Goal: Contribute content: Contribute content

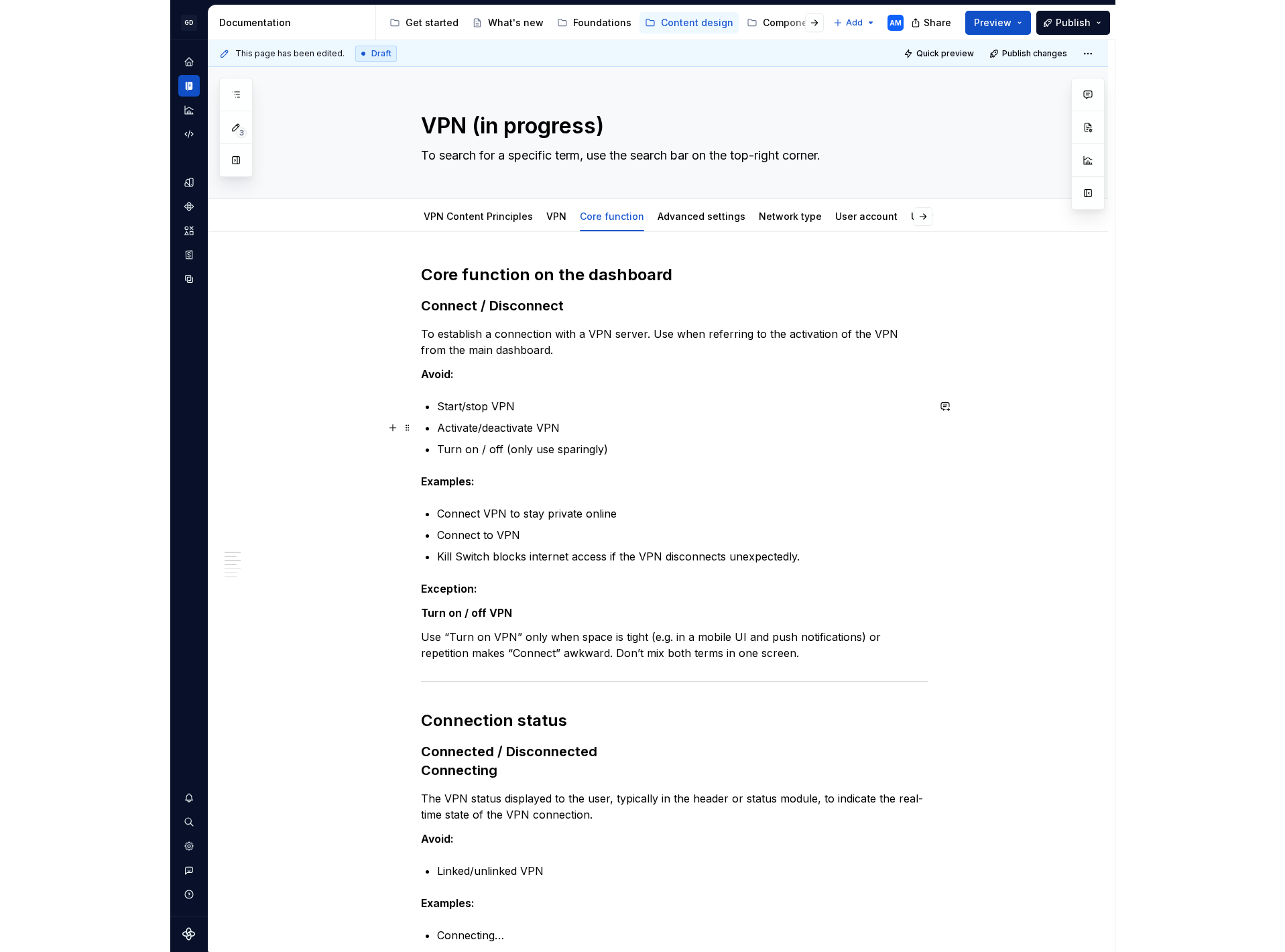
scroll to position [1, 0]
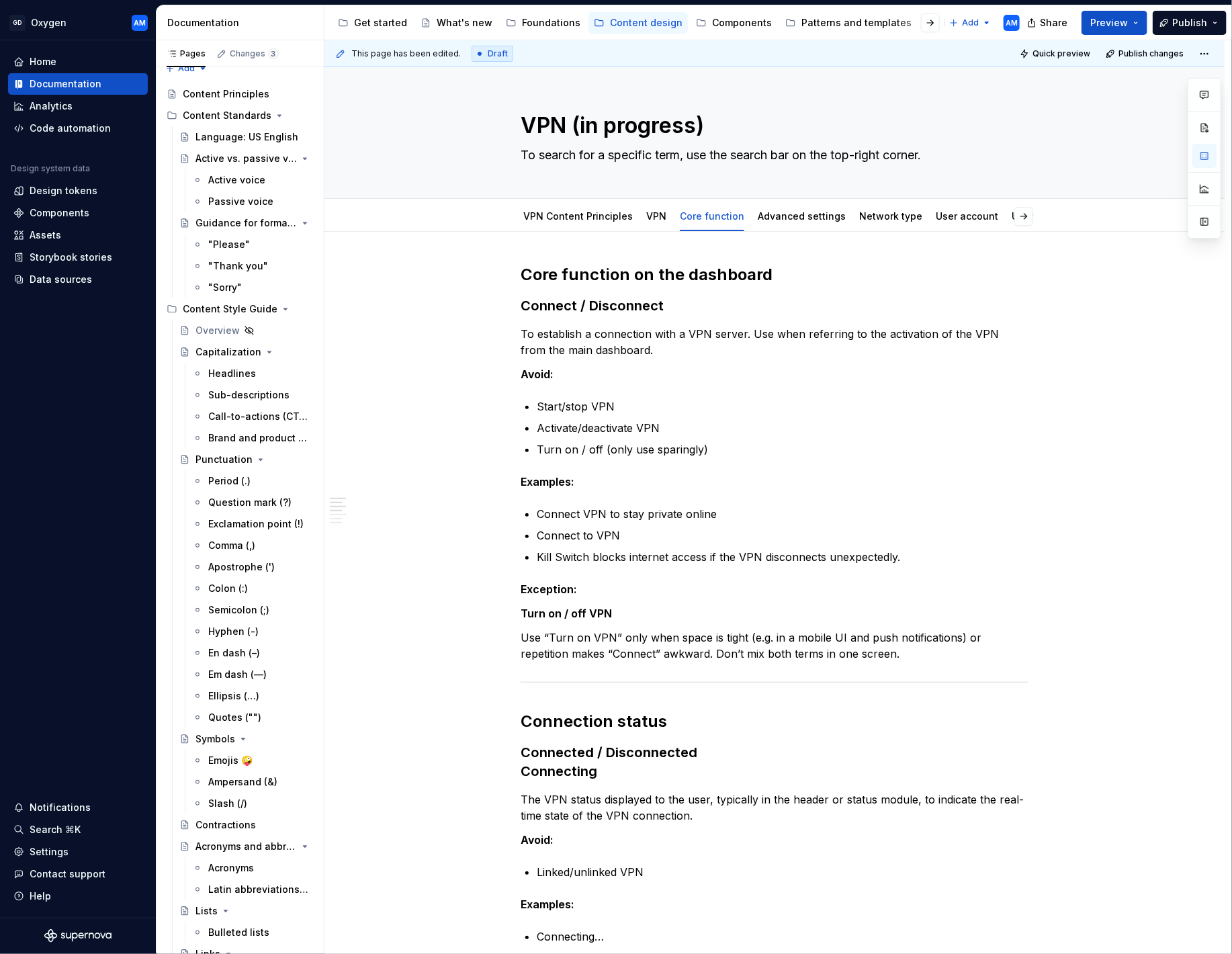
scroll to position [0, 0]
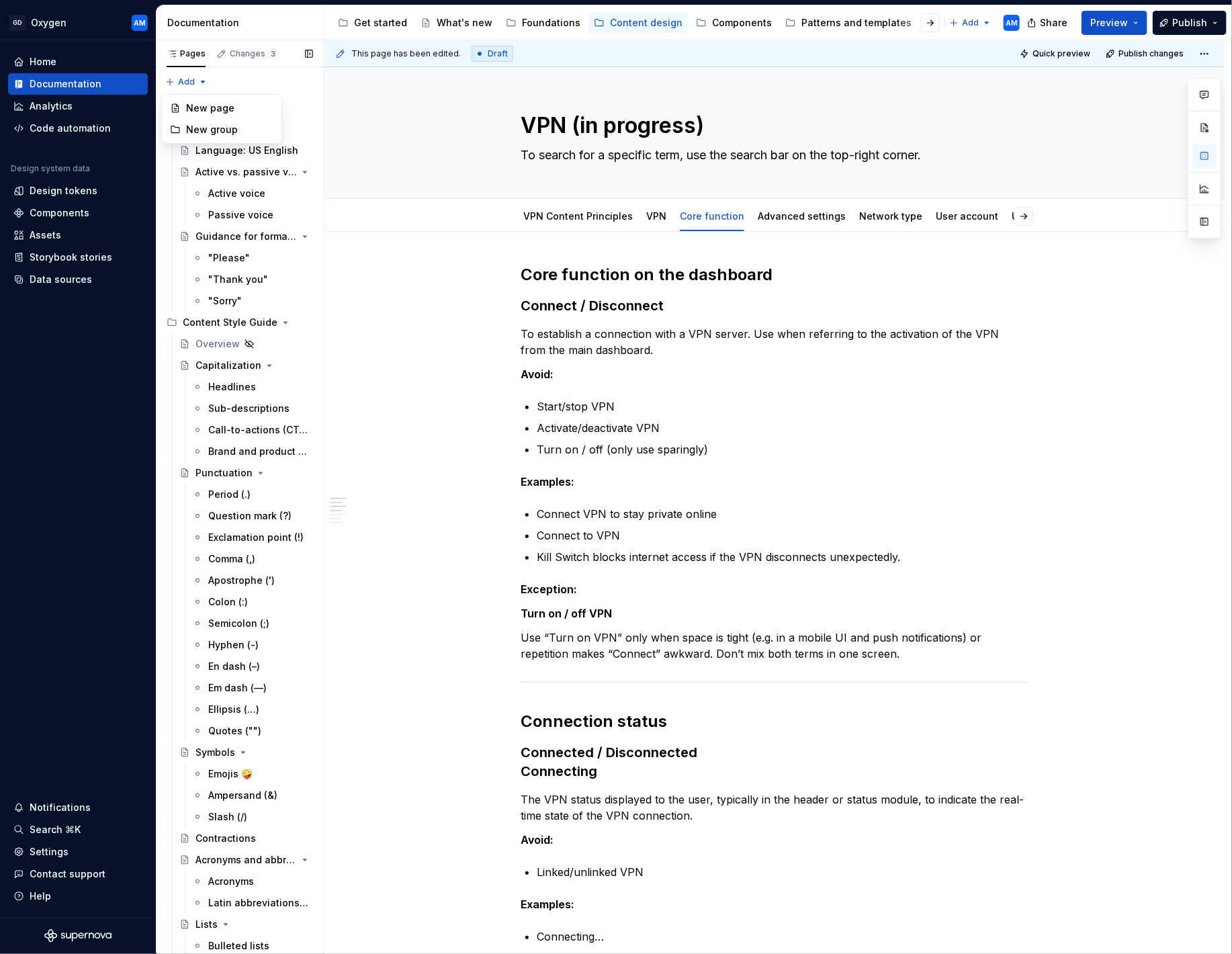
click at [200, 83] on div "Pages Changes 3 Add Accessibility guide for tree Page tree. Navigate the tree w…" at bounding box center [239, 500] width 168 height 919
click at [196, 131] on div "New group" at bounding box center [230, 129] width 87 height 13
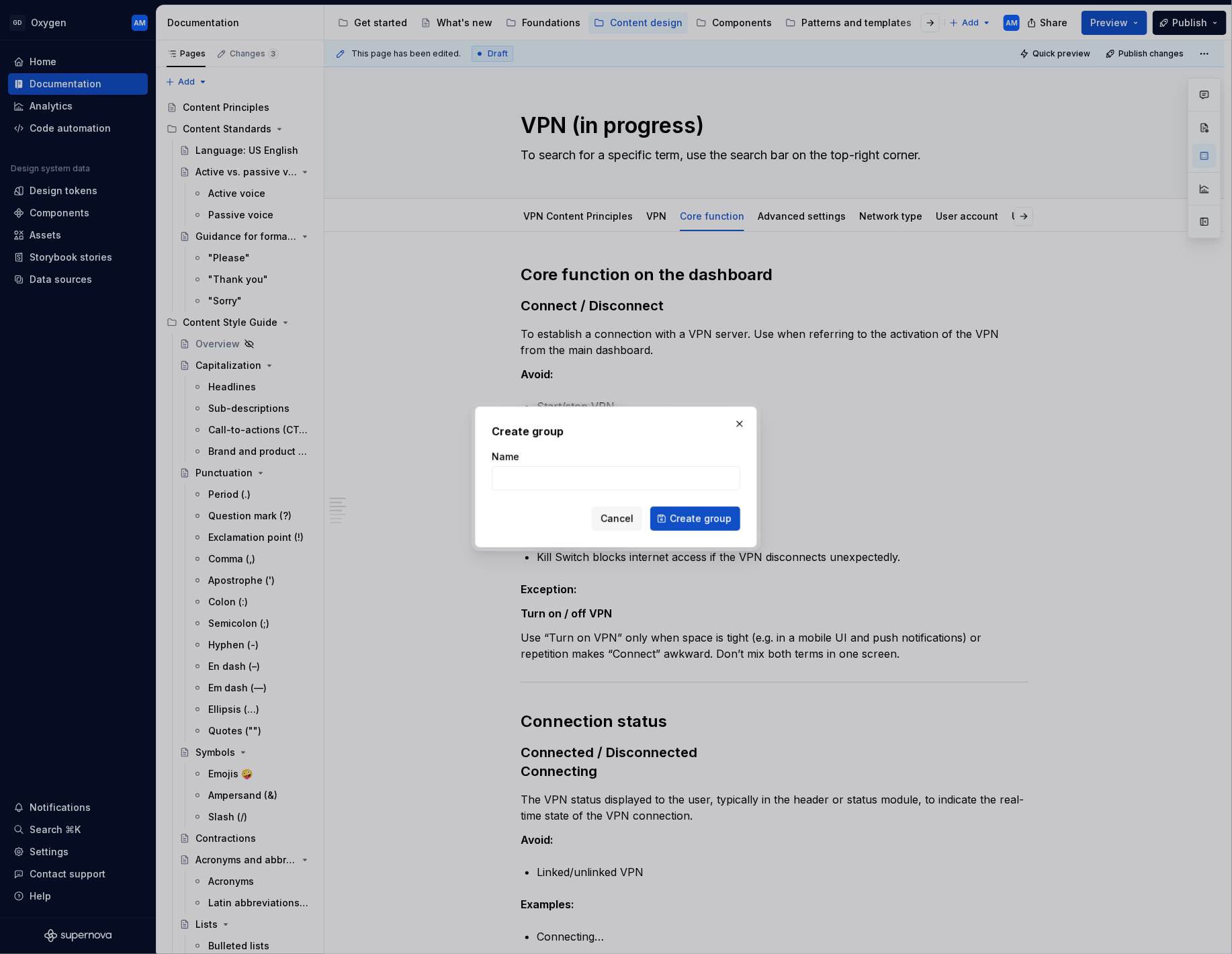
type textarea "*"
type input "Frameworks"
click button "Create group" at bounding box center [695, 518] width 90 height 24
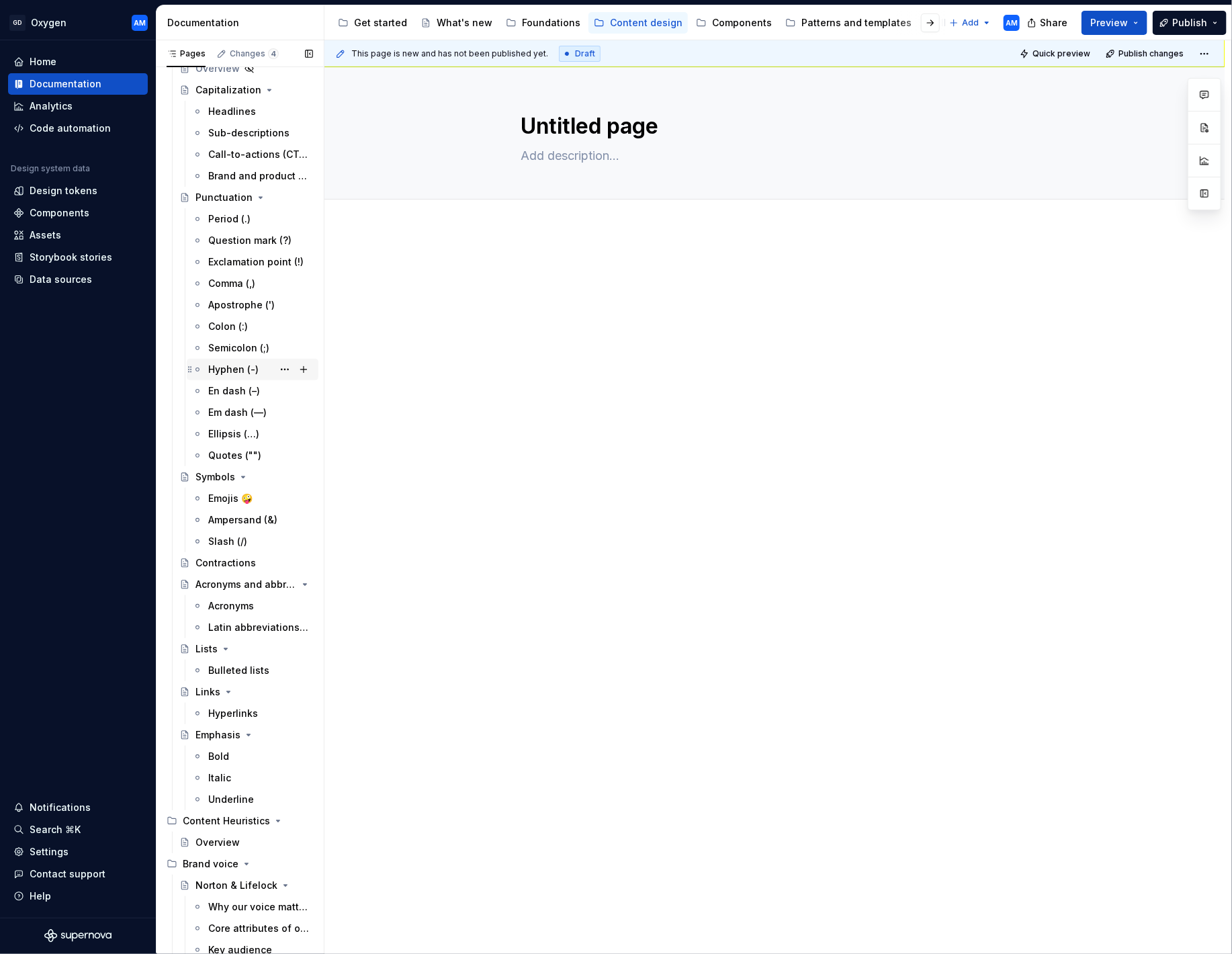
scroll to position [559, 0]
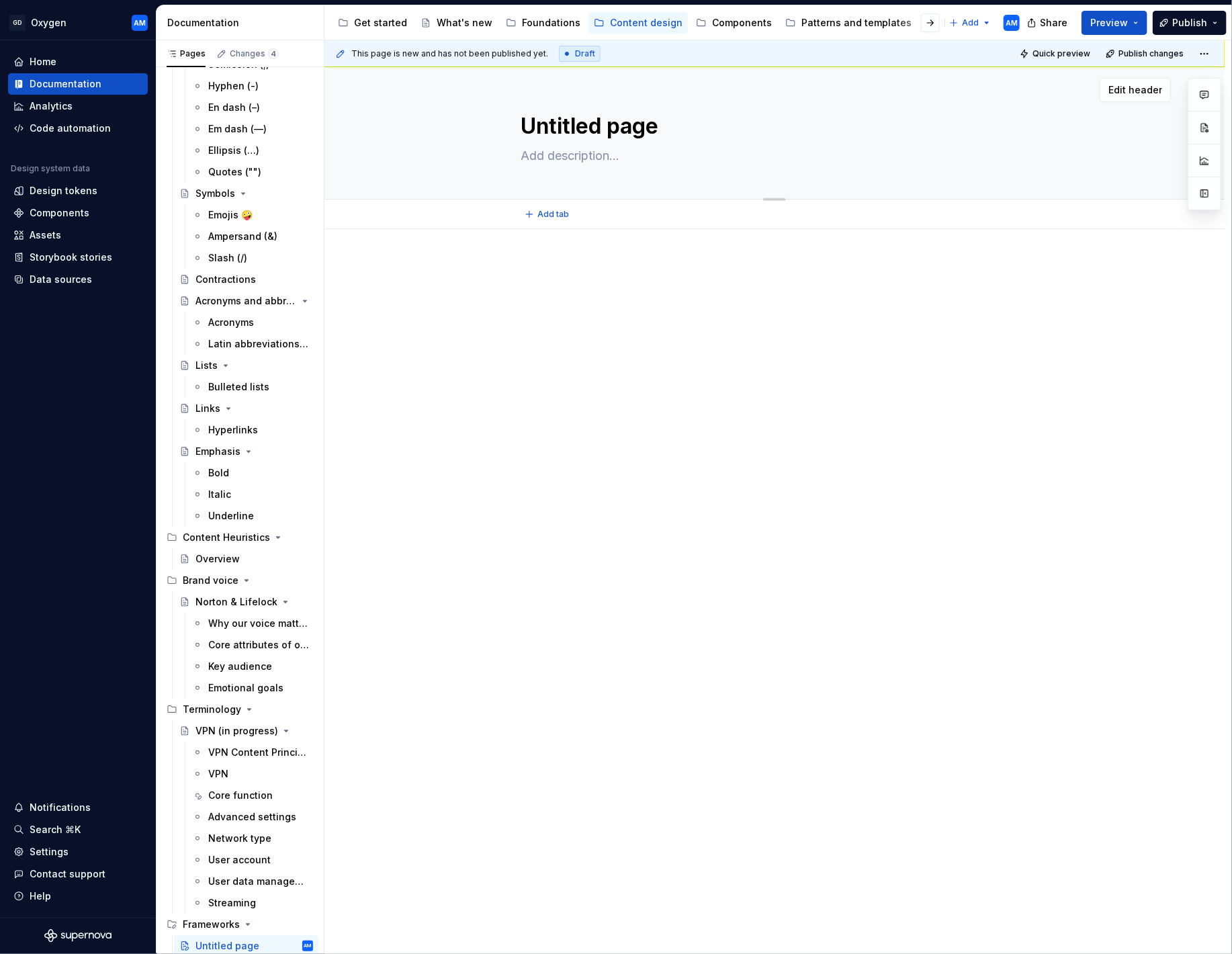
click at [593, 127] on textarea "Untitled page" at bounding box center [771, 126] width 508 height 33
type textarea "*"
type textarea "E"
type textarea "*"
type textarea "Er"
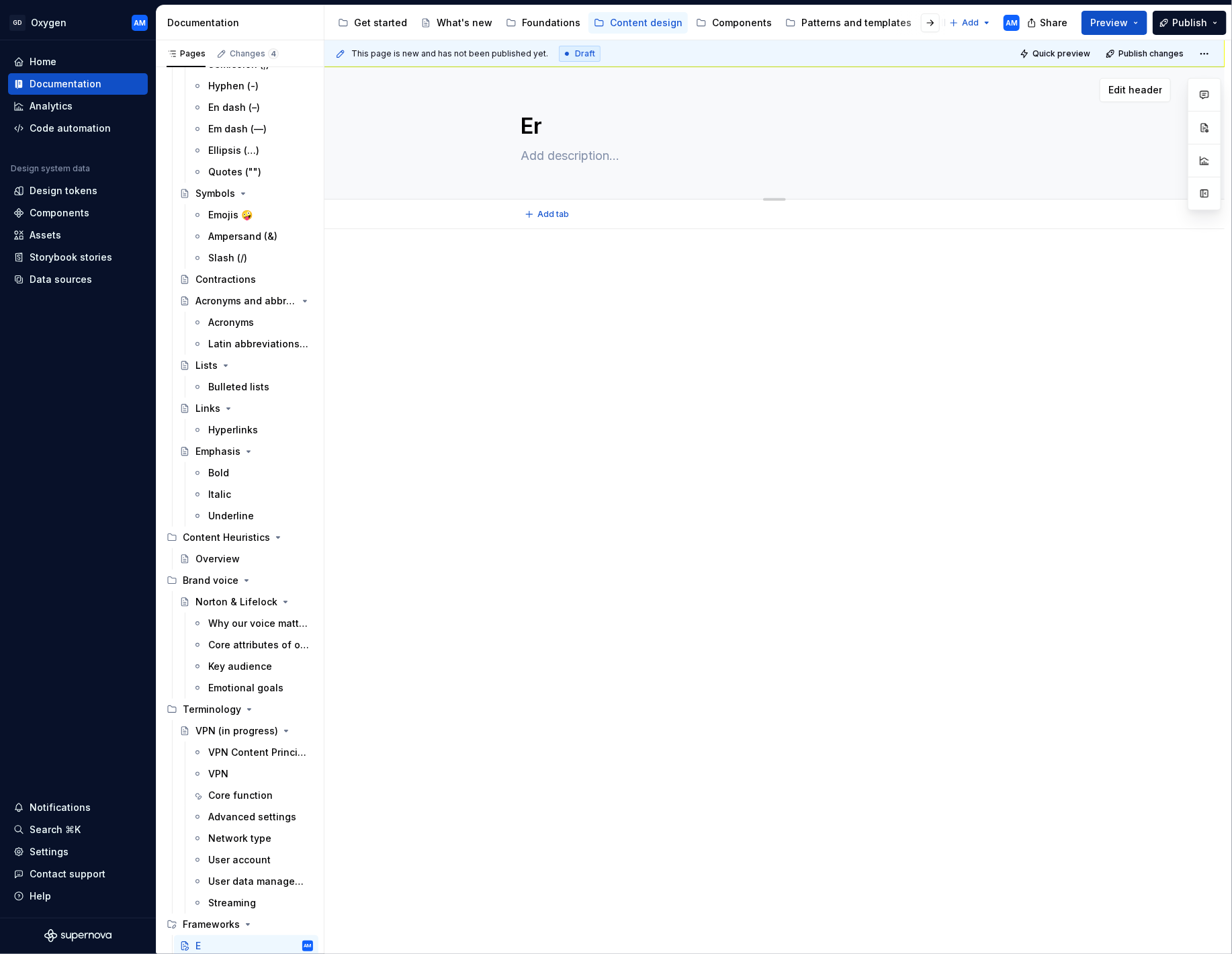
type textarea "*"
type textarea "Err"
type textarea "*"
type textarea "Erro"
type textarea "*"
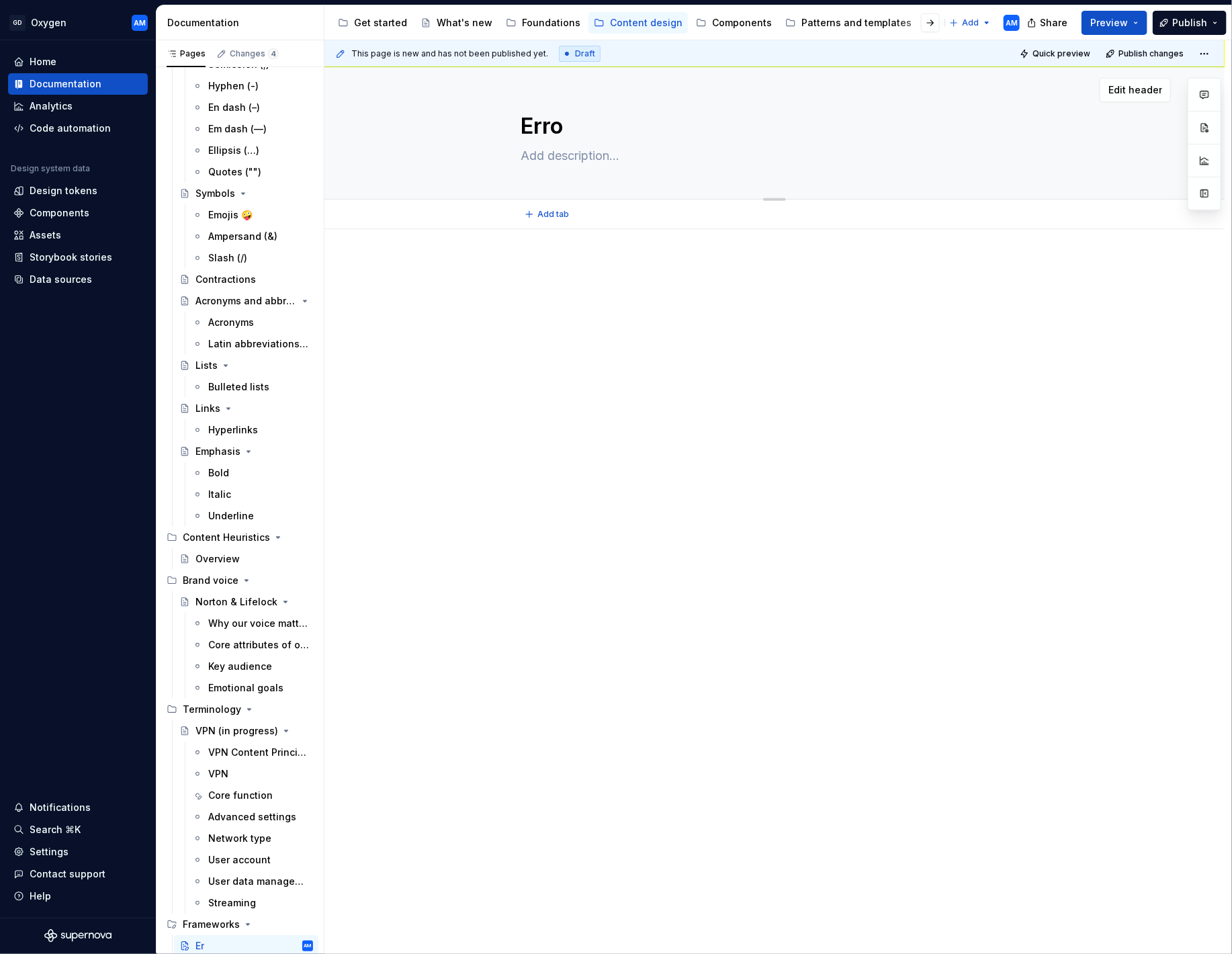
type textarea "Errow"
type textarea "*"
type textarea "Erro"
type textarea "*"
type textarea "Error"
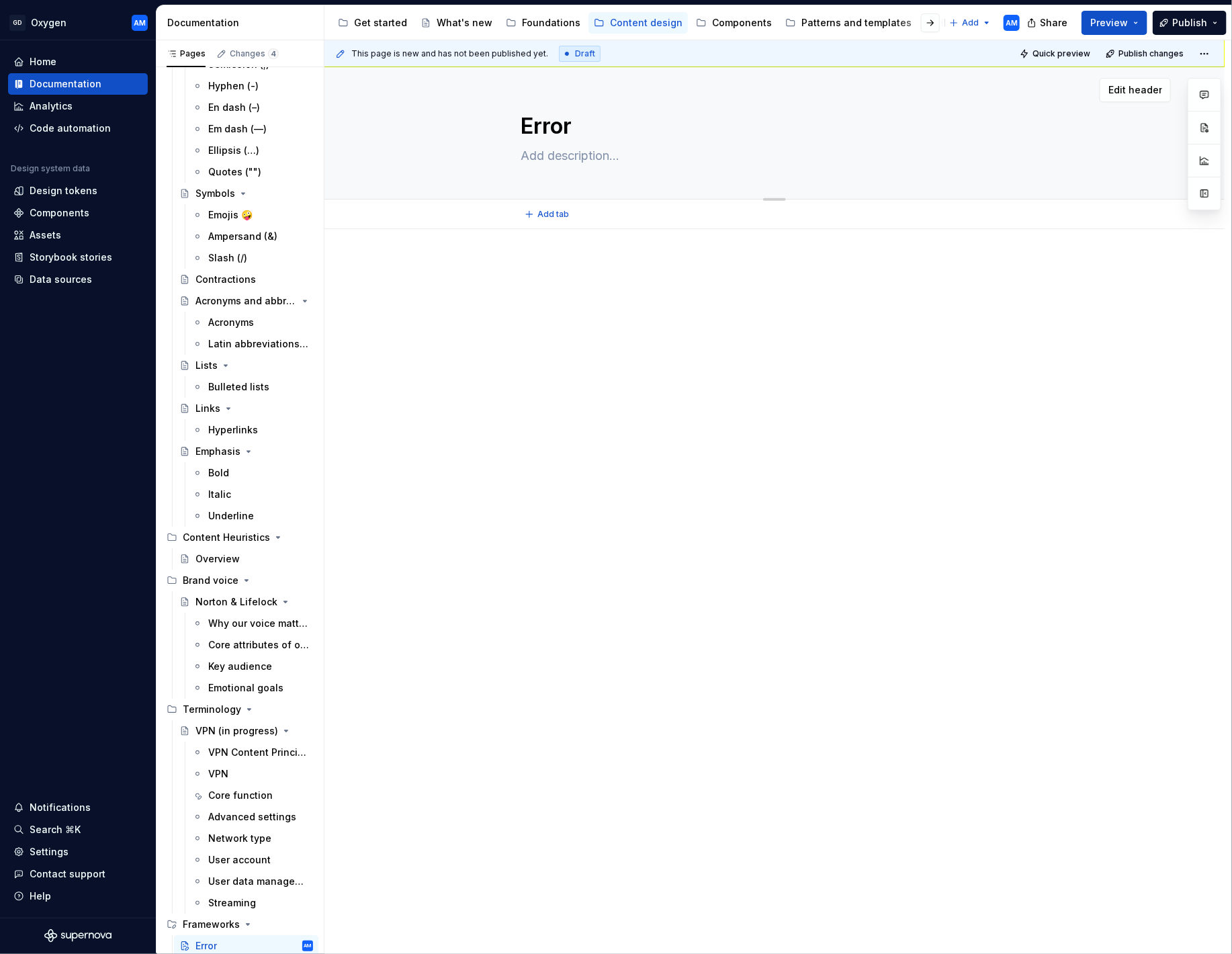
type textarea "*"
type textarea "Error"
type textarea "*"
type textarea "Error m"
type textarea "*"
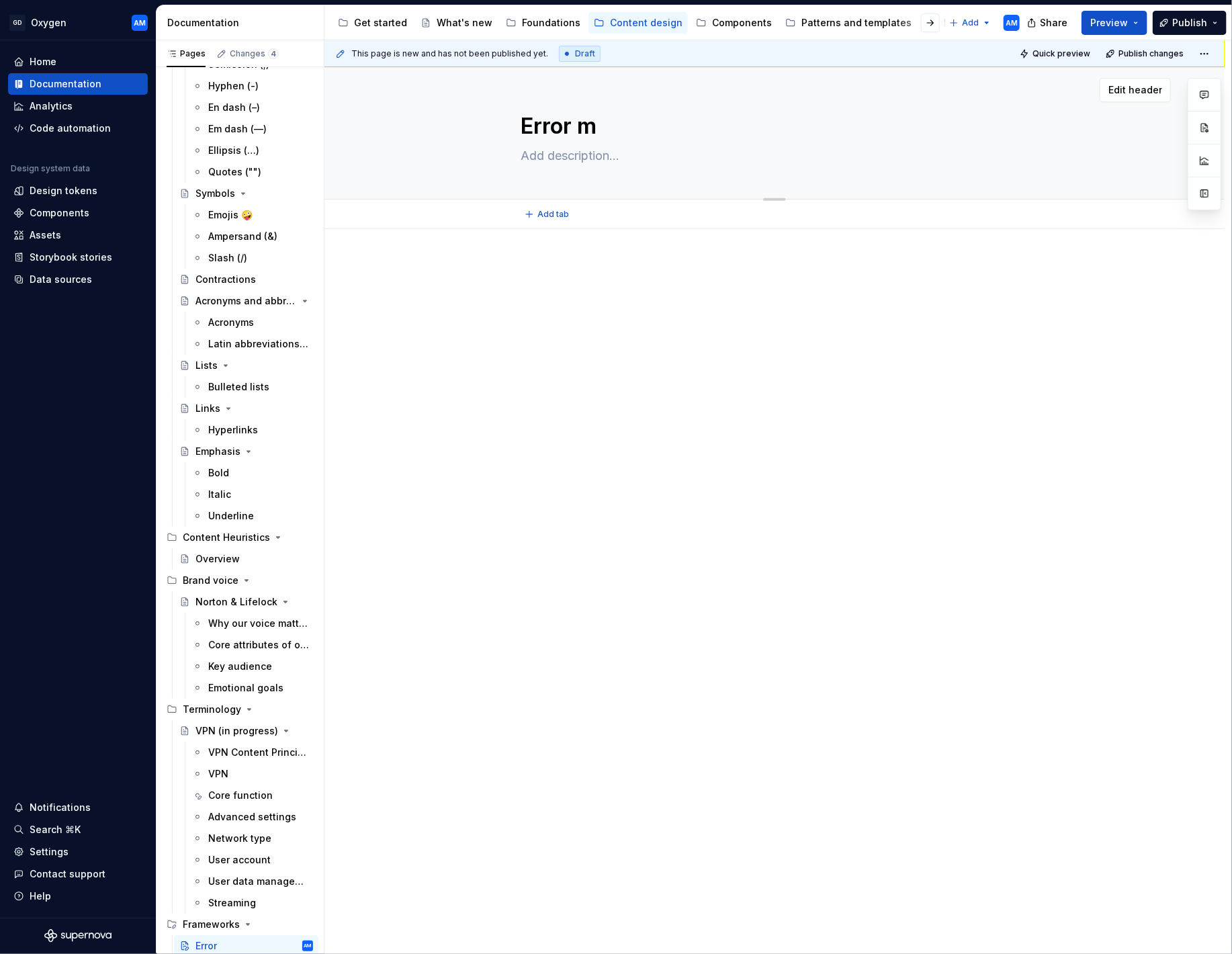
type textarea "Error me"
type textarea "*"
type textarea "Error mee"
type textarea "*"
type textarea "Error me"
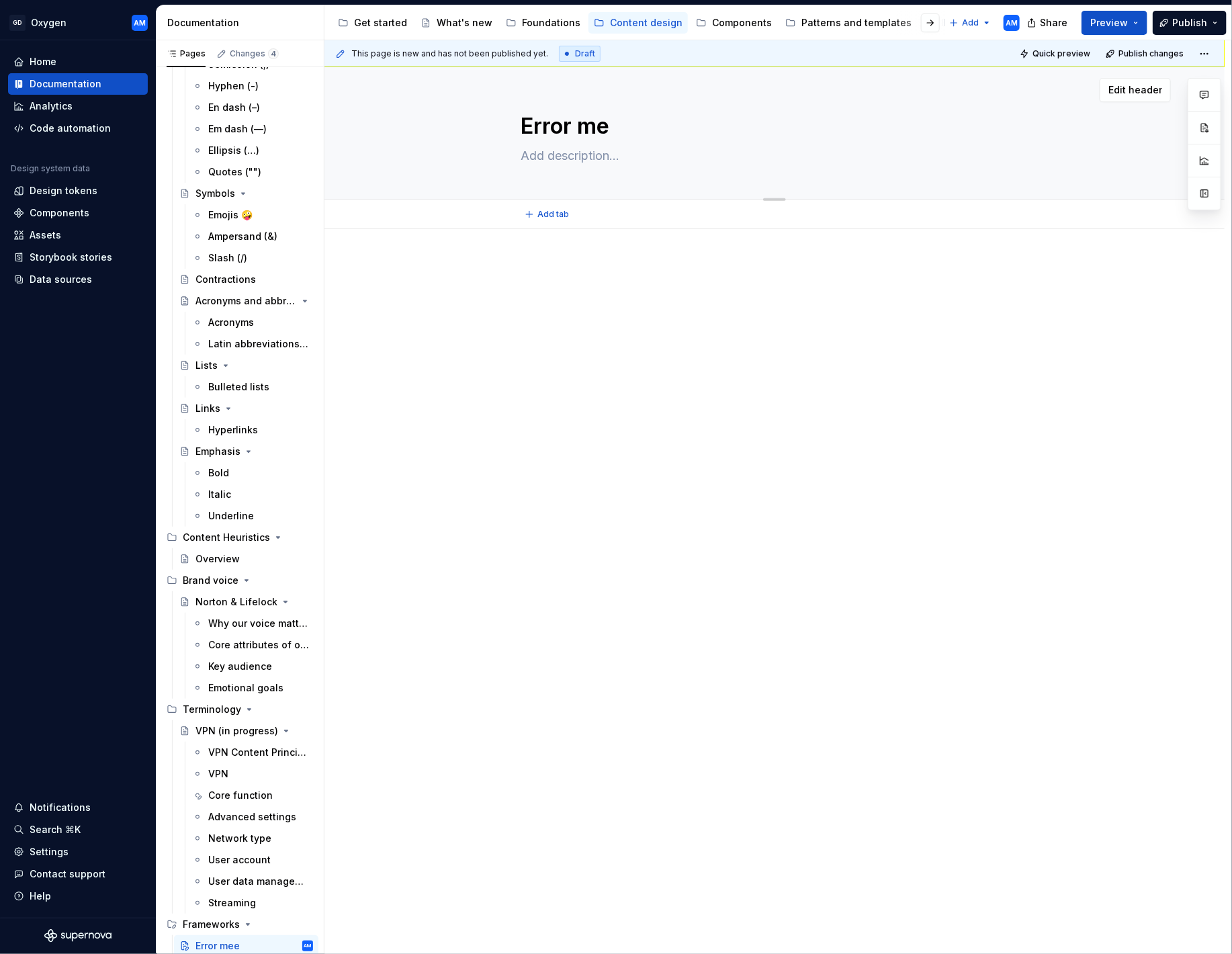
type textarea "*"
type textarea "Error mes"
type textarea "*"
type textarea "Error mess"
type textarea "*"
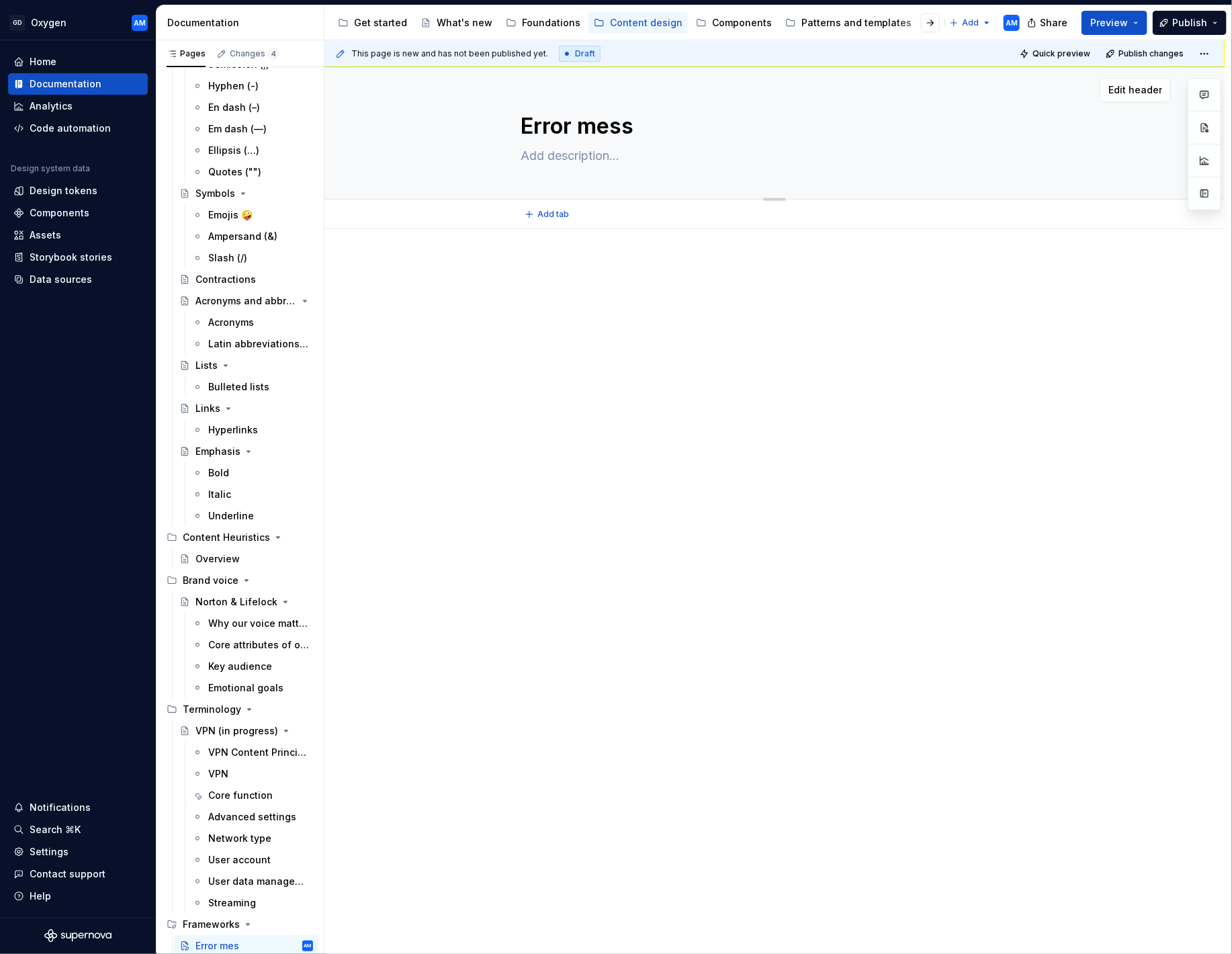
type textarea "Error messa"
type textarea "*"
type textarea "Error messag"
type textarea "*"
type textarea "Error message"
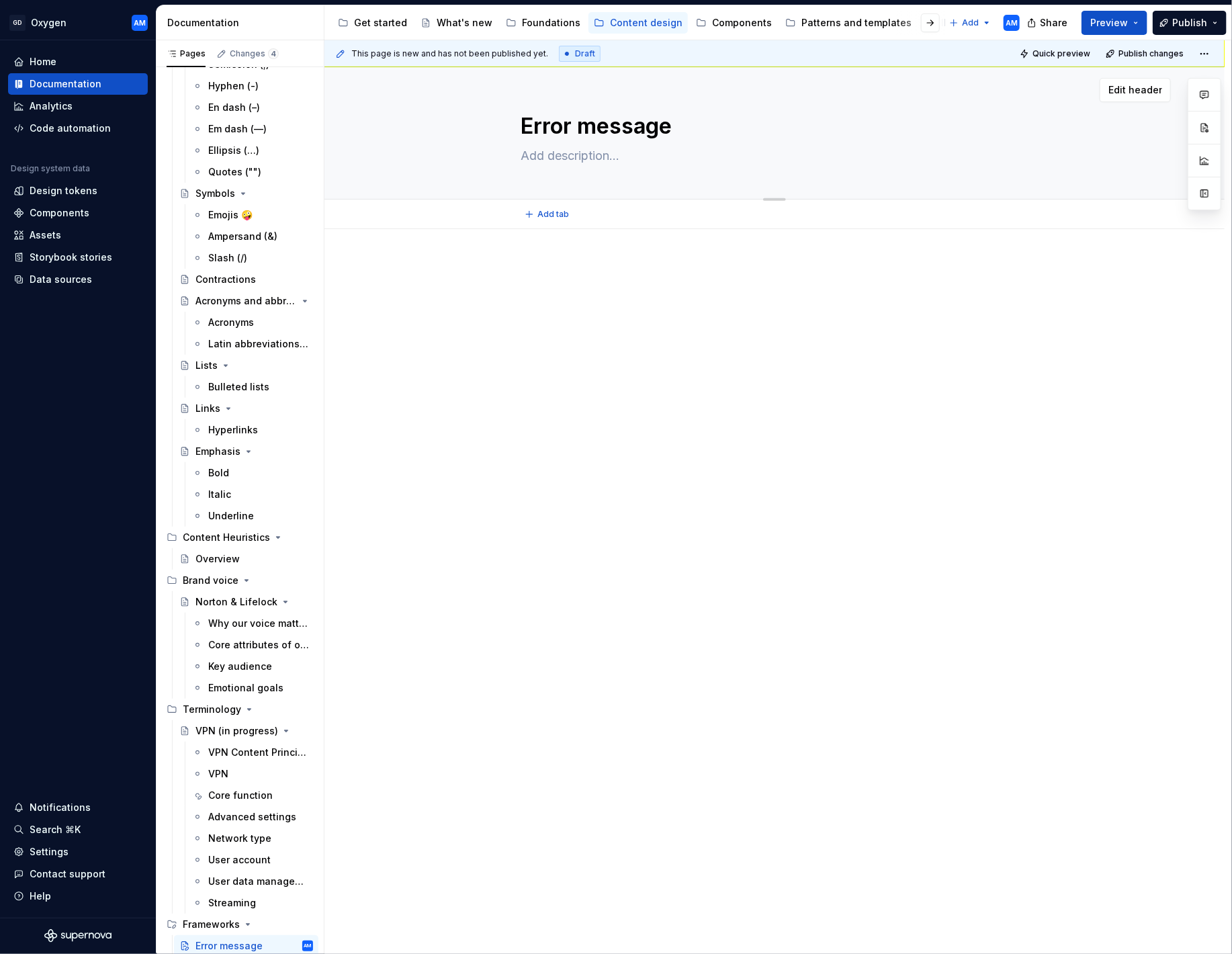
type textarea "*"
type textarea "Error messages"
type textarea "*"
type textarea "Error messages"
type textarea "*"
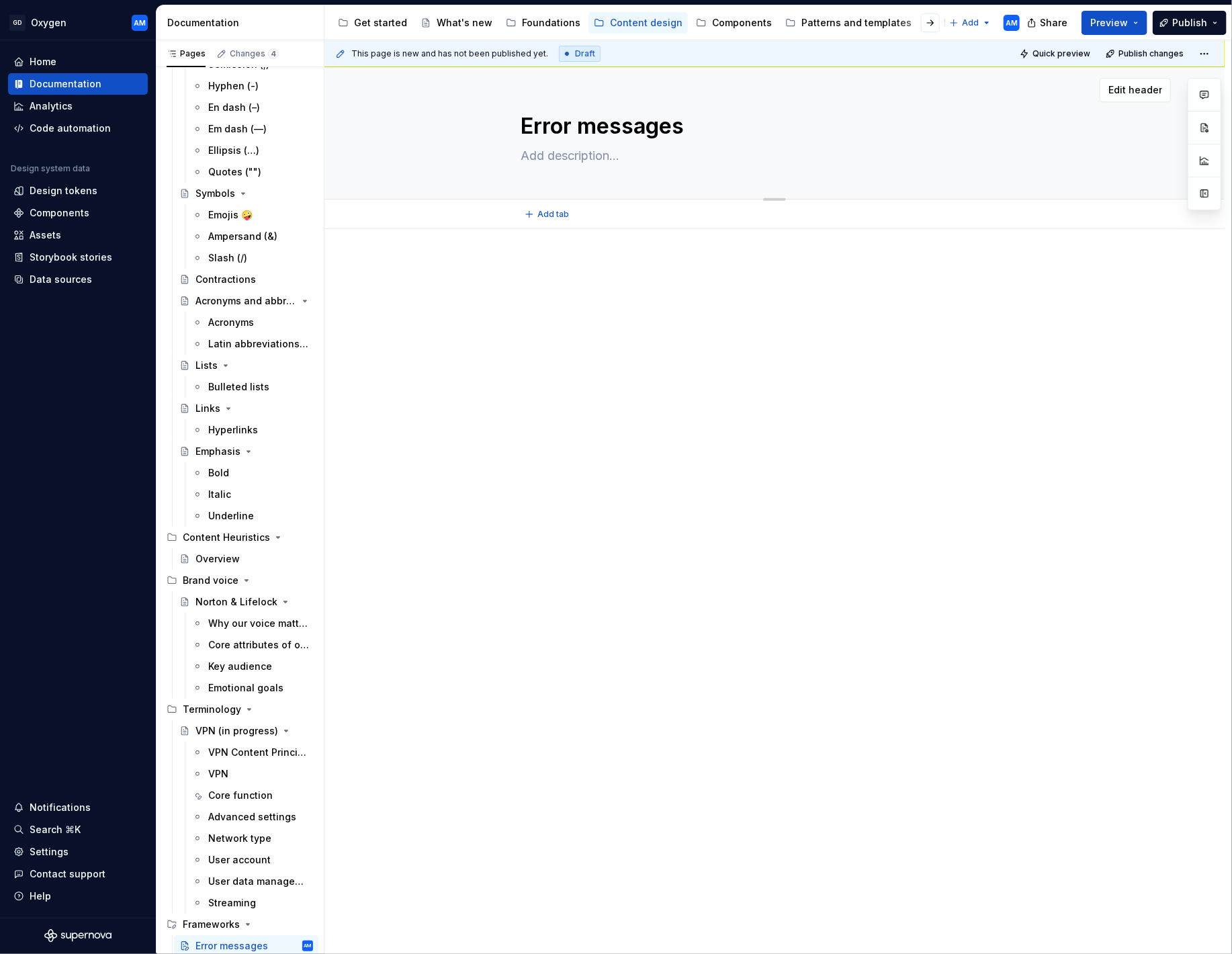
click at [621, 151] on textarea at bounding box center [771, 155] width 508 height 21
paste textarea "A repeatable model for creating consistent, brand-agnostic error messages acros…"
type textarea "A repeatable model for creating consistent, brand-agnostic error messages acros…"
type textarea "*"
type textarea "A repeatable model for creating consistent, brand-agnostic error messages acros…"
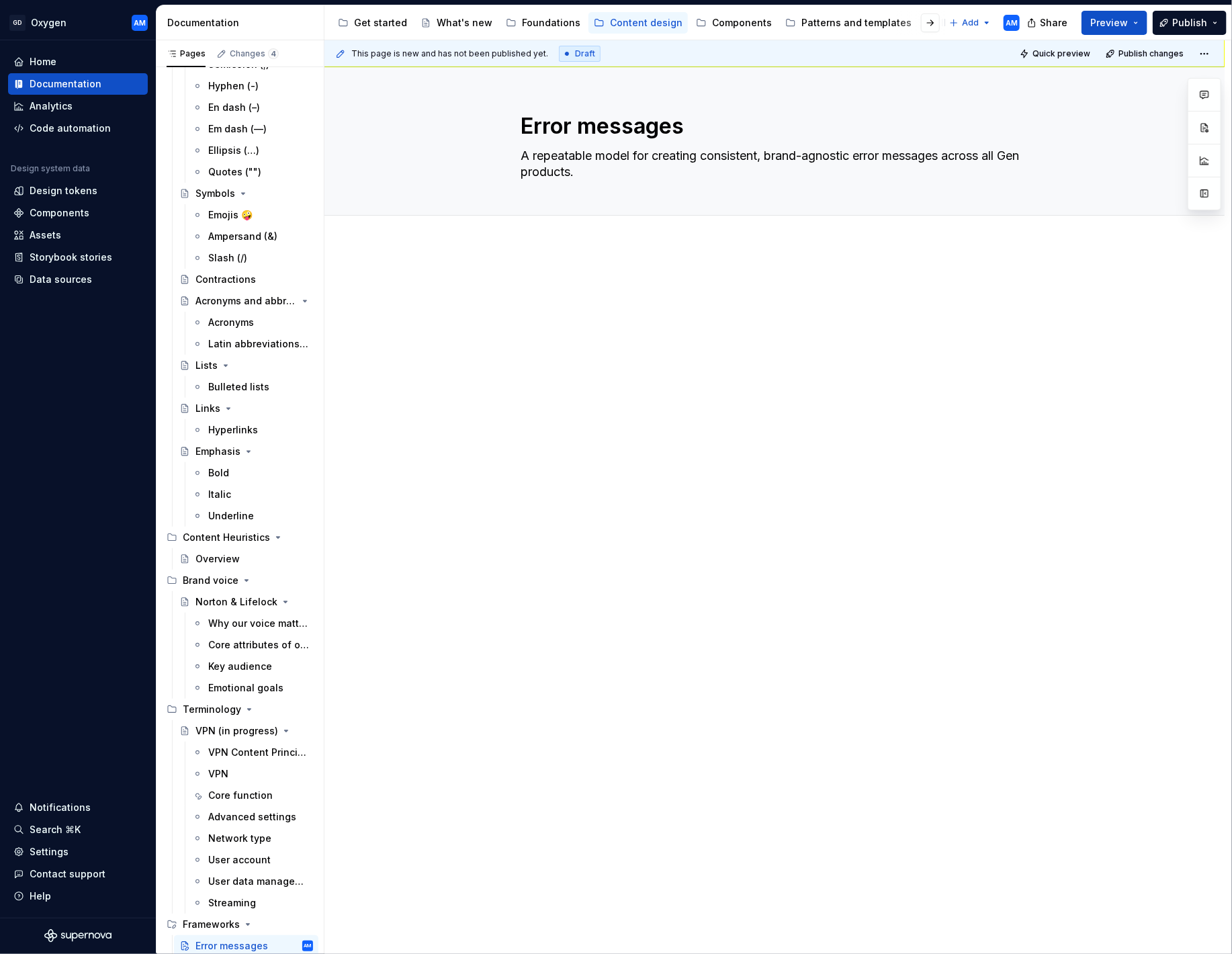
click at [751, 306] on div at bounding box center [774, 303] width 508 height 51
click at [581, 303] on div at bounding box center [774, 303] width 508 height 51
click at [570, 186] on div "Error messages A repeatable model for creating consistent, brand-agnostic error…" at bounding box center [774, 140] width 508 height 148
click at [546, 231] on span "Add tab" at bounding box center [553, 231] width 32 height 11
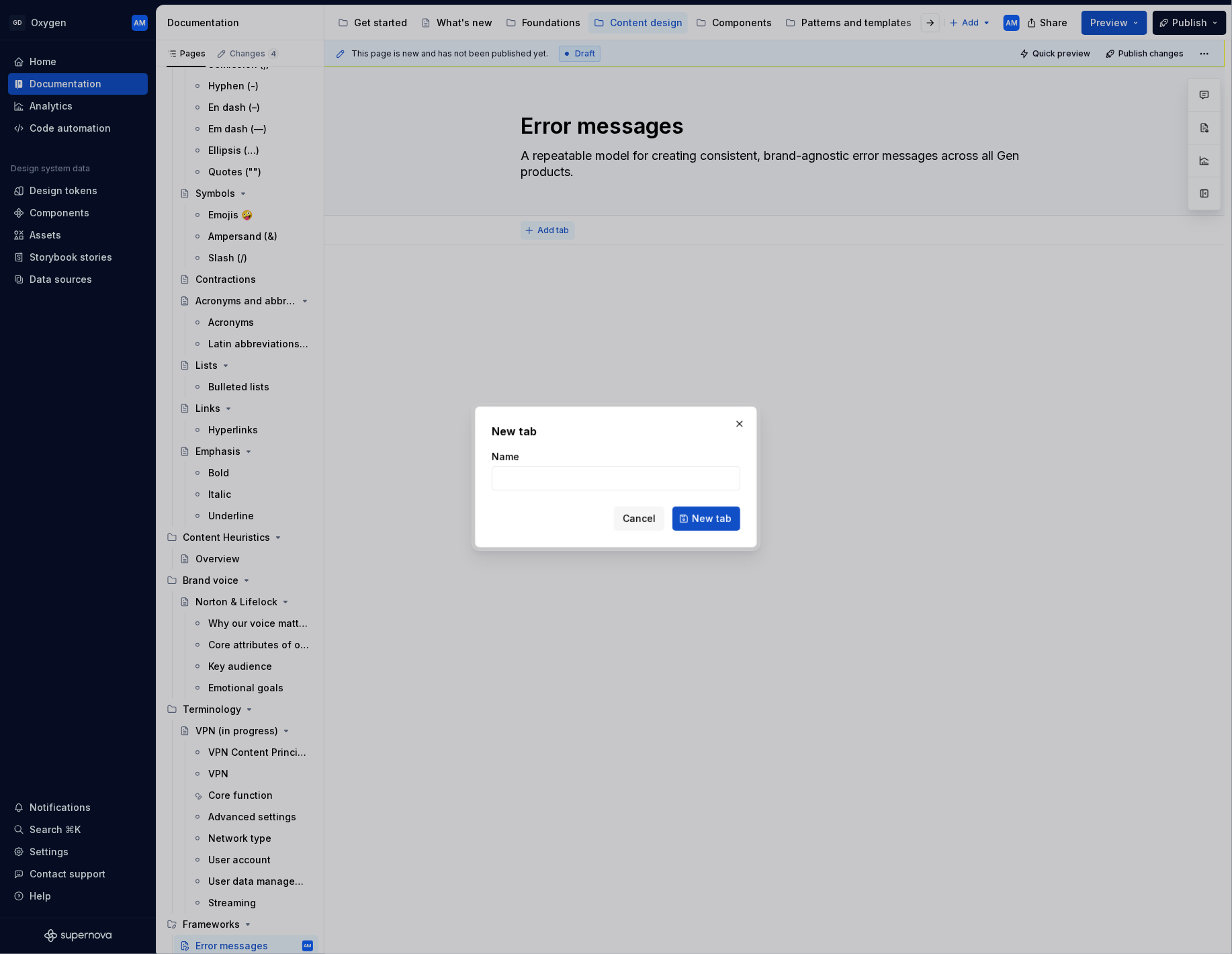
type textarea "*"
type input "Situations and messaging recipes"
click at [699, 518] on span "New tab" at bounding box center [711, 519] width 40 height 13
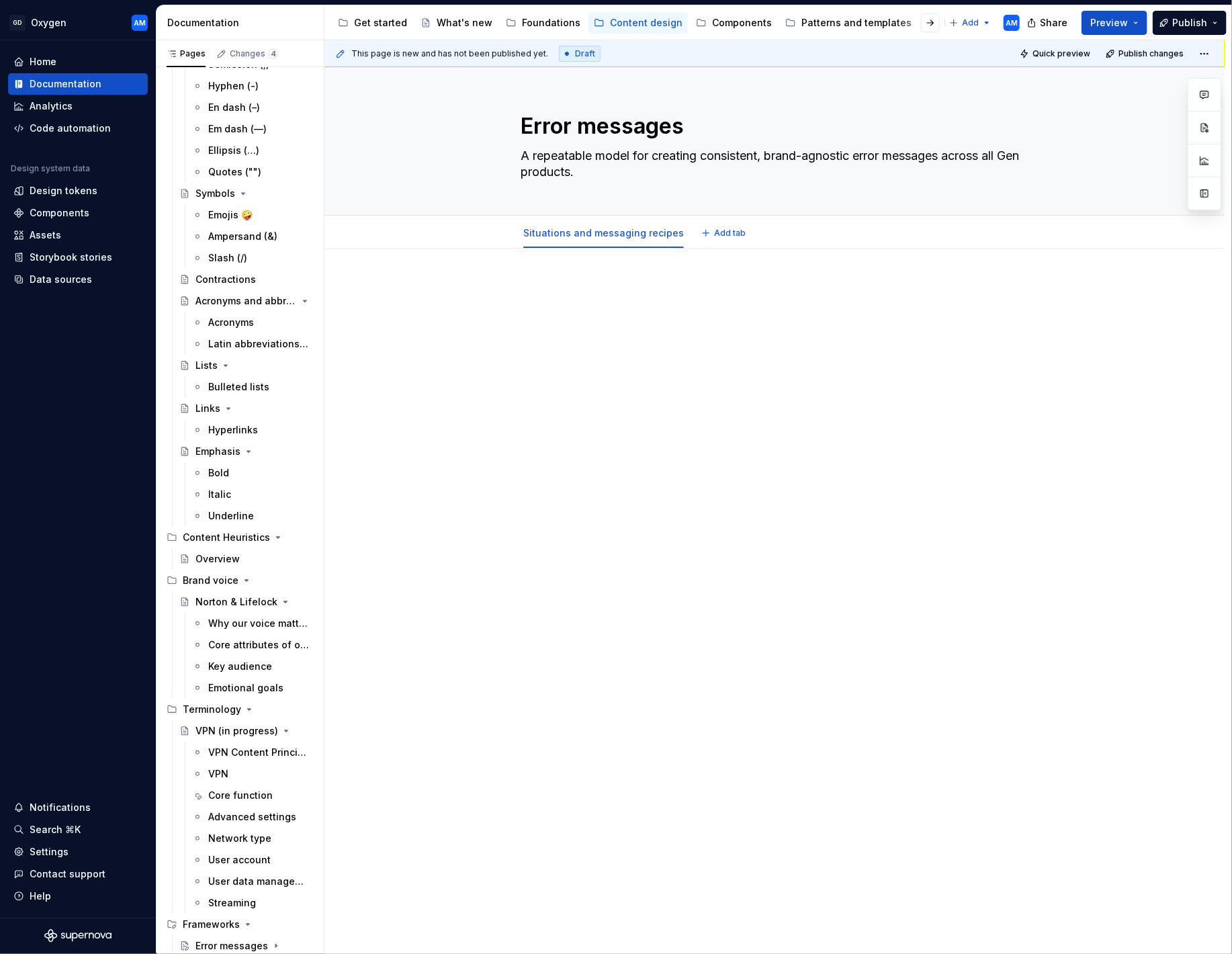
type textarea "*"
click at [597, 320] on div at bounding box center [774, 307] width 508 height 51
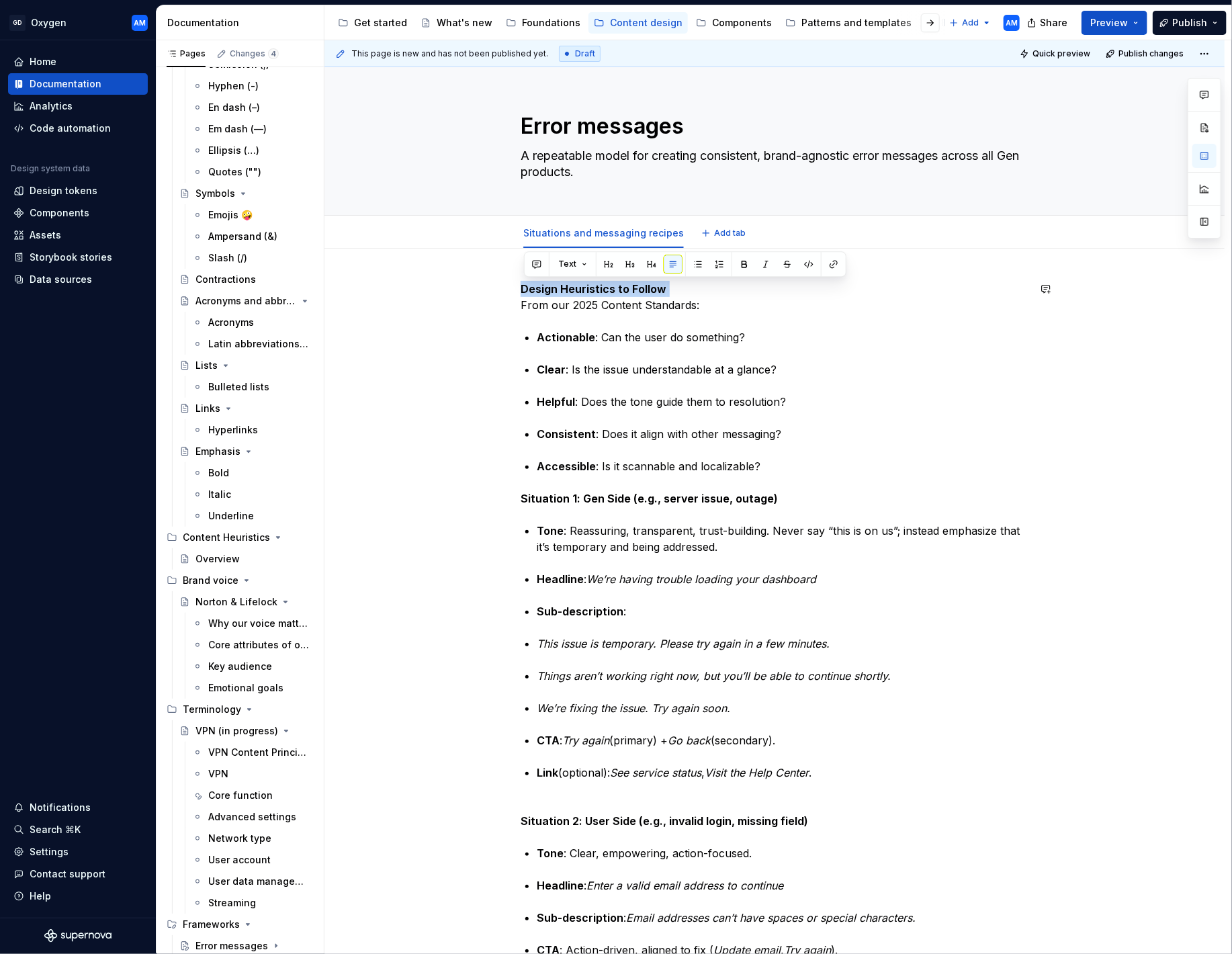
drag, startPoint x: 670, startPoint y: 291, endPoint x: 545, endPoint y: 287, distance: 125.1
click at [523, 276] on div "Design Heuristics to Follow From our 2025 Content Standards: Actionable : Can t…" at bounding box center [774, 874] width 900 height 1253
click at [608, 268] on button "button" at bounding box center [608, 263] width 19 height 19
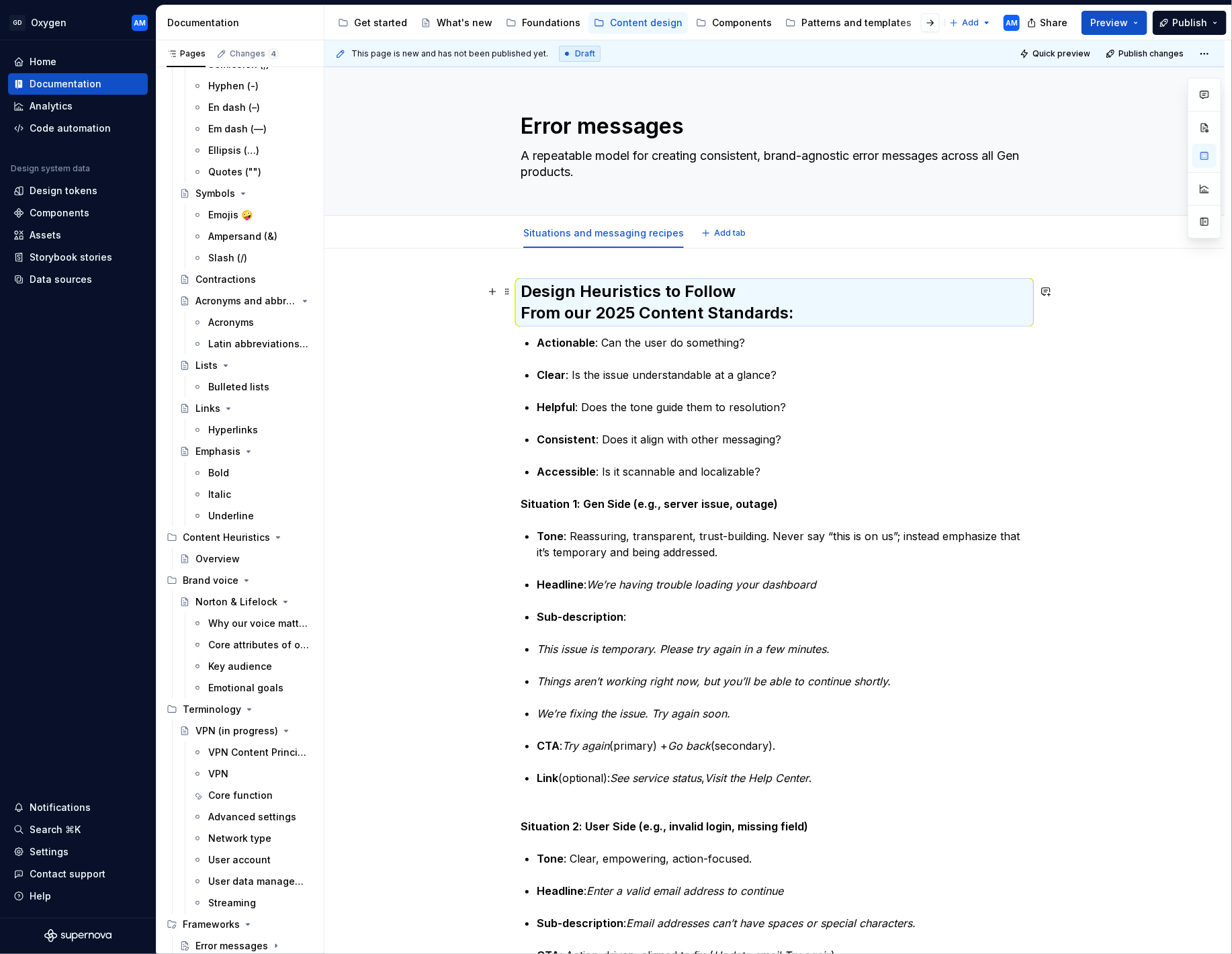
scroll to position [5, 0]
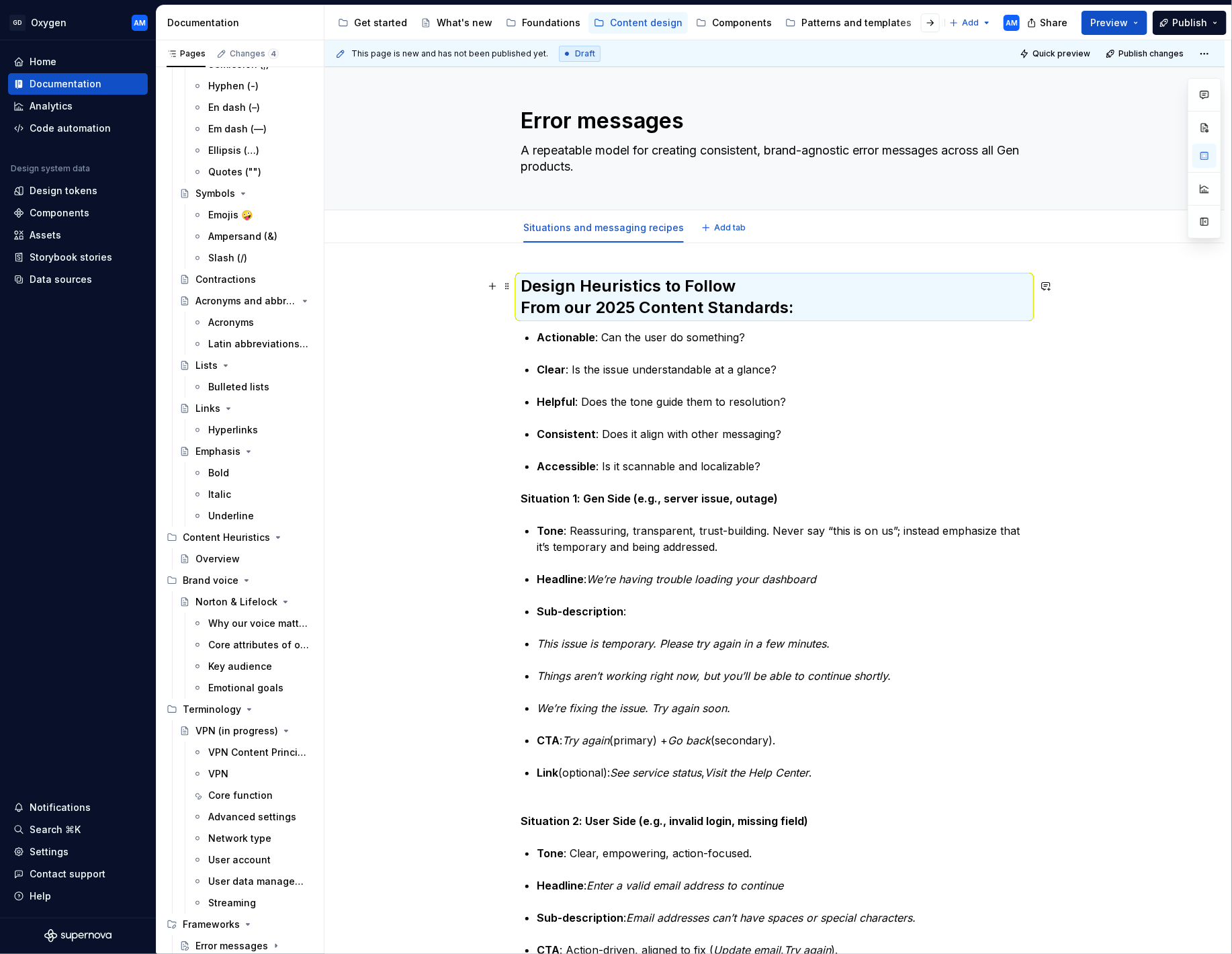
click at [646, 306] on h2 "Design Heuristics to Follow From our 2025 Content Standards:" at bounding box center [774, 297] width 508 height 43
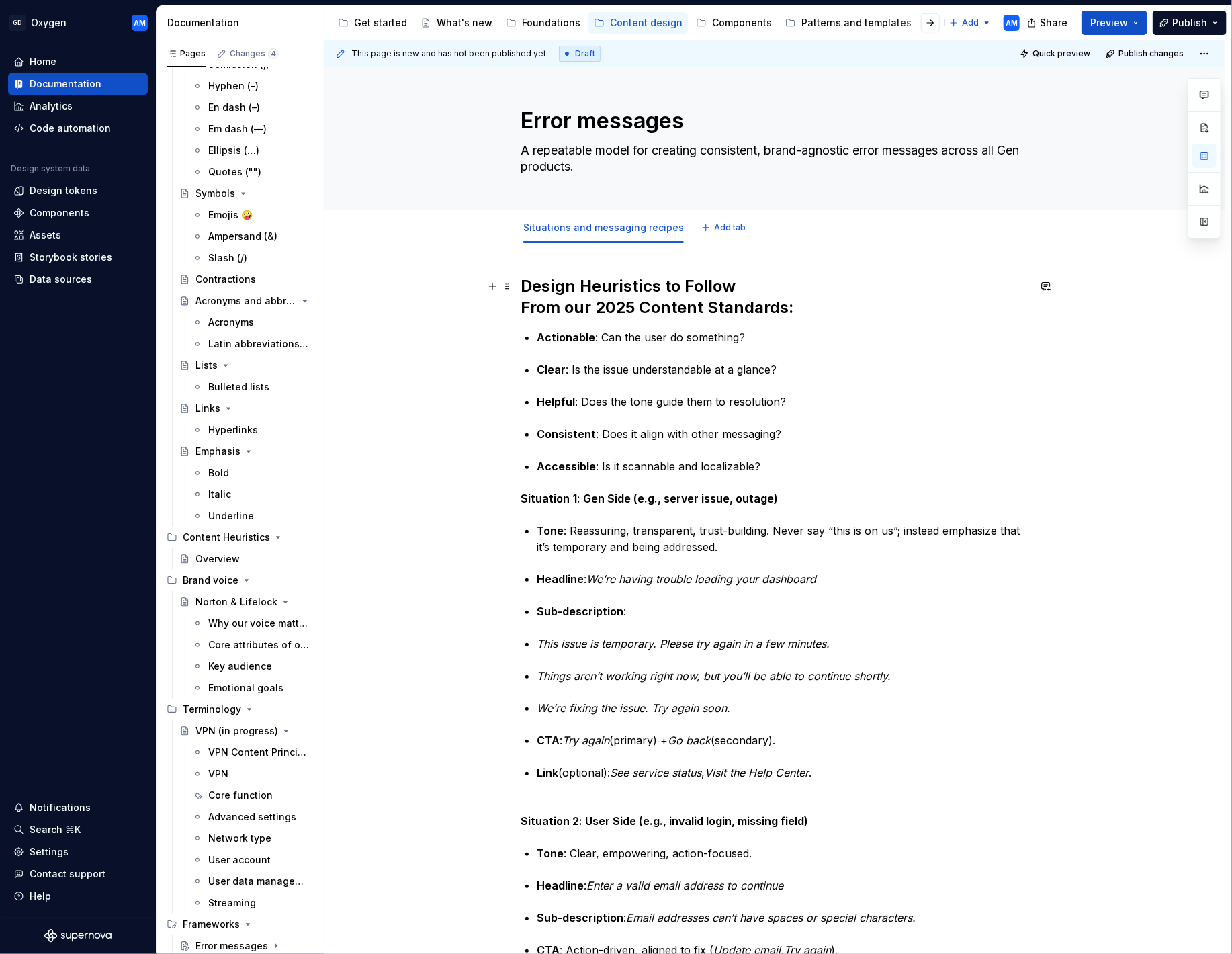
click at [593, 283] on strong "Design Heuristics to Follow" at bounding box center [627, 286] width 215 height 19
drag, startPoint x: 815, startPoint y: 314, endPoint x: 493, endPoint y: 314, distance: 322.0
click at [493, 314] on div "Design heuristics to follow From our 2025 Content Standards: Actionable : Can t…" at bounding box center [774, 872] width 900 height 1259
click at [691, 275] on button "button" at bounding box center [695, 278] width 19 height 19
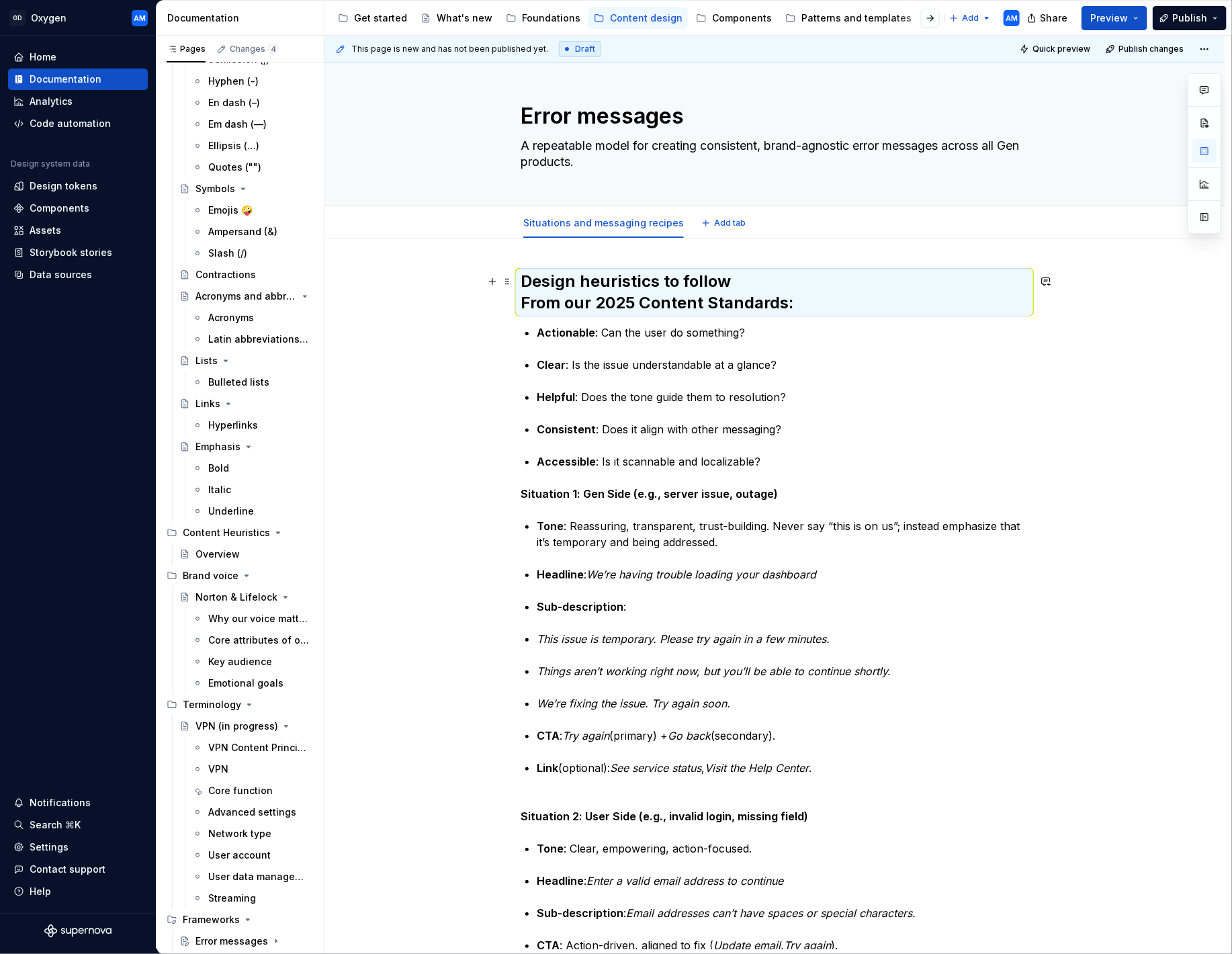
click at [739, 279] on h2 "Design heuristics to follow From our 2025 Content Standards:" at bounding box center [774, 292] width 508 height 43
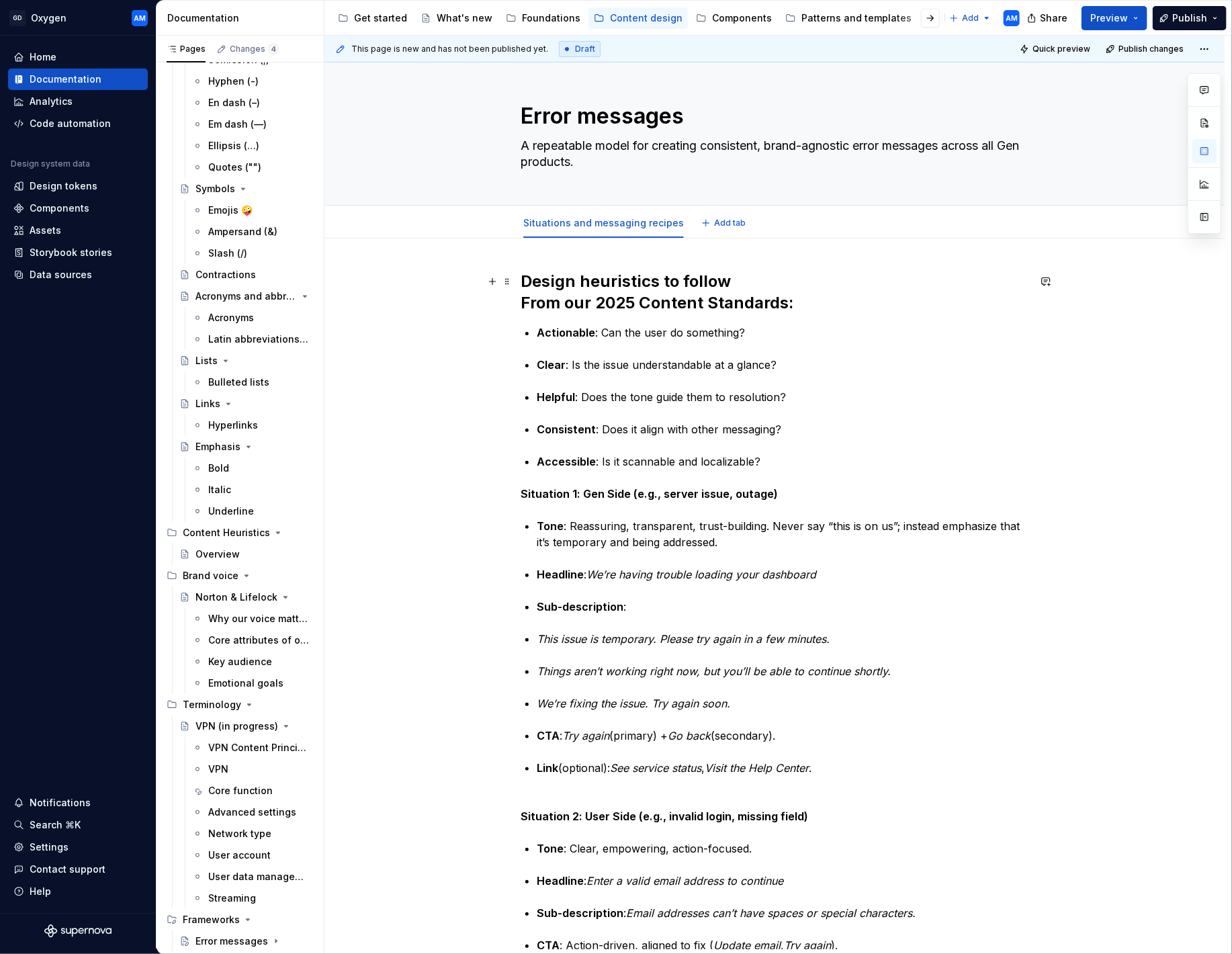
click at [739, 279] on h2 "Design heuristics to follow From our 2025 Content Standards:" at bounding box center [774, 292] width 508 height 43
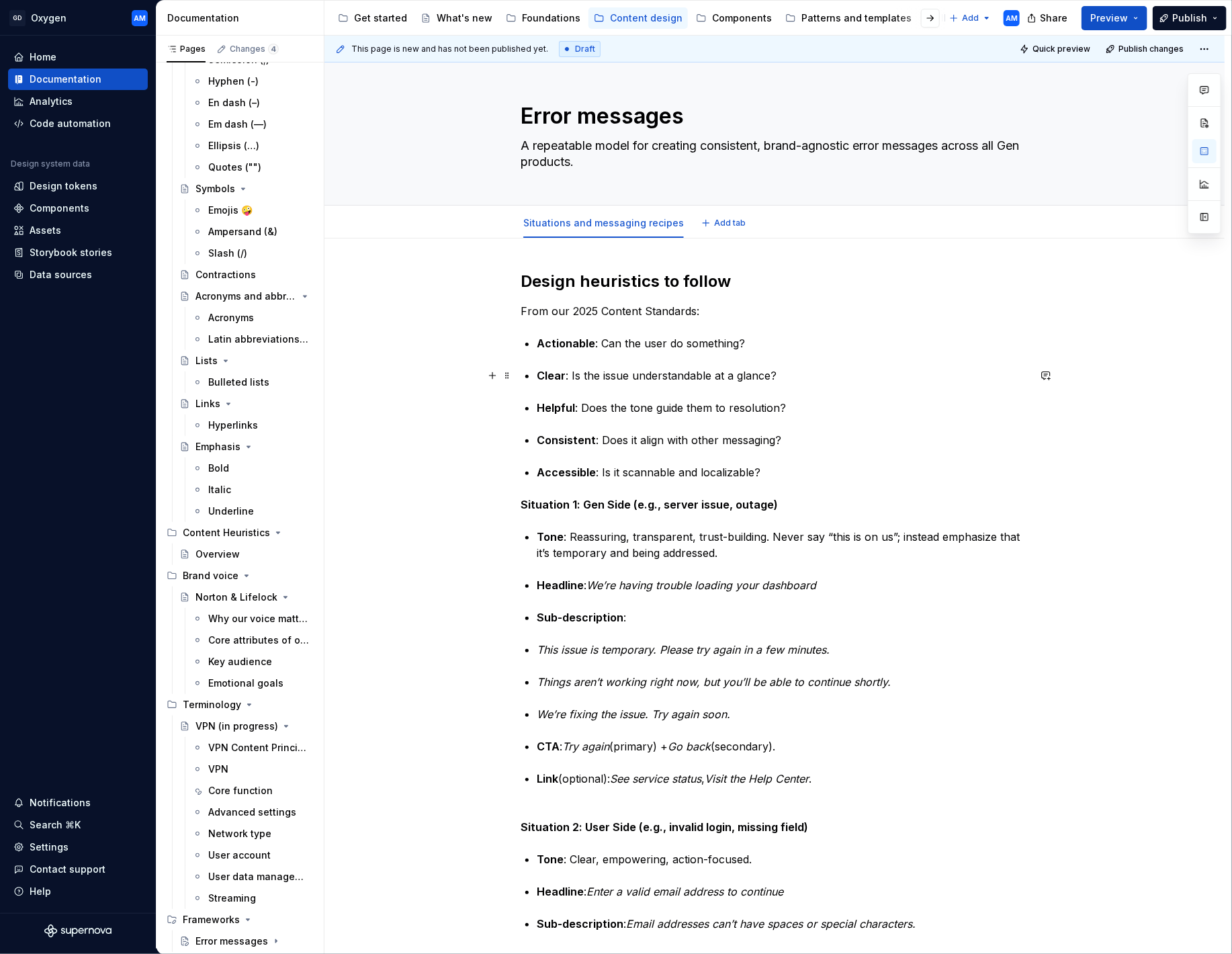
scroll to position [10, 0]
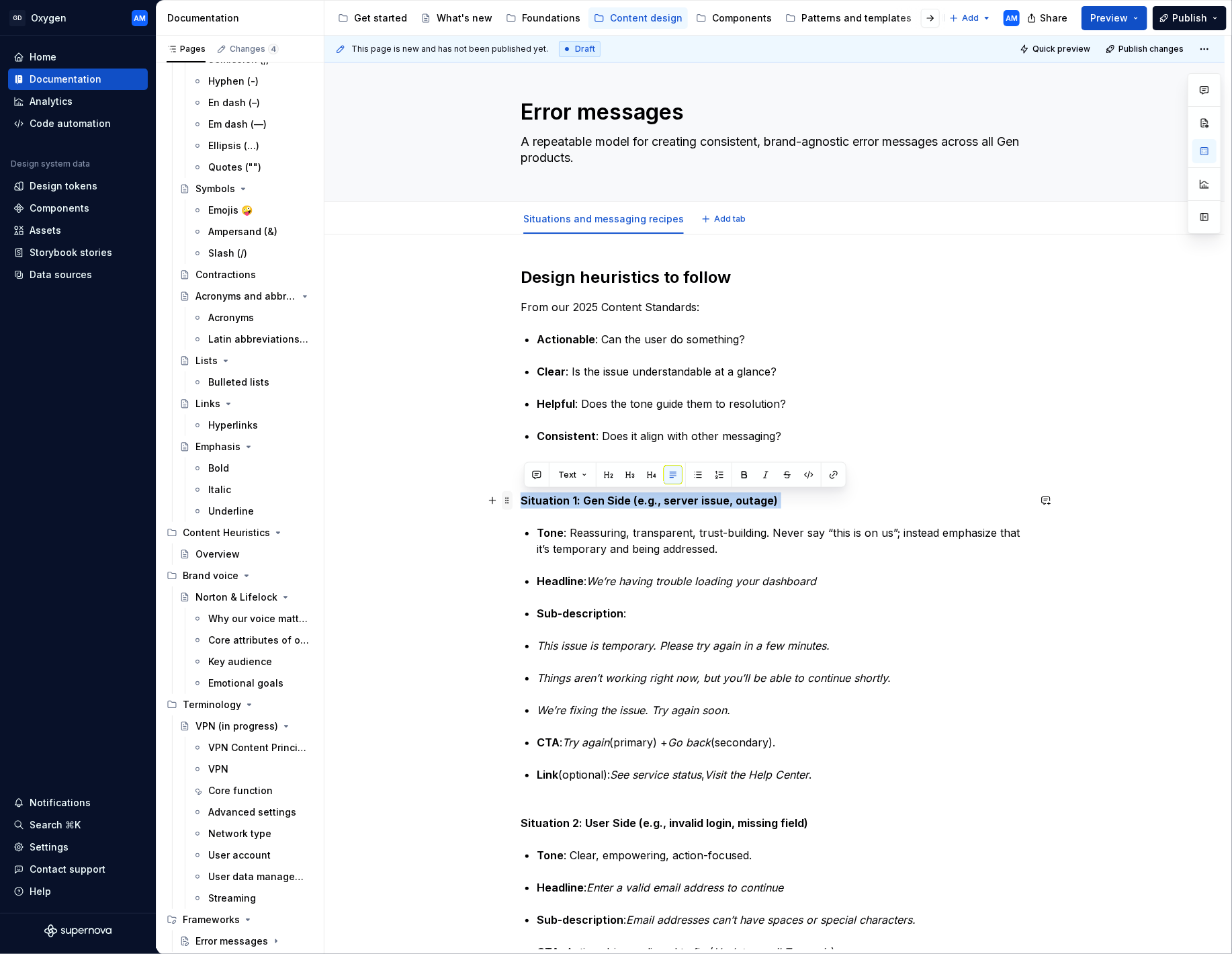
drag, startPoint x: 596, startPoint y: 505, endPoint x: 509, endPoint y: 496, distance: 87.5
click at [481, 496] on div "Design heuristics to follow From our 2025 Content Standards: Actionable : Can t…" at bounding box center [774, 869] width 900 height 1270
click at [627, 476] on button "button" at bounding box center [630, 474] width 19 height 19
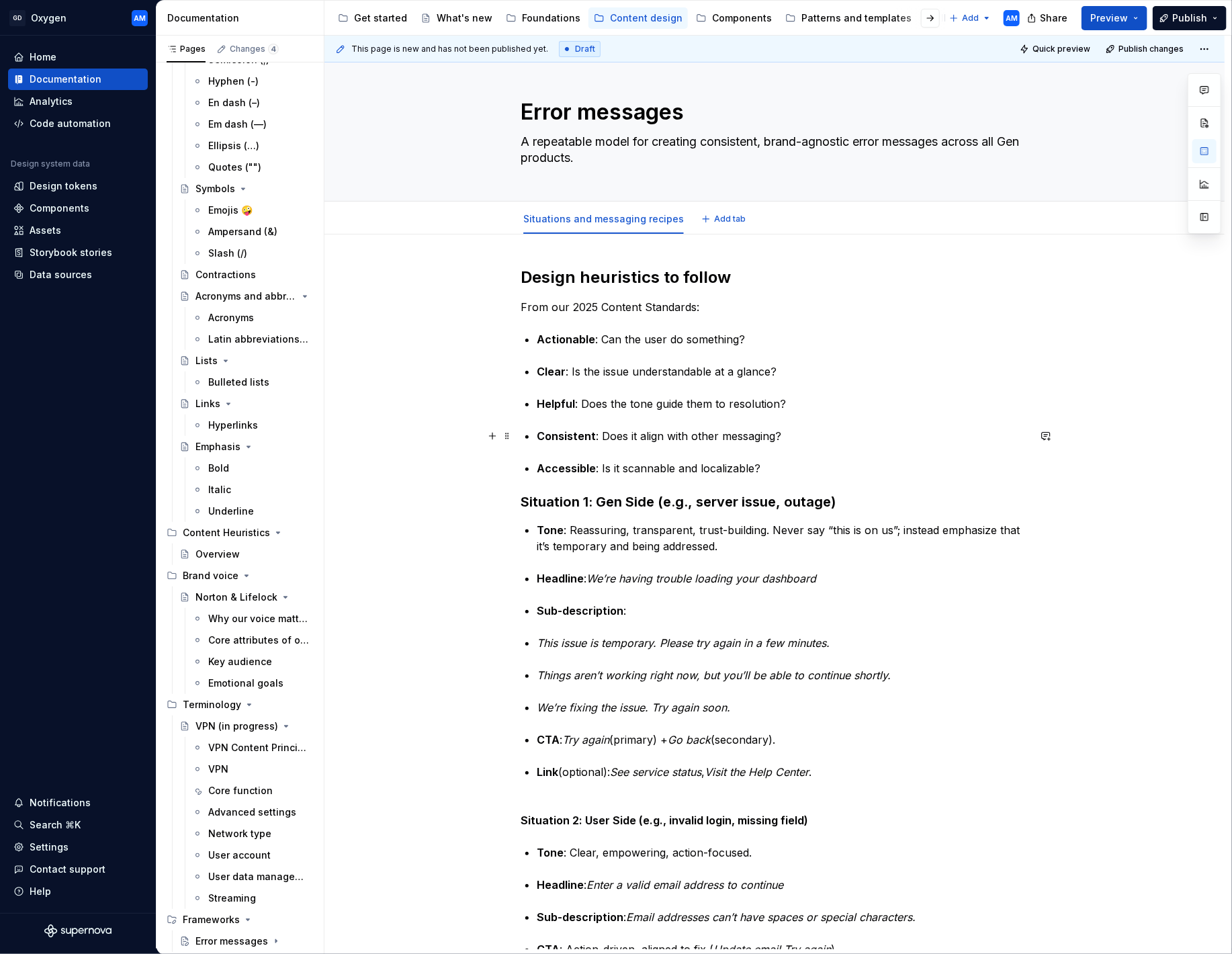
drag, startPoint x: 796, startPoint y: 437, endPoint x: 788, endPoint y: 445, distance: 11.3
click at [796, 437] on p "Consistent : Does it align with other messaging?" at bounding box center [782, 435] width 492 height 16
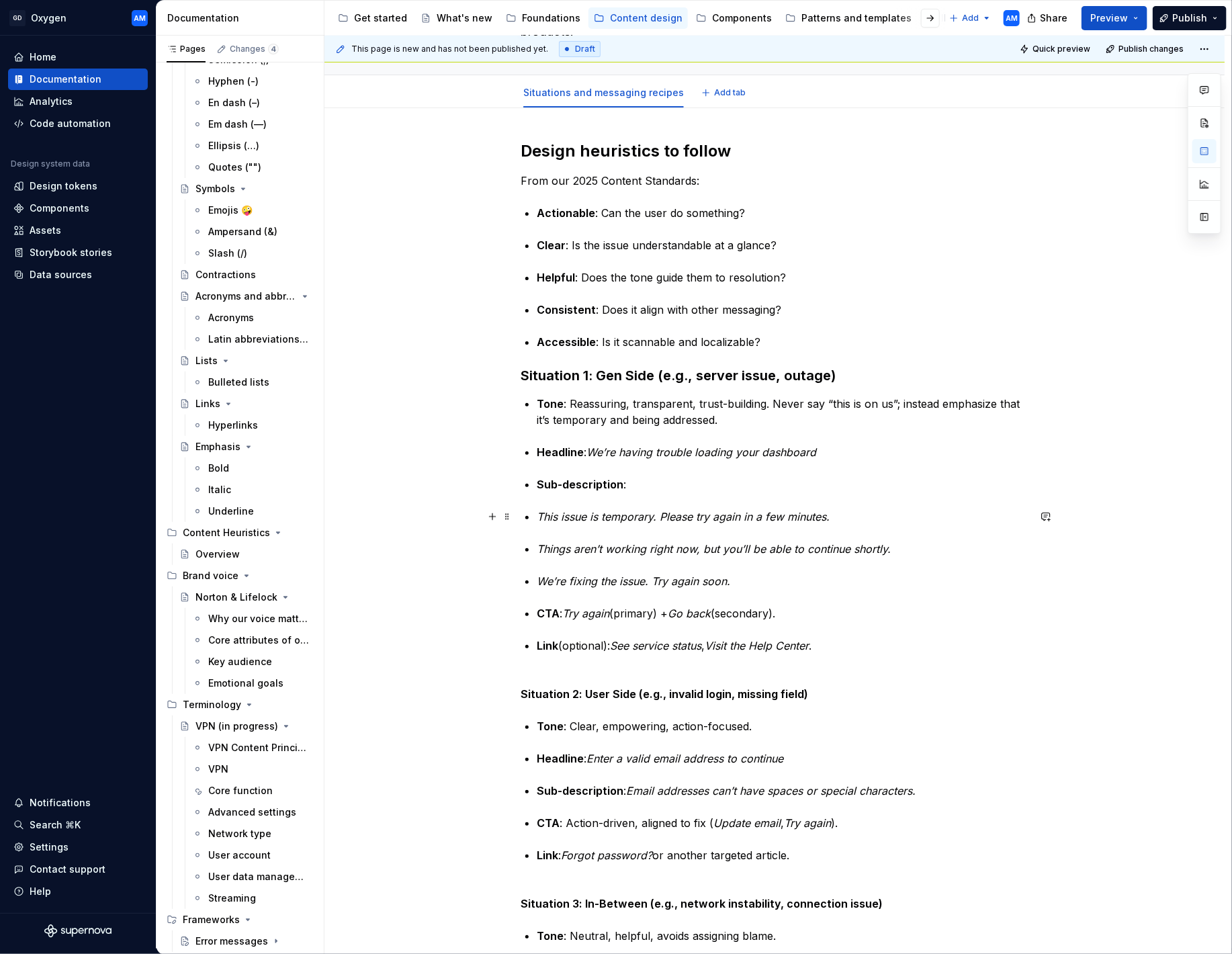
scroll to position [135, 0]
click at [540, 248] on strong "Clear" at bounding box center [551, 246] width 29 height 13
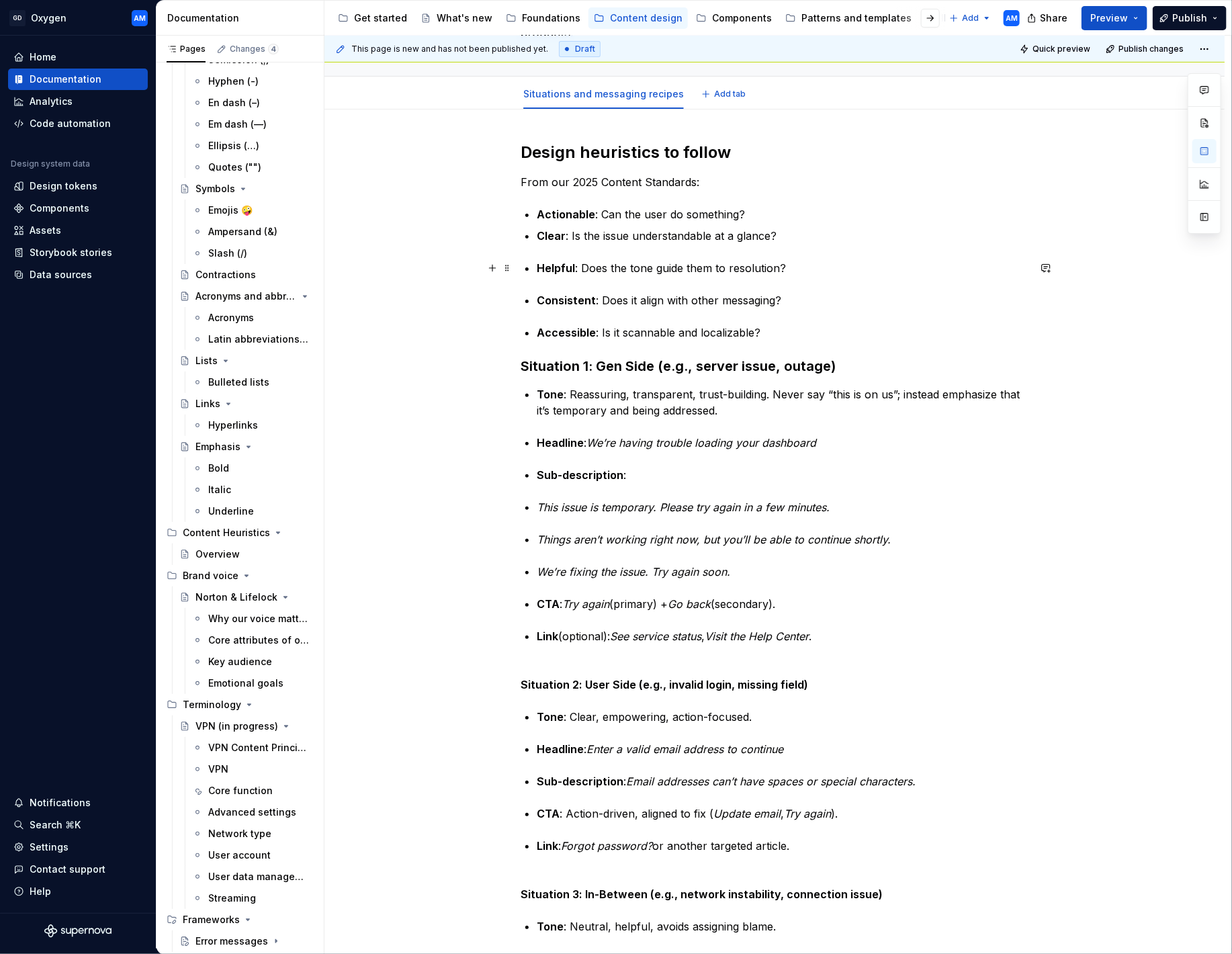
click at [540, 265] on strong "Helpful" at bounding box center [556, 268] width 38 height 13
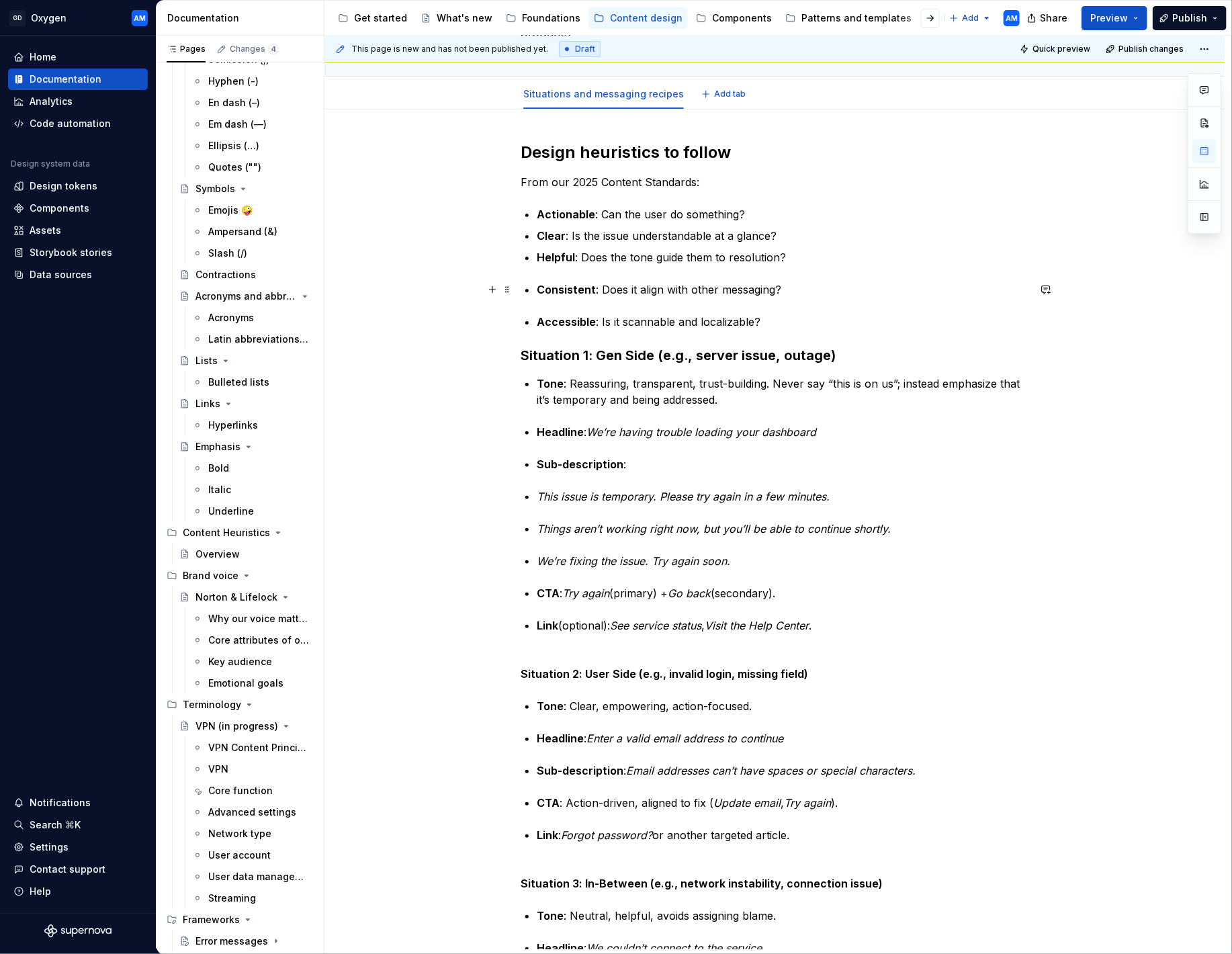
click at [542, 288] on strong "Consistent" at bounding box center [566, 289] width 59 height 13
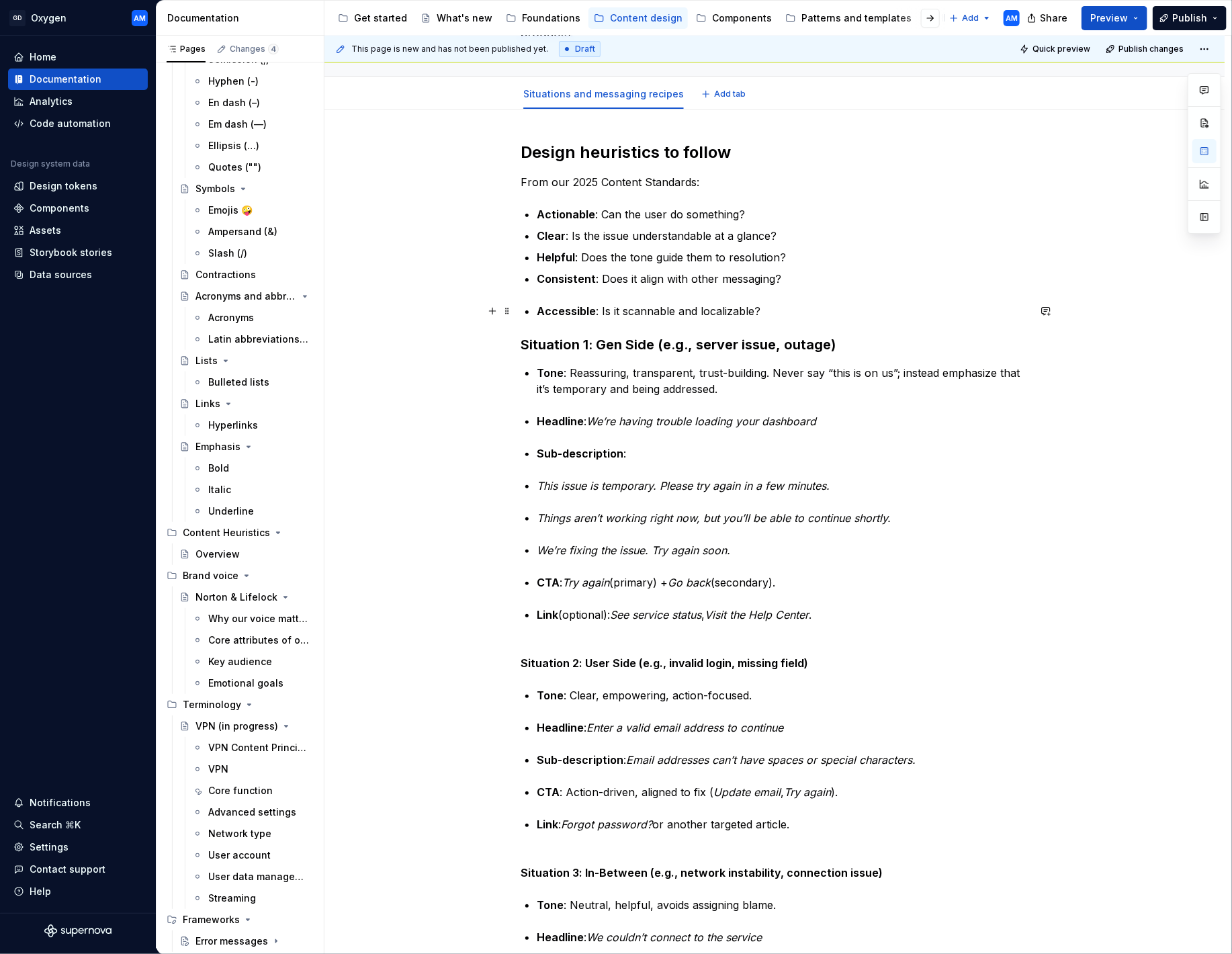
click at [537, 309] on div "Design heuristics to follow From our 2025 Content Standards: Actionable : Can t…" at bounding box center [774, 591] width 508 height 900
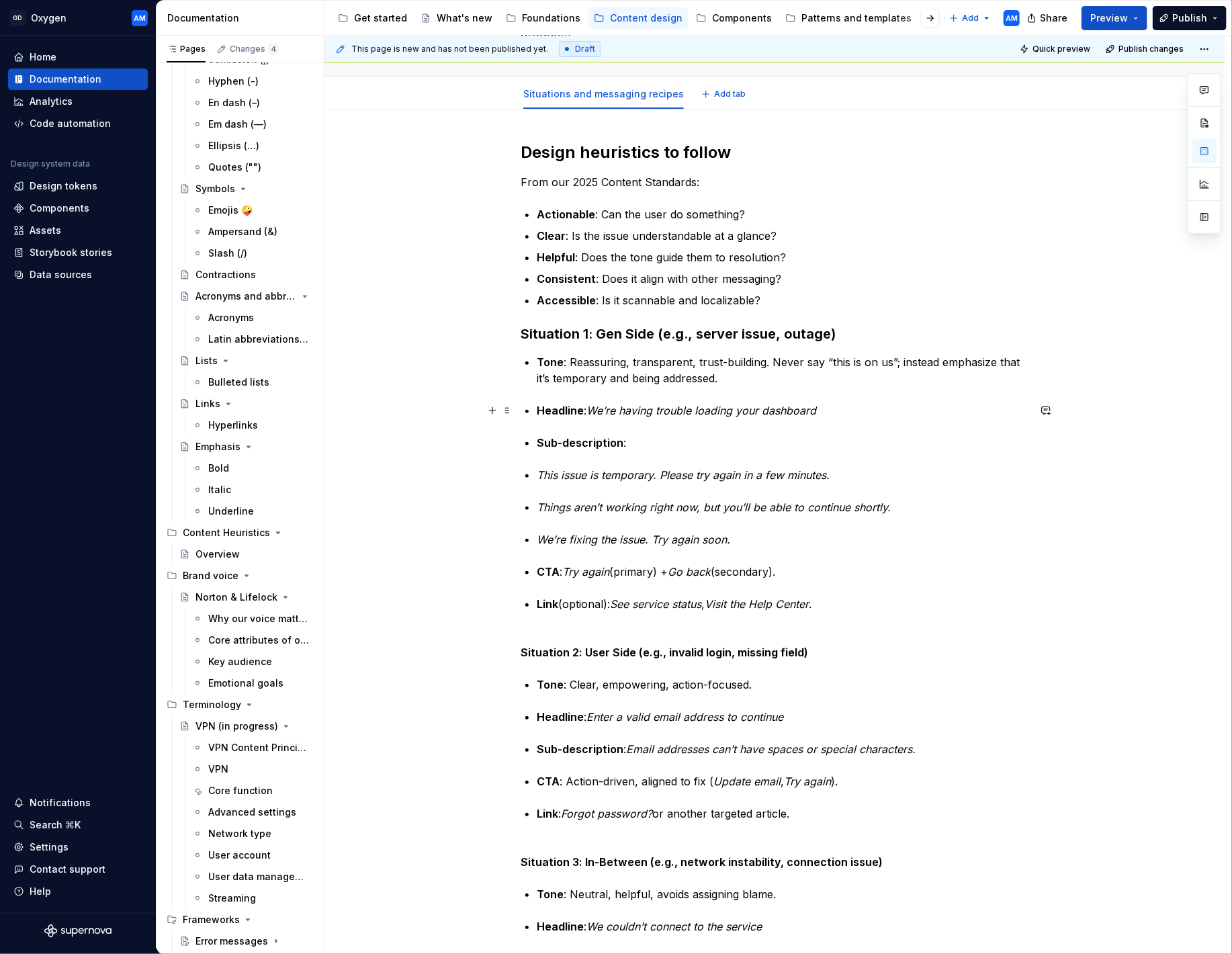
click at [540, 405] on strong "Headline" at bounding box center [560, 410] width 47 height 13
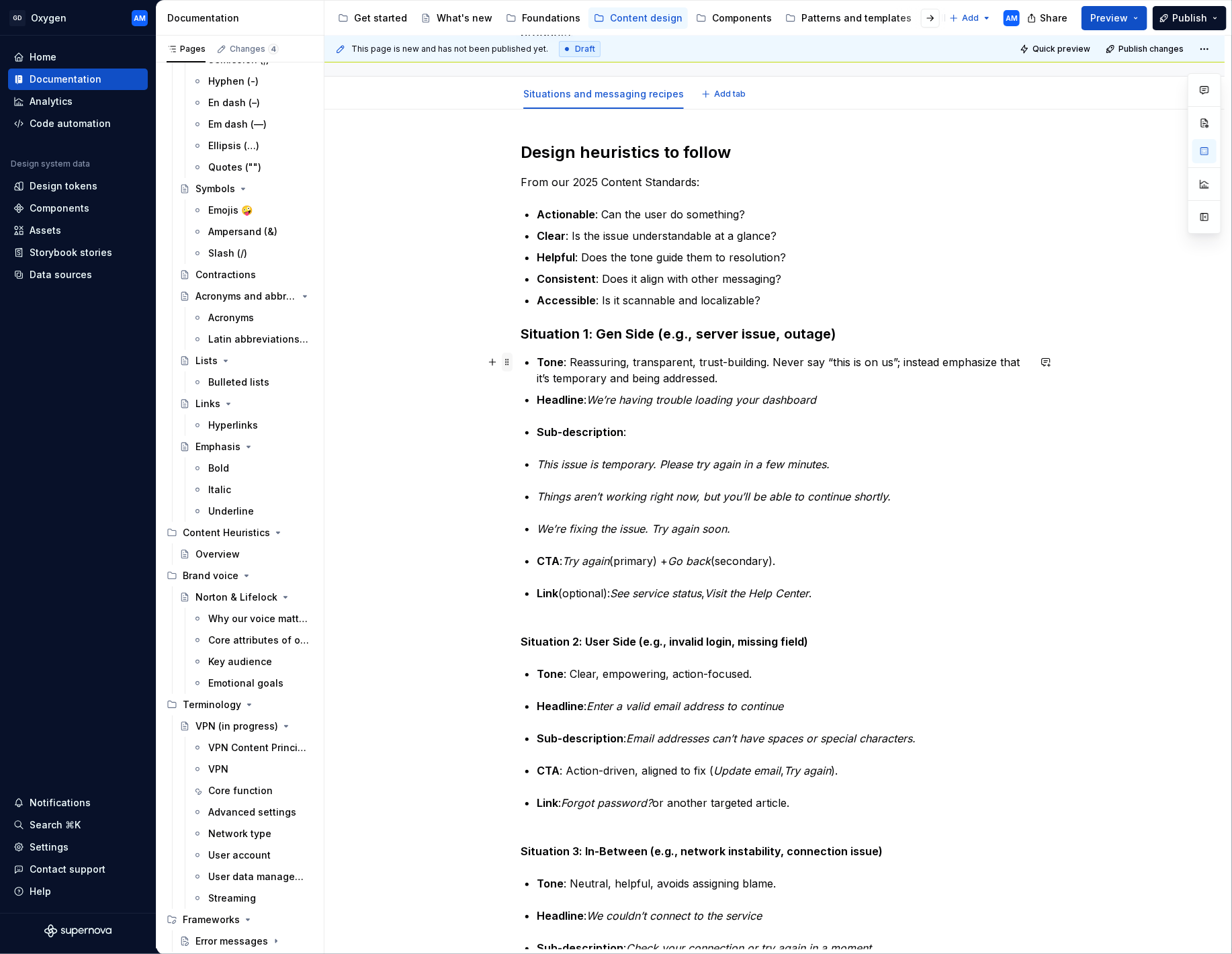
drag, startPoint x: 836, startPoint y: 594, endPoint x: 515, endPoint y: 359, distance: 397.8
click at [520, 359] on div "Design heuristics to follow From our 2025 Content Standards: Actionable : Can t…" at bounding box center [774, 588] width 508 height 895
click at [611, 375] on p "Tone : Reassuring, transparent, trust-building. Never say “this is on us”; inst…" at bounding box center [782, 370] width 492 height 33
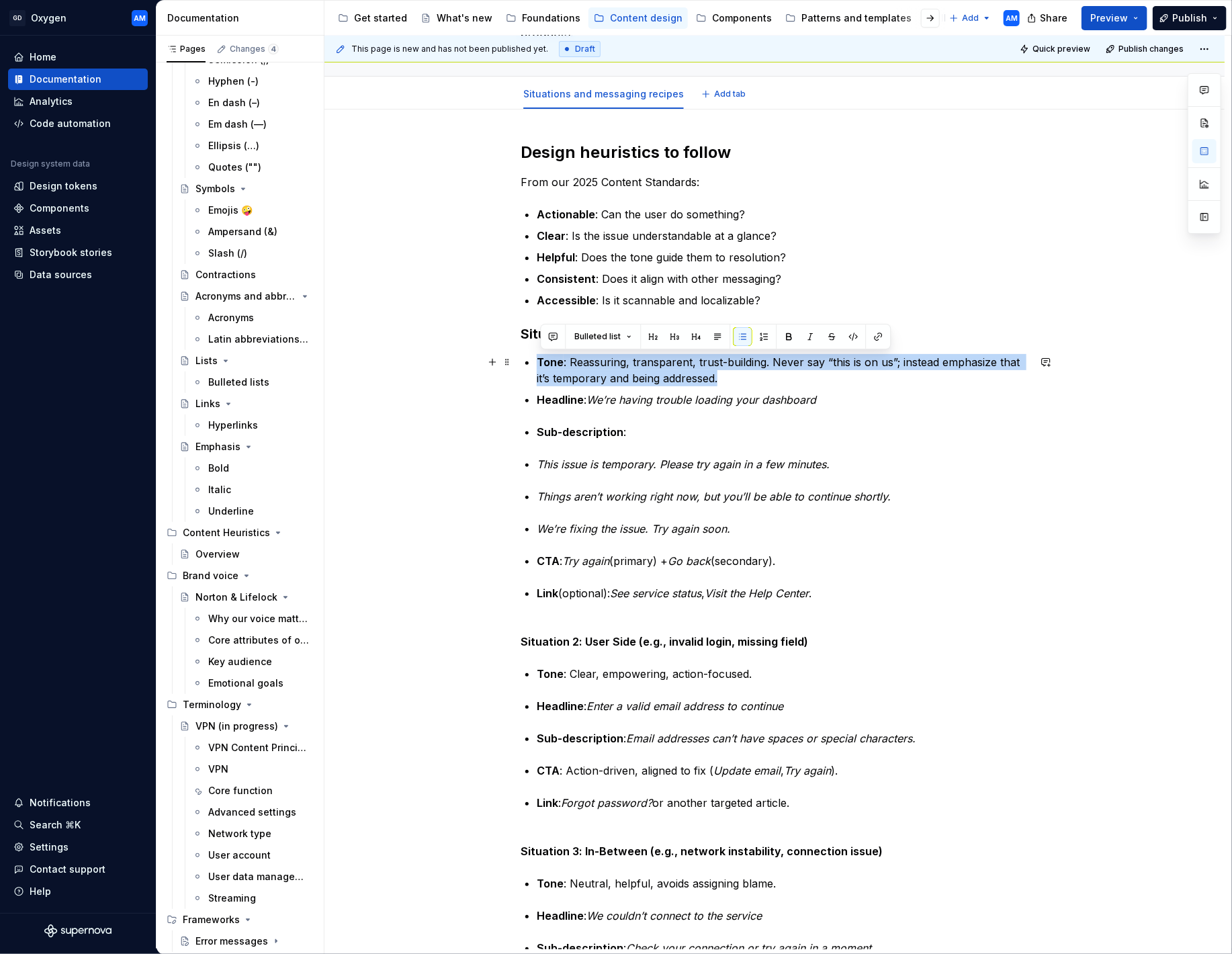
click at [611, 375] on p "Tone : Reassuring, transparent, trust-building. Never say “this is on us”; inst…" at bounding box center [782, 370] width 492 height 33
click at [737, 337] on button "button" at bounding box center [742, 336] width 19 height 19
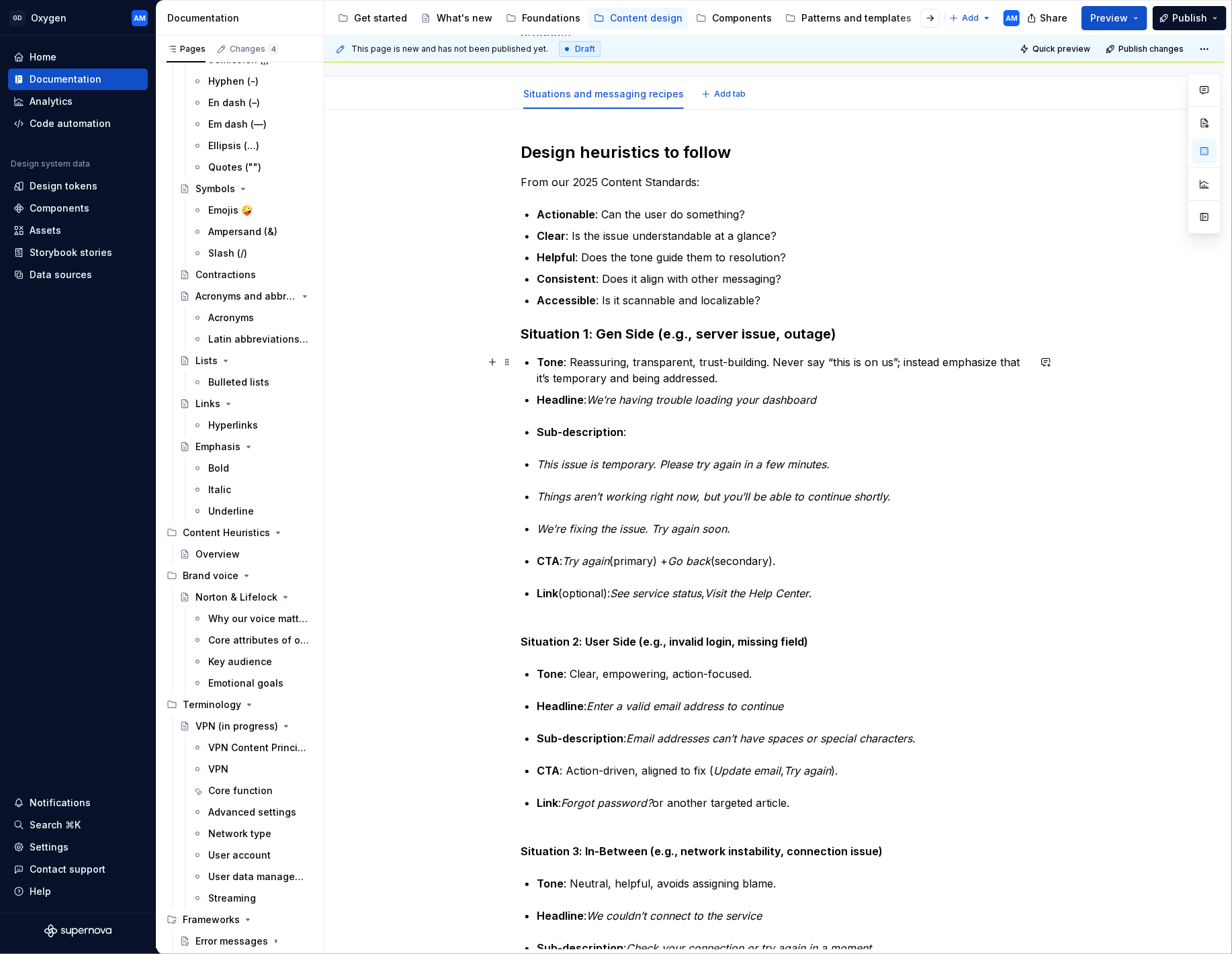
click at [535, 364] on div "Design heuristics to follow From our 2025 Content Standards: Actionable : Can t…" at bounding box center [774, 580] width 508 height 879
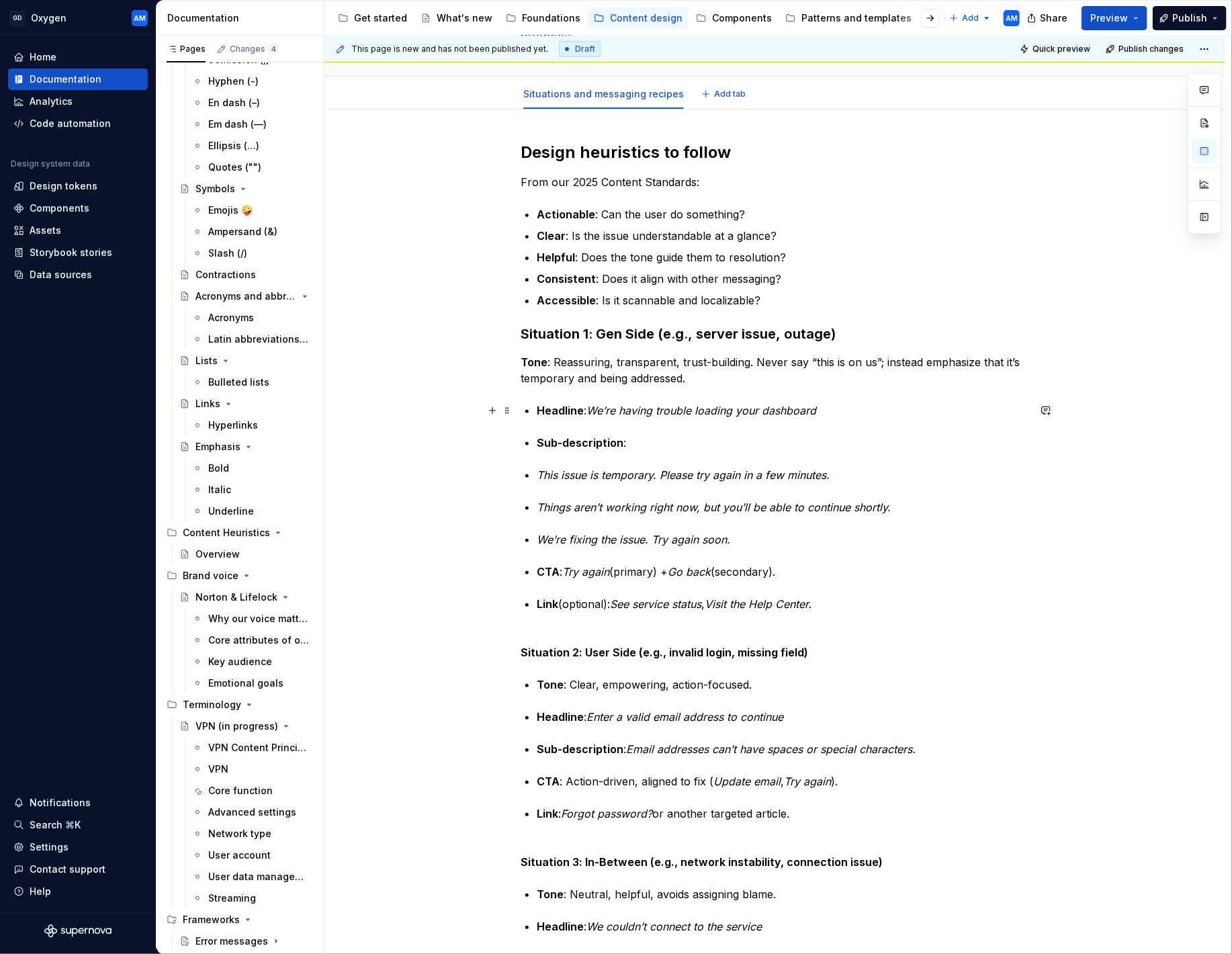
click at [544, 410] on strong "Headline" at bounding box center [560, 410] width 47 height 13
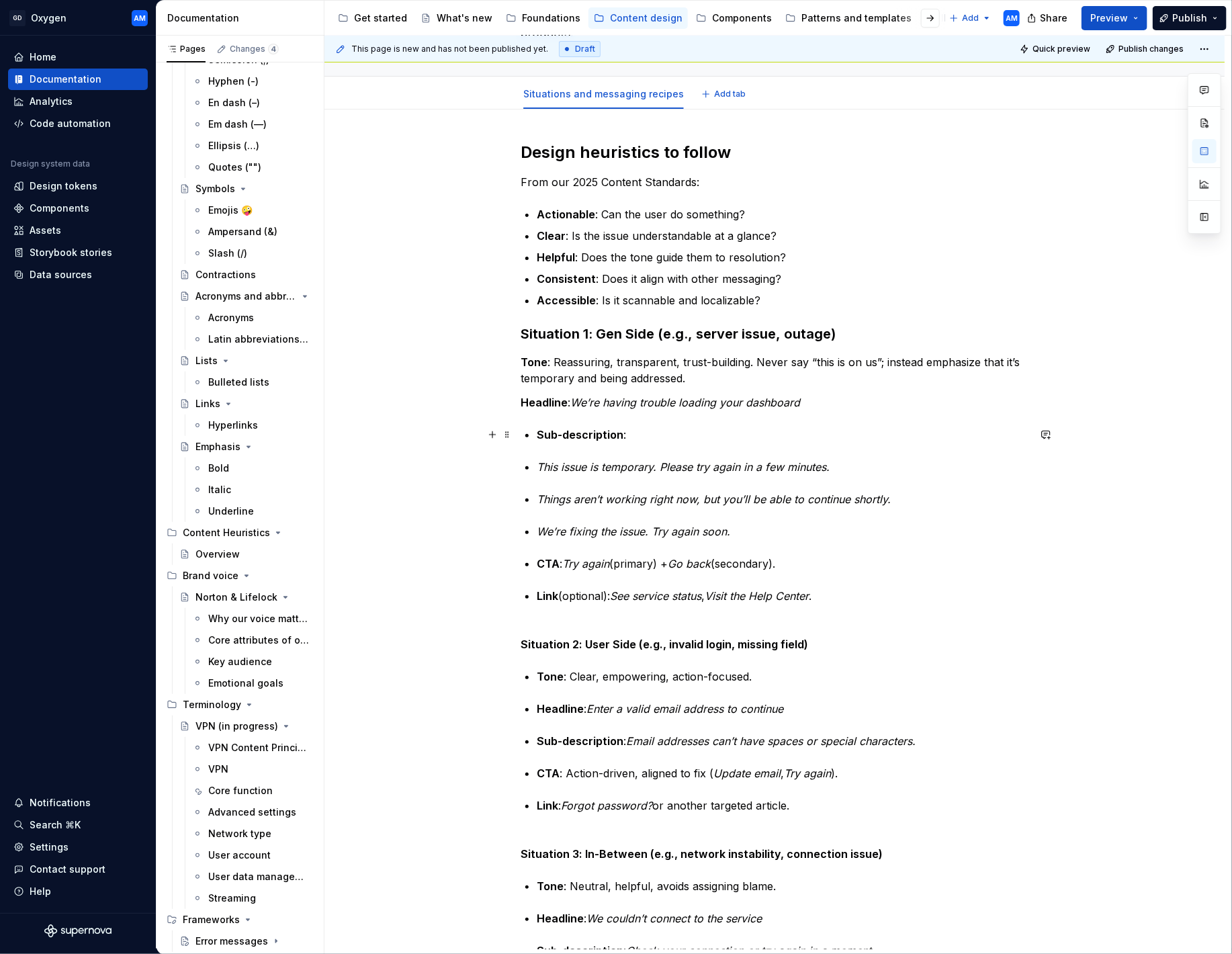
click at [543, 434] on strong "Sub-description" at bounding box center [580, 434] width 87 height 13
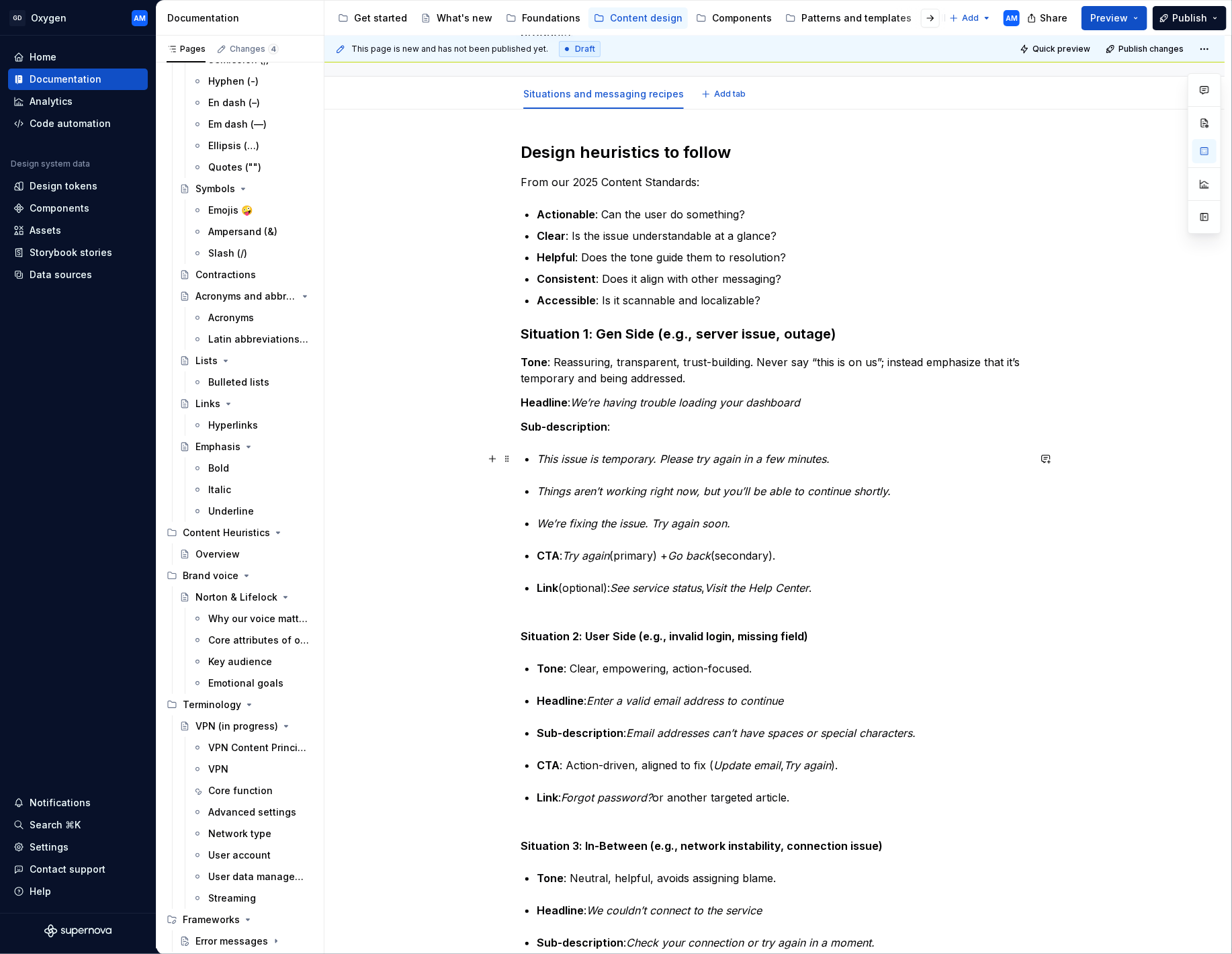
click at [543, 460] on em "This issue is temporary. Please try again in a few minutes." at bounding box center [684, 458] width 293 height 13
click at [543, 486] on em "Things aren’t working right now, but you’ll be able to continue shortly." at bounding box center [714, 490] width 354 height 13
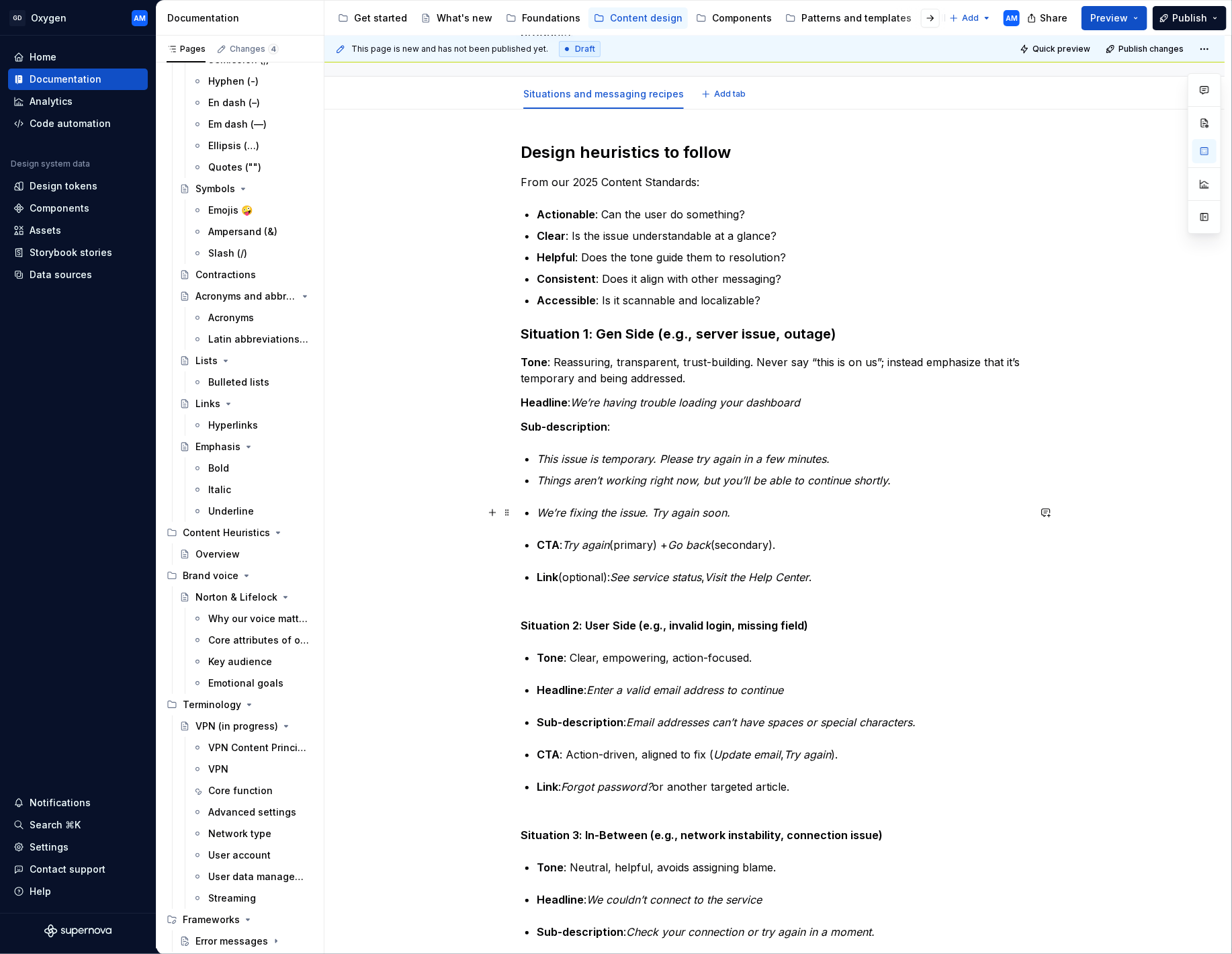
click at [541, 511] on em "We’re fixing the issue. Try again soon." at bounding box center [633, 512] width 193 height 13
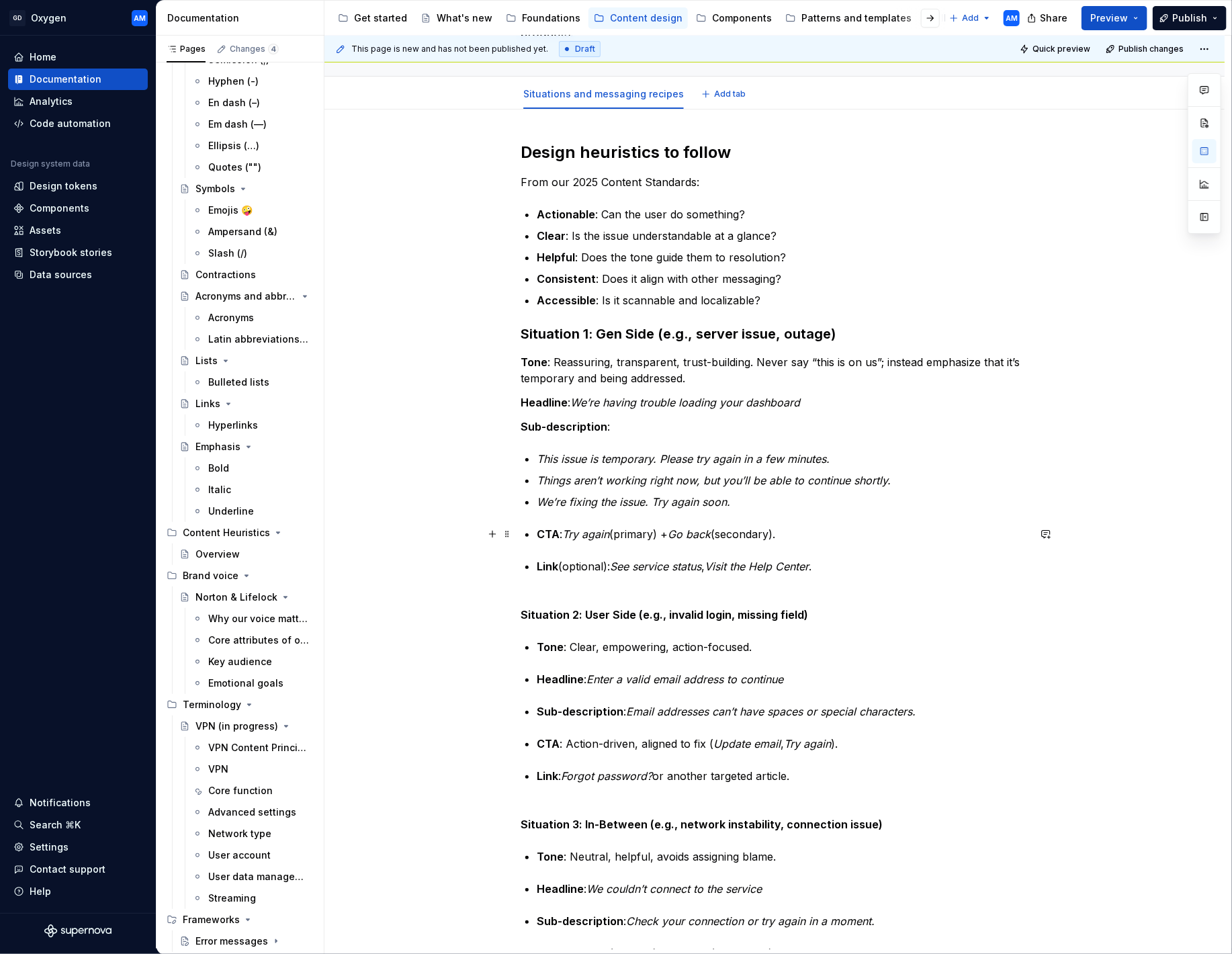
click at [540, 534] on div "Design heuristics to follow From our 2025 Content Standards: Actionable : Can t…" at bounding box center [774, 567] width 508 height 852
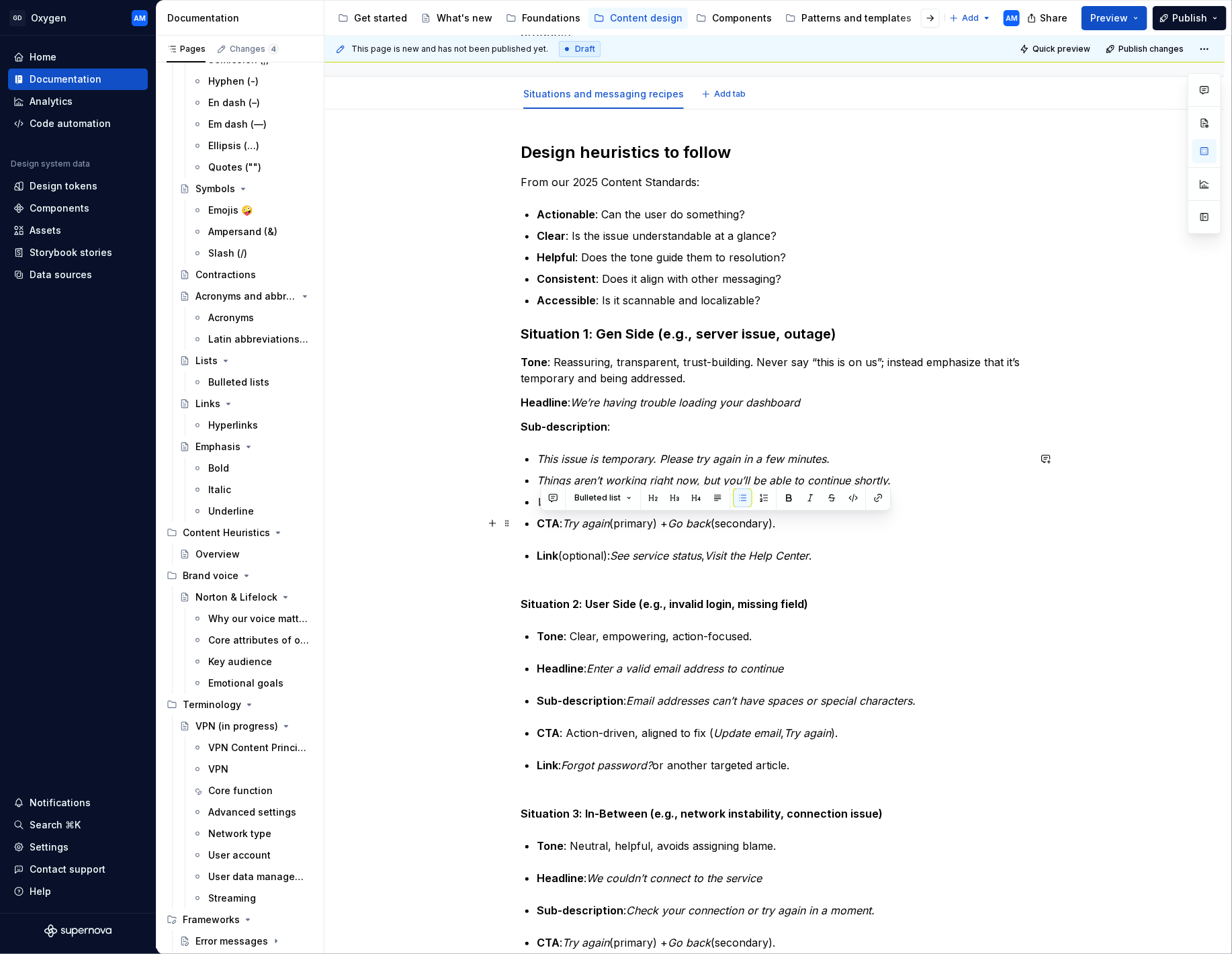
drag, startPoint x: 818, startPoint y: 529, endPoint x: 532, endPoint y: 526, distance: 286.0
click at [537, 526] on li "CTA : Try again (primary) + Go back (secondary)." at bounding box center [782, 523] width 492 height 16
drag, startPoint x: 816, startPoint y: 525, endPoint x: 547, endPoint y: 515, distance: 269.2
click at [547, 515] on p "CTA : Try again (primary) + Go back (secondary)." at bounding box center [782, 523] width 492 height 16
drag, startPoint x: 818, startPoint y: 518, endPoint x: 532, endPoint y: 525, distance: 286.1
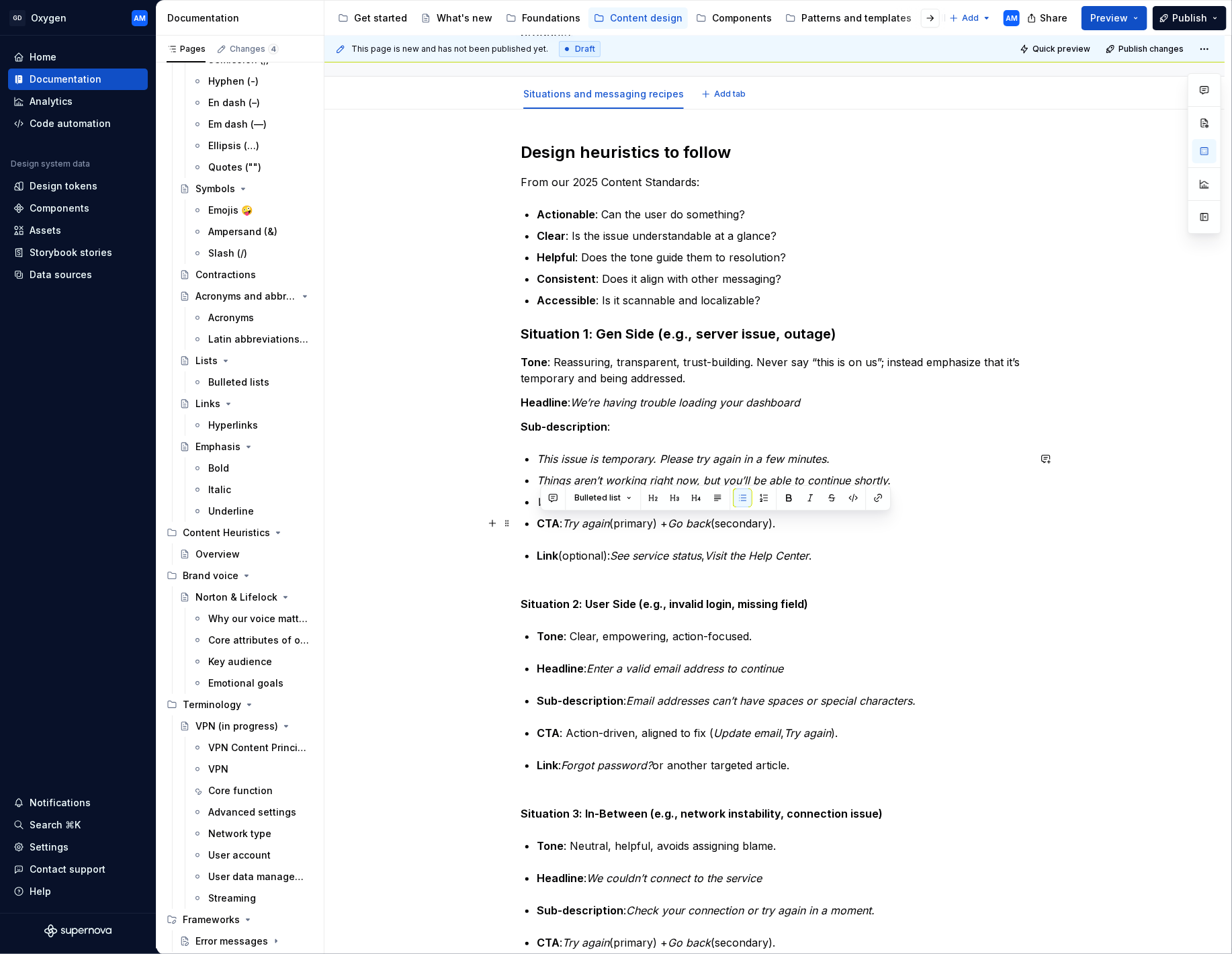
click at [537, 525] on li "CTA : Try again (primary) + Go back (secondary)." at bounding box center [782, 523] width 492 height 16
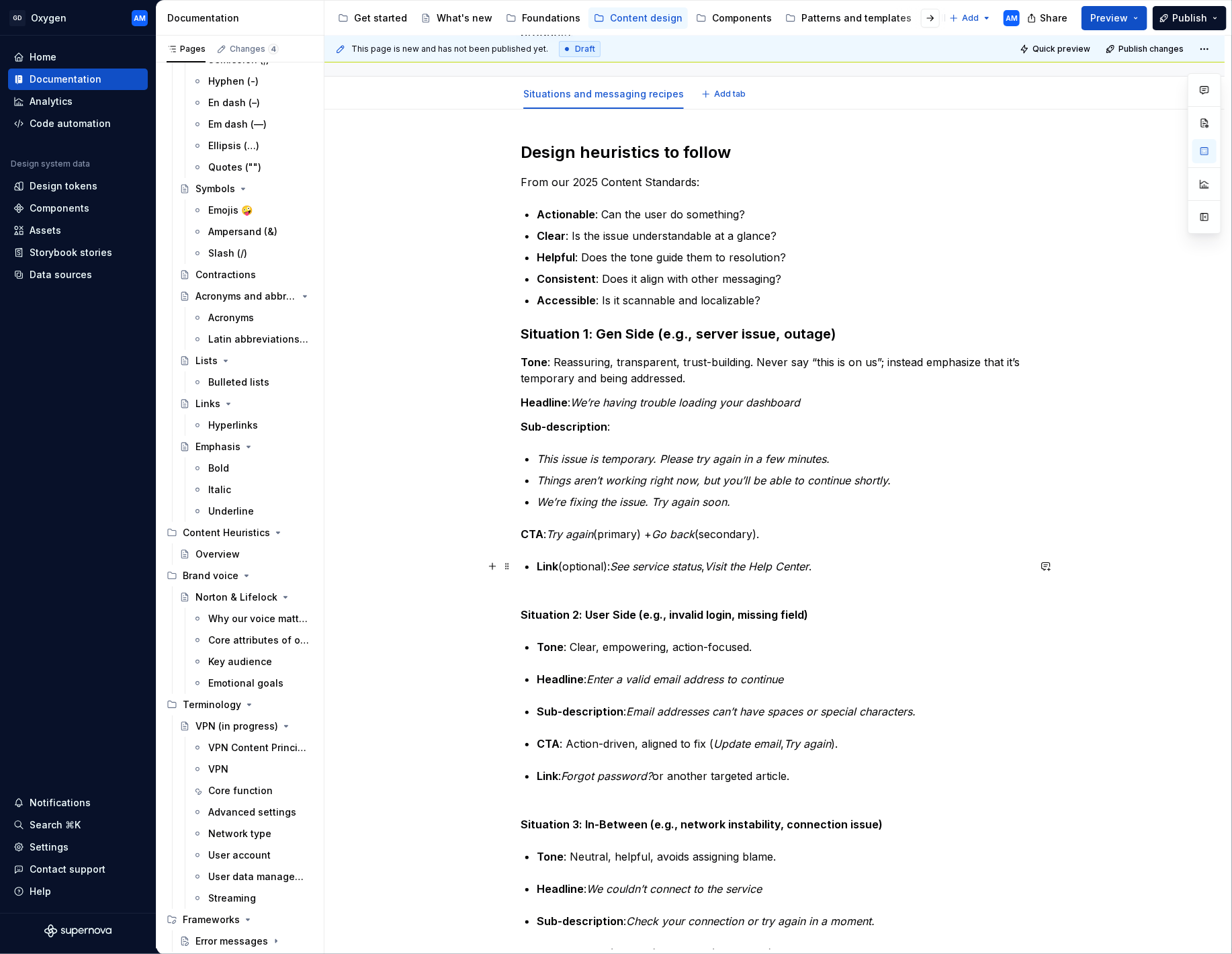
click at [542, 566] on strong "Link" at bounding box center [548, 566] width 21 height 13
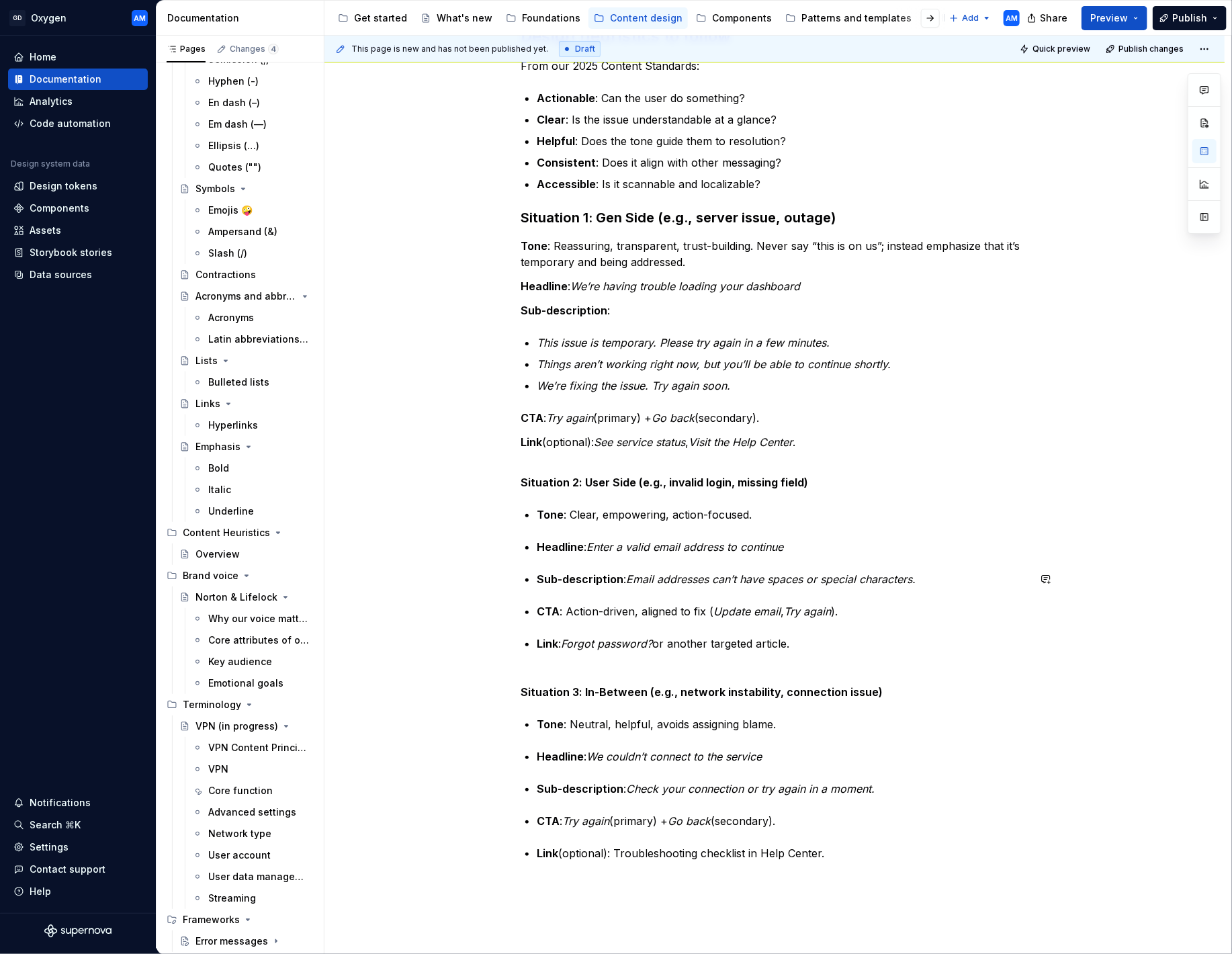
scroll to position [255, 0]
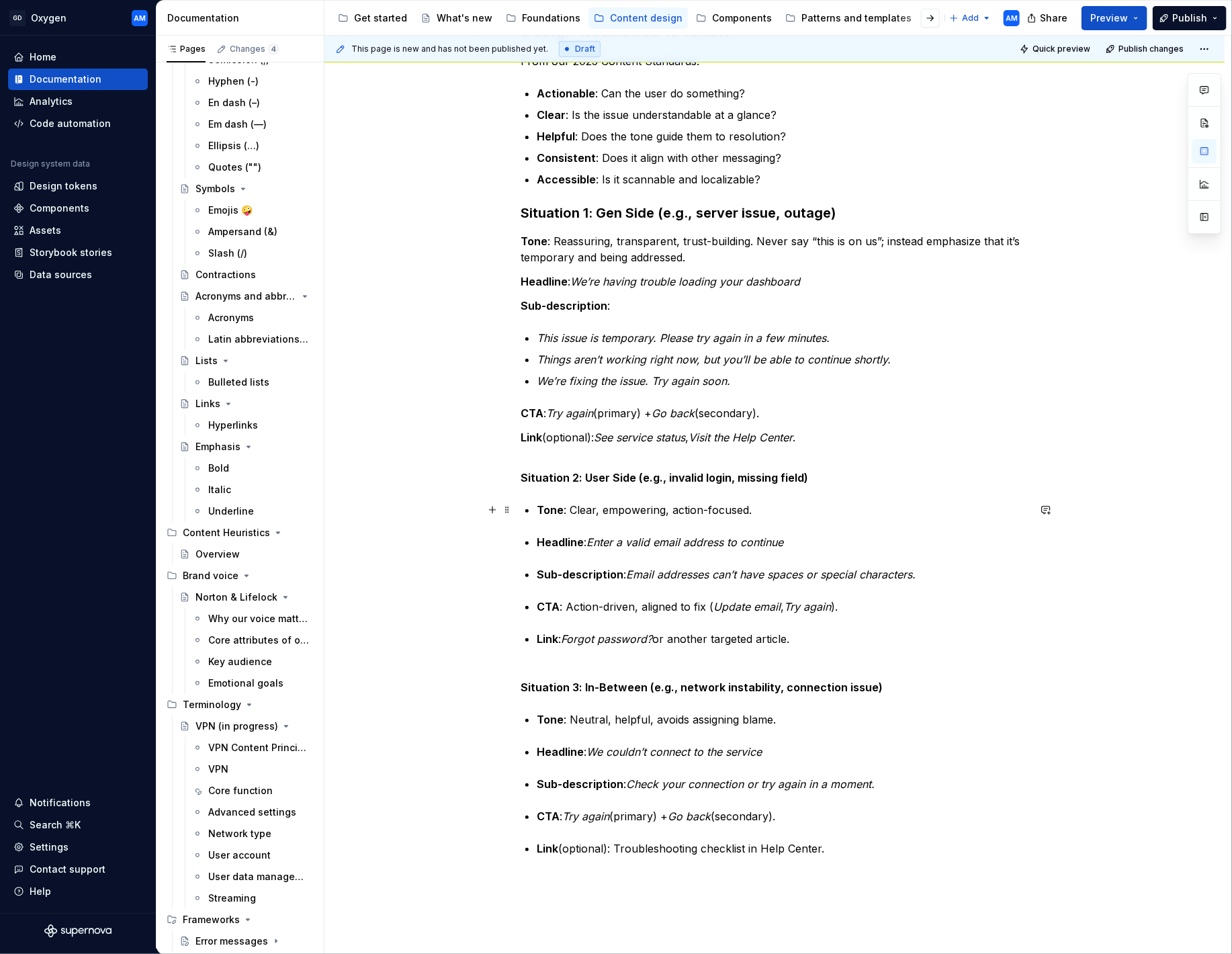
click at [538, 510] on div "Design heuristics to follow From our 2025 Content Standards: Actionable : Can t…" at bounding box center [774, 439] width 508 height 836
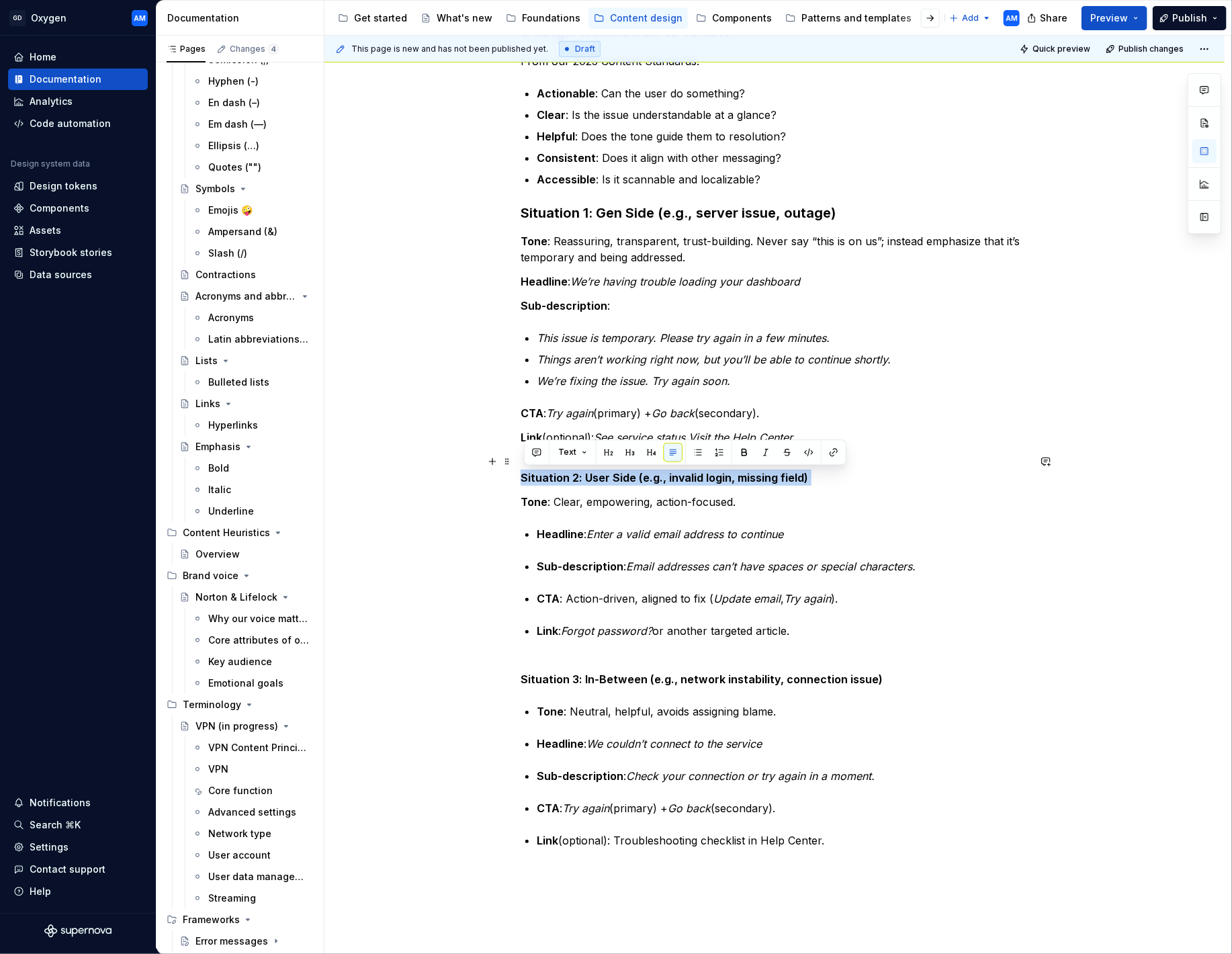
drag, startPoint x: 819, startPoint y: 475, endPoint x: 481, endPoint y: 475, distance: 338.0
click at [481, 475] on div "Design heuristics to follow From our 2025 Content Standards: Actionable : Can t…" at bounding box center [774, 570] width 900 height 1162
click at [630, 448] on button "button" at bounding box center [630, 451] width 19 height 19
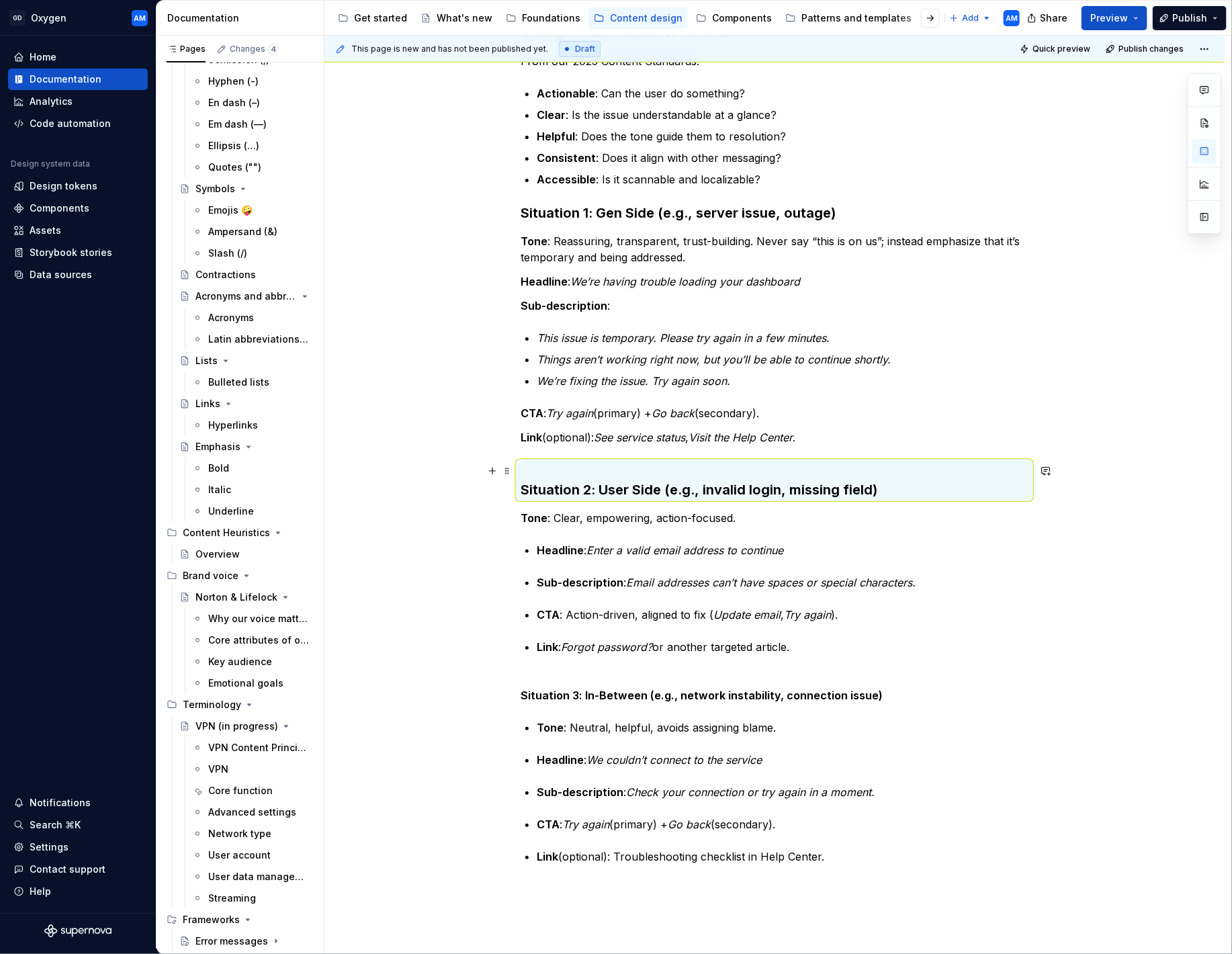
click at [706, 480] on h3 "Situation 2: User Side (e.g., invalid login, missing field)" at bounding box center [774, 481] width 508 height 38
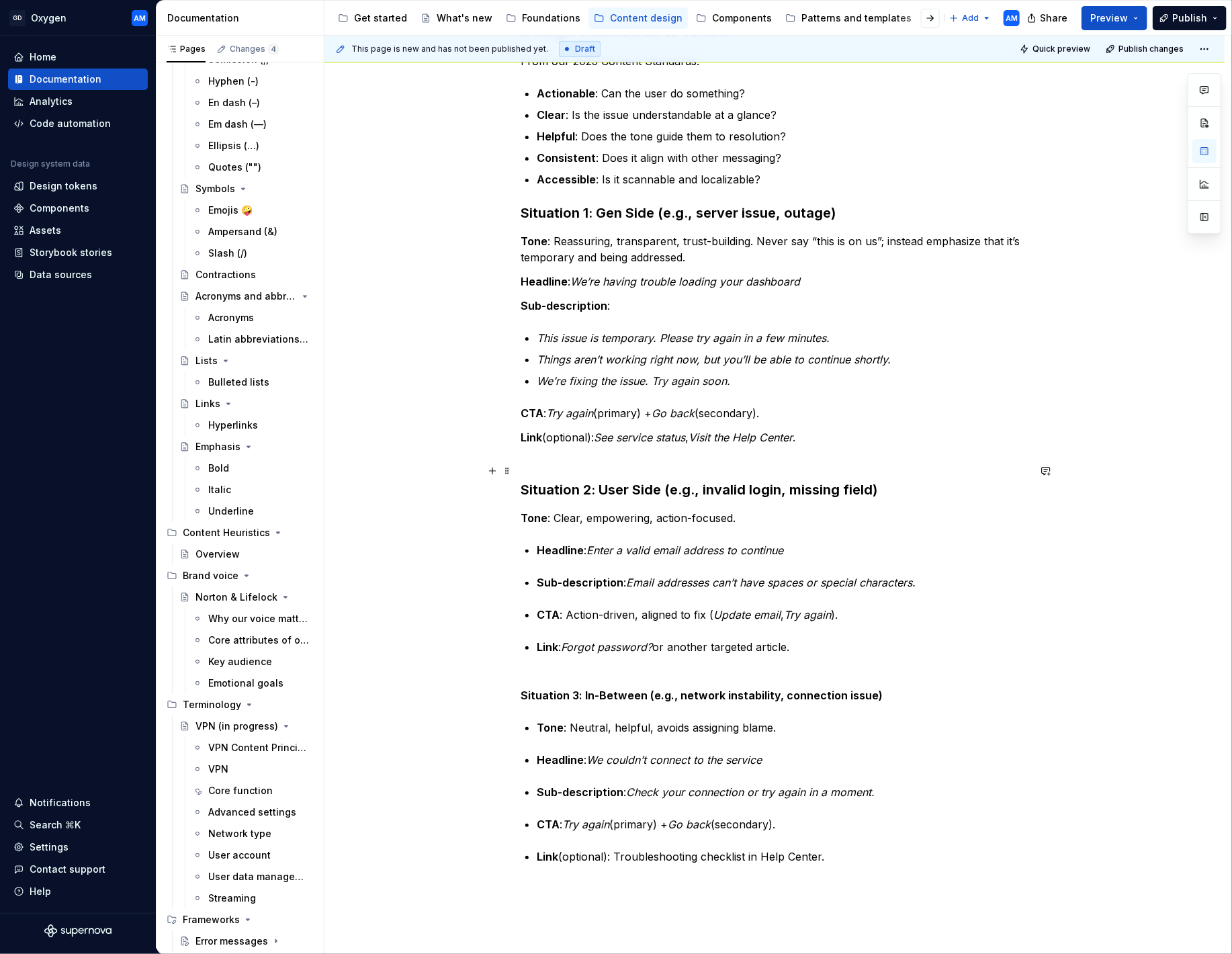
click at [525, 487] on strong "Situation 2: User Side (e.g., invalid login, missing field)" at bounding box center [699, 489] width 357 height 16
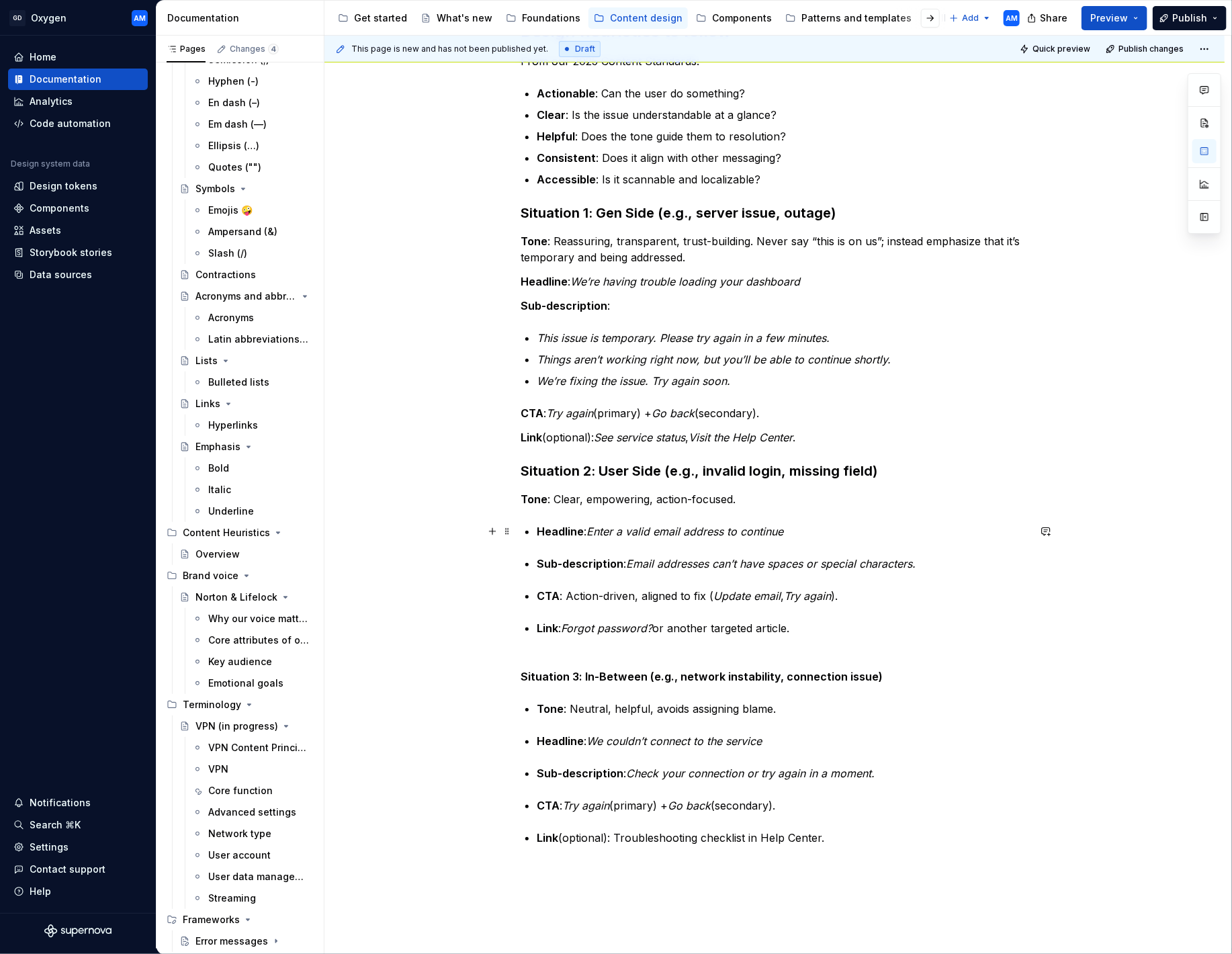
click at [541, 530] on strong "Headline" at bounding box center [560, 531] width 47 height 13
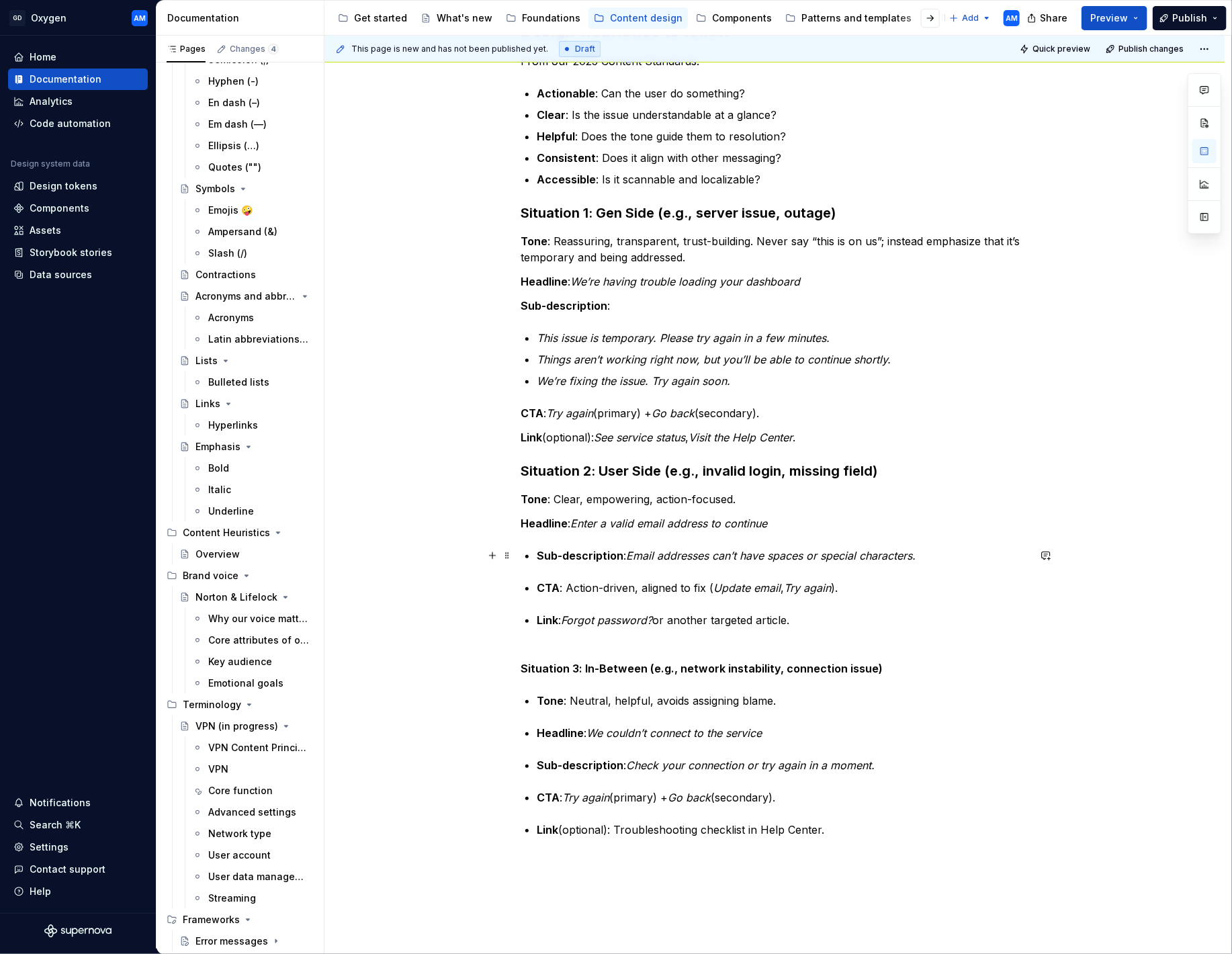
click at [540, 554] on strong "Sub-description" at bounding box center [580, 555] width 87 height 13
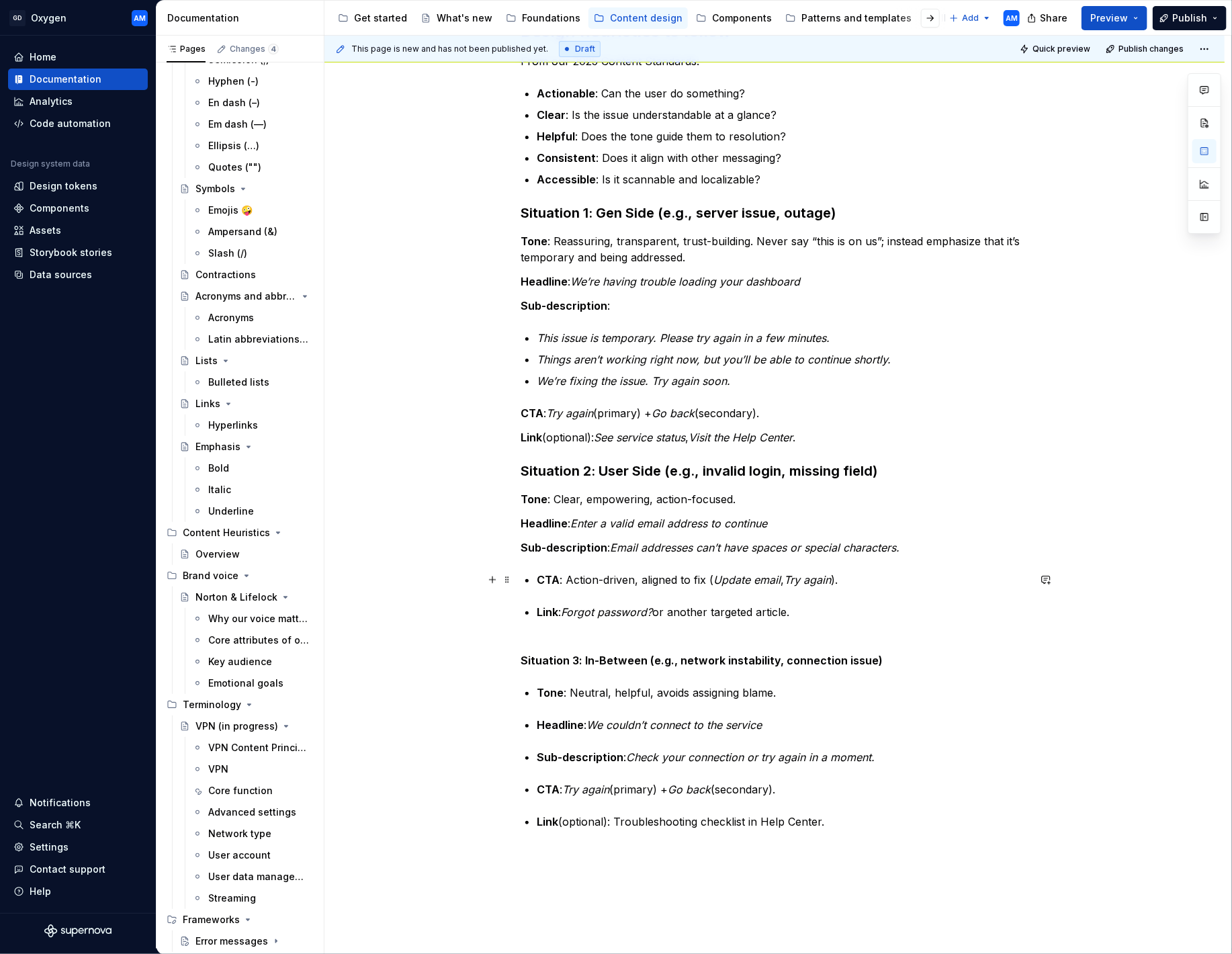
click at [543, 576] on strong "CTA" at bounding box center [548, 579] width 23 height 13
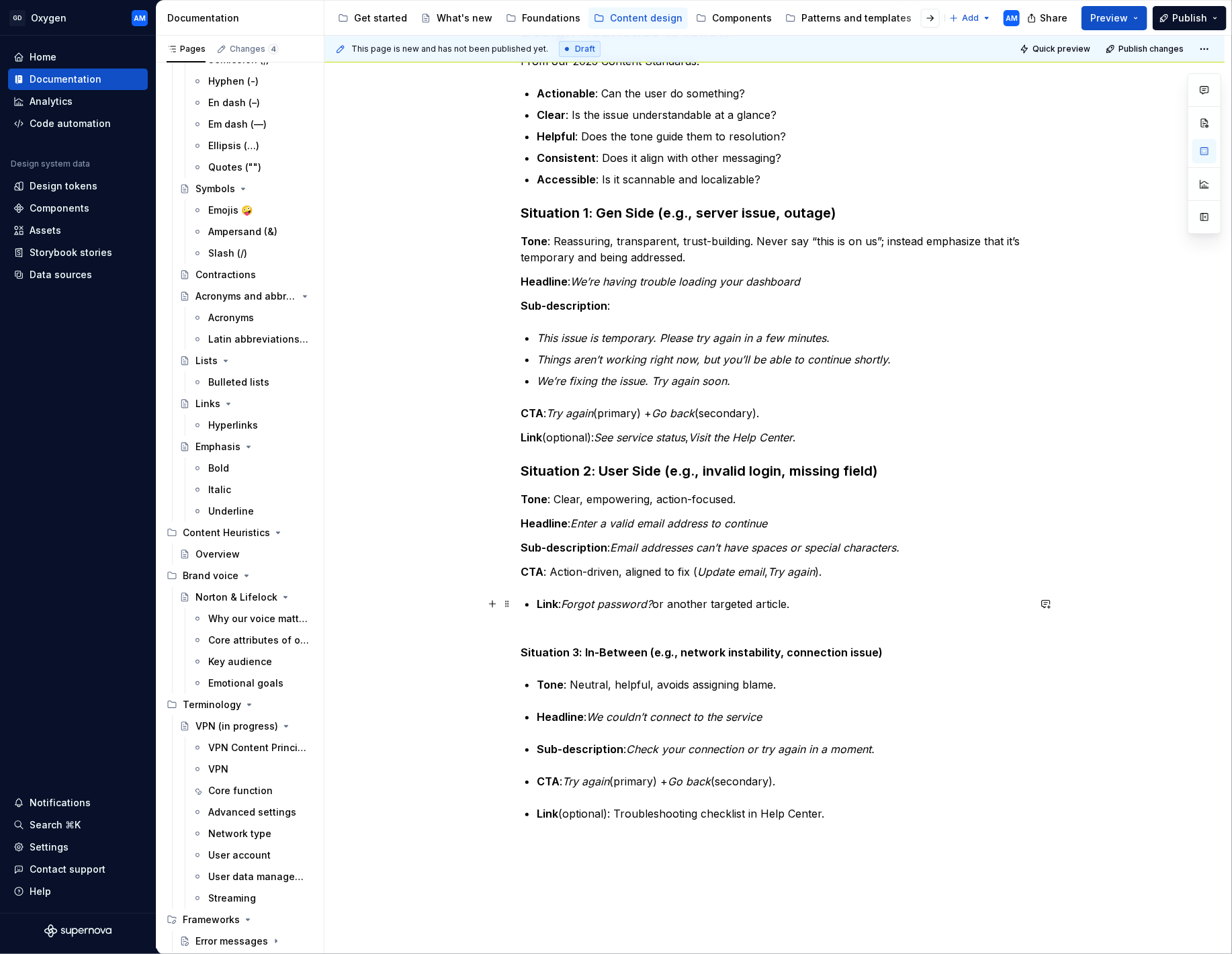
click at [540, 602] on strong "Link" at bounding box center [548, 603] width 21 height 13
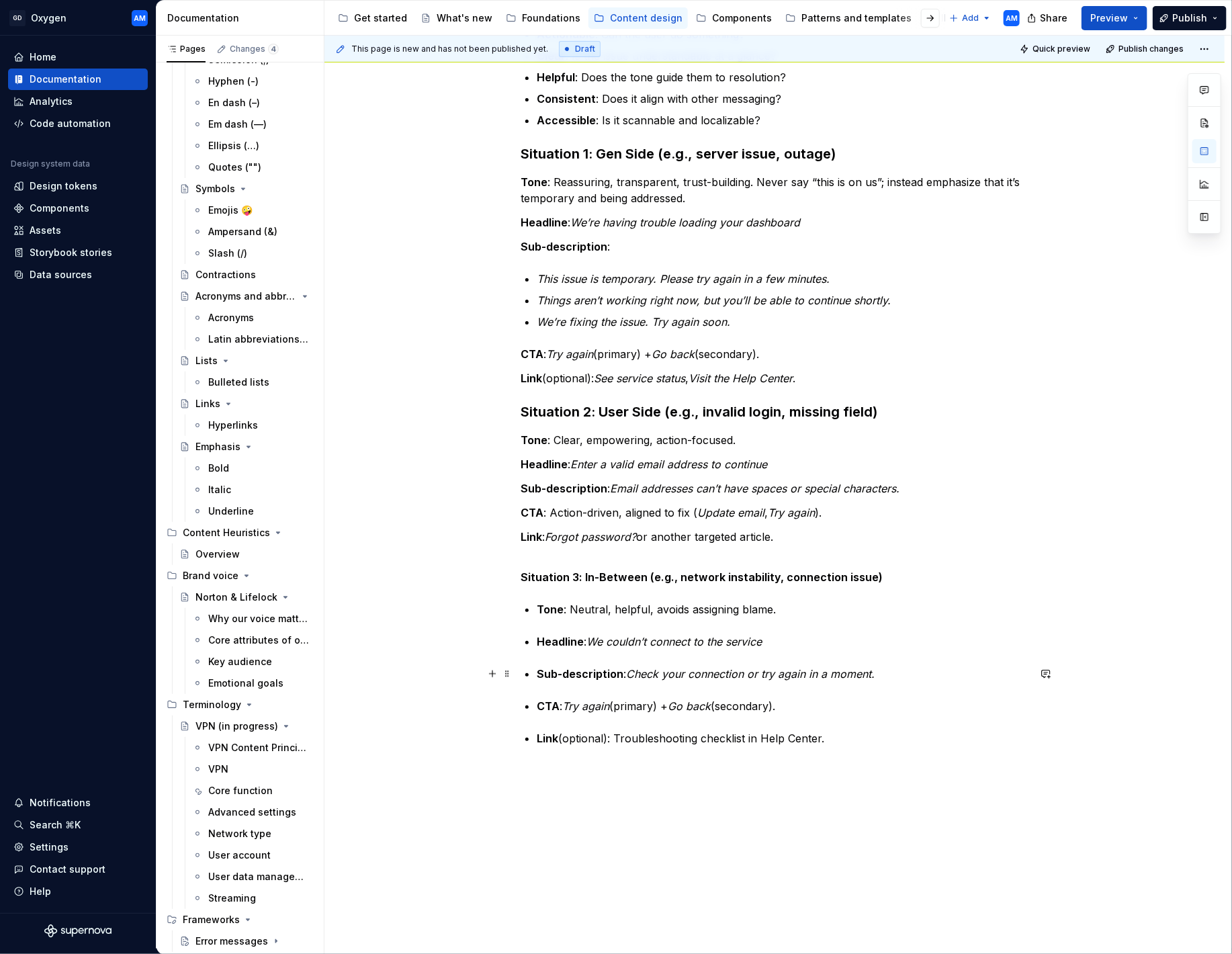
scroll to position [316, 0]
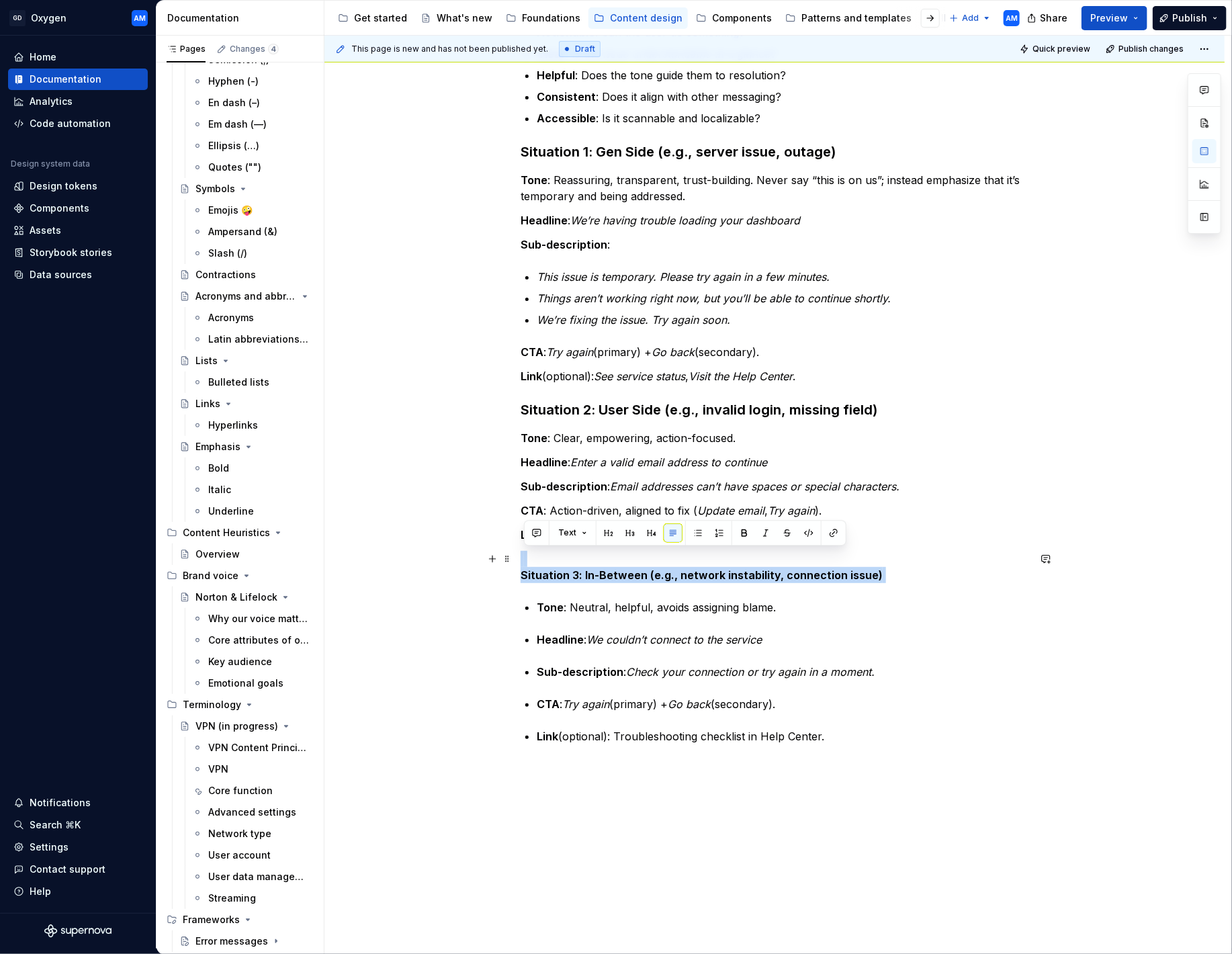
drag, startPoint x: 893, startPoint y: 568, endPoint x: 482, endPoint y: 565, distance: 411.0
click at [481, 565] on div "Design heuristics to follow From our 2025 Content Standards: Actionable : Can t…" at bounding box center [774, 487] width 900 height 1119
click at [695, 582] on div "Design heuristics to follow From our 2025 Content Standards: Actionable : Can t…" at bounding box center [774, 352] width 508 height 784
drag, startPoint x: 896, startPoint y: 573, endPoint x: 523, endPoint y: 569, distance: 373.0
click at [523, 570] on p "Situation 3: In-Between (e.g., network instability, connection issue)" at bounding box center [774, 567] width 508 height 33
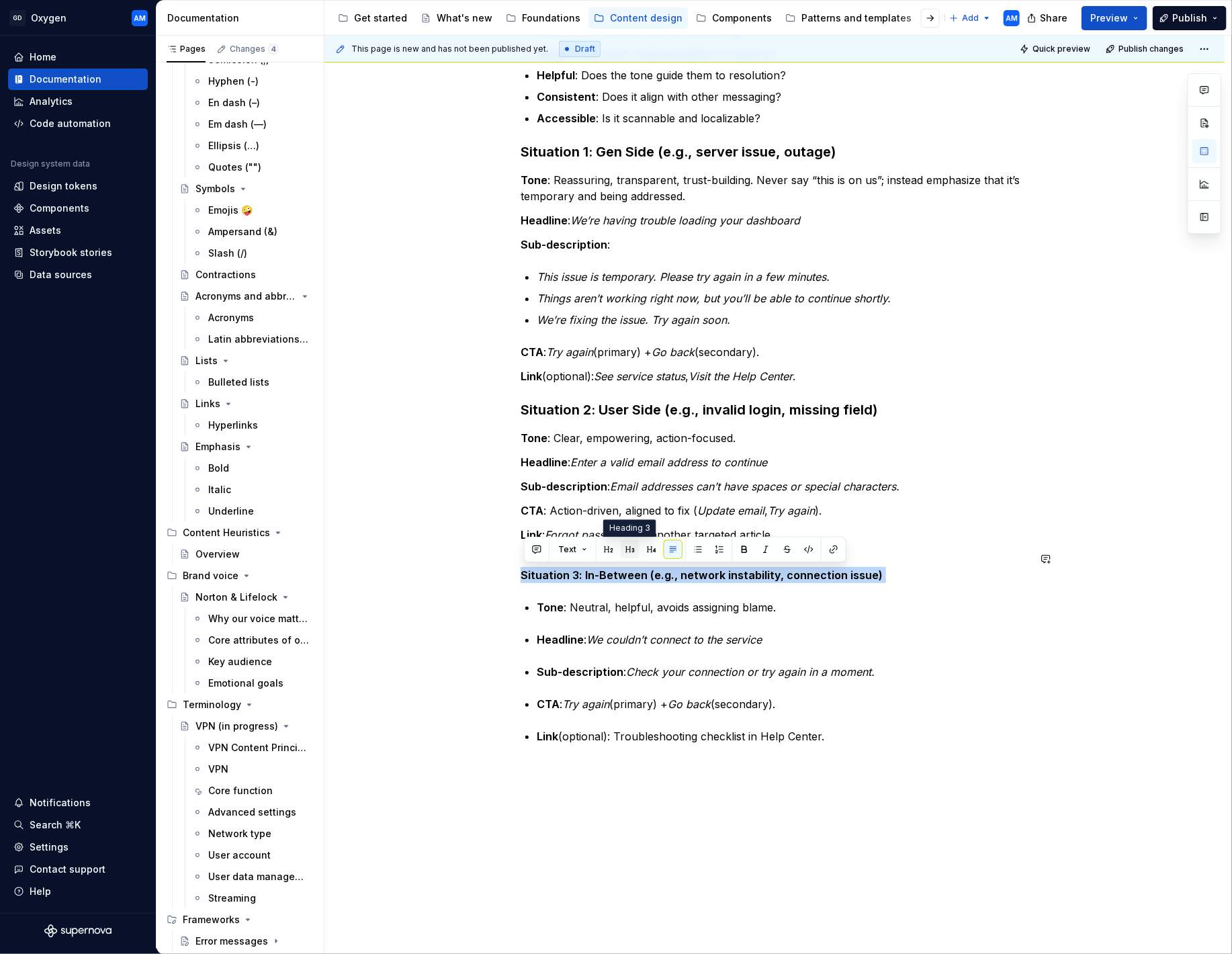
click at [627, 542] on button "button" at bounding box center [630, 549] width 19 height 19
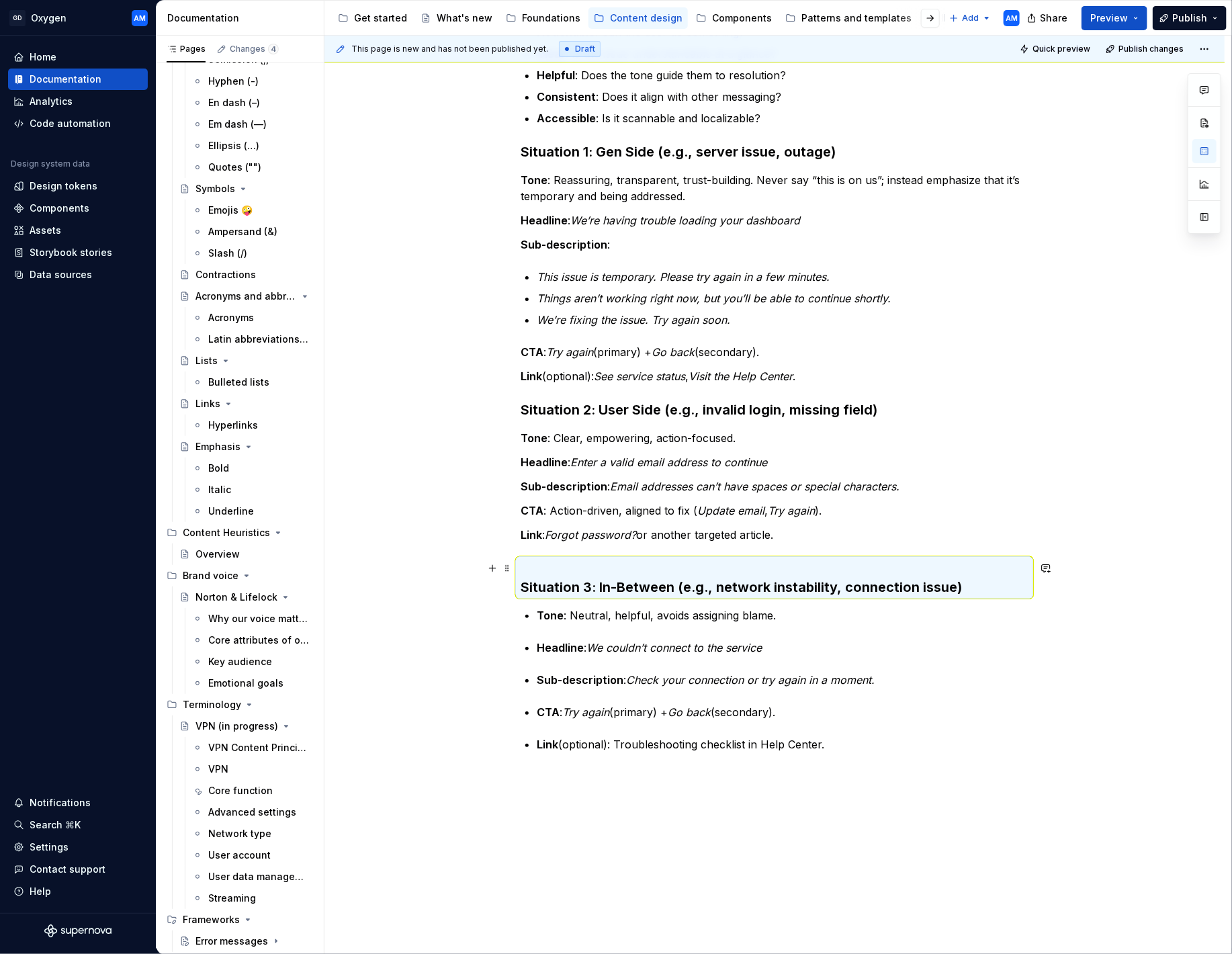
click at [587, 583] on strong "Situation 3: In-Between (e.g., network instability, connection issue)" at bounding box center [741, 587] width 442 height 16
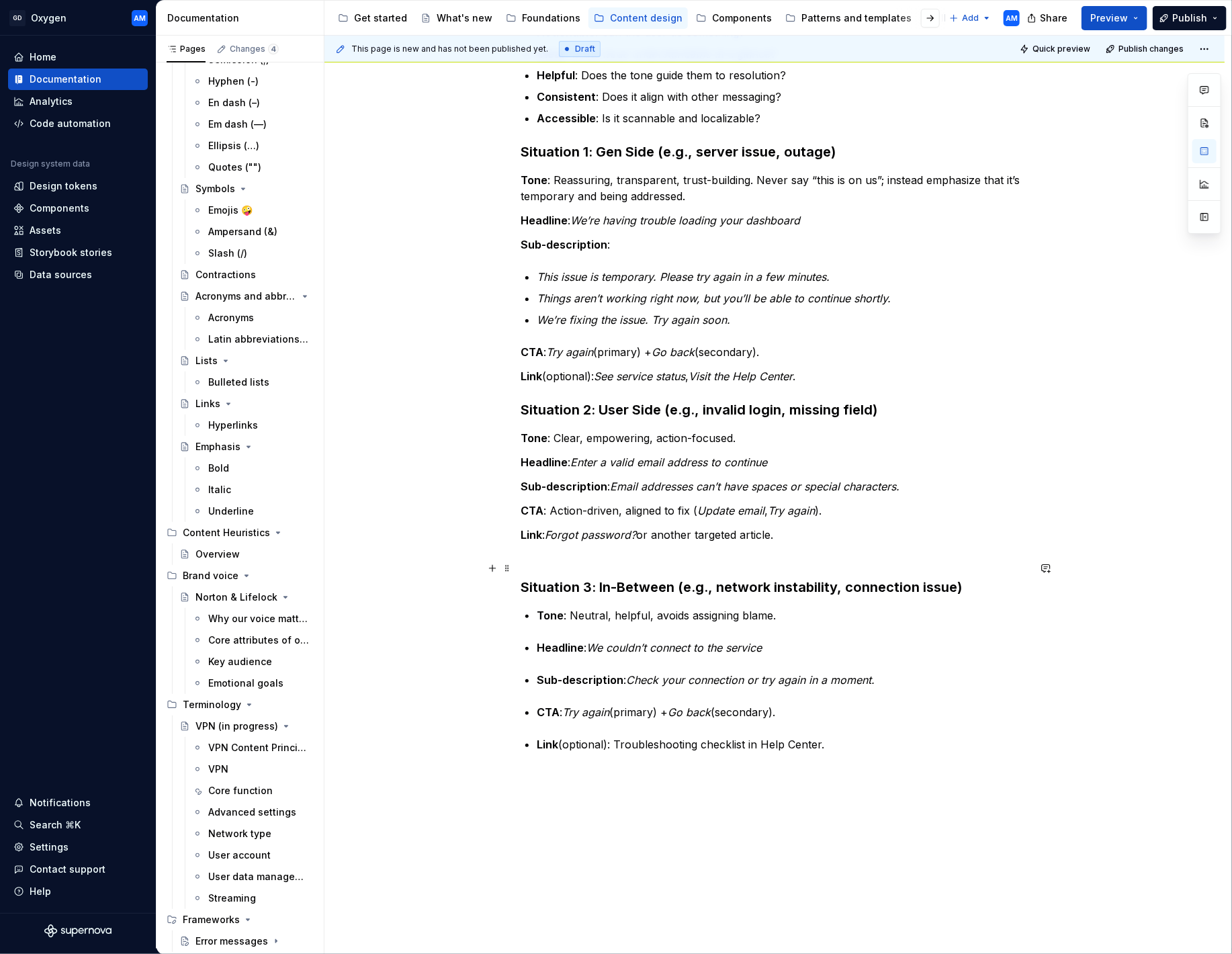
click at [524, 587] on strong "Situation 3: In-Between (e.g., network instability, connection issue)" at bounding box center [741, 587] width 442 height 16
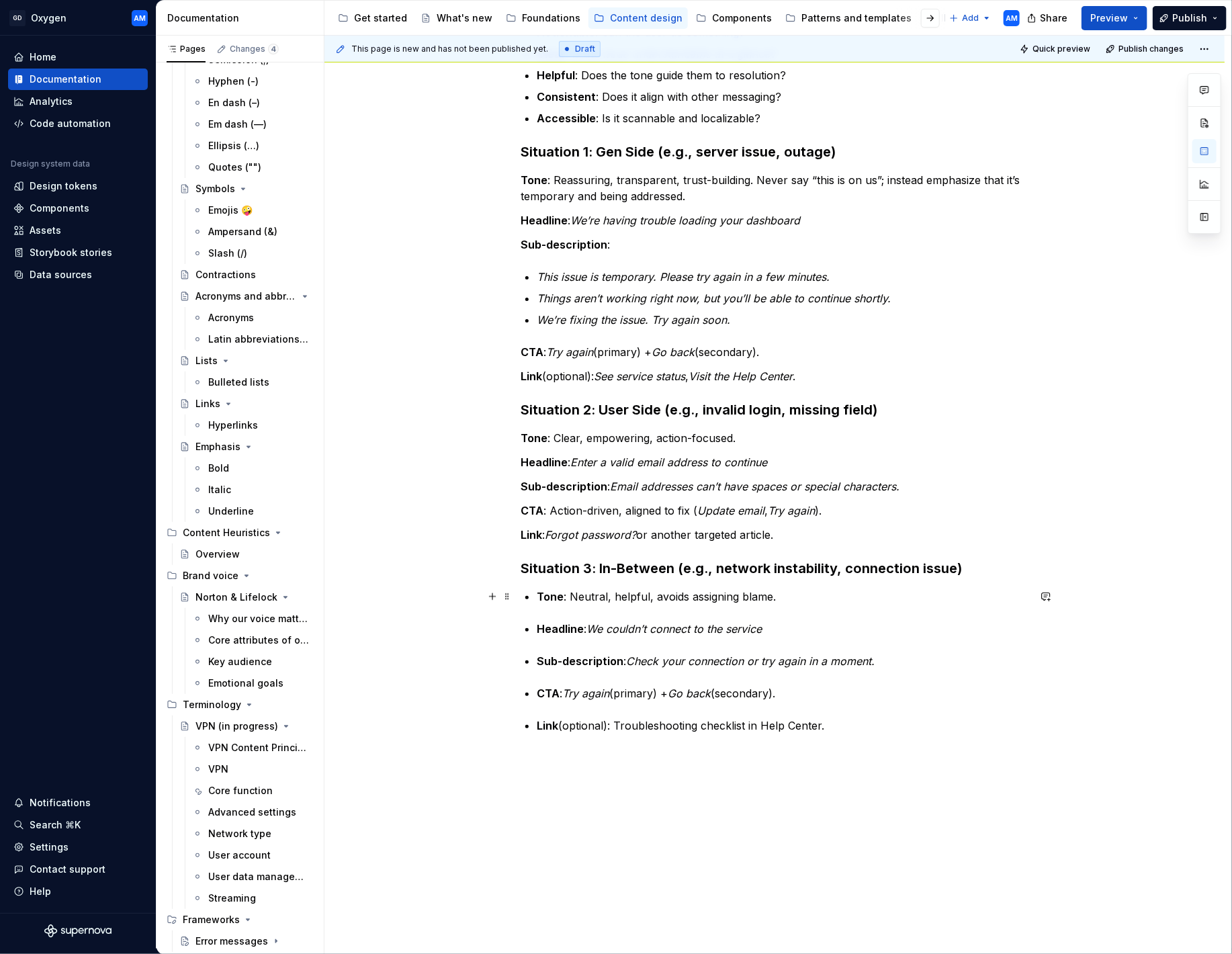
click at [540, 594] on strong "Tone" at bounding box center [550, 596] width 26 height 13
click at [537, 622] on div "Design heuristics to follow From our 2025 Content Standards: Actionable : Can t…" at bounding box center [774, 346] width 508 height 774
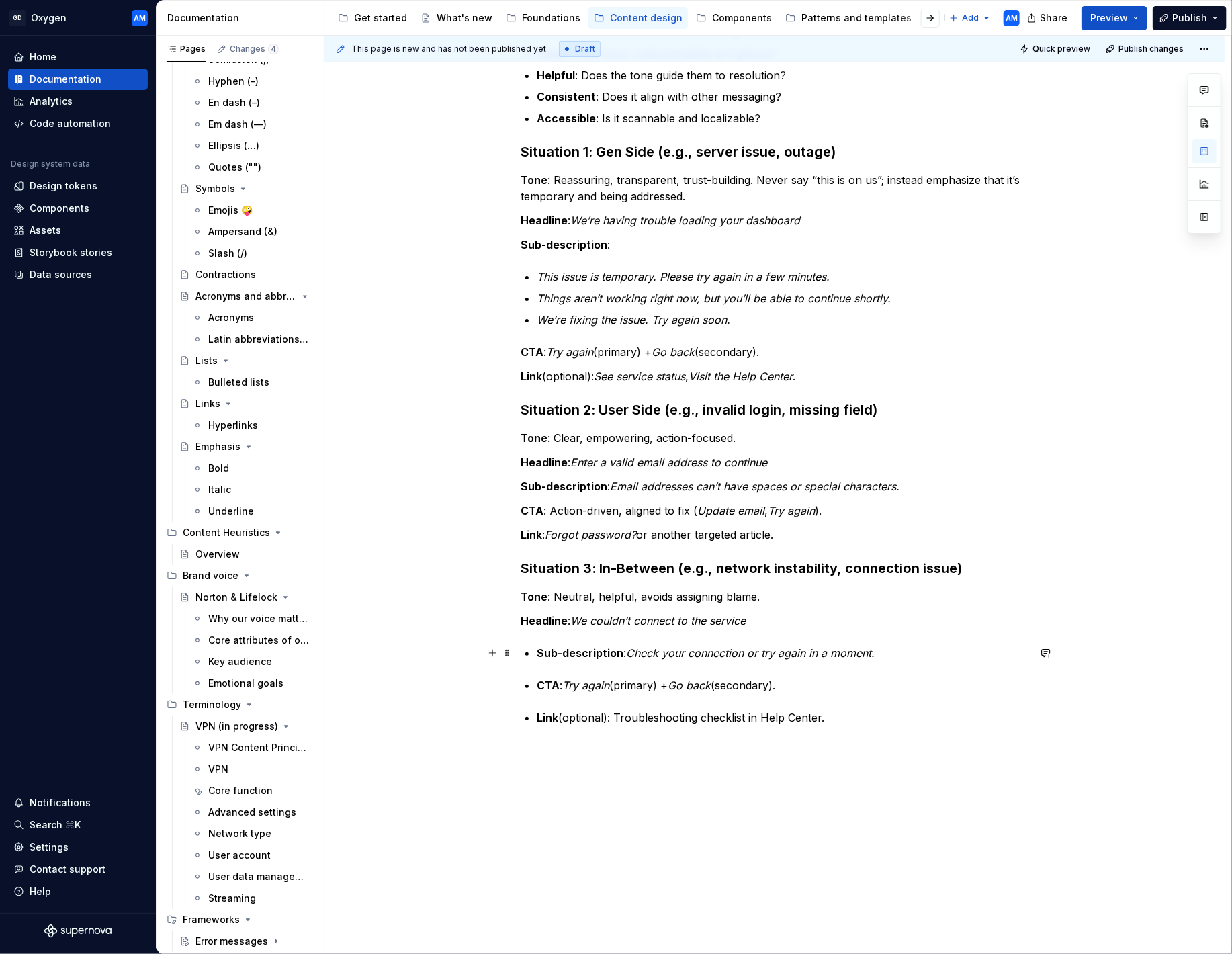
click at [536, 657] on div "Design heuristics to follow From our 2025 Content Standards: Actionable : Can t…" at bounding box center [774, 342] width 508 height 766
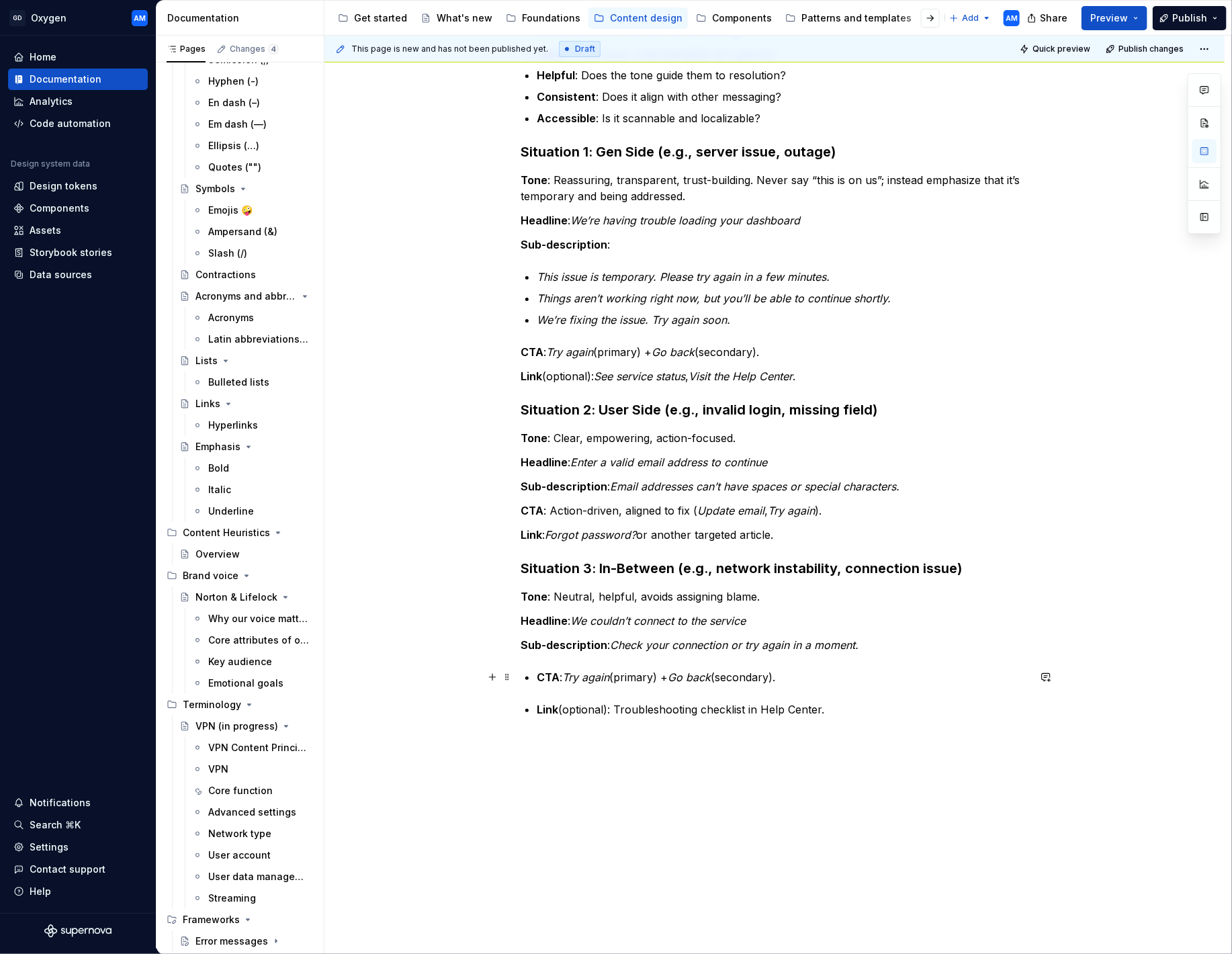
click at [544, 678] on strong "CTA" at bounding box center [548, 677] width 23 height 13
click at [542, 678] on strong "CTA" at bounding box center [548, 677] width 23 height 13
click at [544, 700] on strong "Link" at bounding box center [548, 700] width 21 height 13
click at [540, 700] on strong "Link" at bounding box center [548, 700] width 21 height 13
click at [703, 756] on div "Design heuristics to follow From our 2025 Content Standards: Actionable : Can t…" at bounding box center [774, 466] width 900 height 1076
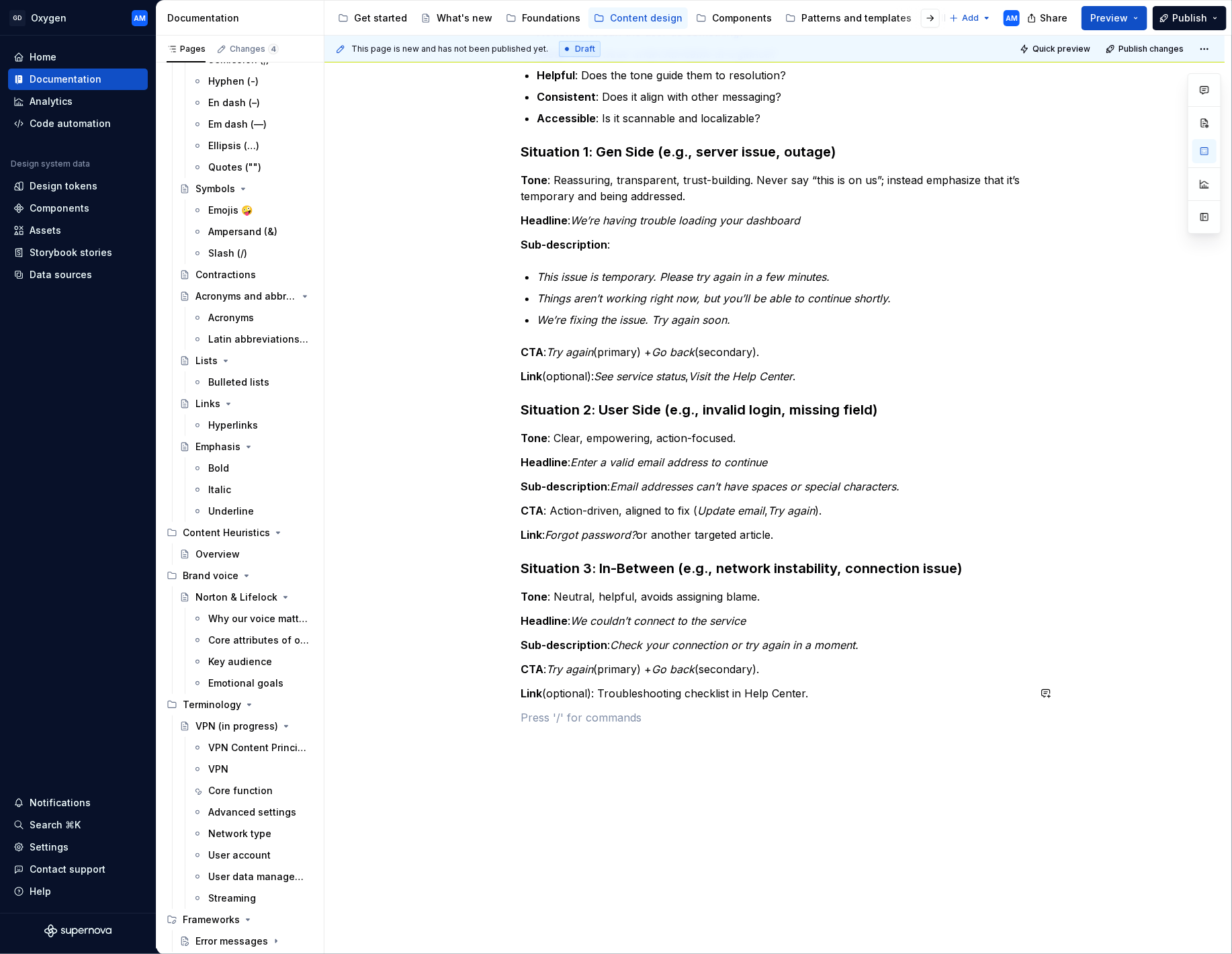
click at [703, 756] on div "Design heuristics to follow From our 2025 Content Standards: Actionable : Can t…" at bounding box center [774, 478] width 900 height 1101
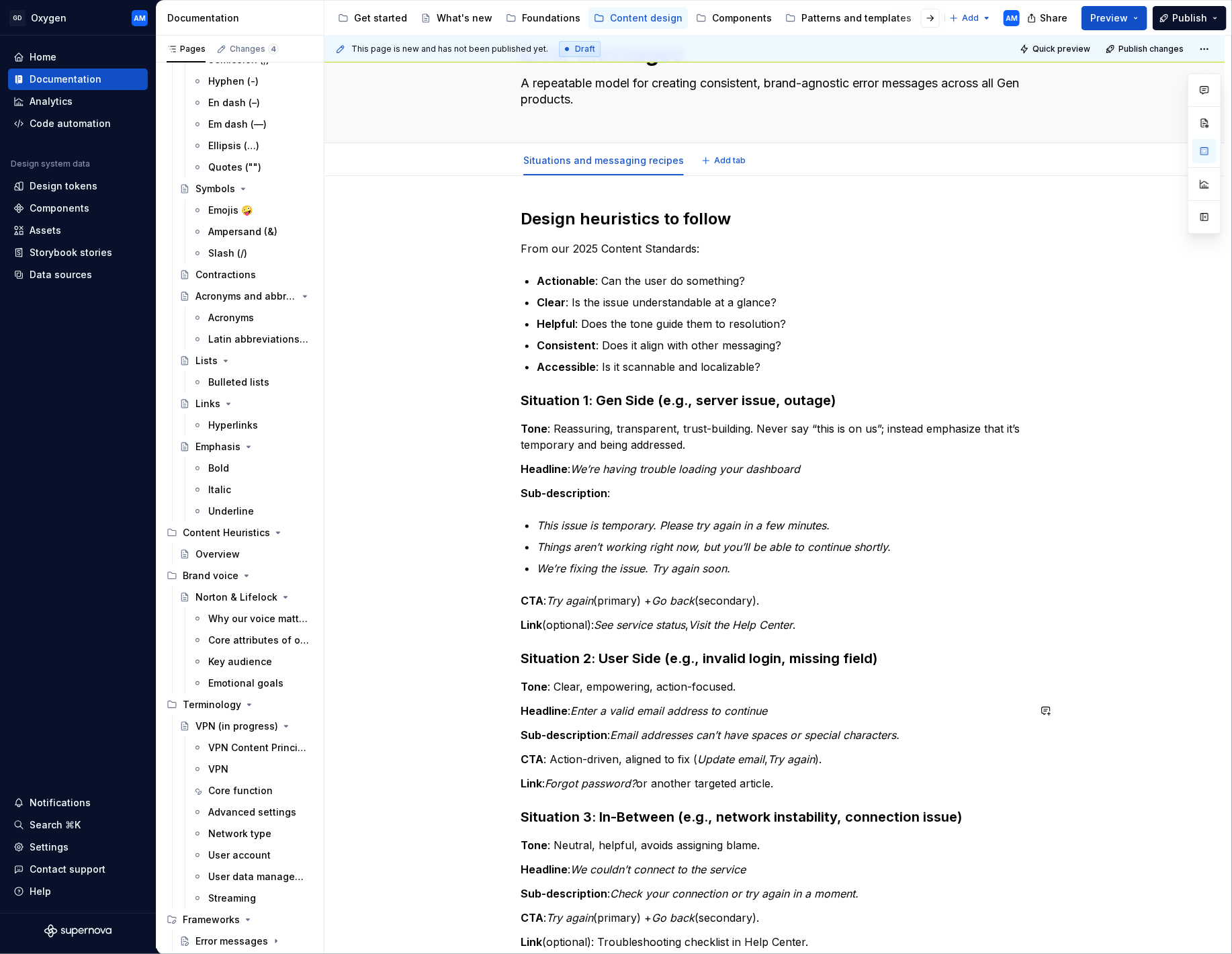
scroll to position [0, 0]
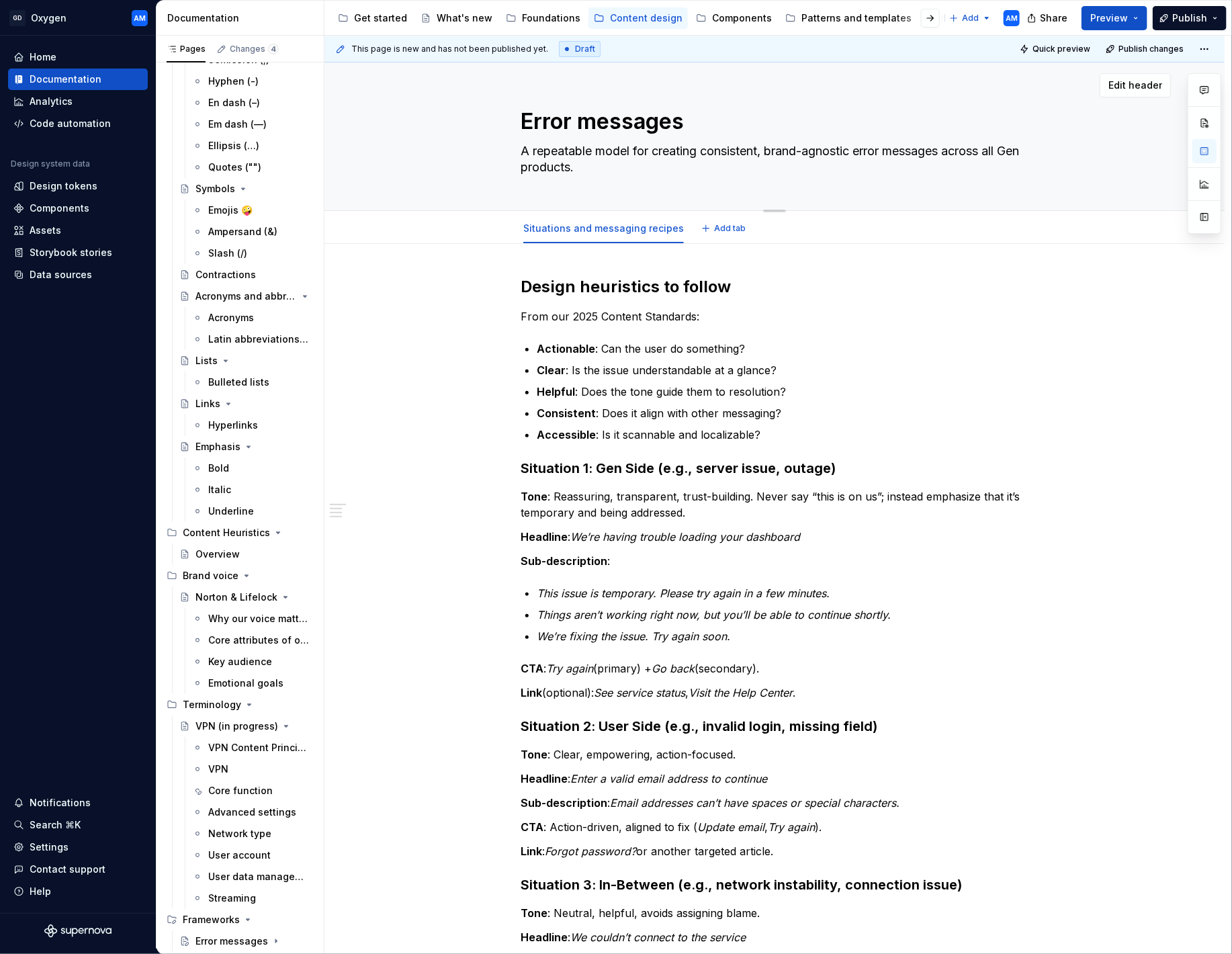
click at [738, 122] on textarea "Error messages" at bounding box center [771, 121] width 508 height 33
type textarea "*"
type textarea "Error messages"
type textarea "*"
type textarea "Error messages ("
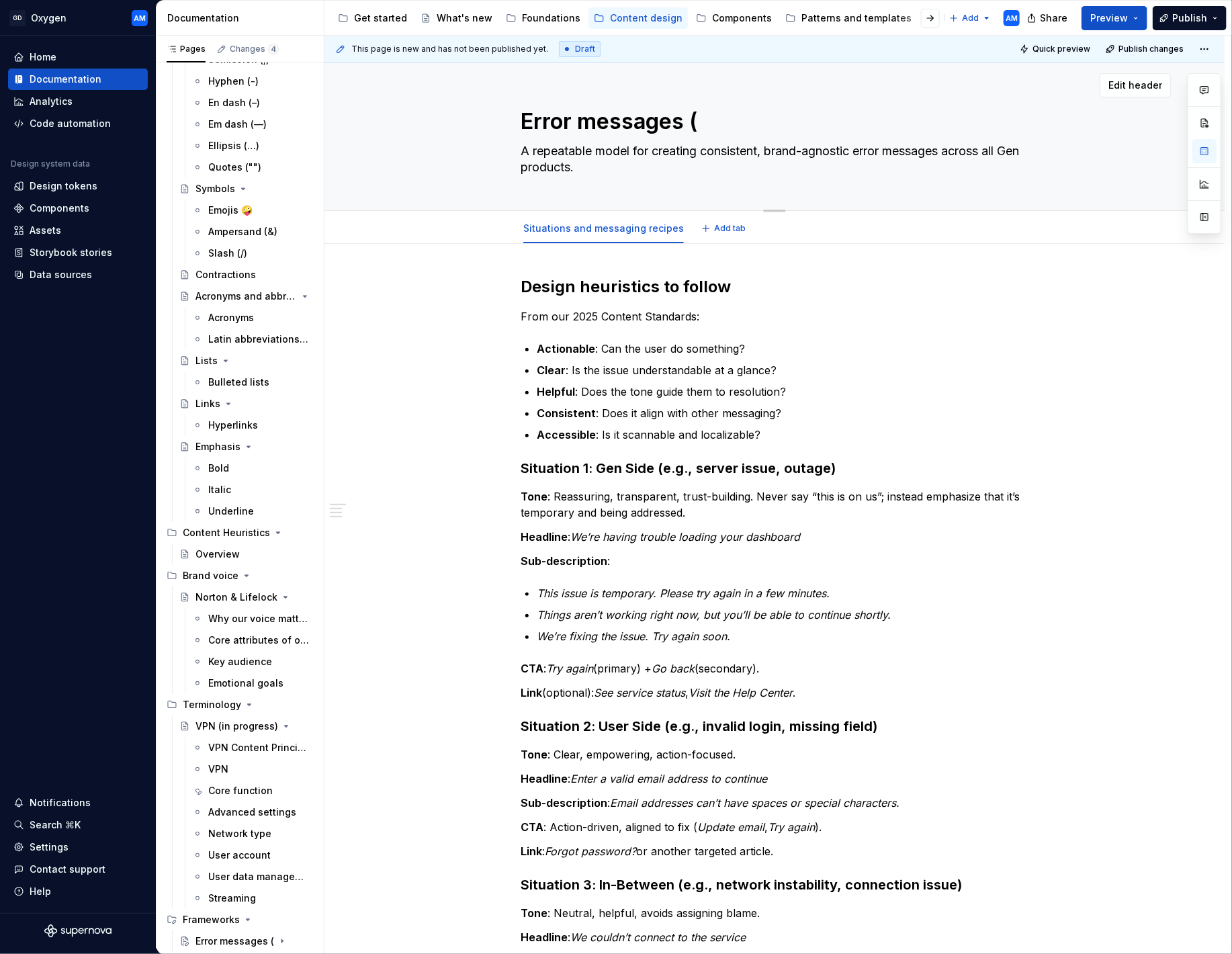
type textarea "*"
type textarea "Error messages (i"
type textarea "*"
type textarea "Error messages (in"
type textarea "*"
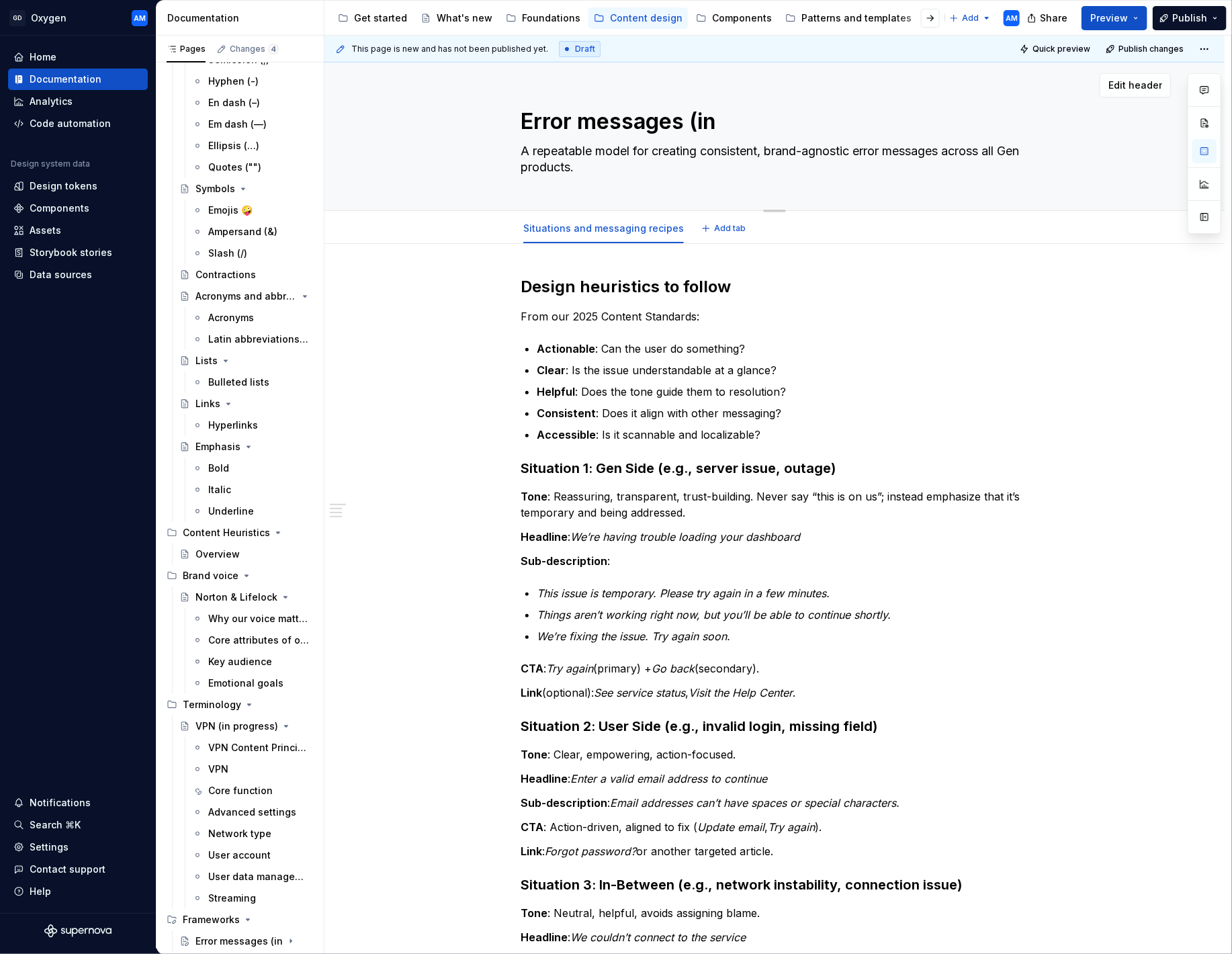
type textarea "Error messages (in"
type textarea "*"
type textarea "Error messages (in pr"
type textarea "*"
type textarea "Error messages (in pro"
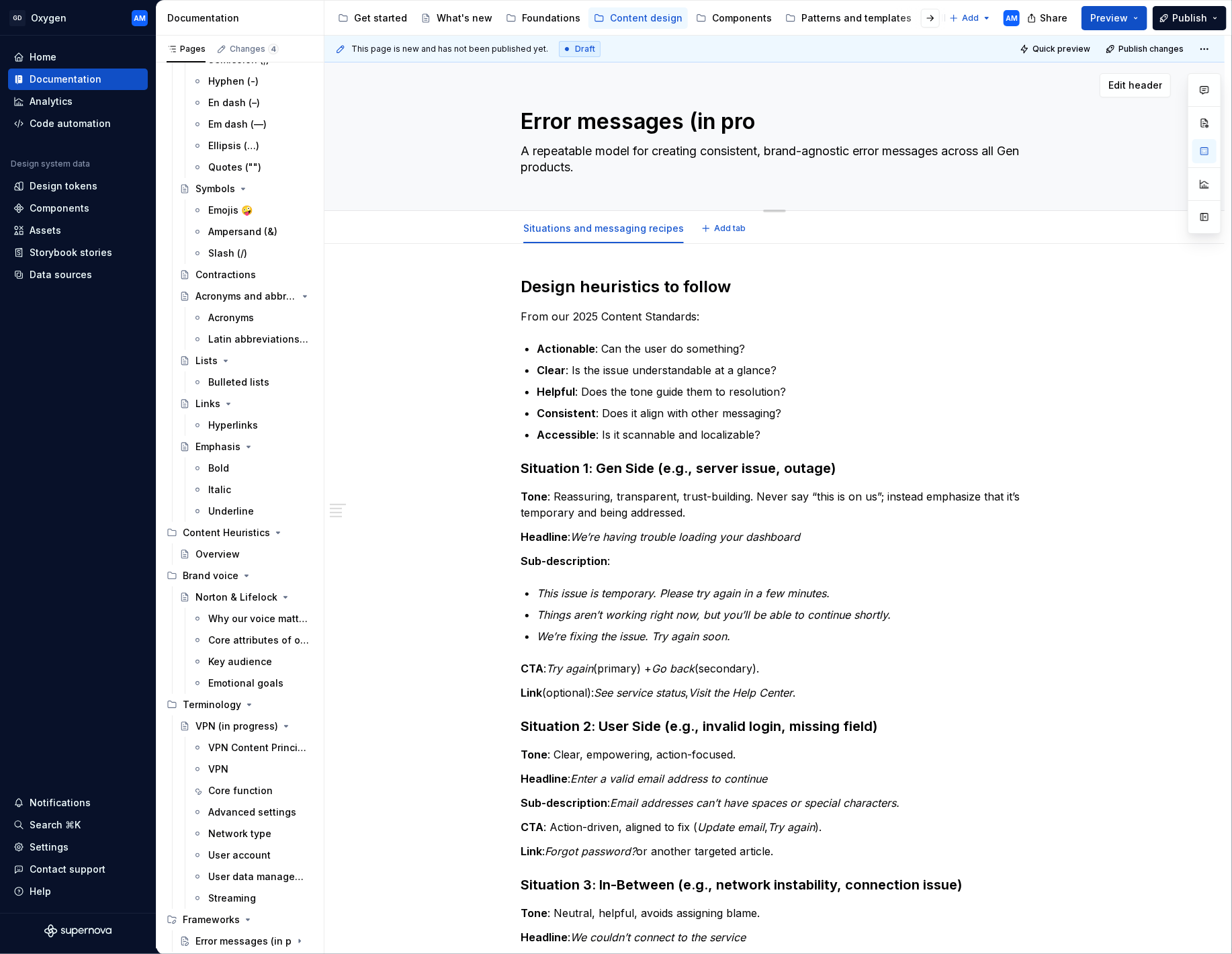
type textarea "*"
type textarea "Error messages (in prof"
type textarea "*"
type textarea "Error messages (in pro"
type textarea "*"
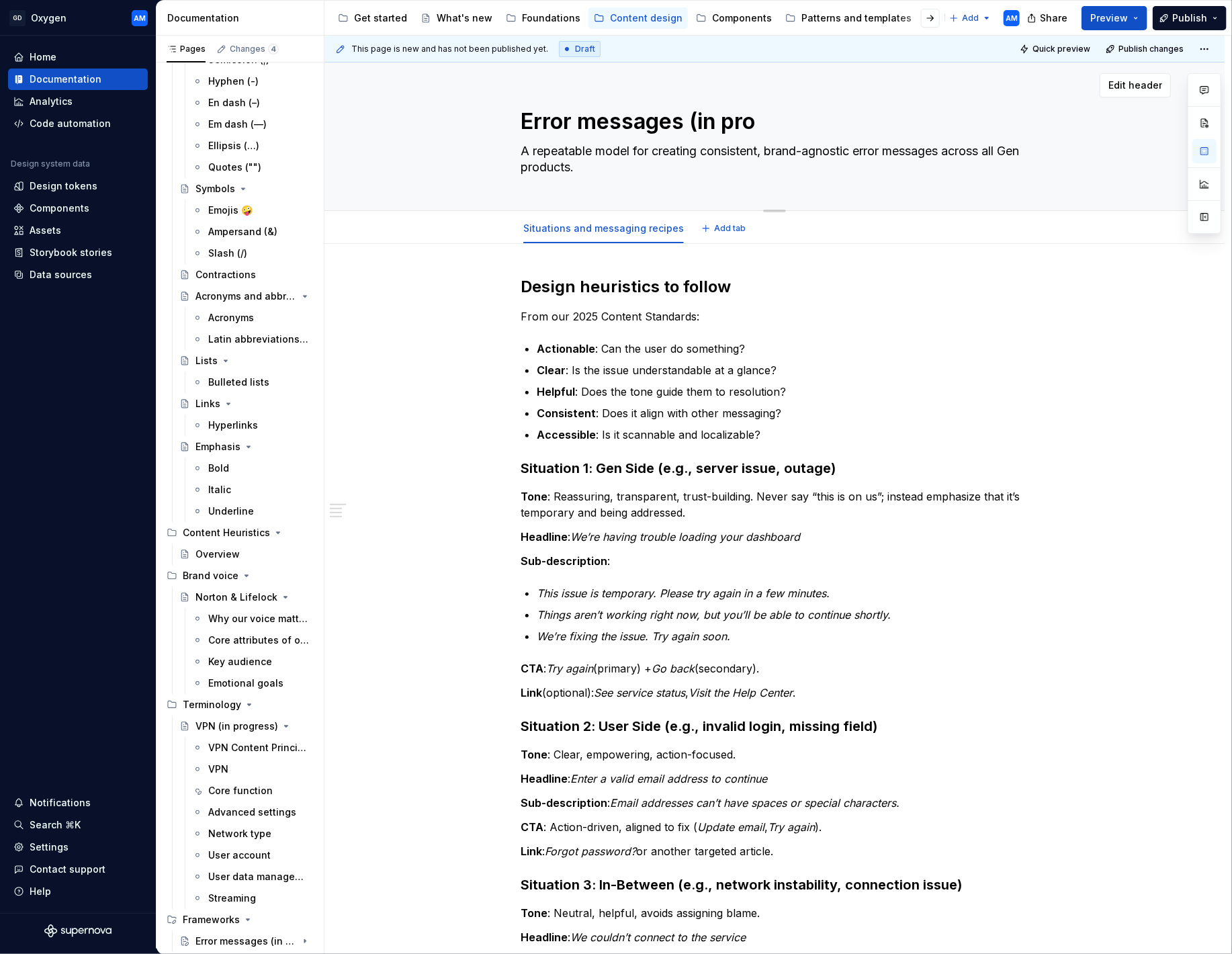
type textarea "Error messages (in prog"
type textarea "*"
type textarea "Error messages (in progr"
type textarea "*"
type textarea "Error messages (in progre"
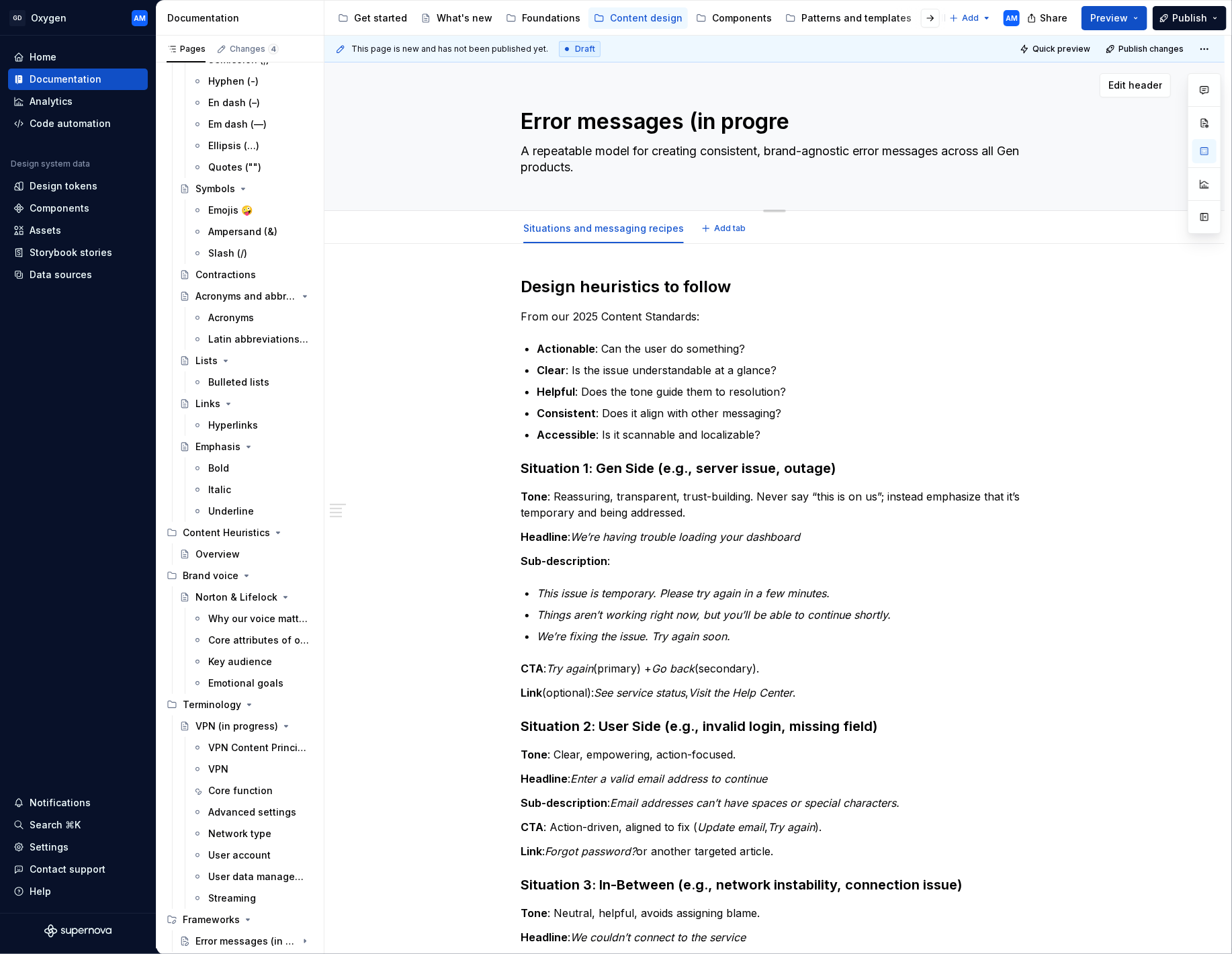
type textarea "*"
type textarea "Error messages (in progres"
type textarea "*"
type textarea "Error messages (in progress"
type textarea "*"
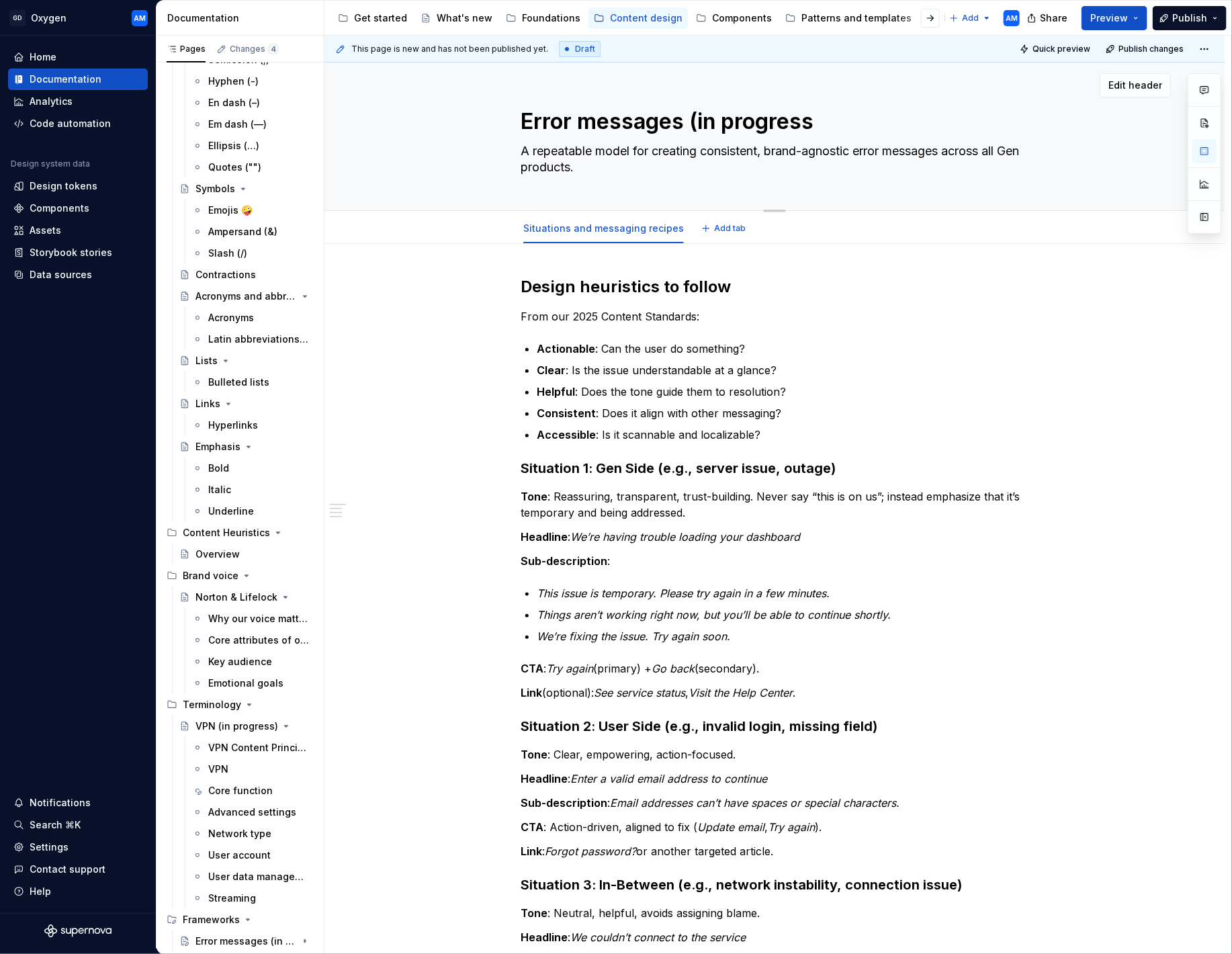
type textarea "Error messages (in progress)"
type textarea "*"
type textarea "Error messages (in progress)"
click at [1197, 18] on span "Publish" at bounding box center [1190, 18] width 35 height 13
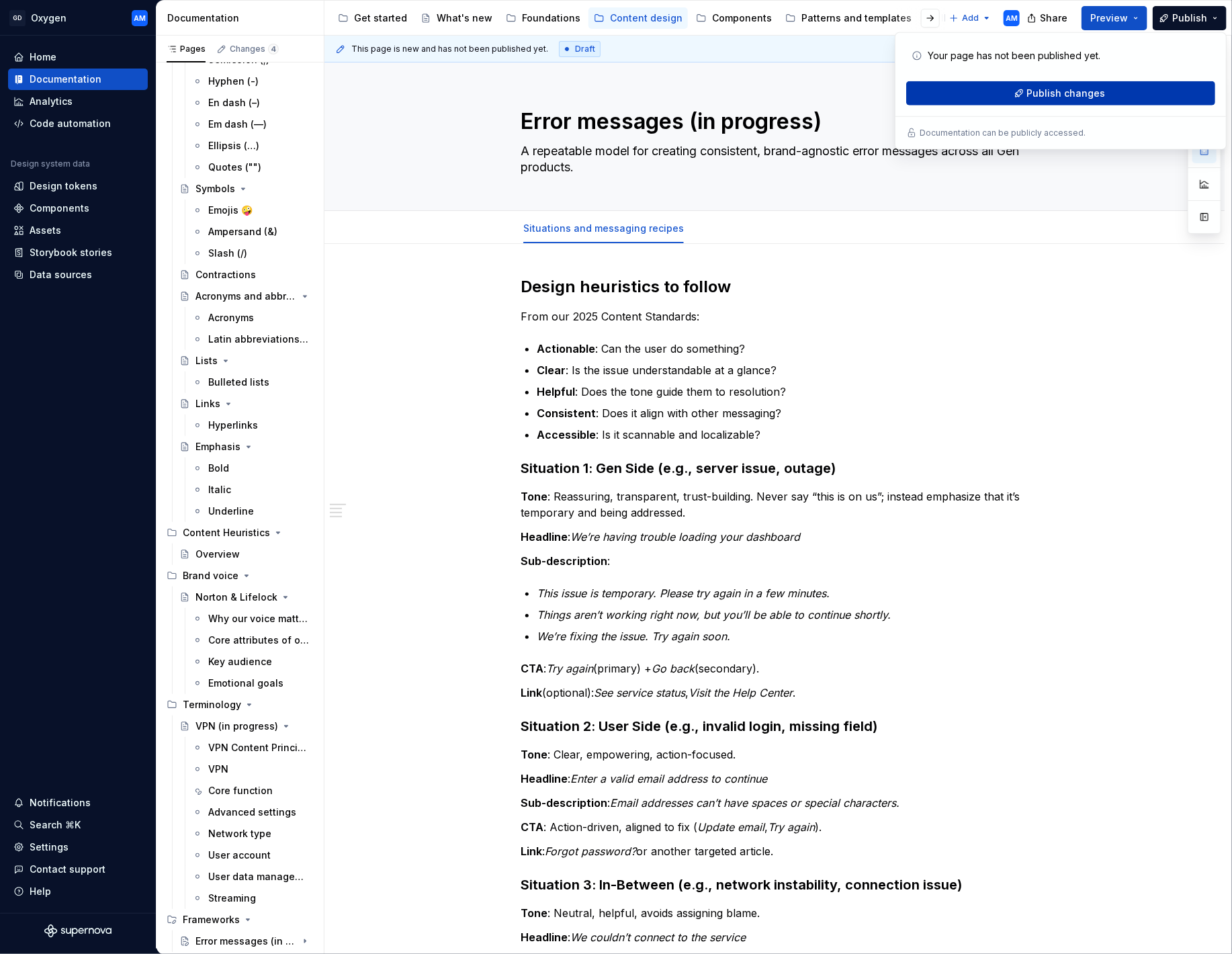
click at [1123, 93] on button "Publish changes" at bounding box center [1061, 93] width 309 height 24
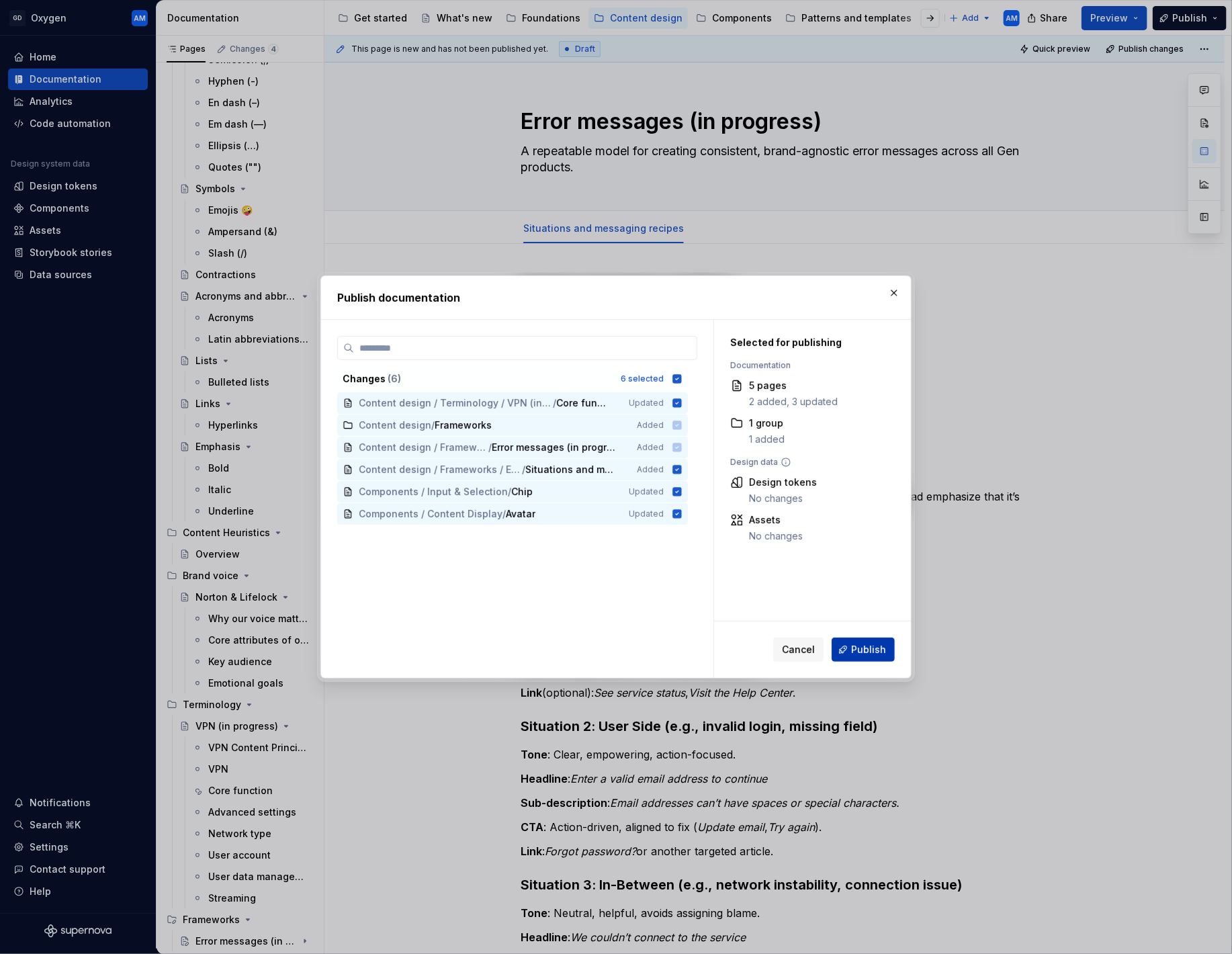
click at [871, 649] on span "Publish" at bounding box center [869, 649] width 35 height 13
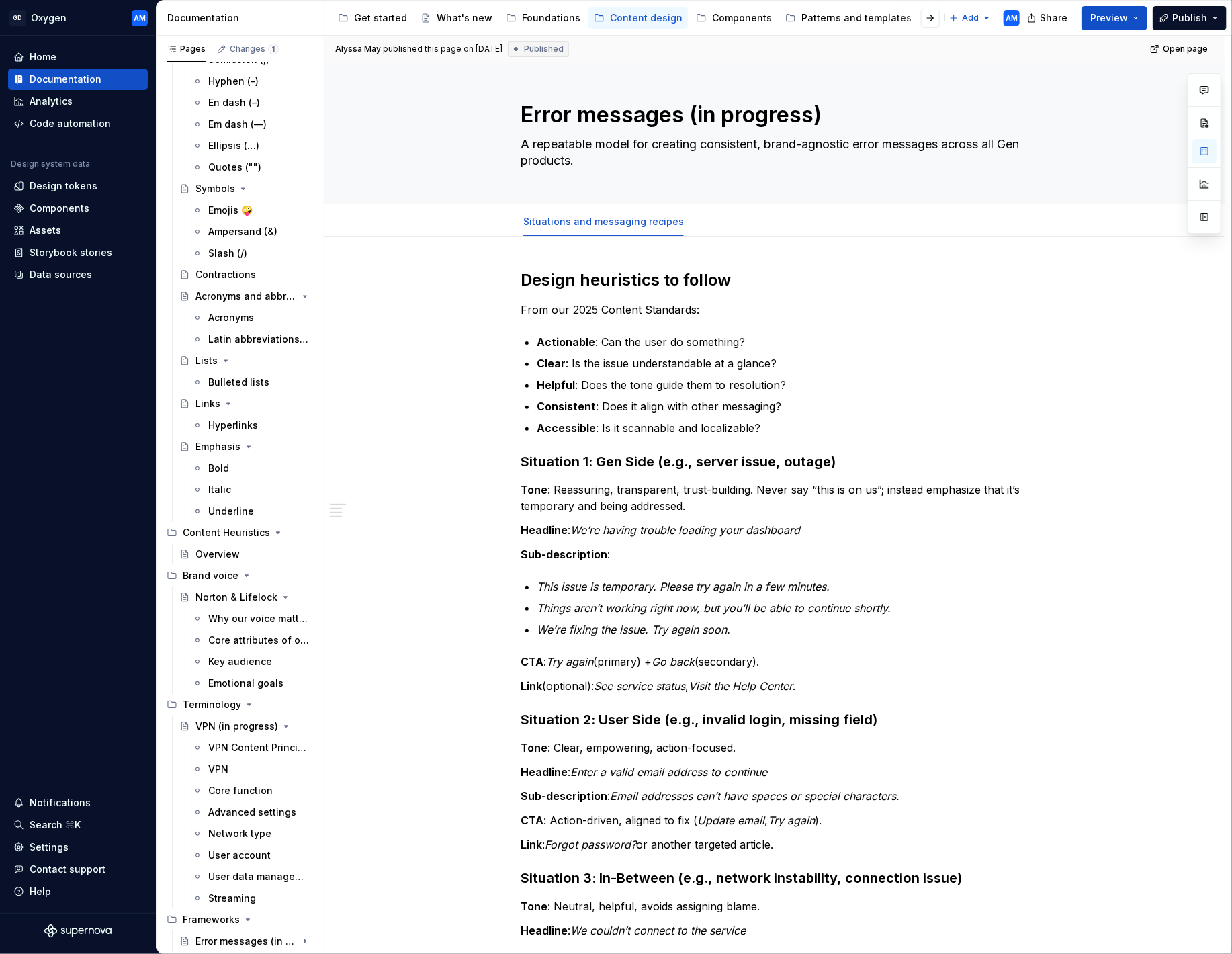
click at [1196, 1] on div "Share Preview Publish" at bounding box center [1131, 18] width 201 height 34
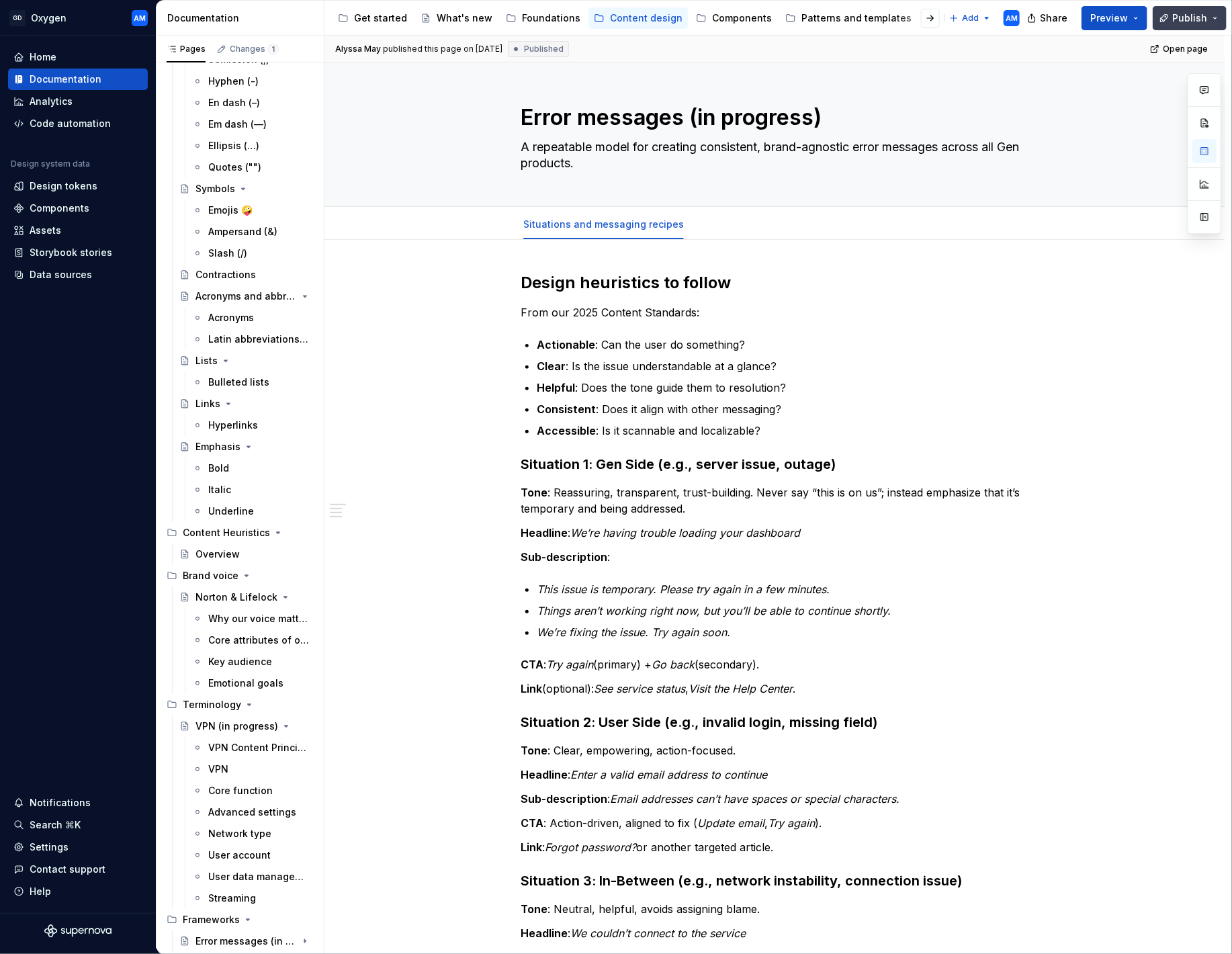
click at [1192, 9] on button "Publish" at bounding box center [1190, 18] width 74 height 24
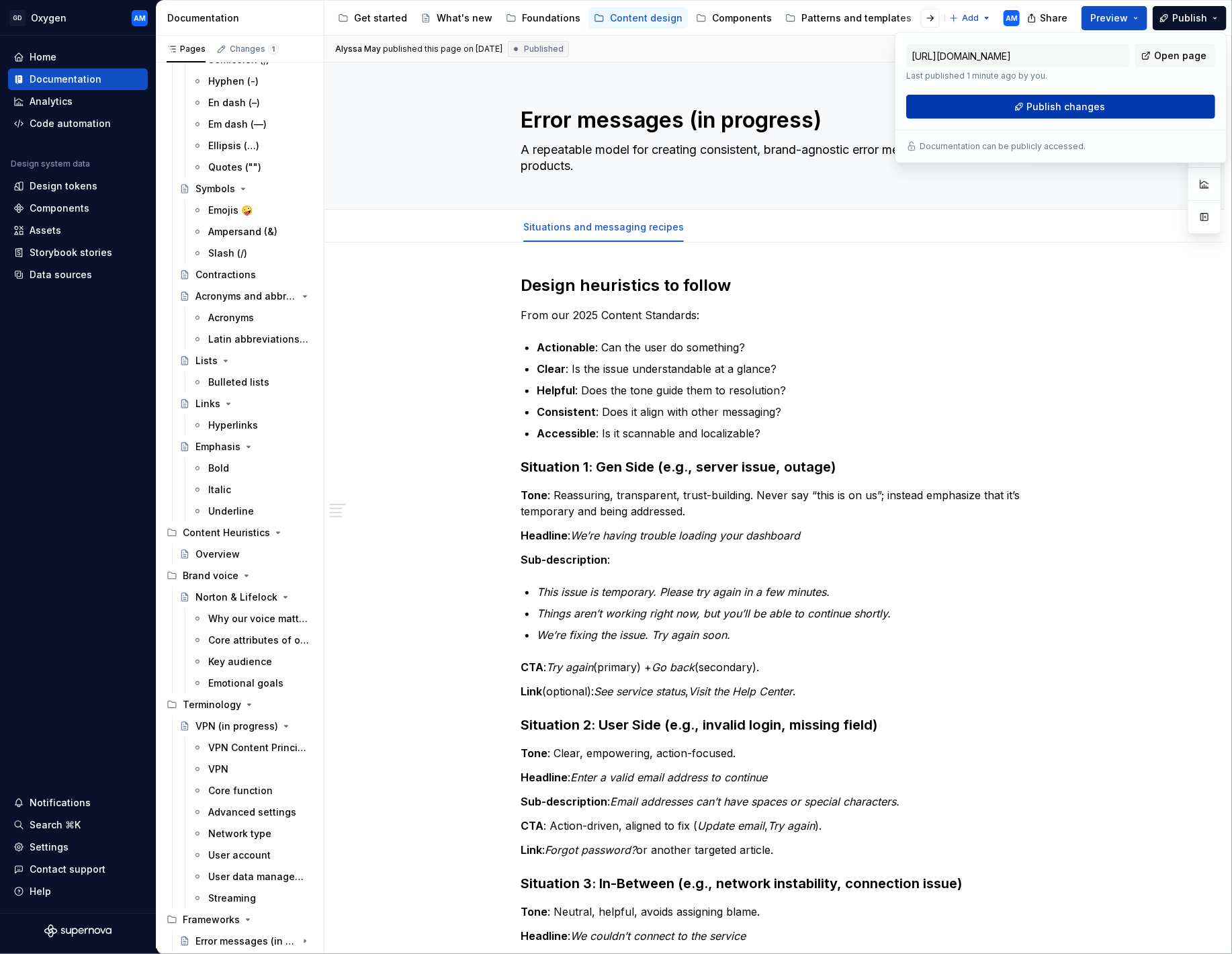
click at [1153, 105] on button "Publish changes" at bounding box center [1061, 106] width 309 height 24
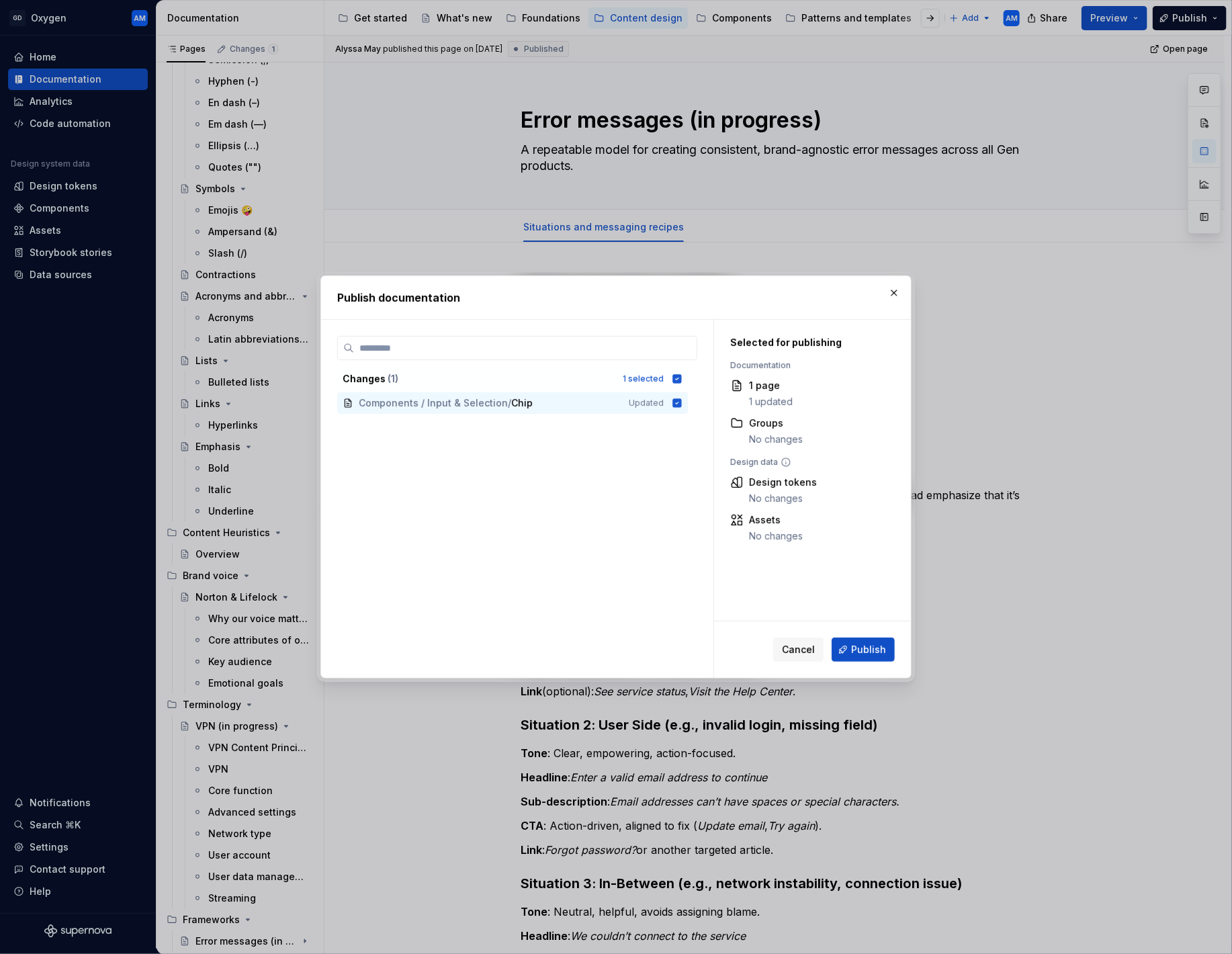
click at [869, 647] on span "Publish" at bounding box center [869, 649] width 35 height 13
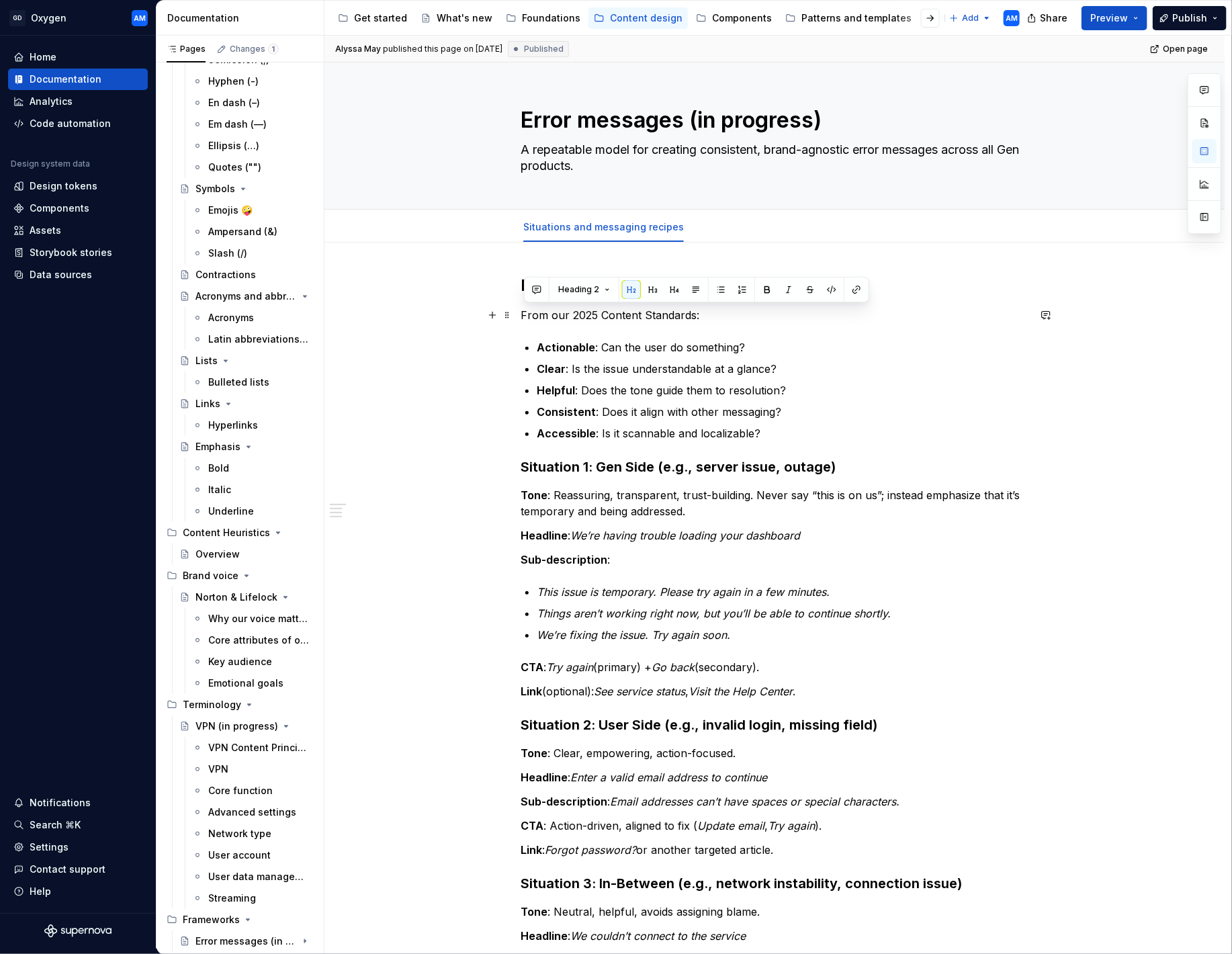
drag, startPoint x: 714, startPoint y: 322, endPoint x: 520, endPoint y: 319, distance: 194.0
click at [518, 319] on div "Design heuristics to follow From our 2025 Content Standards: Actionable : Can t…" at bounding box center [774, 793] width 900 height 1101
click at [694, 287] on button "button" at bounding box center [695, 289] width 19 height 19
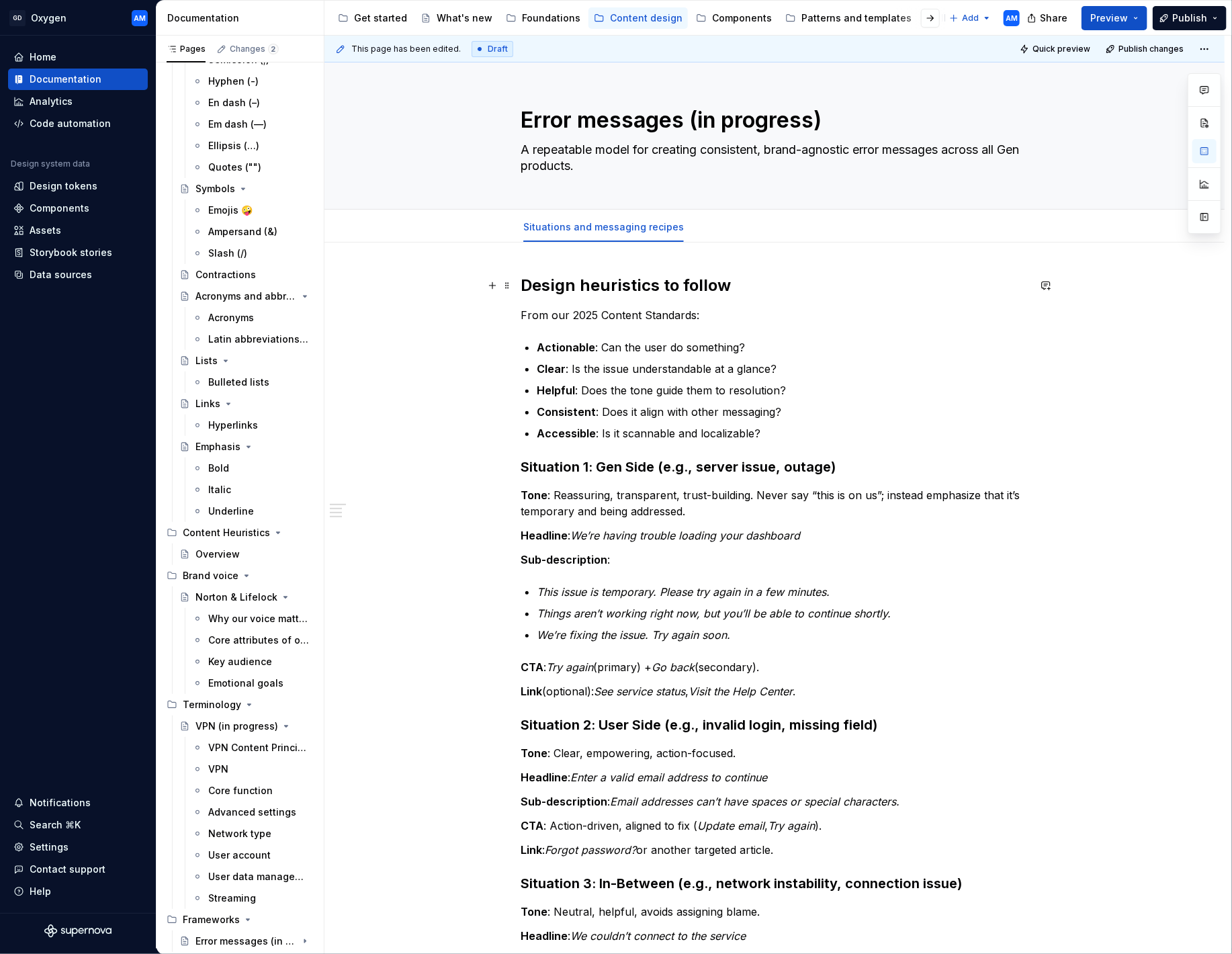
drag, startPoint x: 692, startPoint y: 285, endPoint x: 701, endPoint y: 287, distance: 9.2
click at [692, 287] on strong "Design heuristics to follow" at bounding box center [625, 285] width 210 height 19
drag, startPoint x: 737, startPoint y: 285, endPoint x: 530, endPoint y: 288, distance: 207.0
click at [520, 289] on div "Design heuristics to follow From our 2025 Content Standards: Actionable : Can t…" at bounding box center [774, 665] width 508 height 782
click at [654, 254] on button "button" at bounding box center [653, 256] width 19 height 19
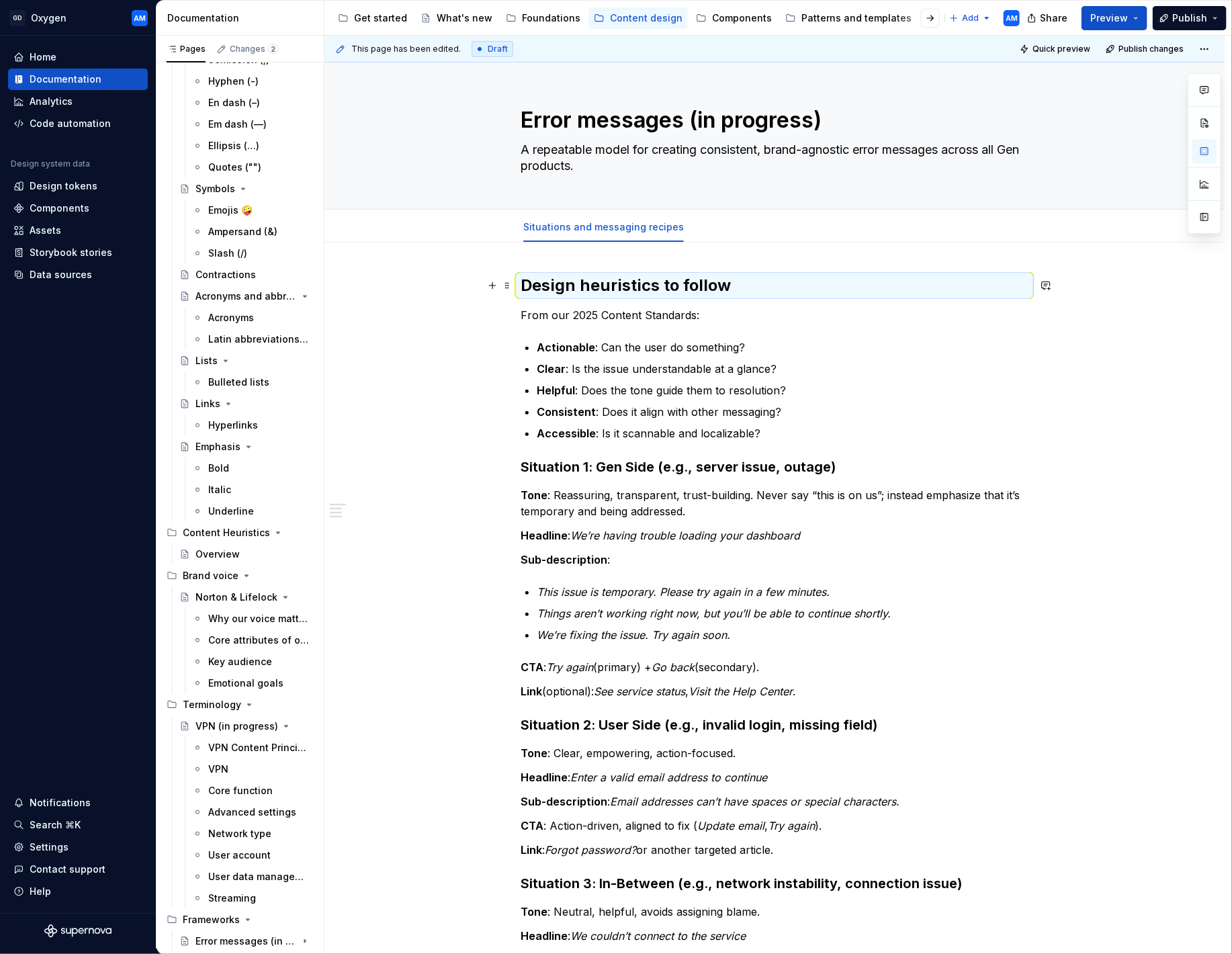
click at [728, 279] on strong "Design heuristics to follow" at bounding box center [625, 285] width 210 height 19
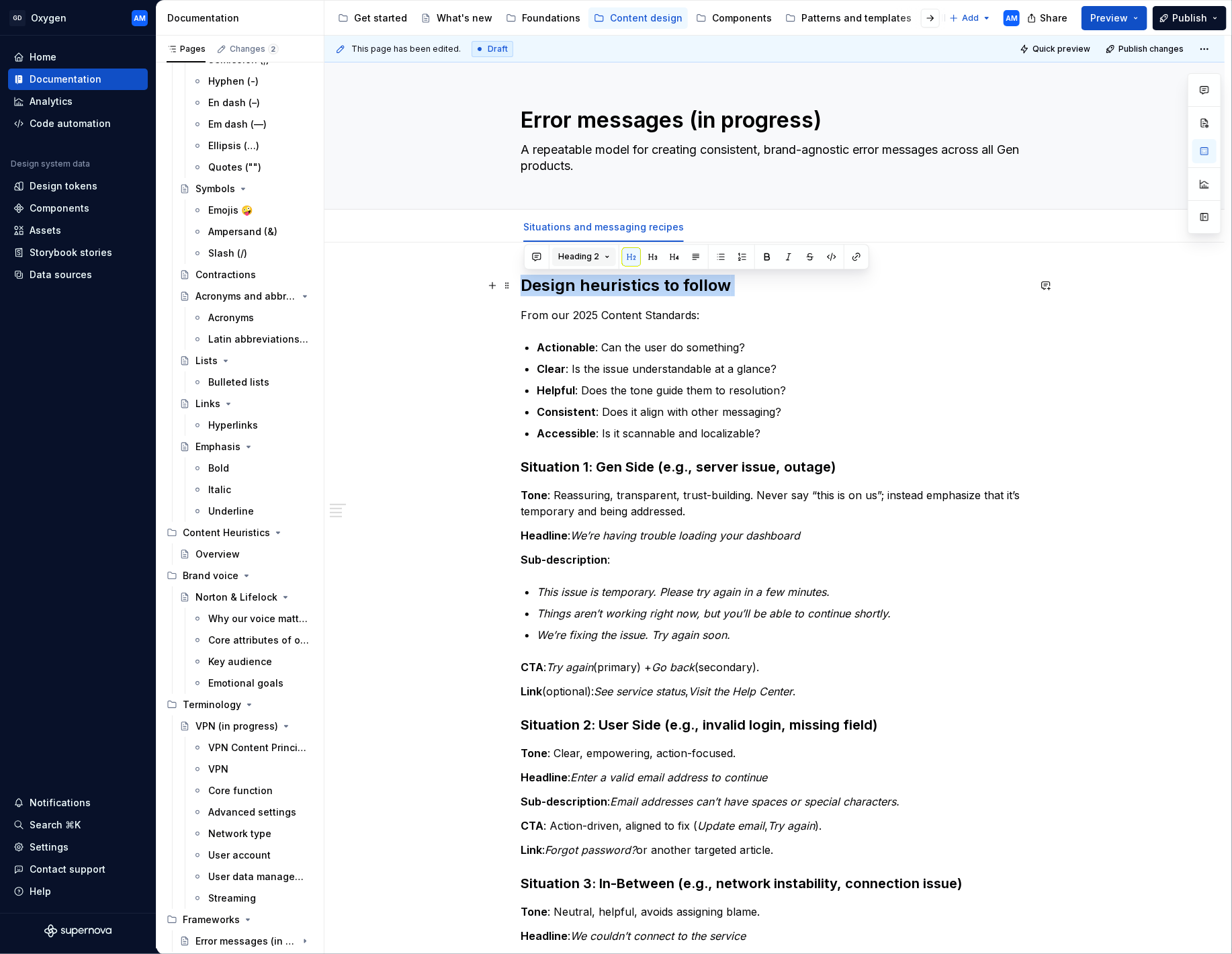
drag, startPoint x: 739, startPoint y: 284, endPoint x: 572, endPoint y: 257, distance: 169.2
click at [402, 277] on div "Design heuristics to follow From our 2025 Content Standards: Actionable : Can t…" at bounding box center [774, 793] width 900 height 1101
drag, startPoint x: 894, startPoint y: 355, endPoint x: 881, endPoint y: 358, distance: 13.3
click at [893, 355] on ul "Actionable : Can the user do something? Clear : Is the issue understandable at …" at bounding box center [782, 390] width 492 height 102
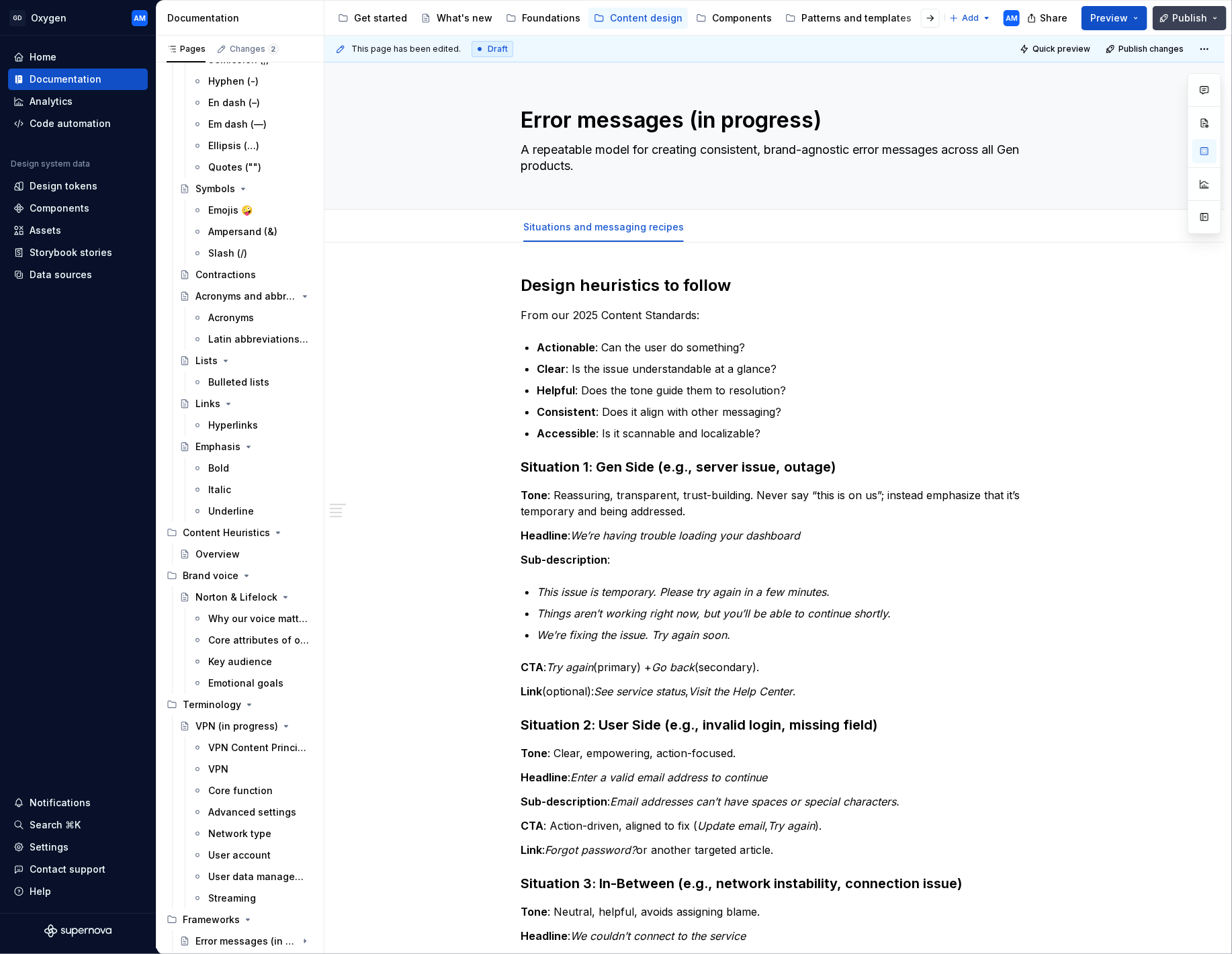
click at [1197, 26] on button "Publish" at bounding box center [1190, 18] width 74 height 24
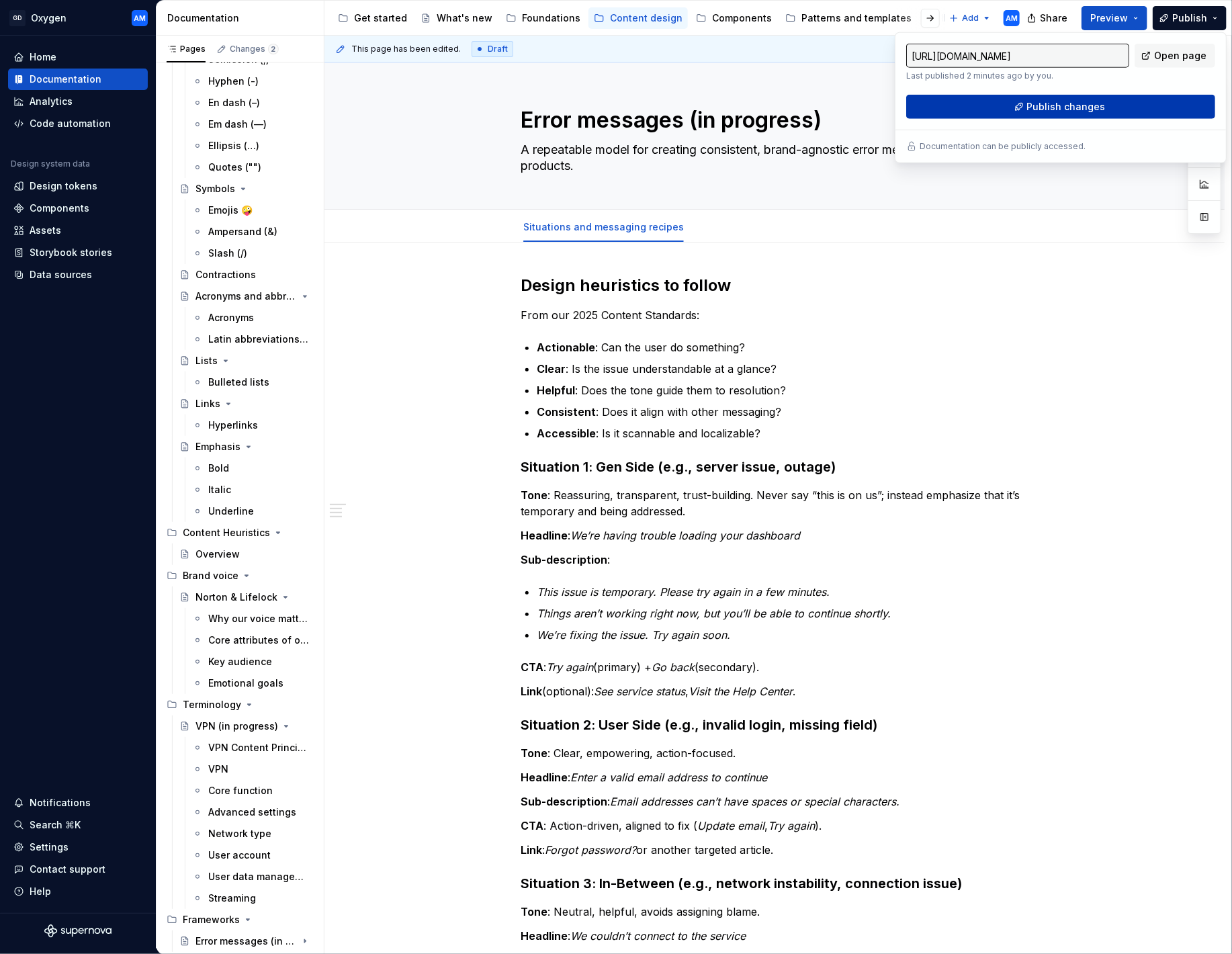
click at [1123, 102] on button "Publish changes" at bounding box center [1061, 106] width 309 height 24
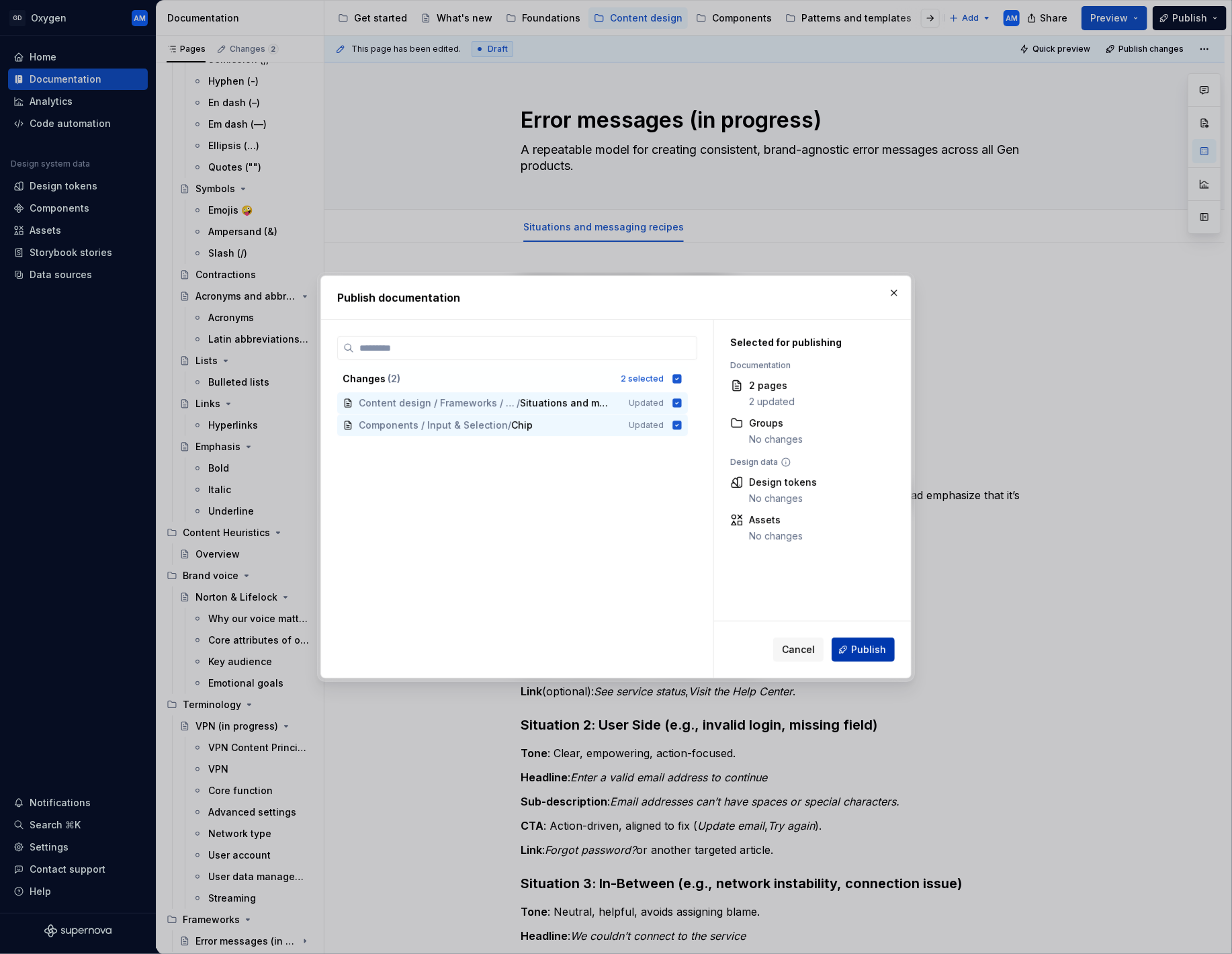
click at [856, 646] on span "Publish" at bounding box center [869, 649] width 35 height 13
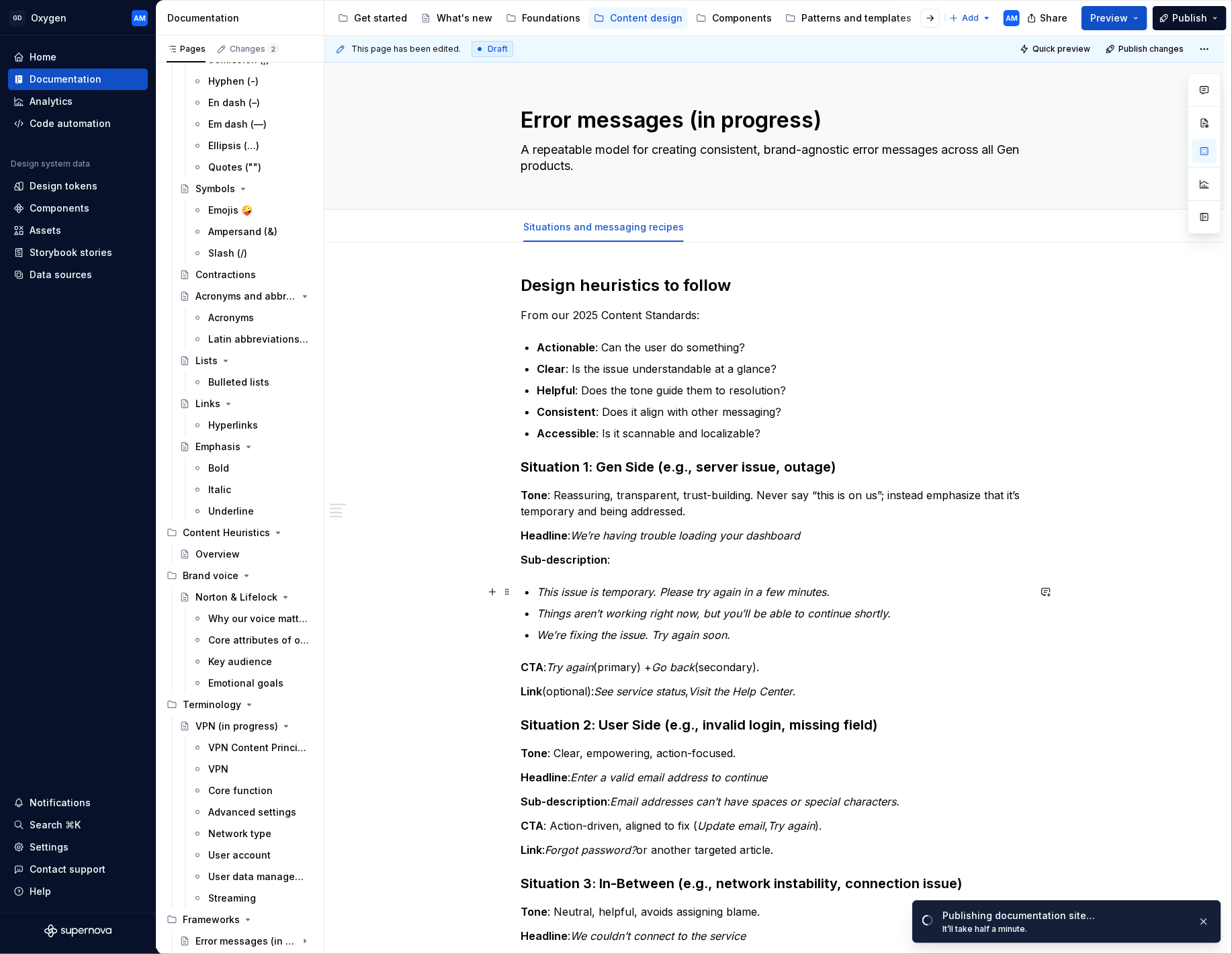
scroll to position [0, 0]
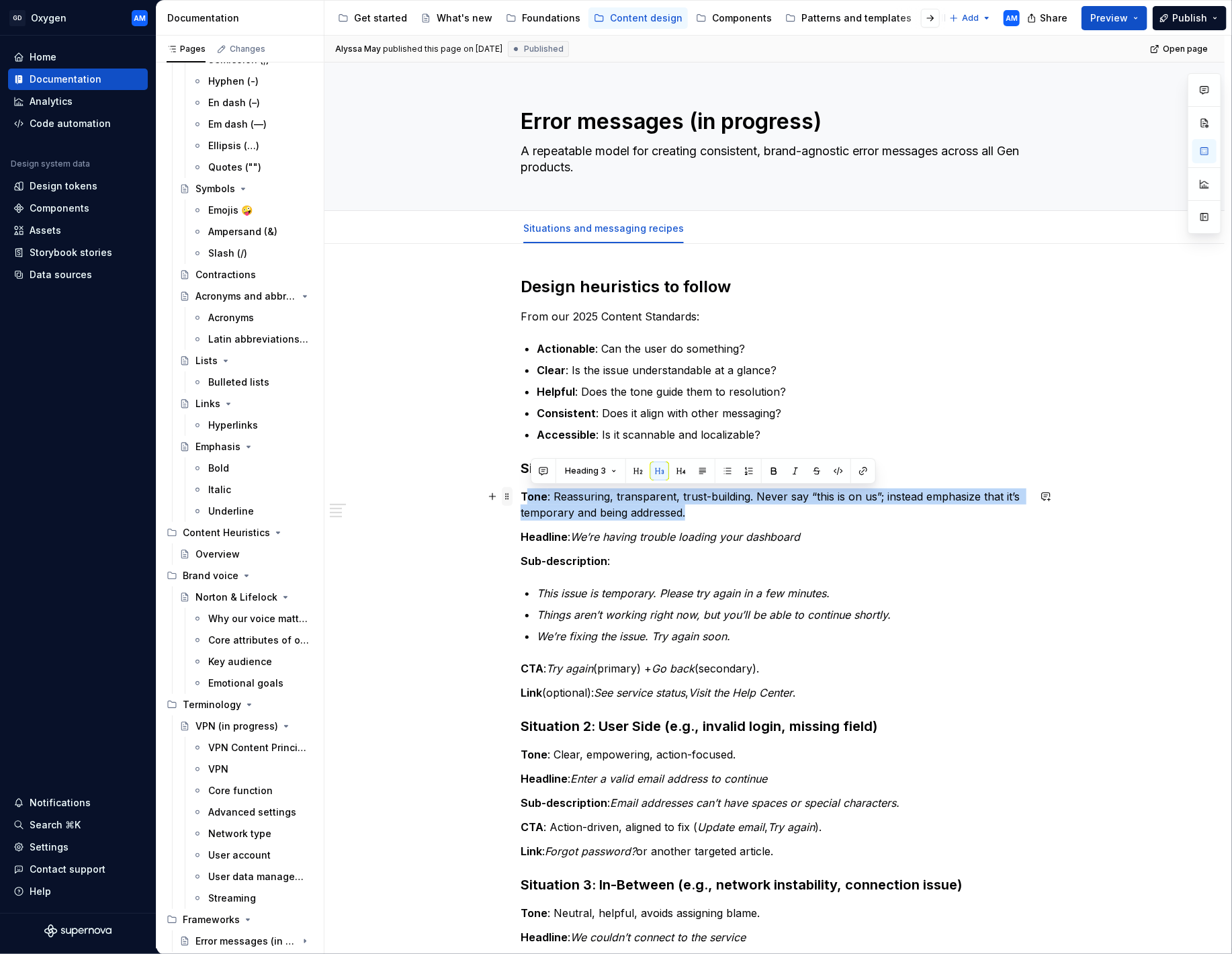
drag, startPoint x: 702, startPoint y: 518, endPoint x: 504, endPoint y: 491, distance: 199.8
click at [520, 491] on div "Design heuristics to follow From our 2025 Content Standards: Actionable : Can t…" at bounding box center [774, 667] width 508 height 782
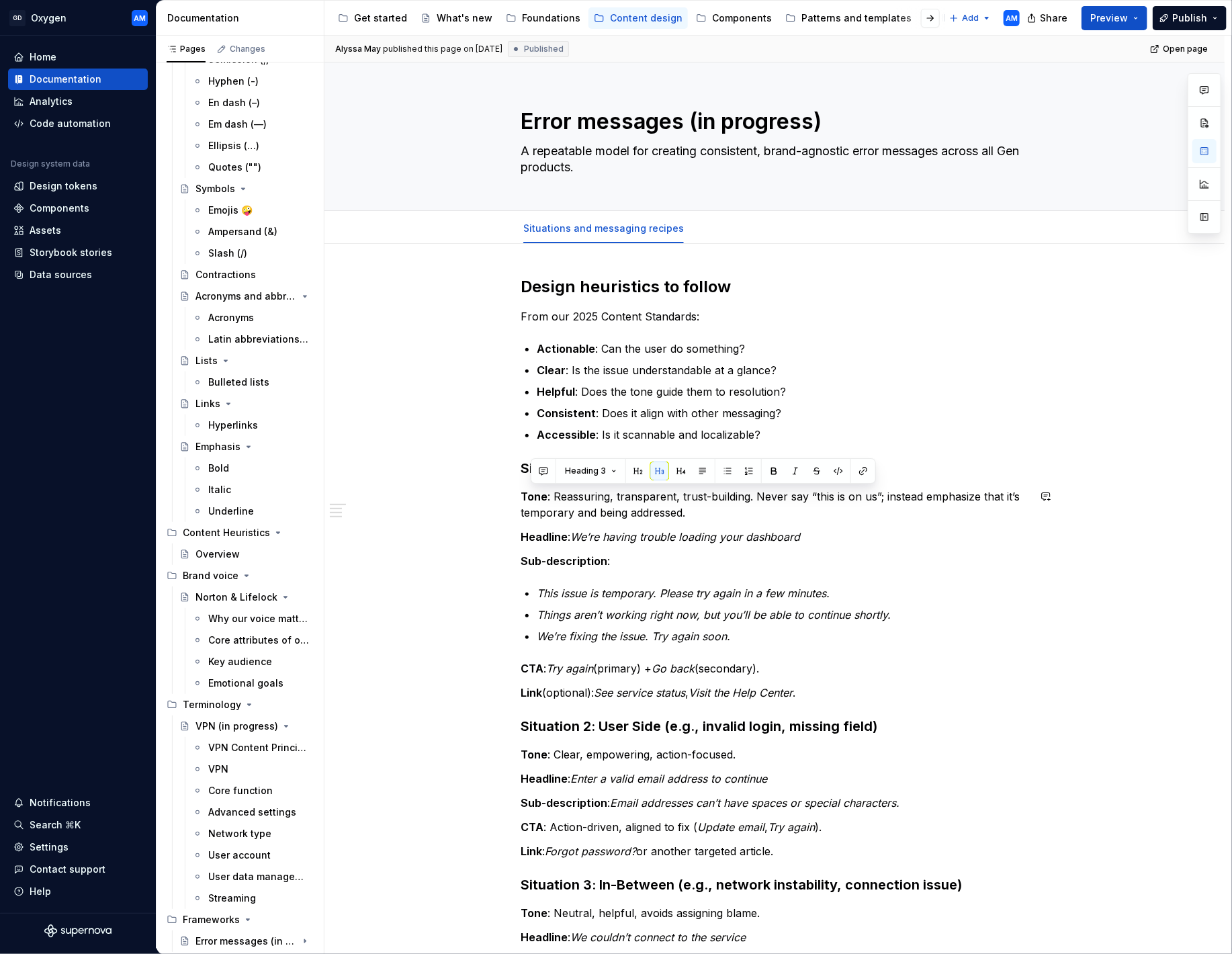
click at [630, 522] on div "Design heuristics to follow From our 2025 Content Standards: Actionable : Can t…" at bounding box center [774, 659] width 508 height 766
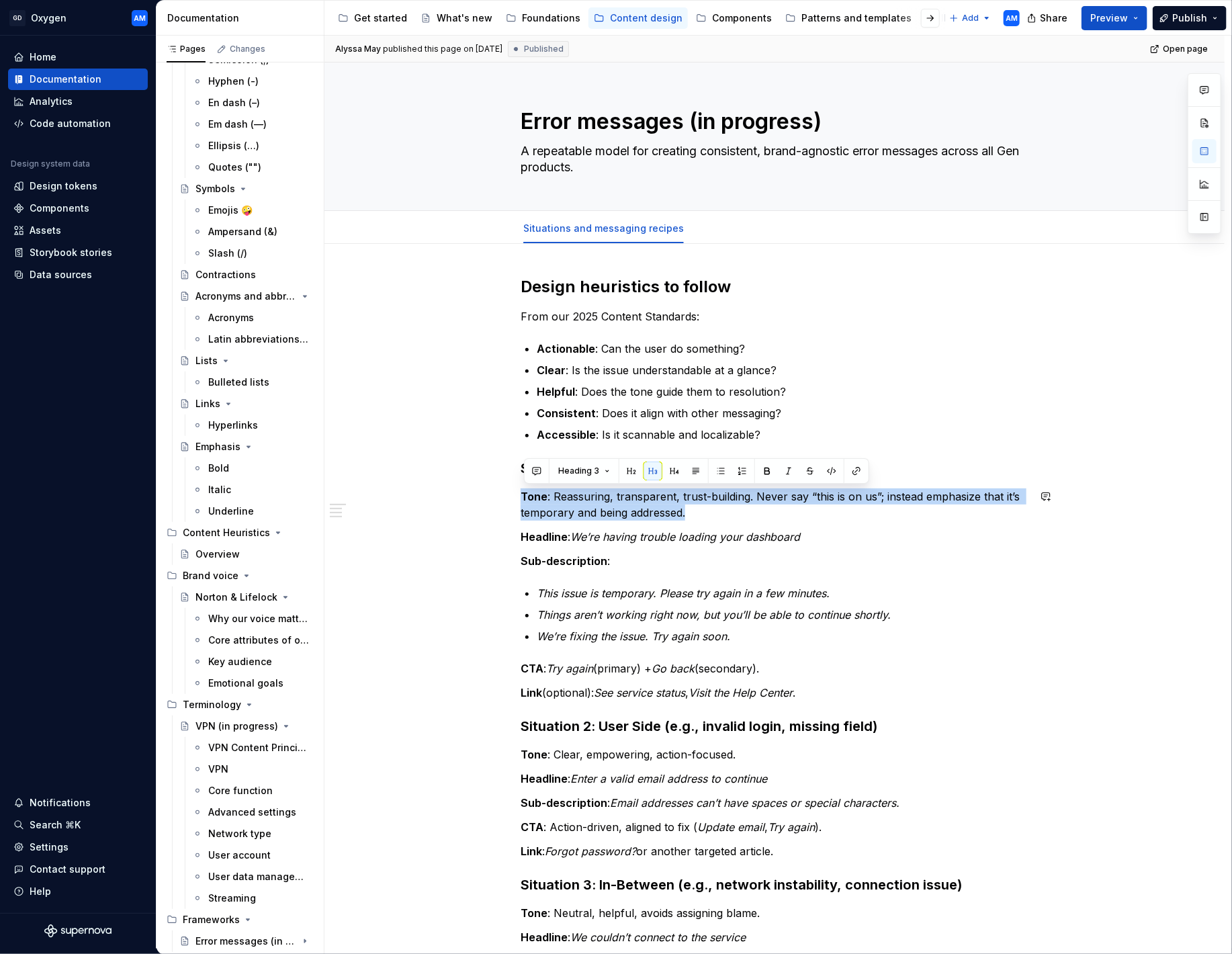
drag, startPoint x: 699, startPoint y: 510, endPoint x: 518, endPoint y: 487, distance: 182.5
click at [513, 487] on div "Design heuristics to follow From our 2025 Content Standards: Actionable : Can t…" at bounding box center [774, 794] width 900 height 1101
click at [692, 473] on button "button" at bounding box center [695, 471] width 19 height 19
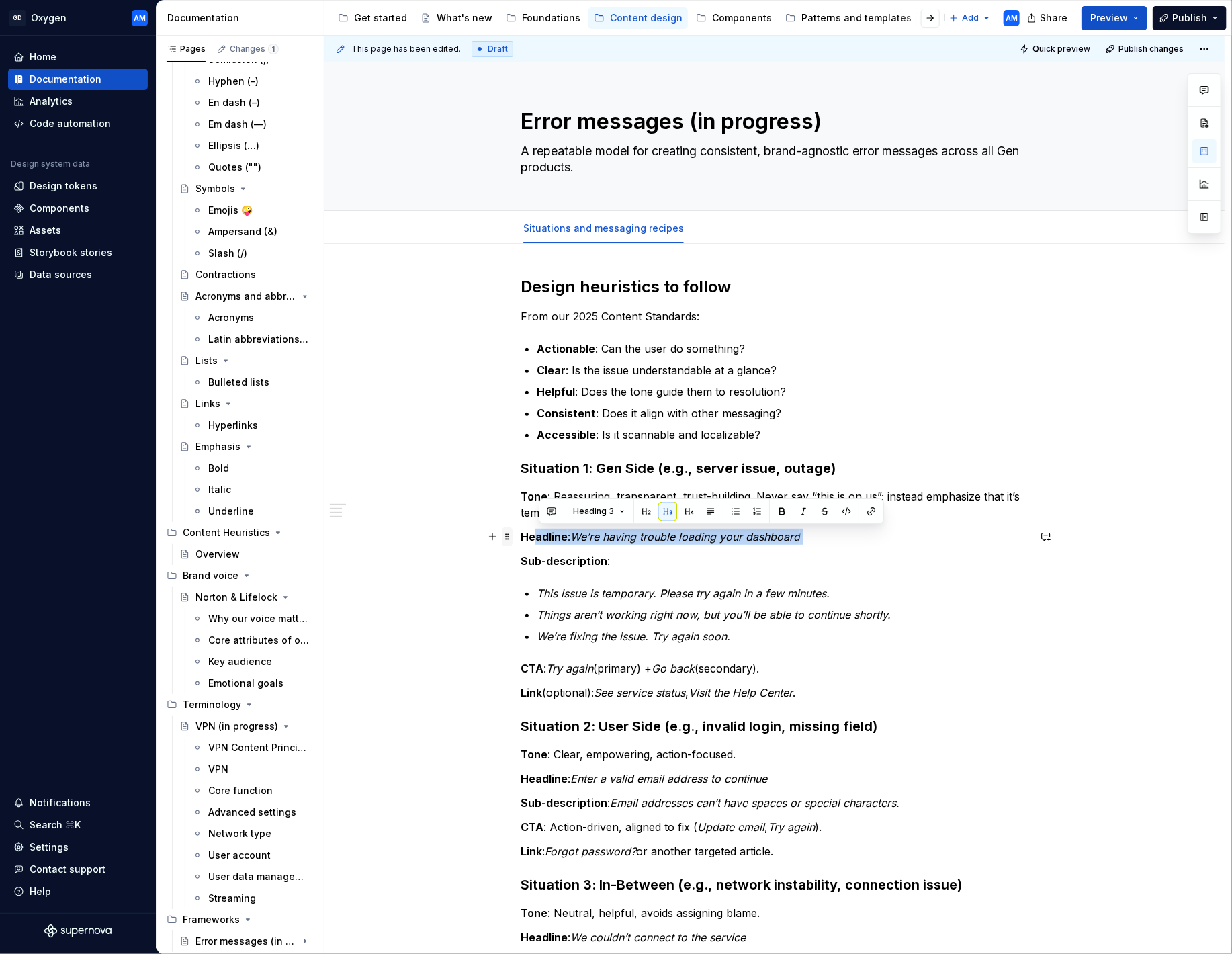
drag, startPoint x: 722, startPoint y: 539, endPoint x: 506, endPoint y: 535, distance: 216.0
click at [520, 535] on div "Design heuristics to follow From our 2025 Content Standards: Actionable : Can t…" at bounding box center [774, 667] width 508 height 782
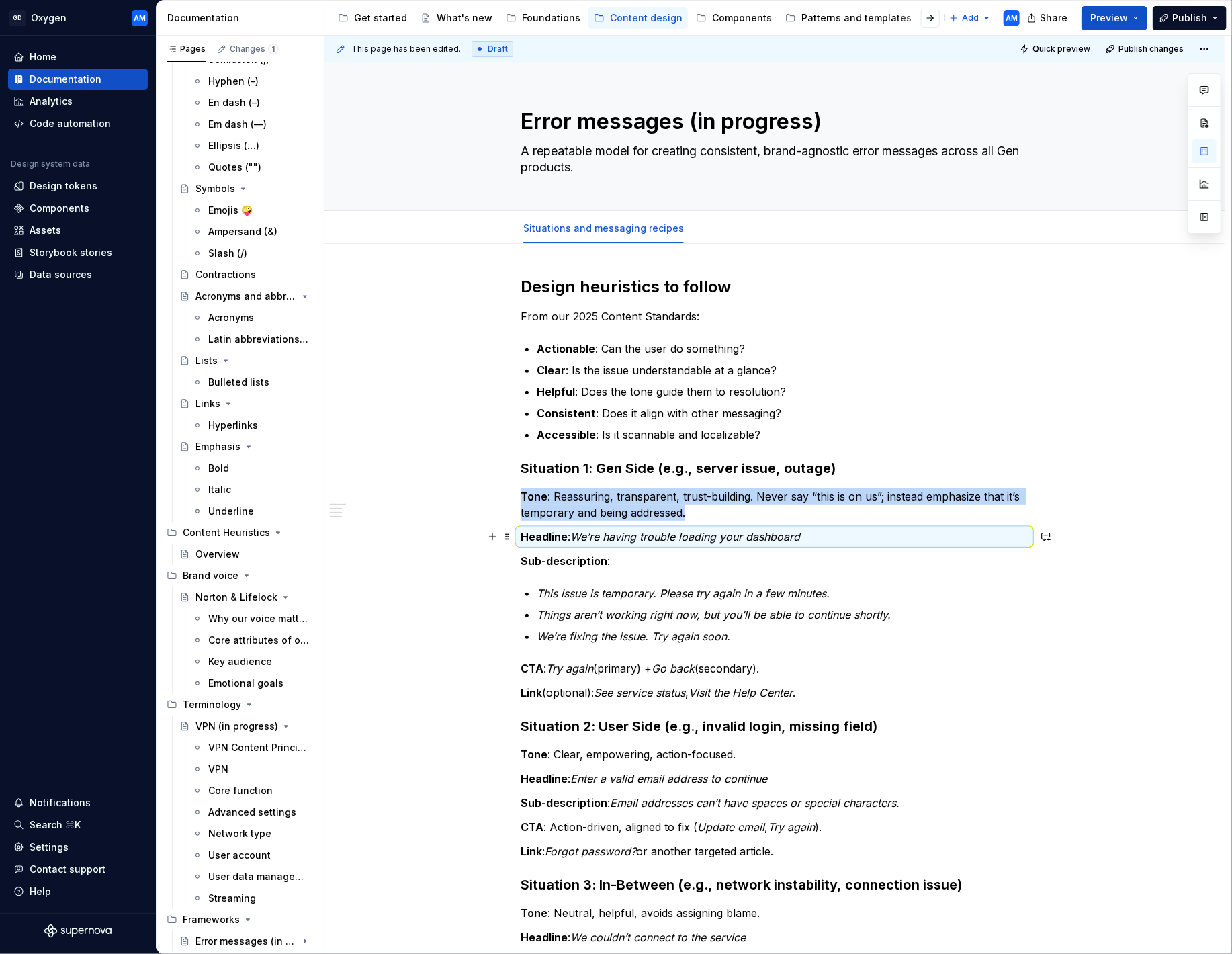
click at [811, 532] on p "Headline : We’re having trouble loading your dashboard" at bounding box center [774, 537] width 508 height 16
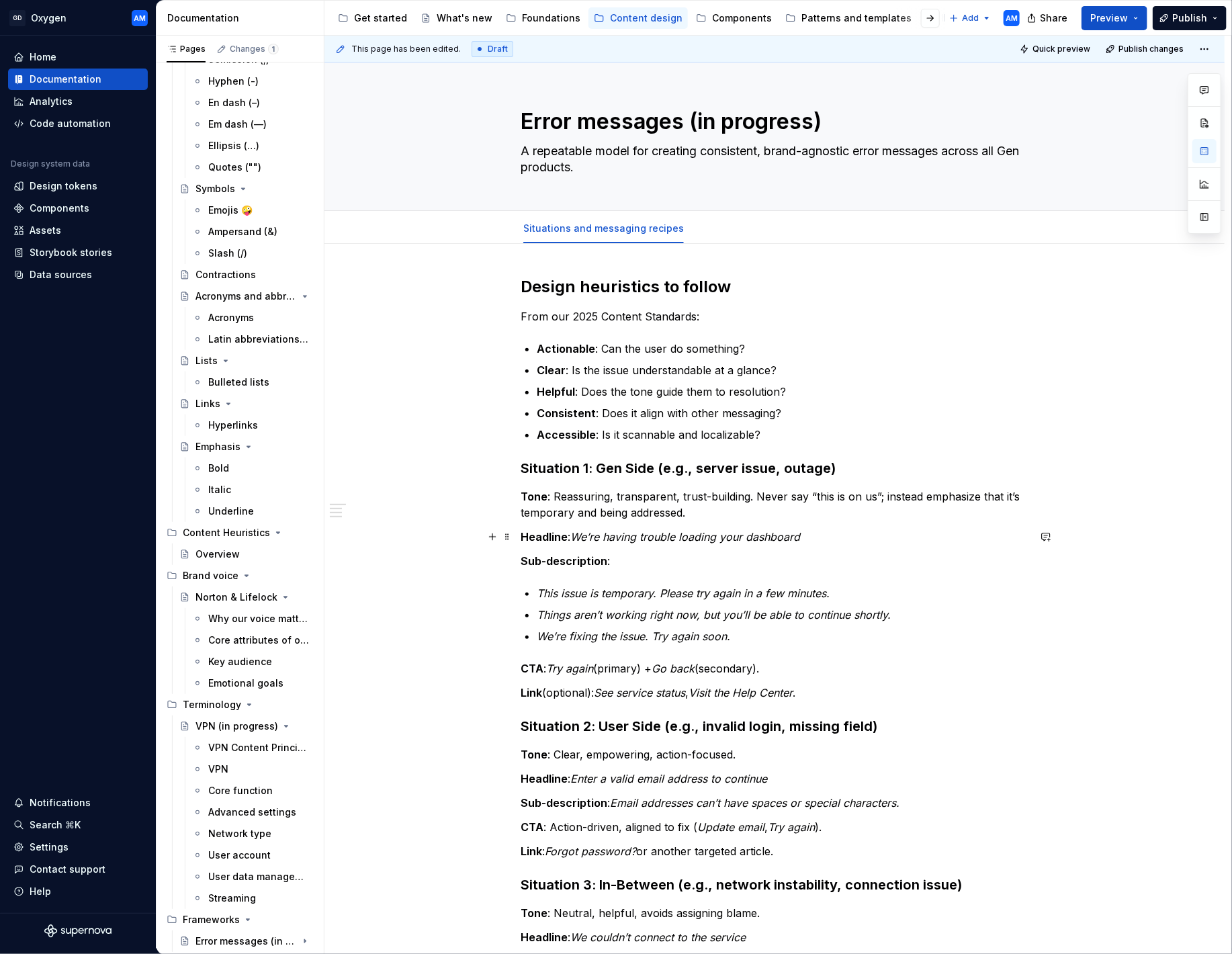
click at [806, 538] on p "Headline : We’re having trouble loading your dashboard" at bounding box center [774, 537] width 508 height 16
drag, startPoint x: 657, startPoint y: 537, endPoint x: 541, endPoint y: 532, distance: 116.1
click at [526, 539] on p "Headline : We’re having trouble loading your dashboard" at bounding box center [774, 537] width 508 height 16
click at [695, 517] on button "button" at bounding box center [695, 511] width 19 height 19
drag, startPoint x: 624, startPoint y: 556, endPoint x: 485, endPoint y: 556, distance: 139.0
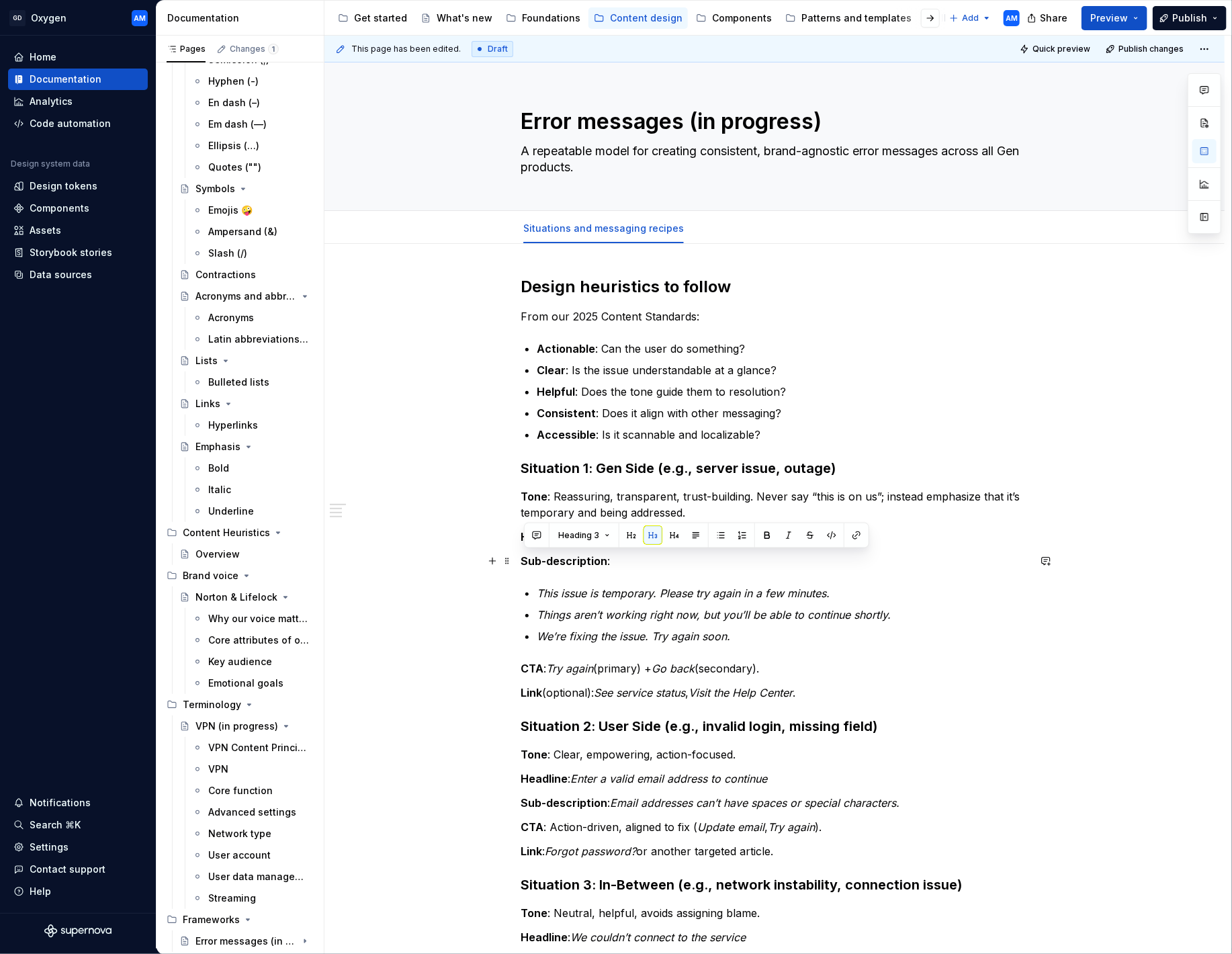
click at [485, 556] on div "Design heuristics to follow From our 2025 Content Standards: Actionable : Can t…" at bounding box center [774, 794] width 900 height 1101
click at [698, 537] on button "button" at bounding box center [695, 535] width 19 height 19
click at [677, 593] on em "This issue is temporary. Please try again in a few minutes." at bounding box center [684, 593] width 293 height 13
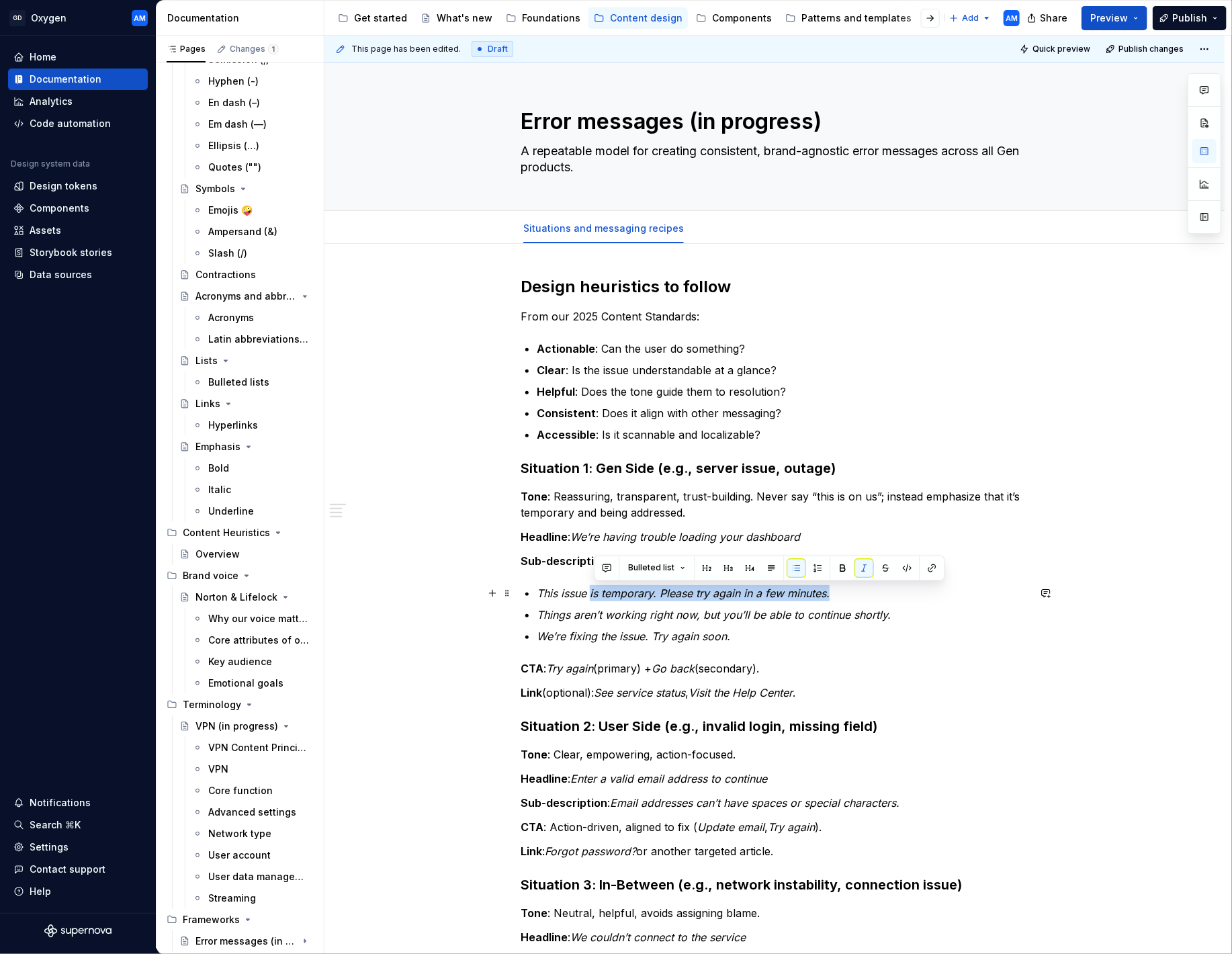
drag, startPoint x: 842, startPoint y: 594, endPoint x: 601, endPoint y: 605, distance: 241.3
click at [596, 594] on p "This issue is temporary. Please try again in a few minutes." at bounding box center [782, 593] width 492 height 16
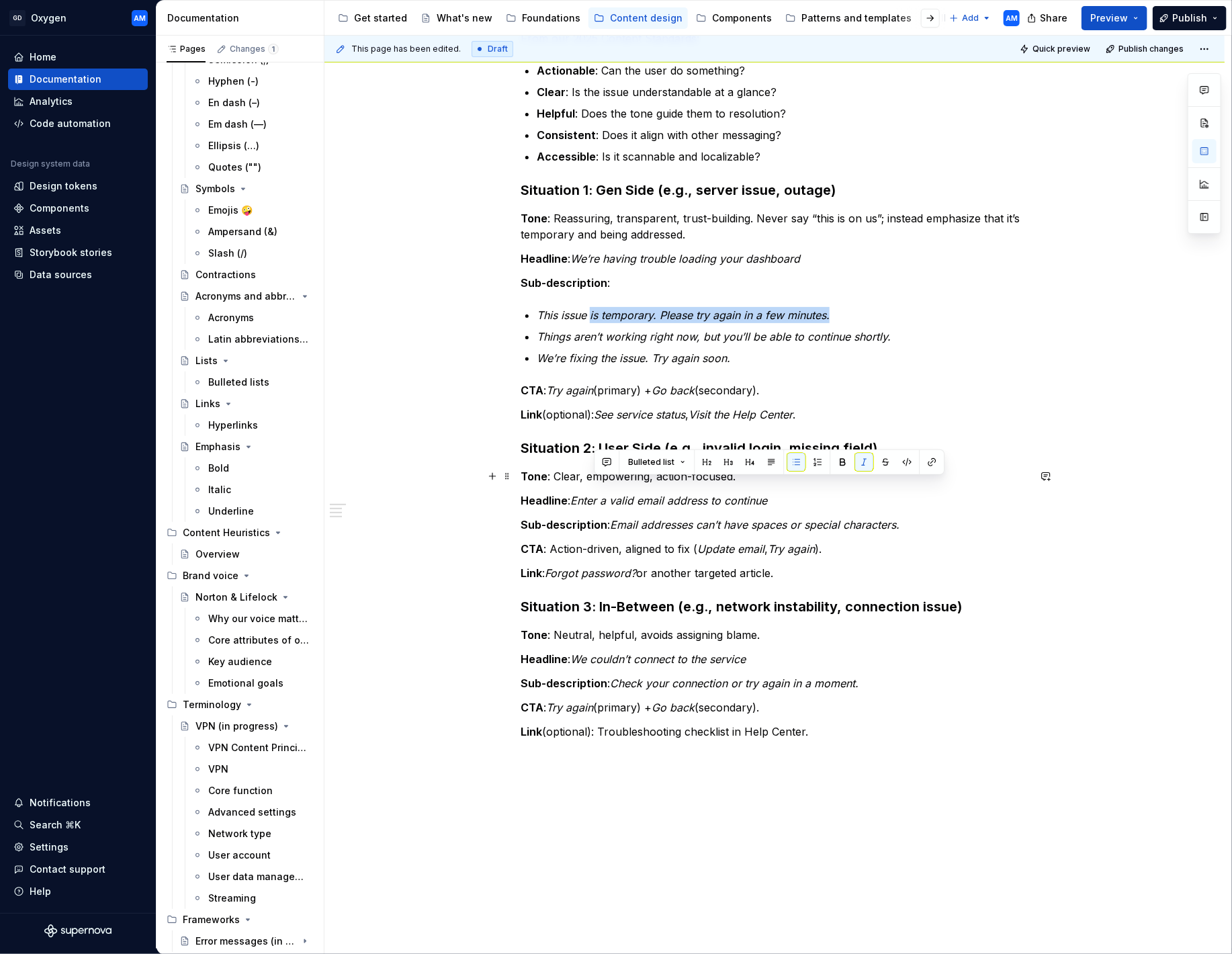
scroll to position [394, 0]
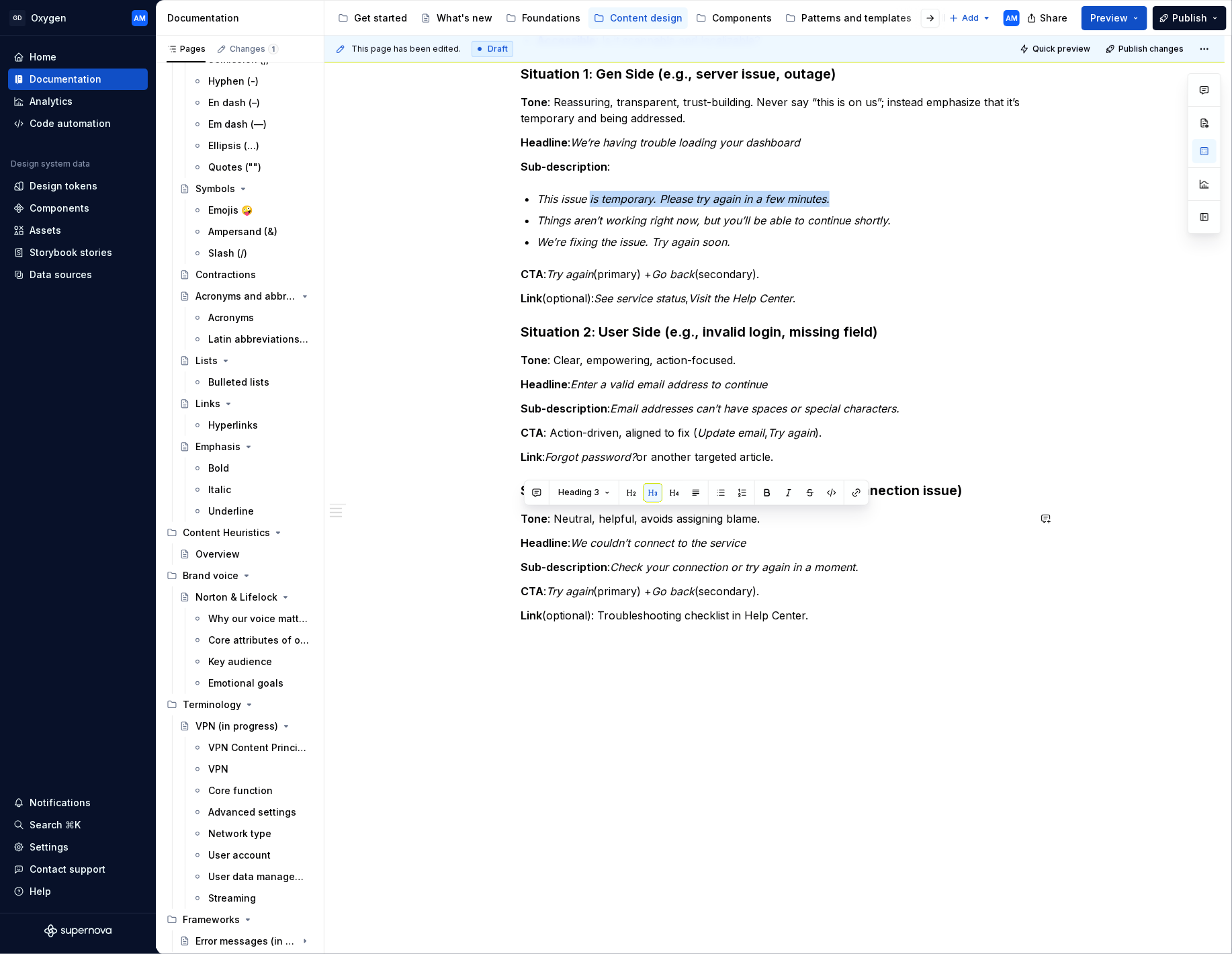
drag, startPoint x: 563, startPoint y: 607, endPoint x: 557, endPoint y: 513, distance: 94.2
click at [465, 506] on div "Design heuristics to follow From our 2025 Content Standards: Actionable : Can t…" at bounding box center [774, 400] width 900 height 1101
click at [692, 488] on button "button" at bounding box center [695, 492] width 19 height 19
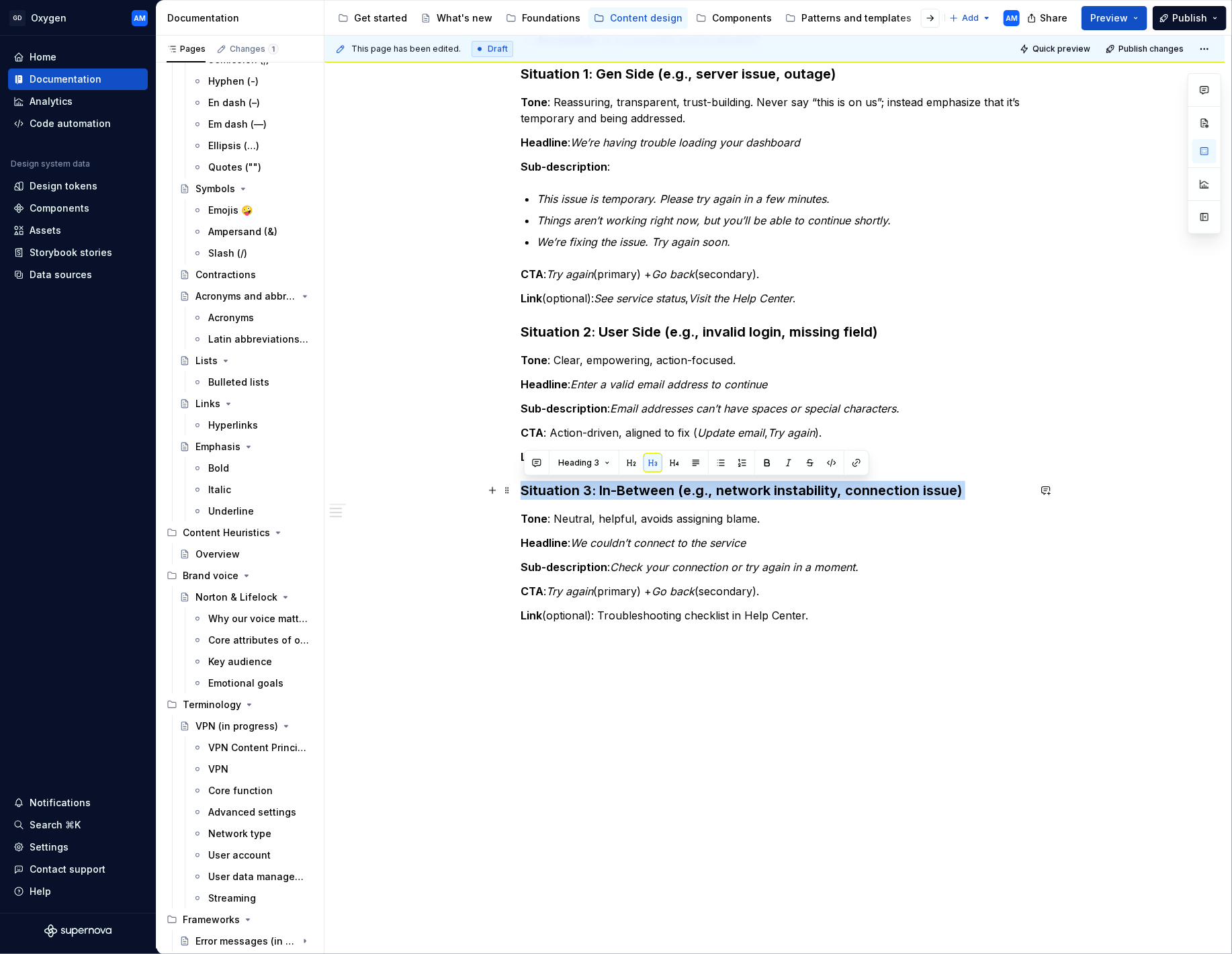
drag, startPoint x: 984, startPoint y: 489, endPoint x: 381, endPoint y: 490, distance: 603.0
click at [375, 490] on div "Design heuristics to follow From our 2025 Content Standards: Actionable : Can t…" at bounding box center [774, 400] width 900 height 1101
click at [654, 459] on button "button" at bounding box center [653, 462] width 19 height 19
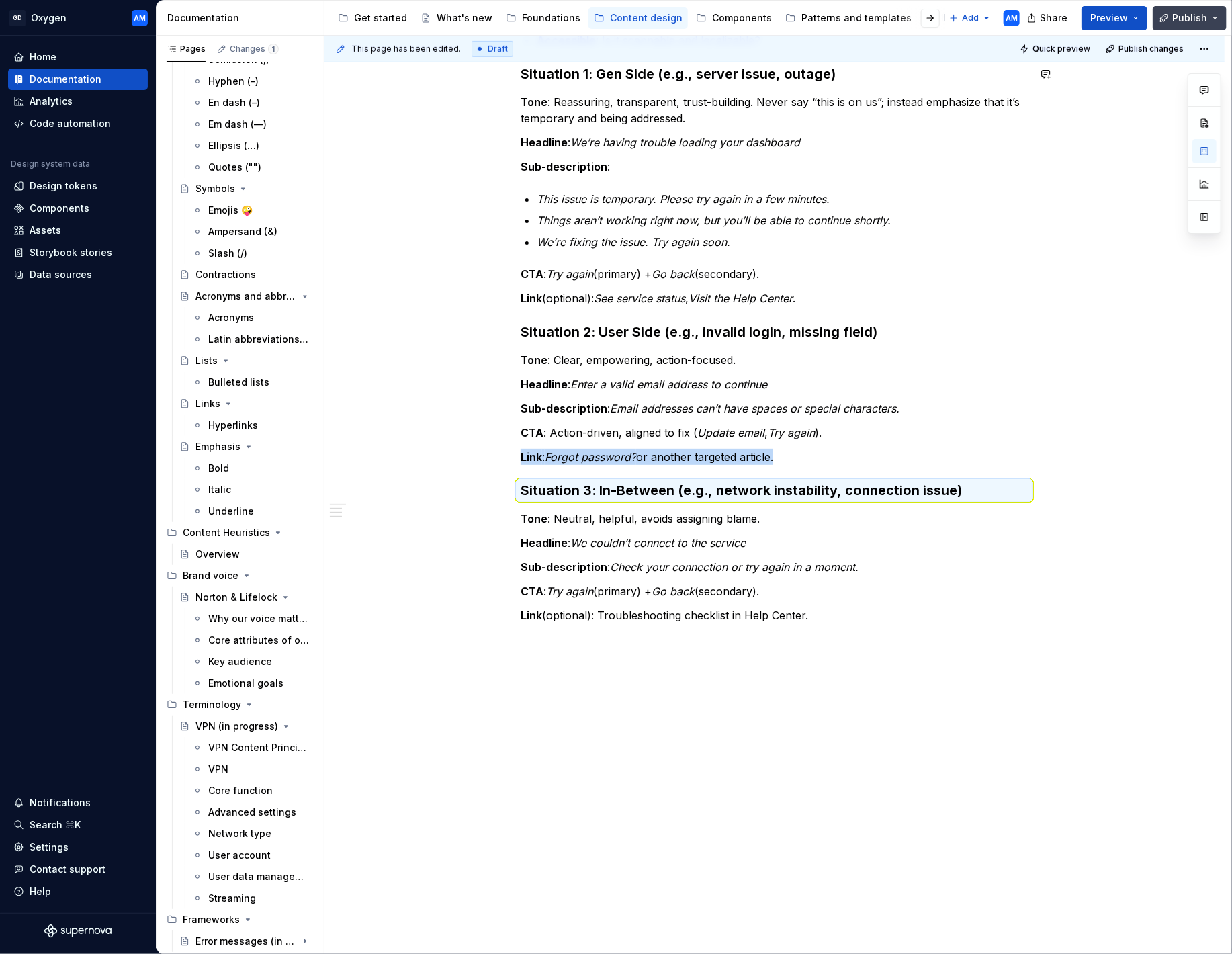
click at [1193, 19] on span "Publish" at bounding box center [1190, 18] width 35 height 13
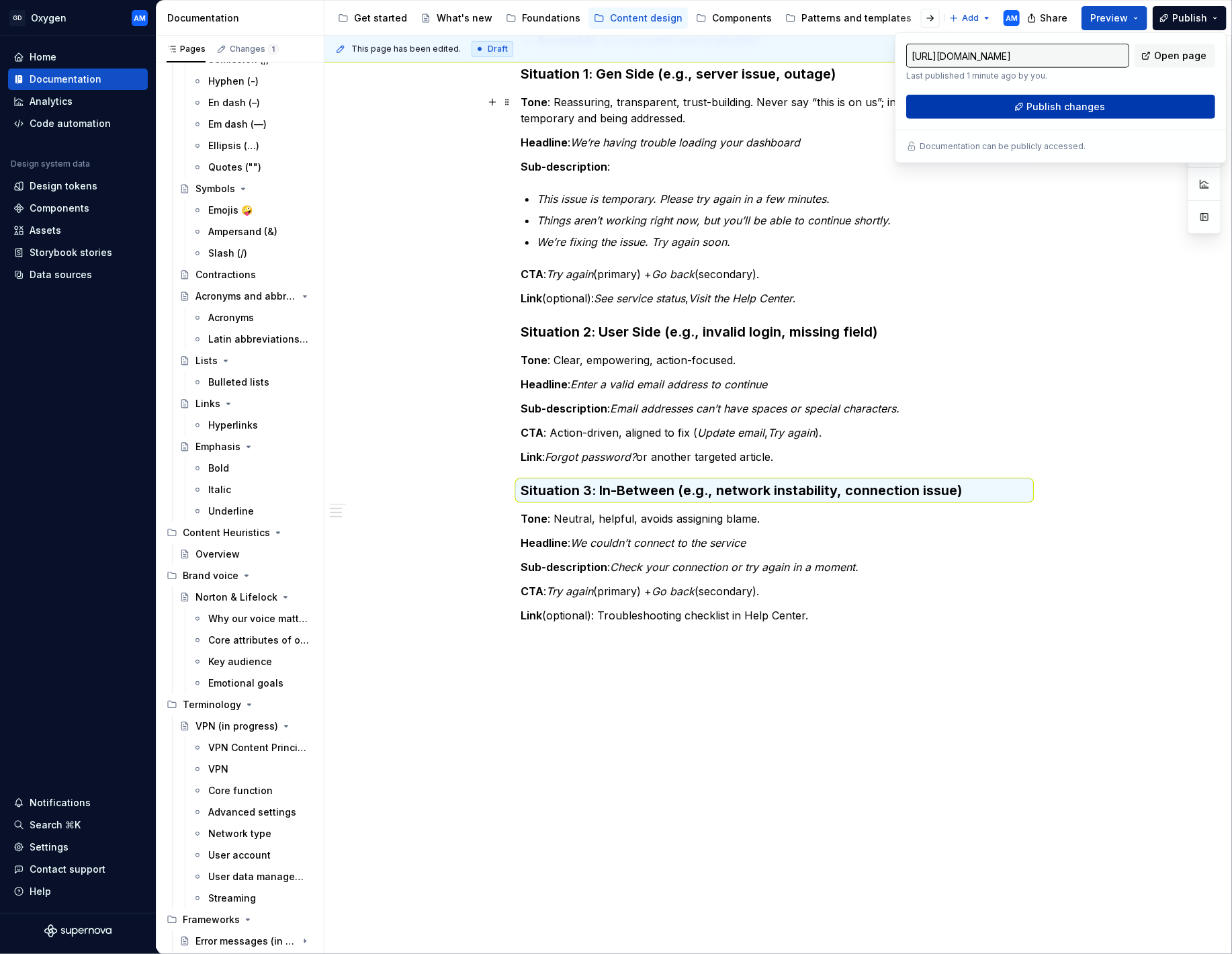
click at [1085, 100] on span "Publish changes" at bounding box center [1066, 106] width 79 height 13
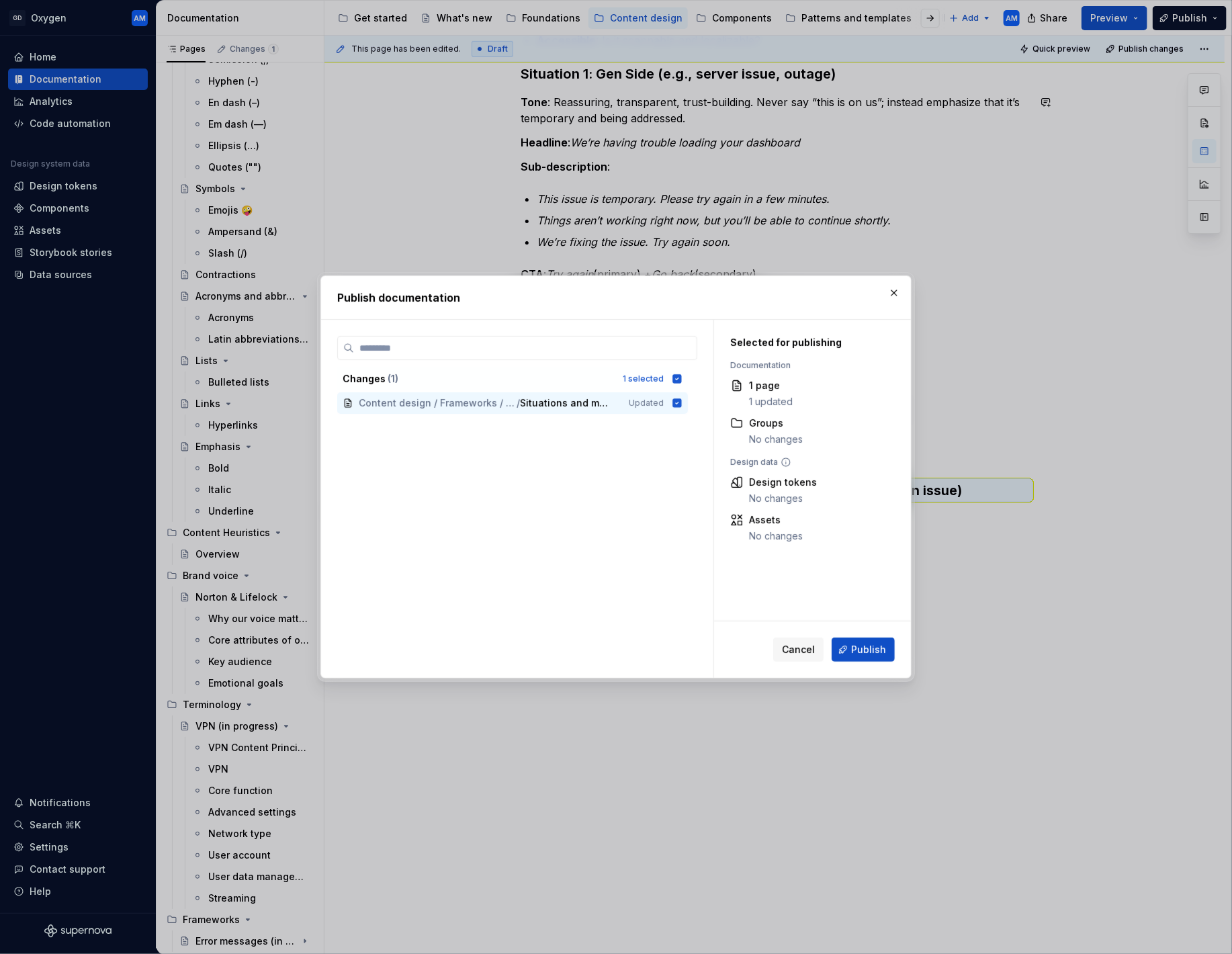
click at [858, 655] on span "Publish" at bounding box center [869, 649] width 35 height 13
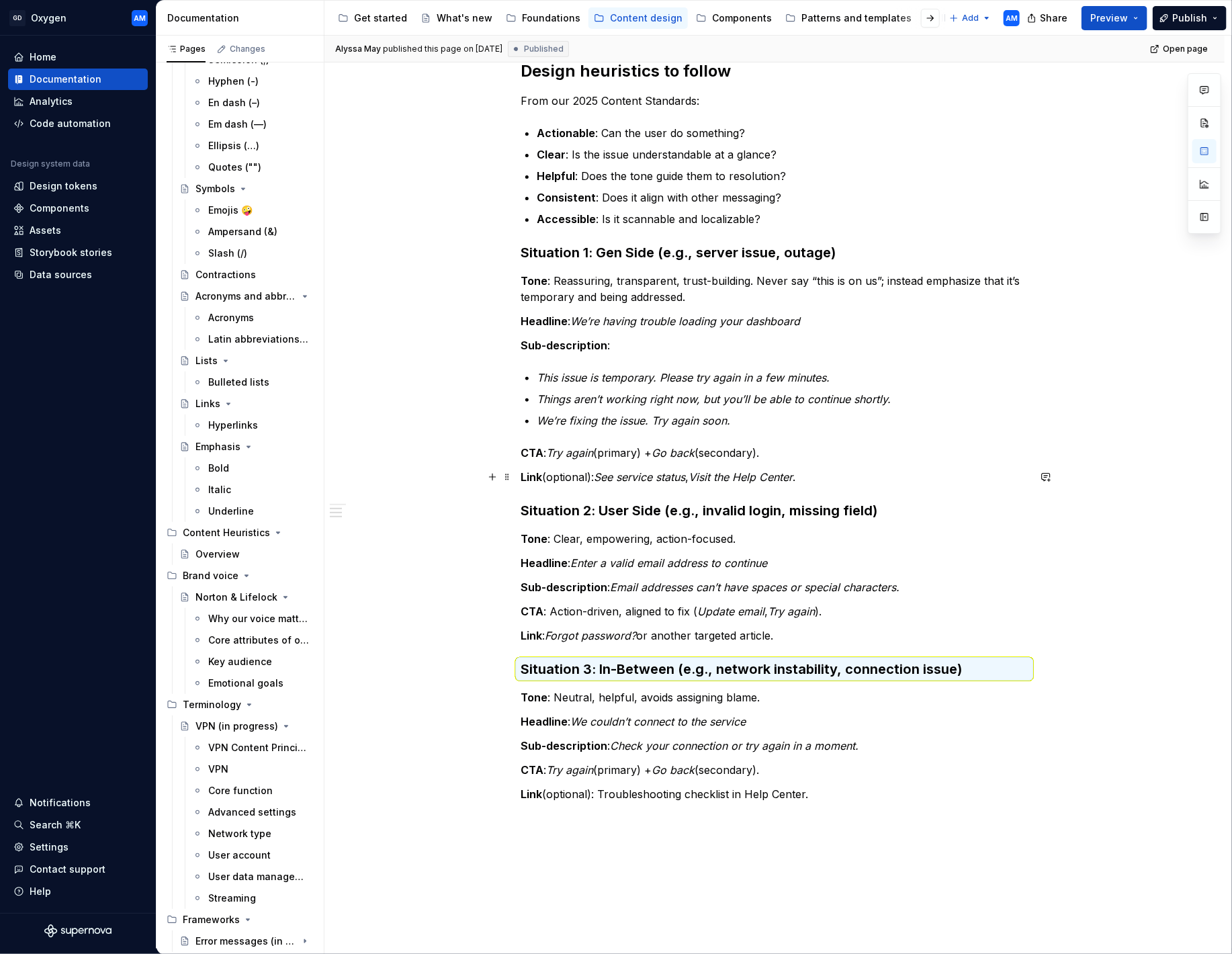
scroll to position [0, 0]
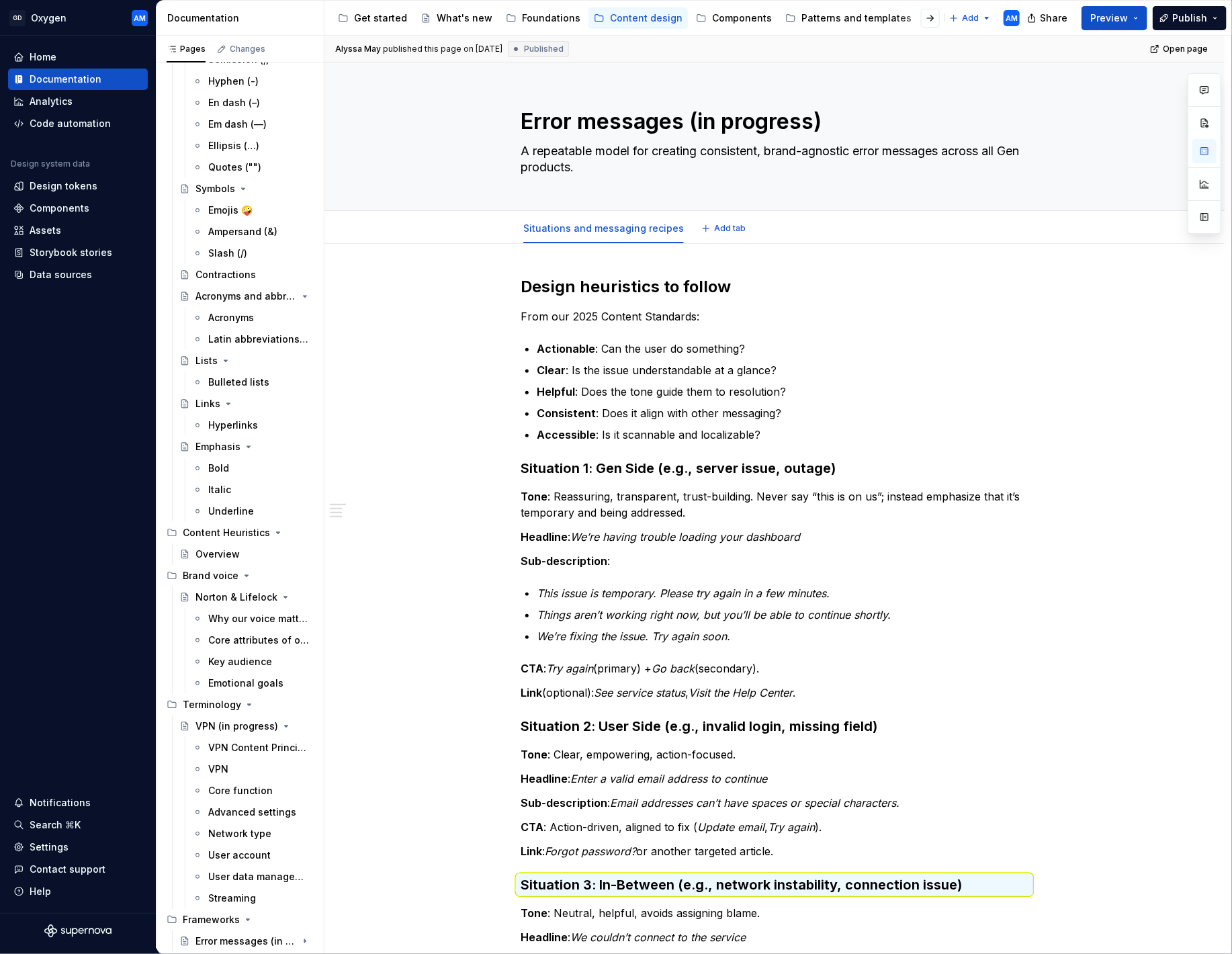
click at [727, 217] on div "Situations and messaging recipes Add tab" at bounding box center [774, 228] width 524 height 29
click at [728, 225] on span "Add tab" at bounding box center [730, 229] width 32 height 11
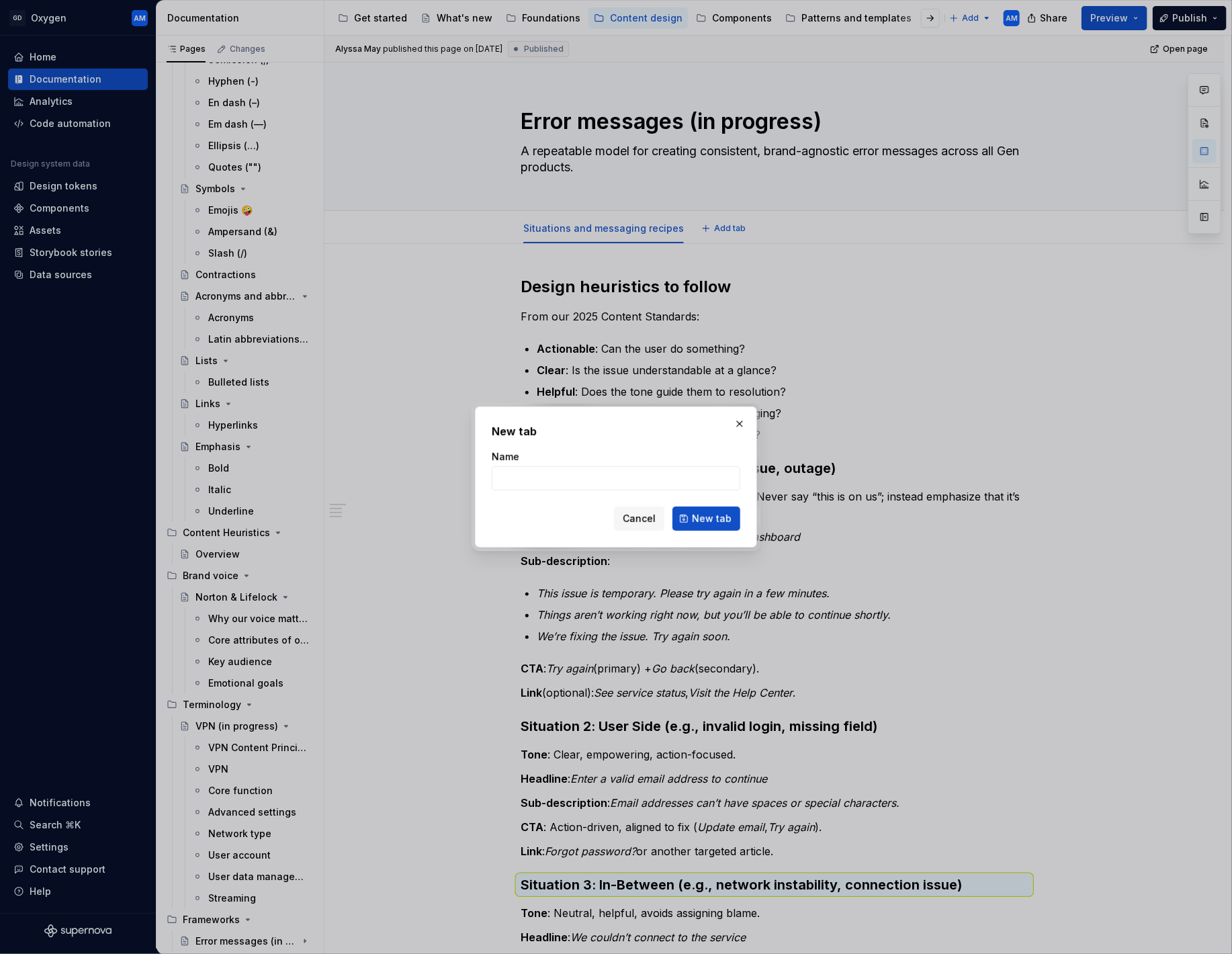
type textarea "*"
type input "Content structure and guidelines"
click at [699, 520] on span "New tab" at bounding box center [711, 519] width 40 height 13
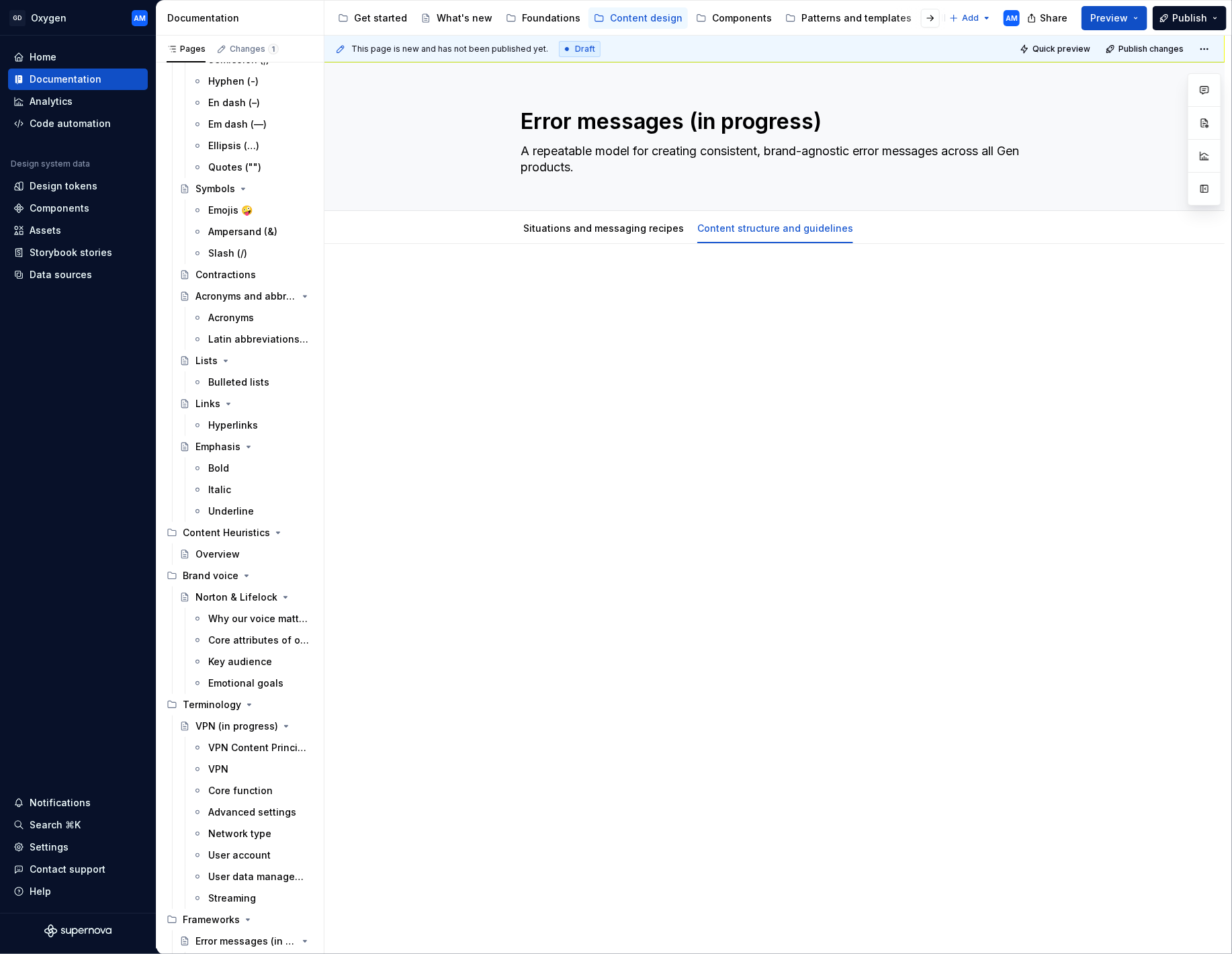
click at [577, 280] on p at bounding box center [774, 284] width 508 height 16
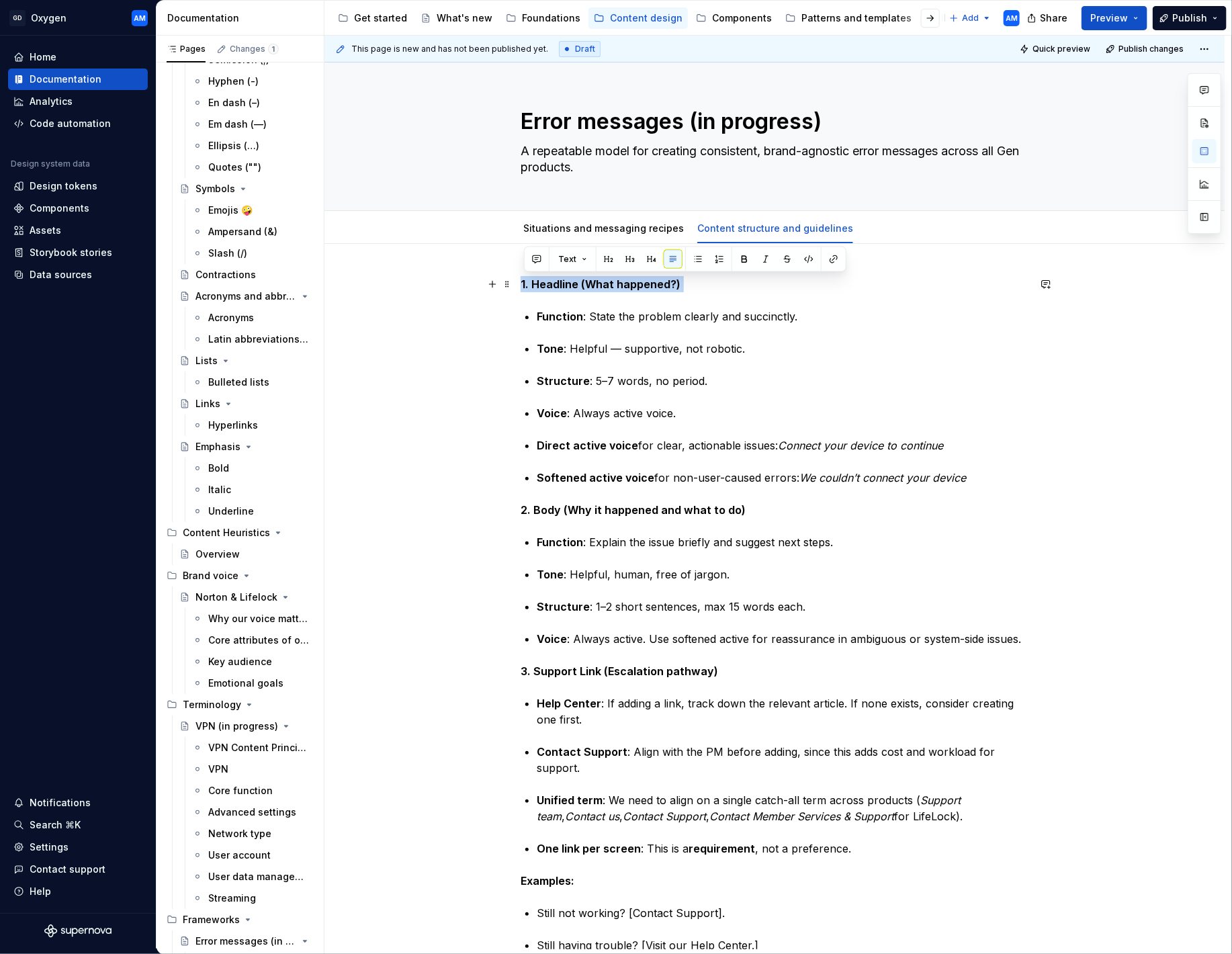
drag, startPoint x: 699, startPoint y: 288, endPoint x: 470, endPoint y: 284, distance: 229.0
click at [470, 284] on div "1. Headline (What happened?) Function : State the problem clearly and succinctl…" at bounding box center [774, 935] width 900 height 1382
click at [608, 261] on button "button" at bounding box center [608, 259] width 19 height 19
click at [540, 348] on strong "Tone" at bounding box center [550, 348] width 26 height 13
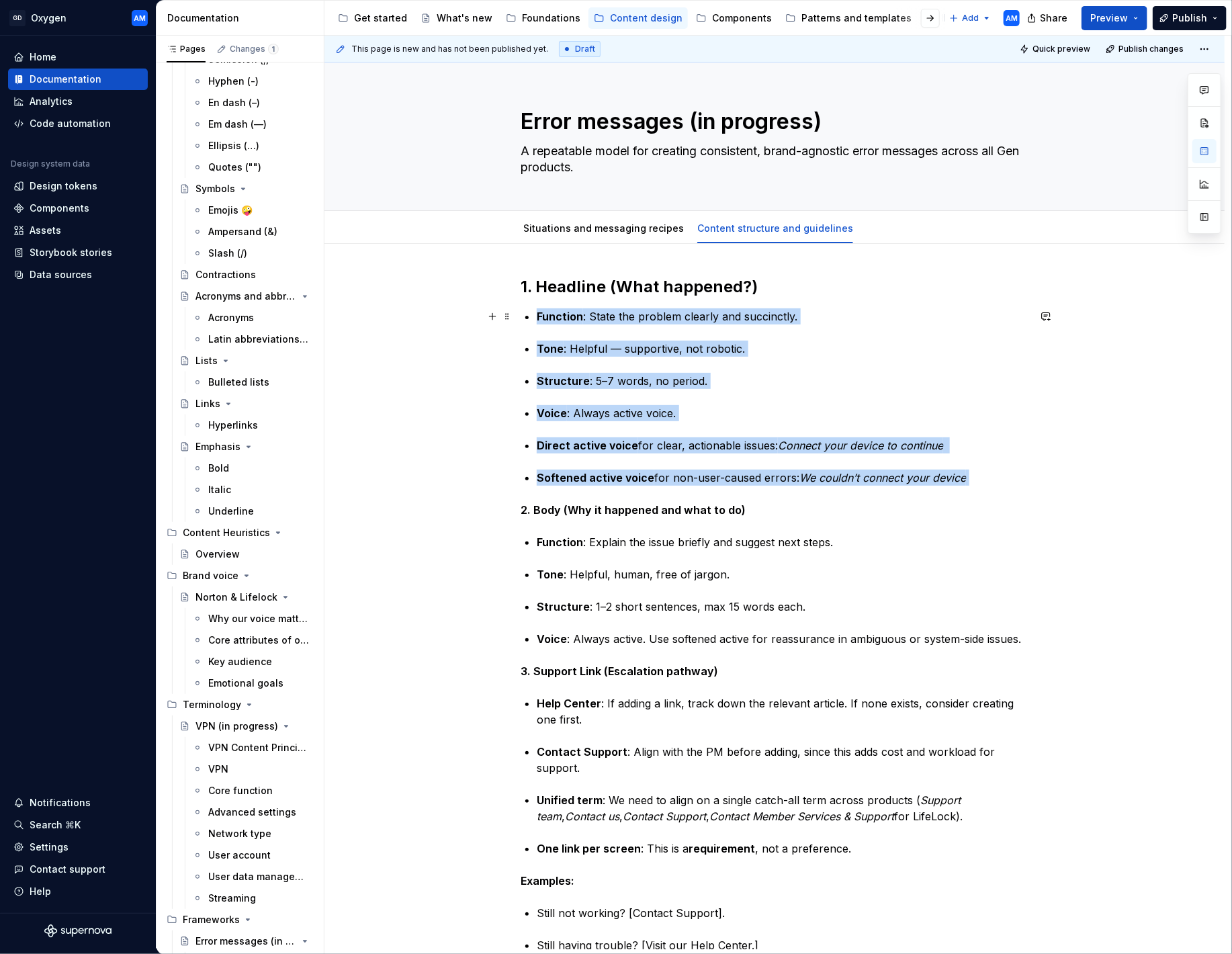
drag, startPoint x: 992, startPoint y: 479, endPoint x: 532, endPoint y: 315, distance: 488.4
click at [532, 315] on div "1. Headline (What happened?) Function : State the problem clearly and succinctl…" at bounding box center [774, 800] width 508 height 1049
click at [612, 317] on p "Function : State the problem clearly and succinctly." at bounding box center [782, 316] width 492 height 16
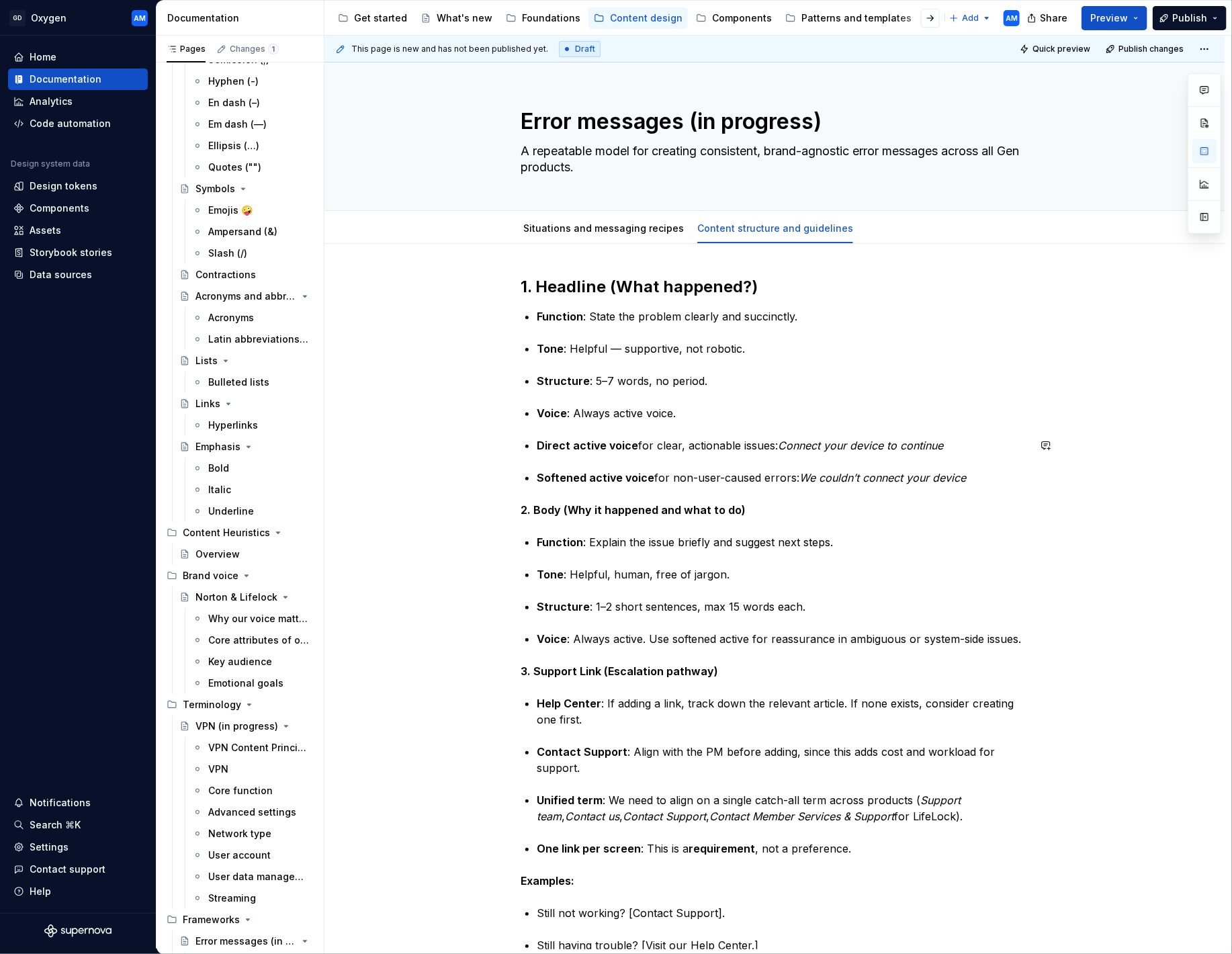
click at [896, 471] on em "We couldn’t connect your device" at bounding box center [882, 477] width 167 height 13
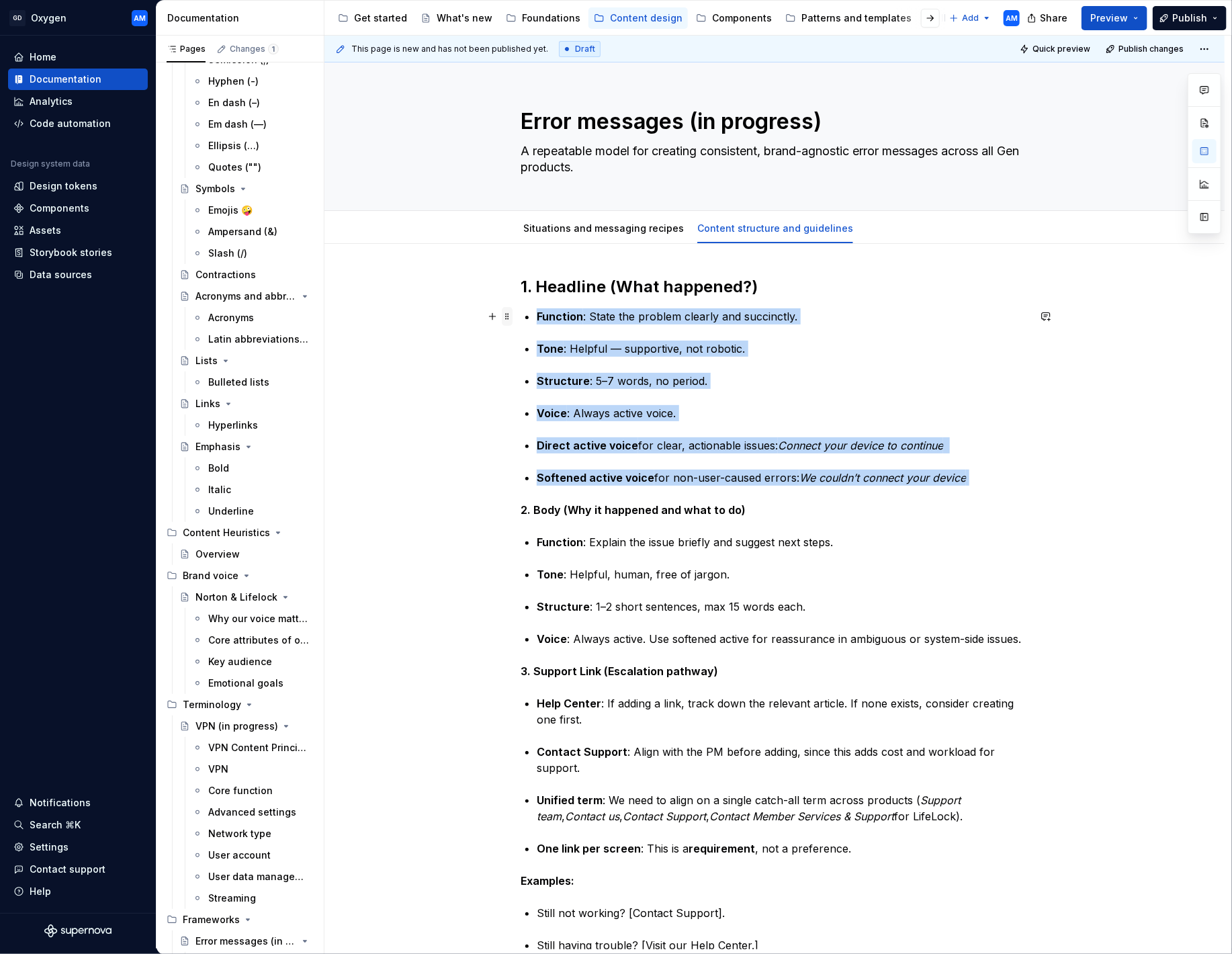
drag, startPoint x: 974, startPoint y: 479, endPoint x: 510, endPoint y: 310, distance: 493.8
click at [520, 310] on div "1. Headline (What happened?) Function : State the problem clearly and succinctl…" at bounding box center [774, 808] width 508 height 1064
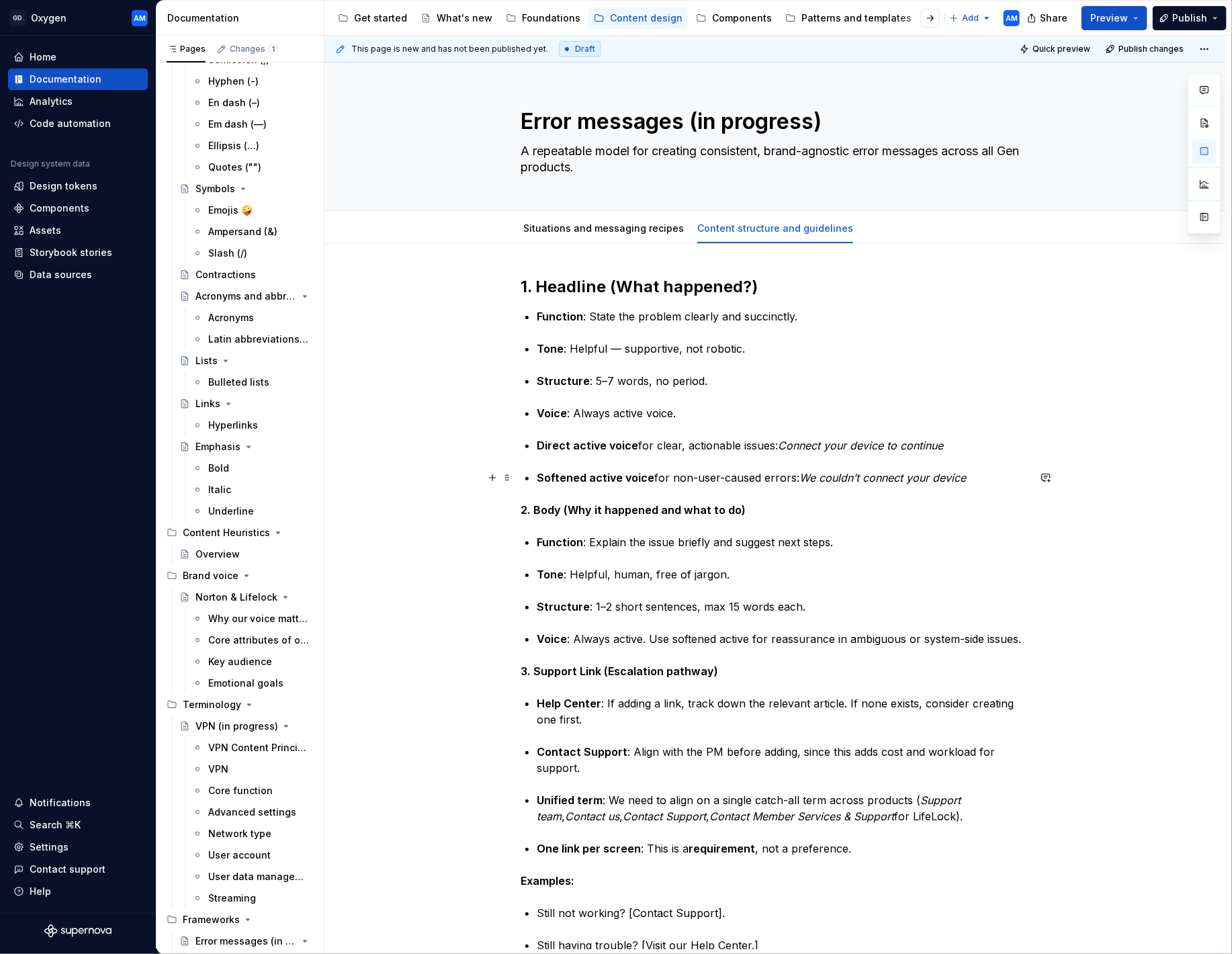
click at [623, 477] on strong "Softened active voice" at bounding box center [595, 477] width 117 height 13
drag, startPoint x: 822, startPoint y: 311, endPoint x: 529, endPoint y: 308, distance: 293.0
click at [537, 308] on li "Function : State the problem clearly and succinctly." at bounding box center [782, 316] width 492 height 16
click at [711, 288] on button "button" at bounding box center [717, 291] width 19 height 19
drag, startPoint x: 766, startPoint y: 348, endPoint x: 533, endPoint y: 346, distance: 233.0
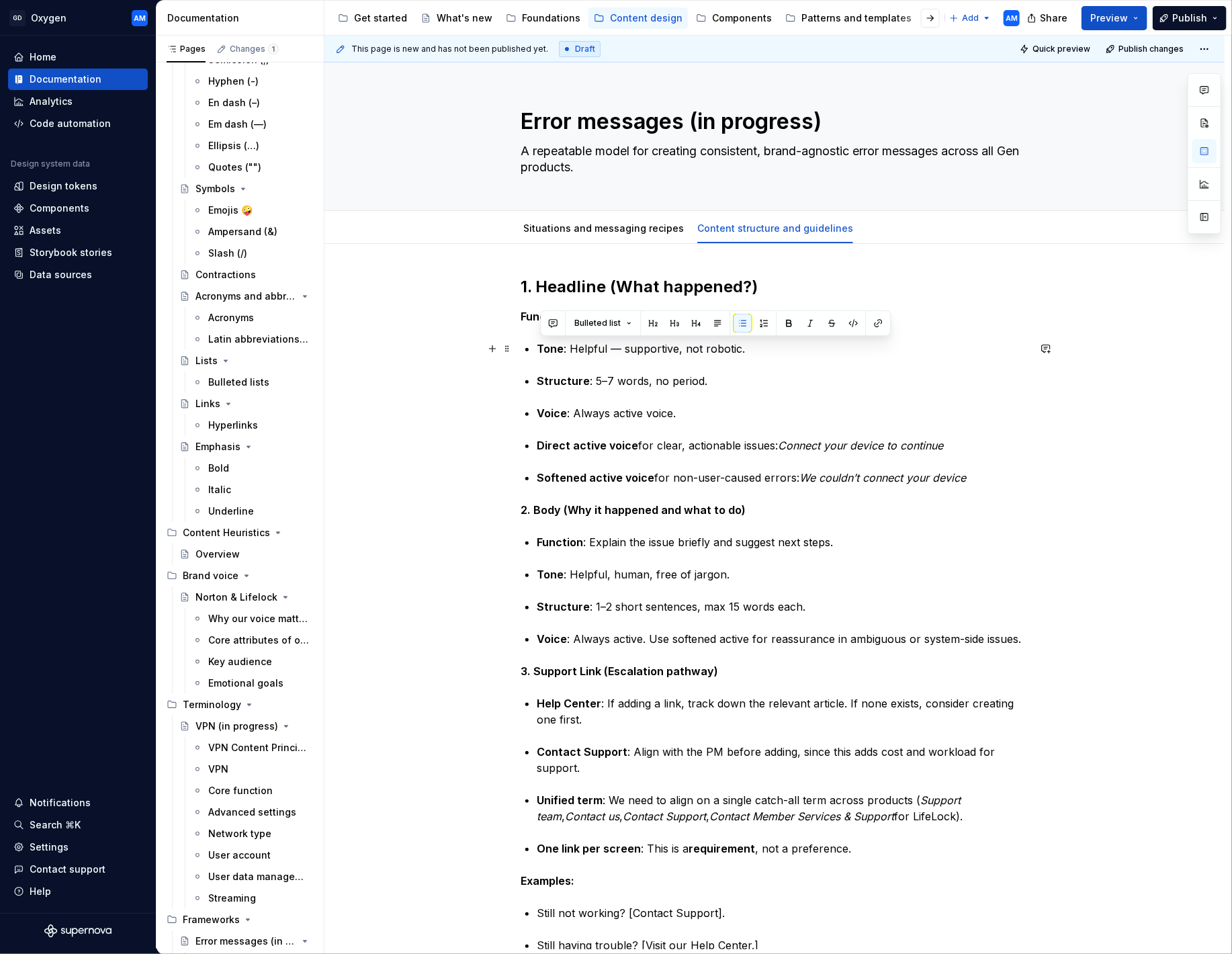
click at [533, 346] on div "1. Headline (What happened?) Function : State the problem clearly and succinctl…" at bounding box center [774, 800] width 508 height 1049
click at [714, 322] on button "button" at bounding box center [717, 322] width 19 height 19
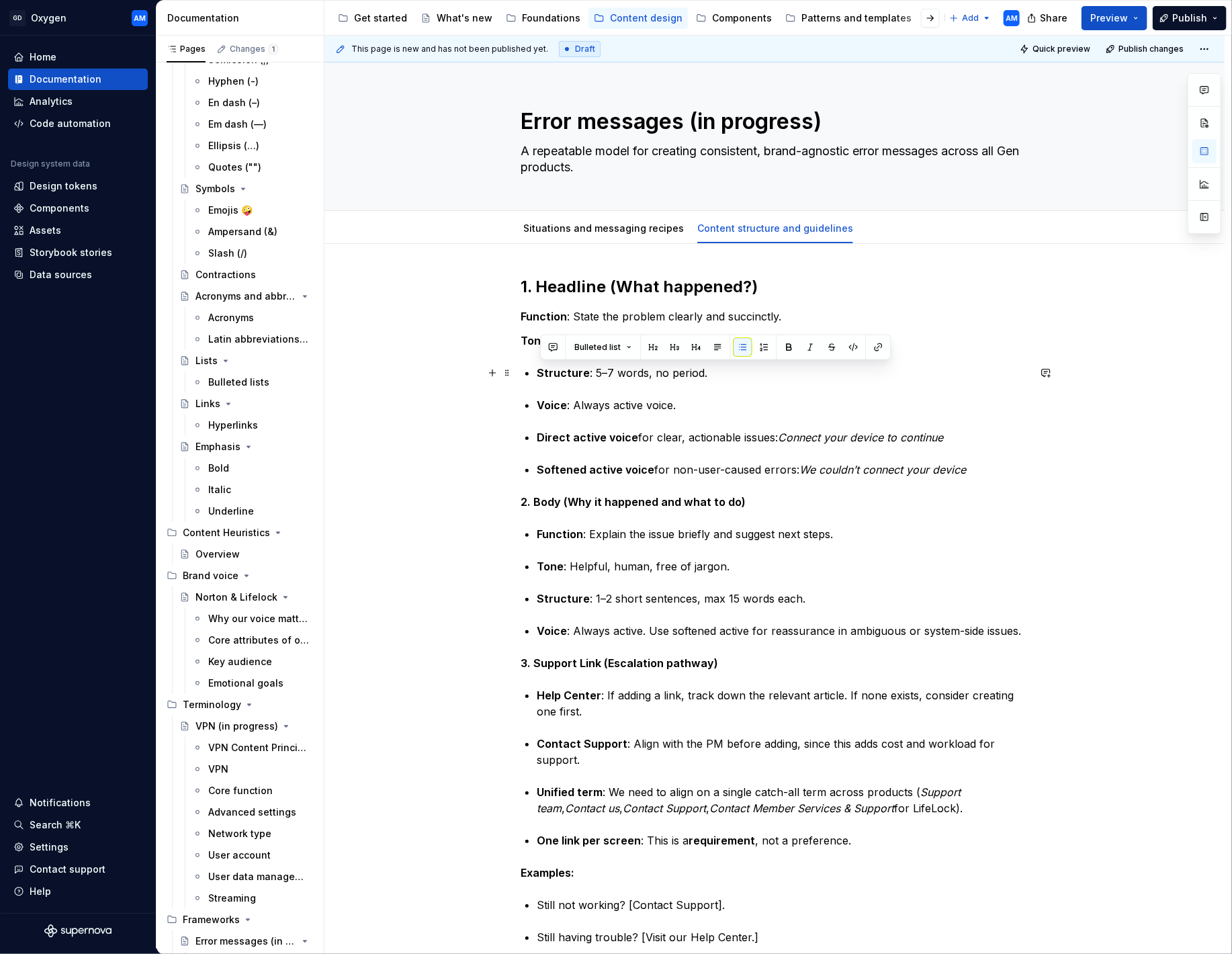
drag, startPoint x: 719, startPoint y: 378, endPoint x: 541, endPoint y: 376, distance: 178.0
click at [541, 376] on p "Structure : 5–7 words, no period." at bounding box center [782, 373] width 492 height 16
click at [721, 340] on button "button" at bounding box center [717, 347] width 19 height 19
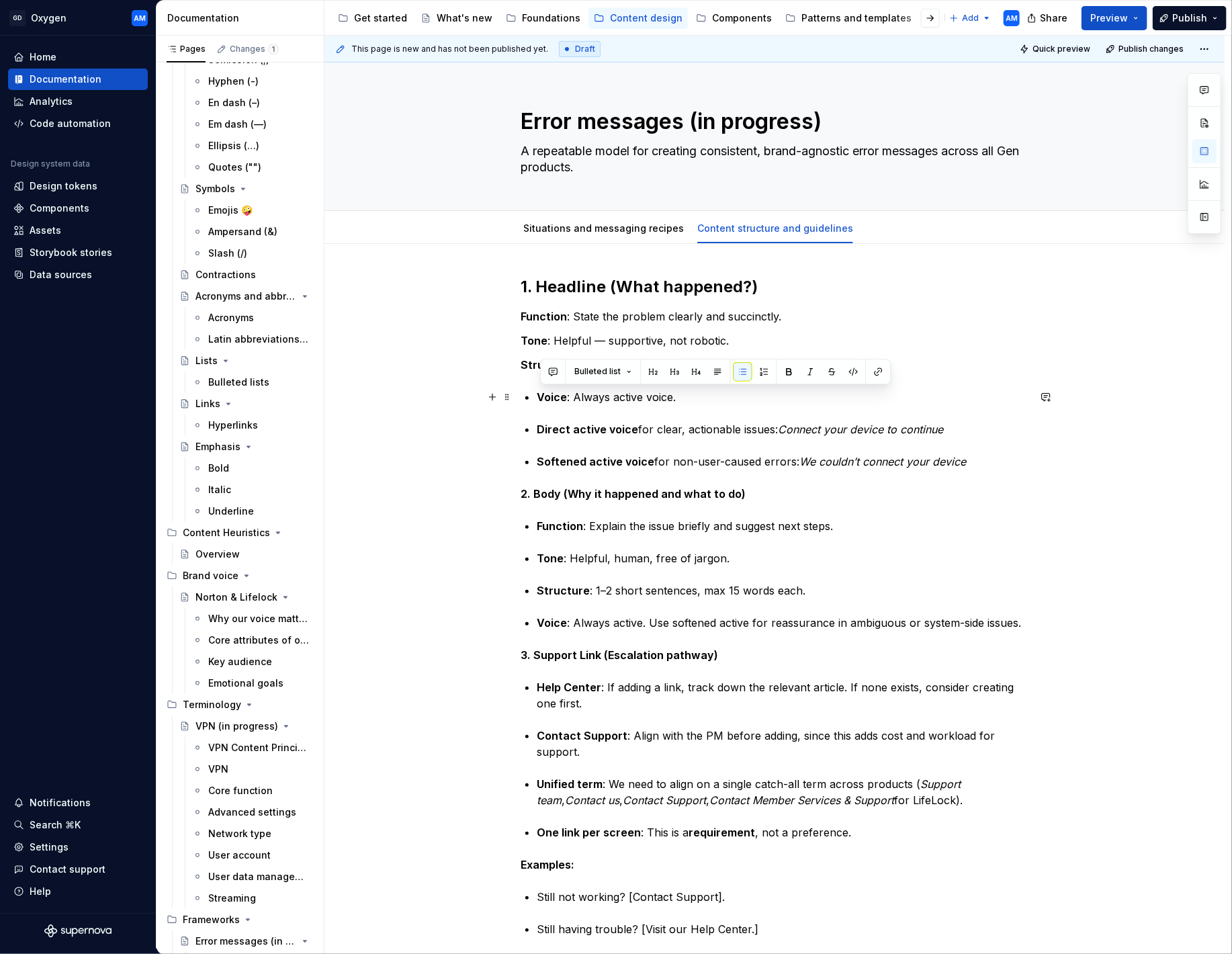
drag, startPoint x: 695, startPoint y: 394, endPoint x: 518, endPoint y: 391, distance: 177.0
click at [518, 391] on div "1. Headline (What happened?) Function : State the problem clearly and succinctl…" at bounding box center [774, 927] width 900 height 1367
click at [716, 367] on button "button" at bounding box center [717, 371] width 19 height 19
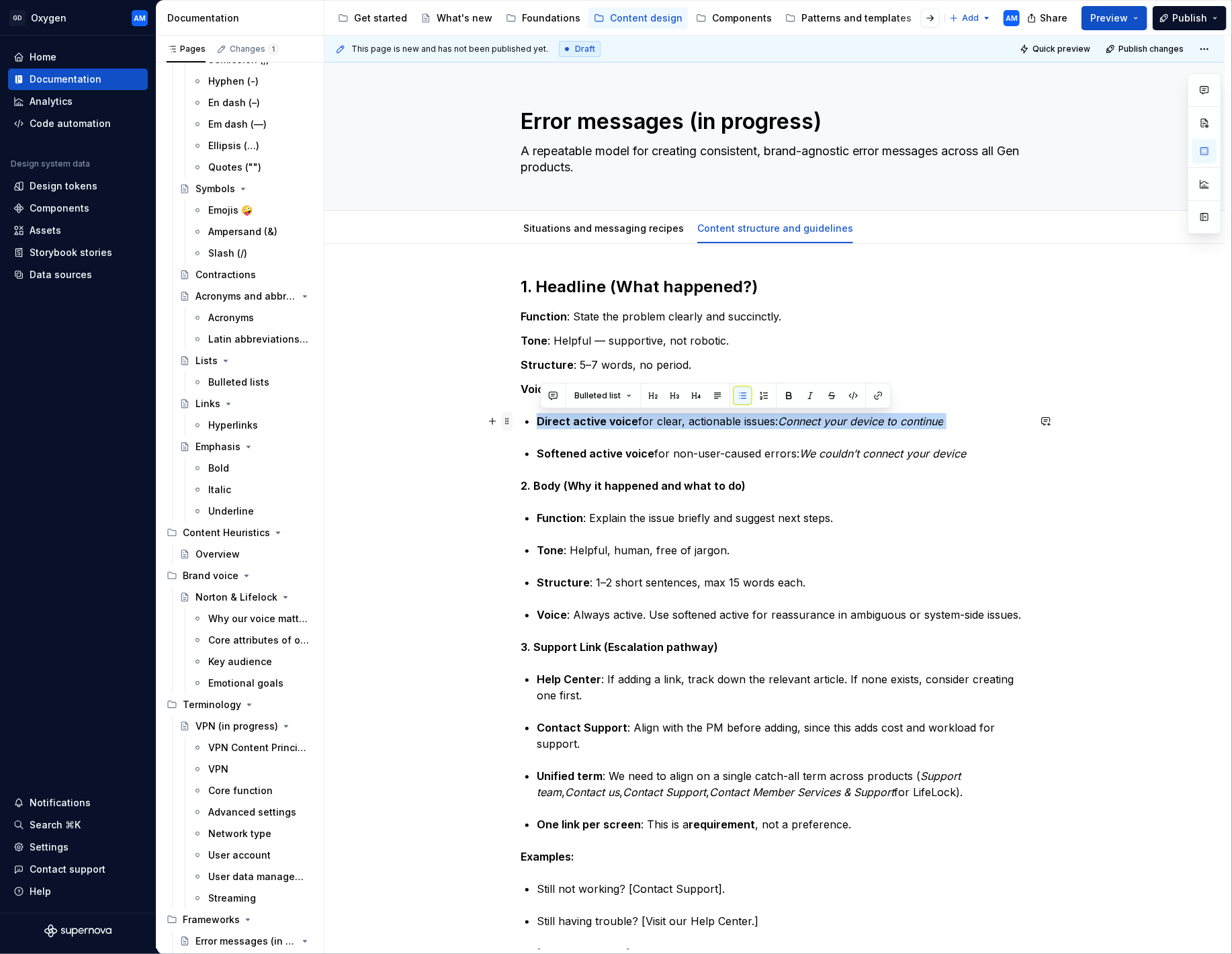
drag, startPoint x: 926, startPoint y: 425, endPoint x: 504, endPoint y: 422, distance: 422.0
click at [520, 422] on div "1. Headline (What happened?) Function : State the problem clearly and succinctl…" at bounding box center [774, 796] width 508 height 1040
click at [718, 402] on button "button" at bounding box center [717, 395] width 19 height 19
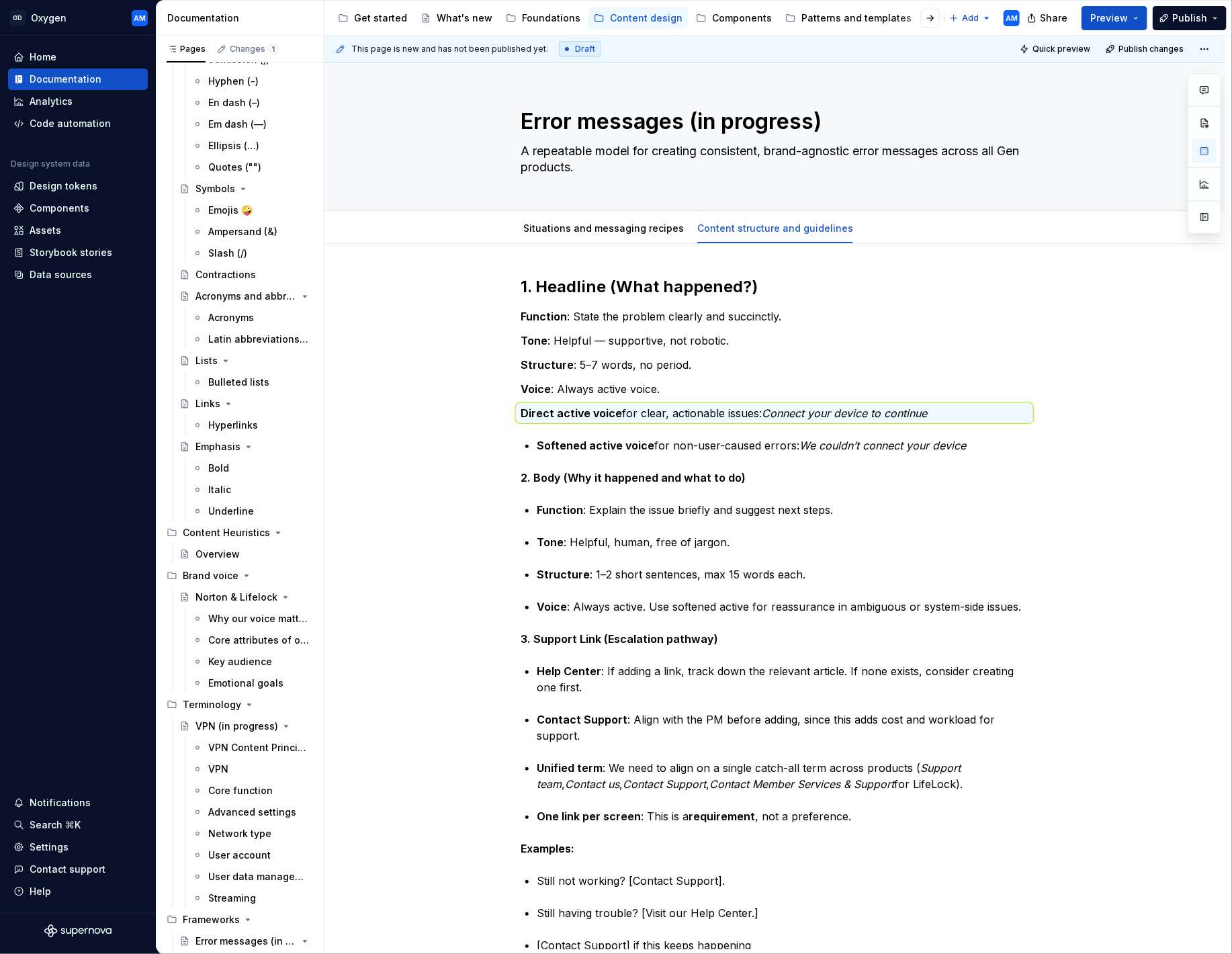
type textarea "*"
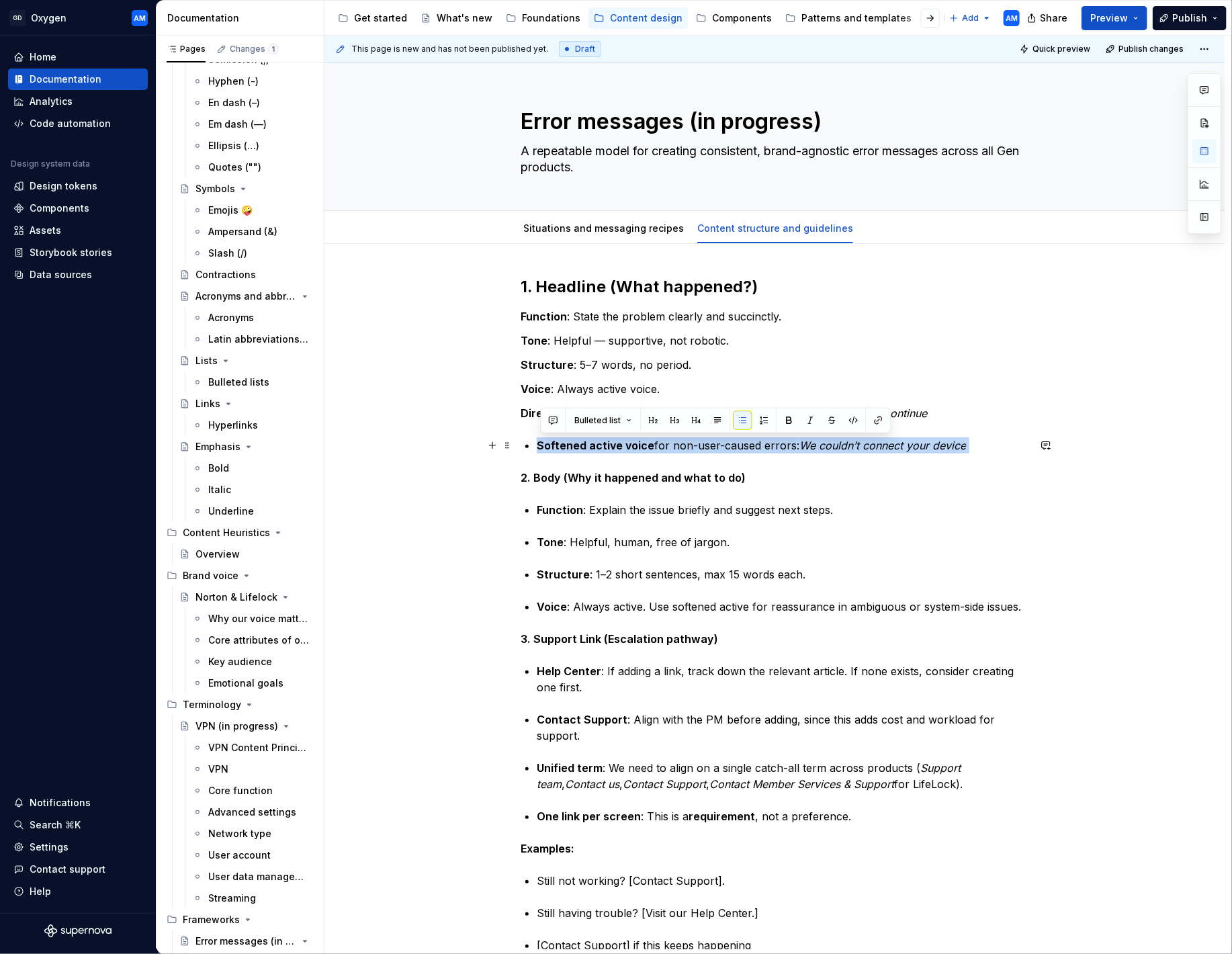
drag, startPoint x: 986, startPoint y: 450, endPoint x: 522, endPoint y: 450, distance: 464.0
click at [522, 450] on div "1. Headline (What happened?) Function : State the problem clearly and succinctl…" at bounding box center [774, 919] width 900 height 1351
click at [713, 419] on button "button" at bounding box center [717, 420] width 19 height 19
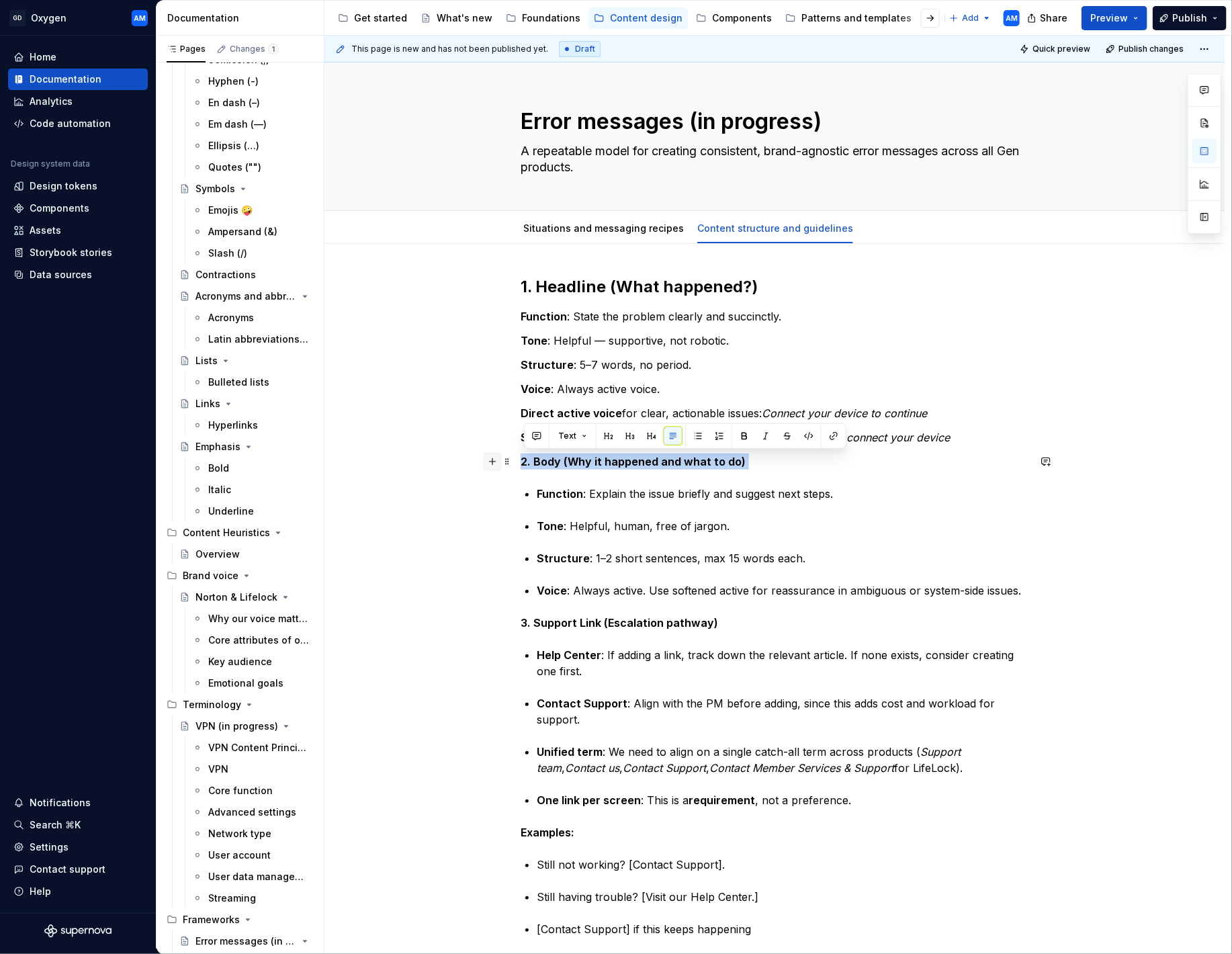
drag, startPoint x: 773, startPoint y: 459, endPoint x: 498, endPoint y: 458, distance: 275.0
click at [520, 458] on div "1. Headline (What happened?) Function : State the problem clearly and succinctl…" at bounding box center [774, 784] width 508 height 1016
click at [603, 437] on button "button" at bounding box center [608, 435] width 19 height 19
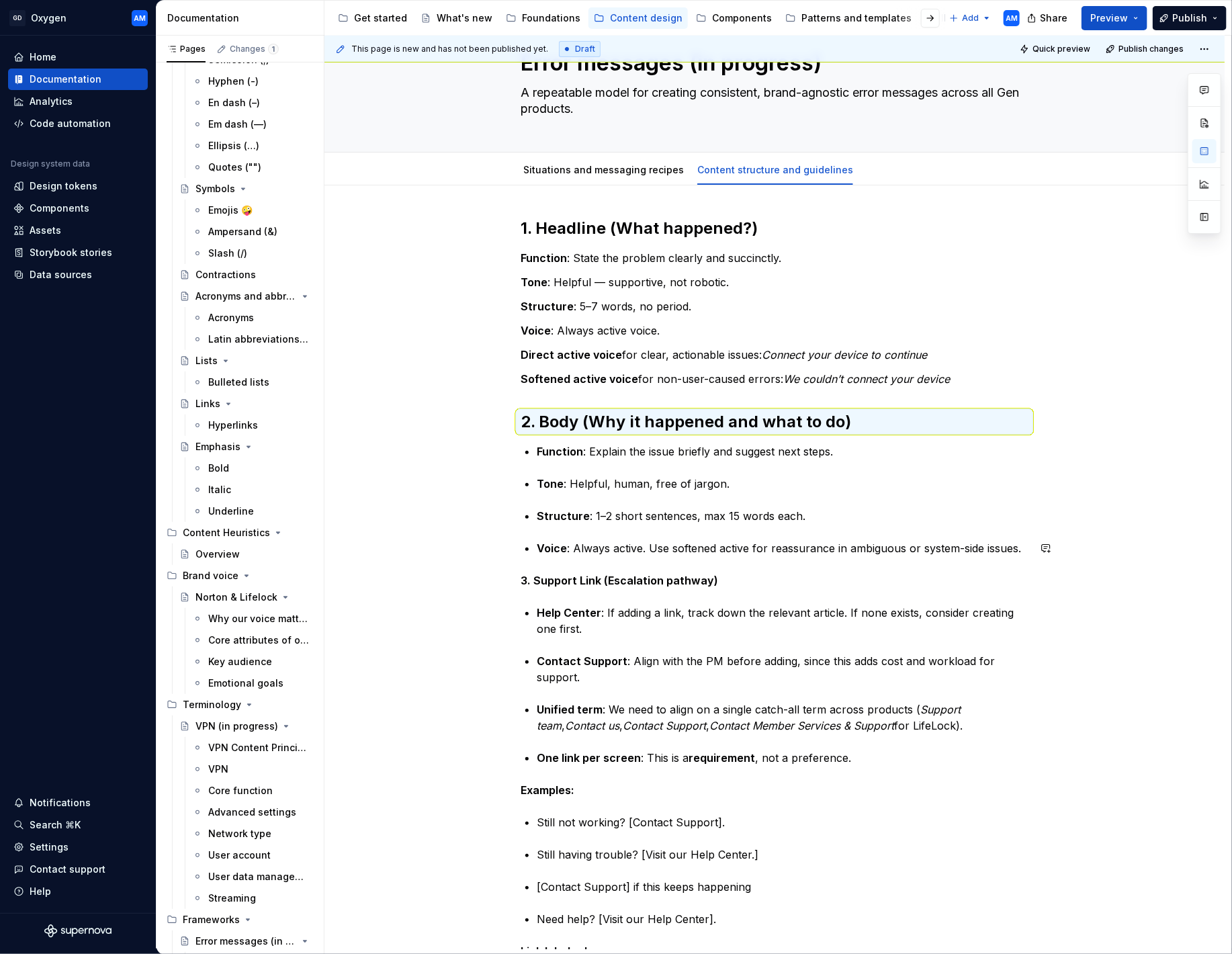
scroll to position [62, 0]
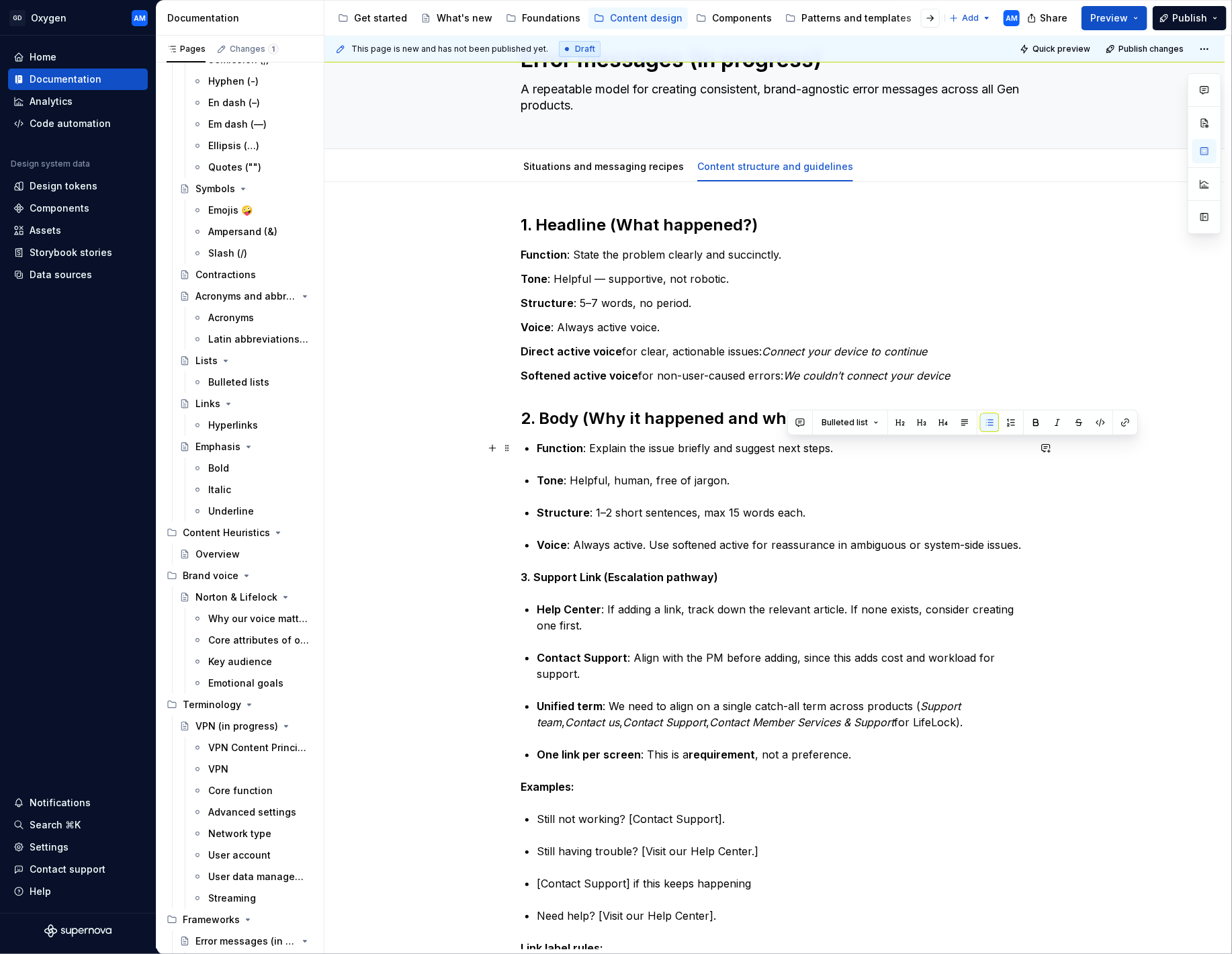
drag, startPoint x: 850, startPoint y: 449, endPoint x: 789, endPoint y: 442, distance: 61.4
click at [789, 442] on p "Function : Explain the issue briefly and suggest next steps." at bounding box center [782, 448] width 492 height 16
drag, startPoint x: 796, startPoint y: 444, endPoint x: 806, endPoint y: 466, distance: 24.2
click at [796, 445] on p "Function : Explain the issue briefly and suggest next steps." at bounding box center [782, 448] width 492 height 16
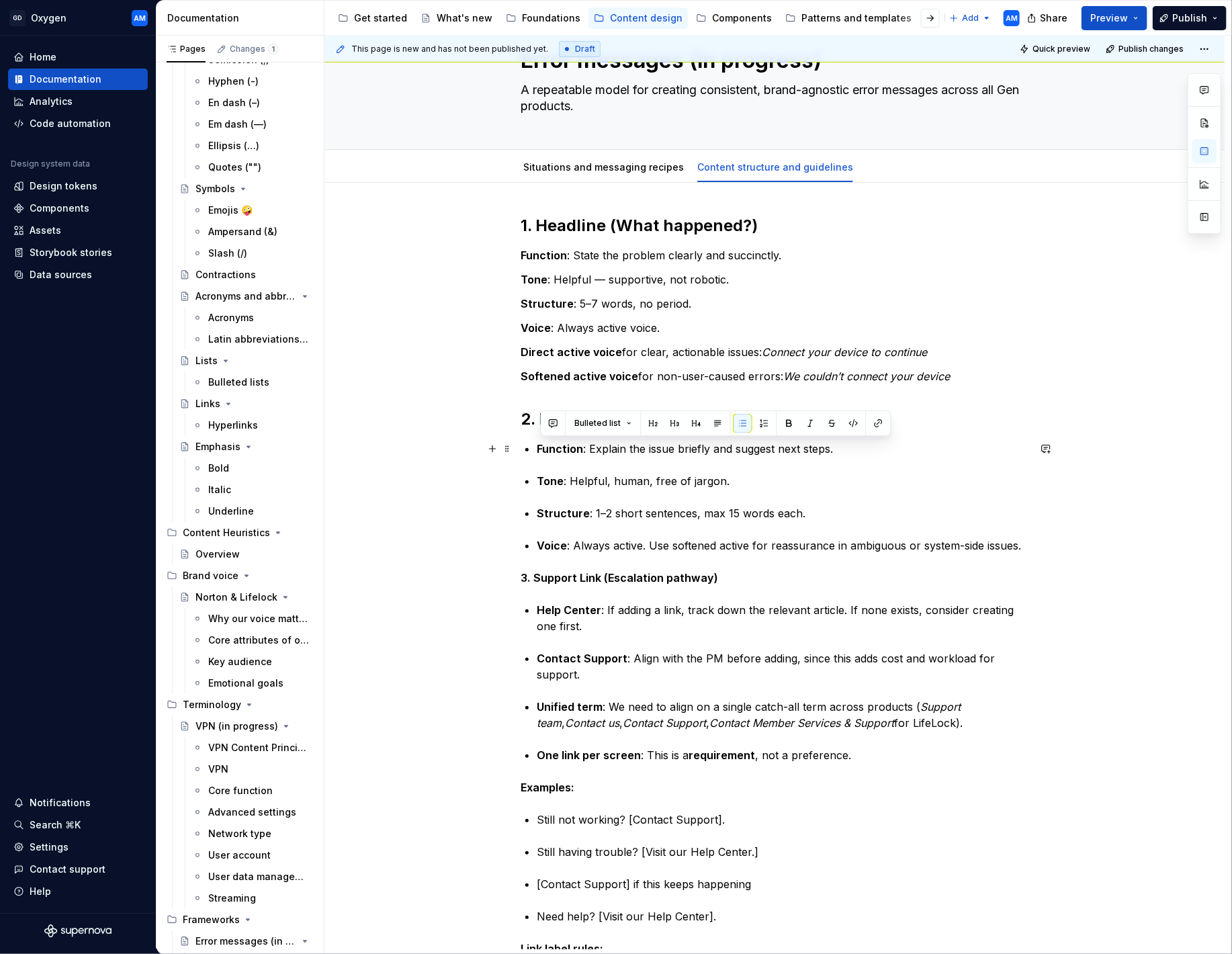
drag, startPoint x: 843, startPoint y: 449, endPoint x: 540, endPoint y: 452, distance: 303.0
click at [520, 451] on div "1. Headline (What happened?) Function : State the problem clearly and succinctl…" at bounding box center [774, 731] width 508 height 1032
click at [714, 424] on button "button" at bounding box center [717, 423] width 19 height 19
drag, startPoint x: 744, startPoint y: 481, endPoint x: 476, endPoint y: 479, distance: 268.0
click at [477, 479] on div "1. Headline (What happened?) Function : State the problem clearly and succinctl…" at bounding box center [774, 858] width 900 height 1351
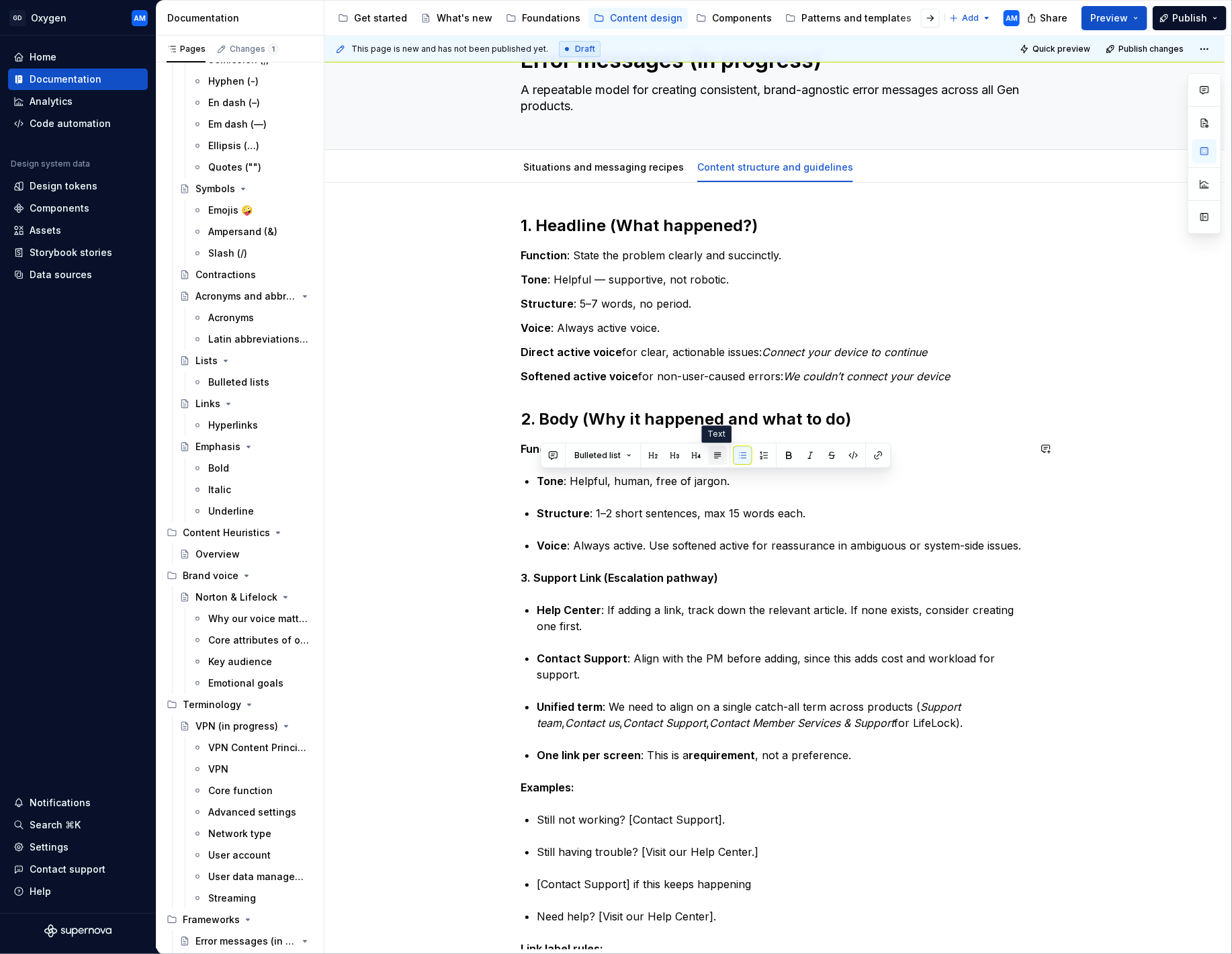
click at [722, 458] on button "button" at bounding box center [717, 455] width 19 height 19
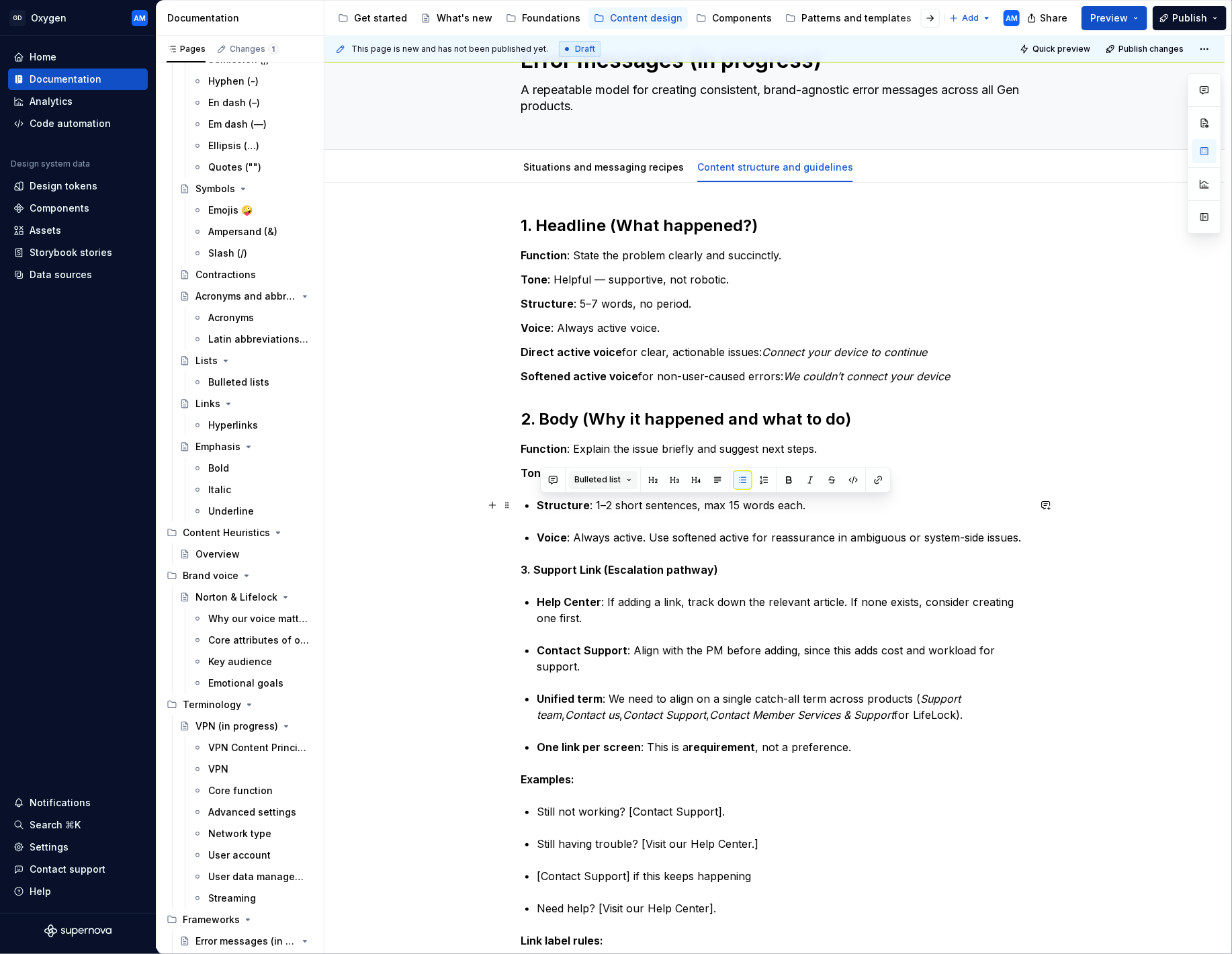
drag, startPoint x: 524, startPoint y: 508, endPoint x: 617, endPoint y: 483, distance: 96.3
click at [462, 508] on div "1. Headline (What happened?) Function : State the problem clearly and succinctl…" at bounding box center [774, 854] width 900 height 1343
click at [714, 482] on button "button" at bounding box center [717, 480] width 19 height 19
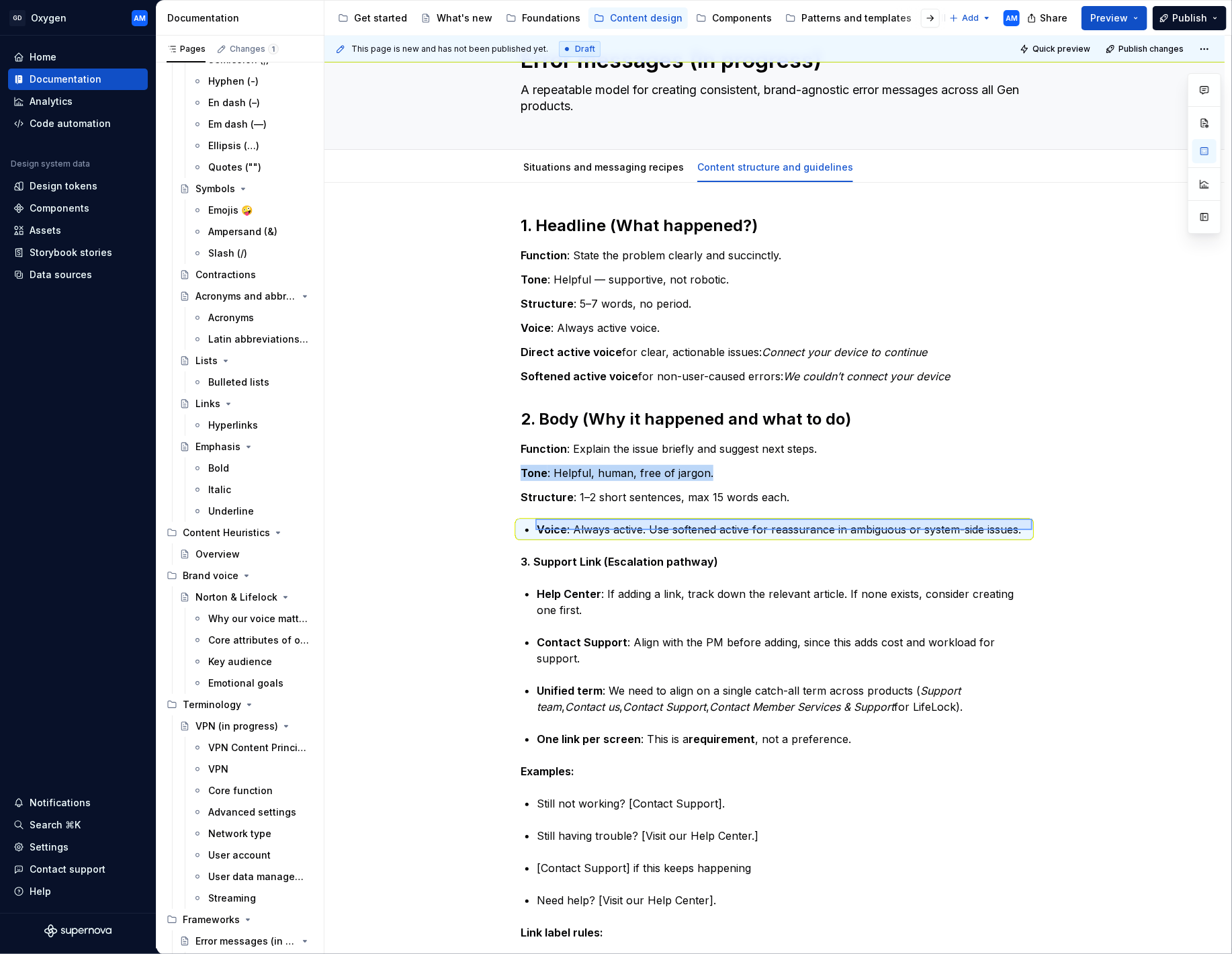
drag, startPoint x: 990, startPoint y: 529, endPoint x: 523, endPoint y: 520, distance: 467.1
click at [533, 519] on div "This page is new and has not been published yet. Draft Quick preview Publish ch…" at bounding box center [777, 492] width 907 height 913
click at [835, 523] on p "Voice : Always active. Use softened active for reassurance in ambiguous or syst…" at bounding box center [782, 529] width 492 height 16
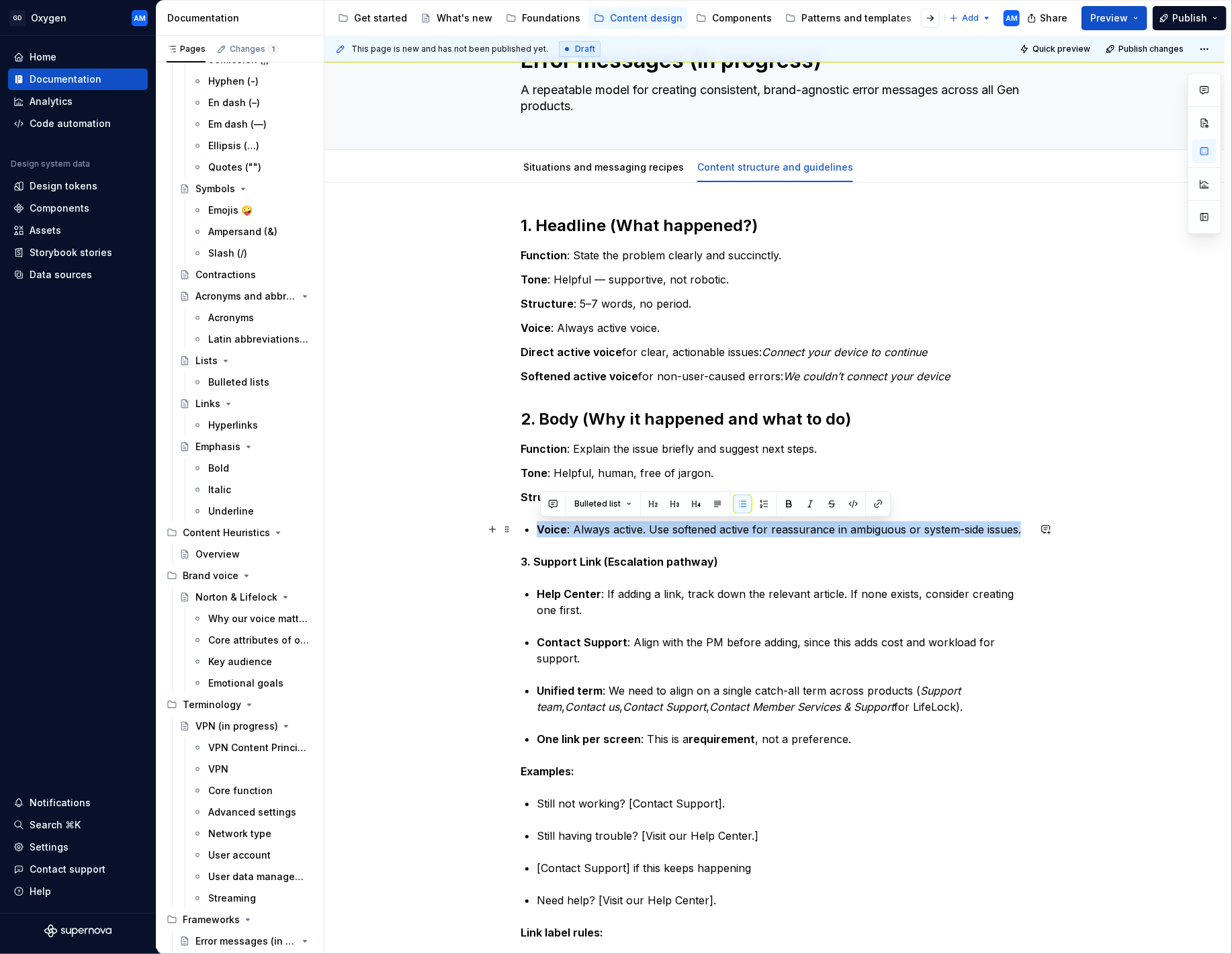
drag, startPoint x: 1024, startPoint y: 530, endPoint x: 532, endPoint y: 524, distance: 492.0
click at [533, 525] on div "1. Headline (What happened?) Function : State the problem clearly and succinctl…" at bounding box center [774, 715] width 508 height 1000
click at [716, 501] on button "button" at bounding box center [717, 504] width 19 height 19
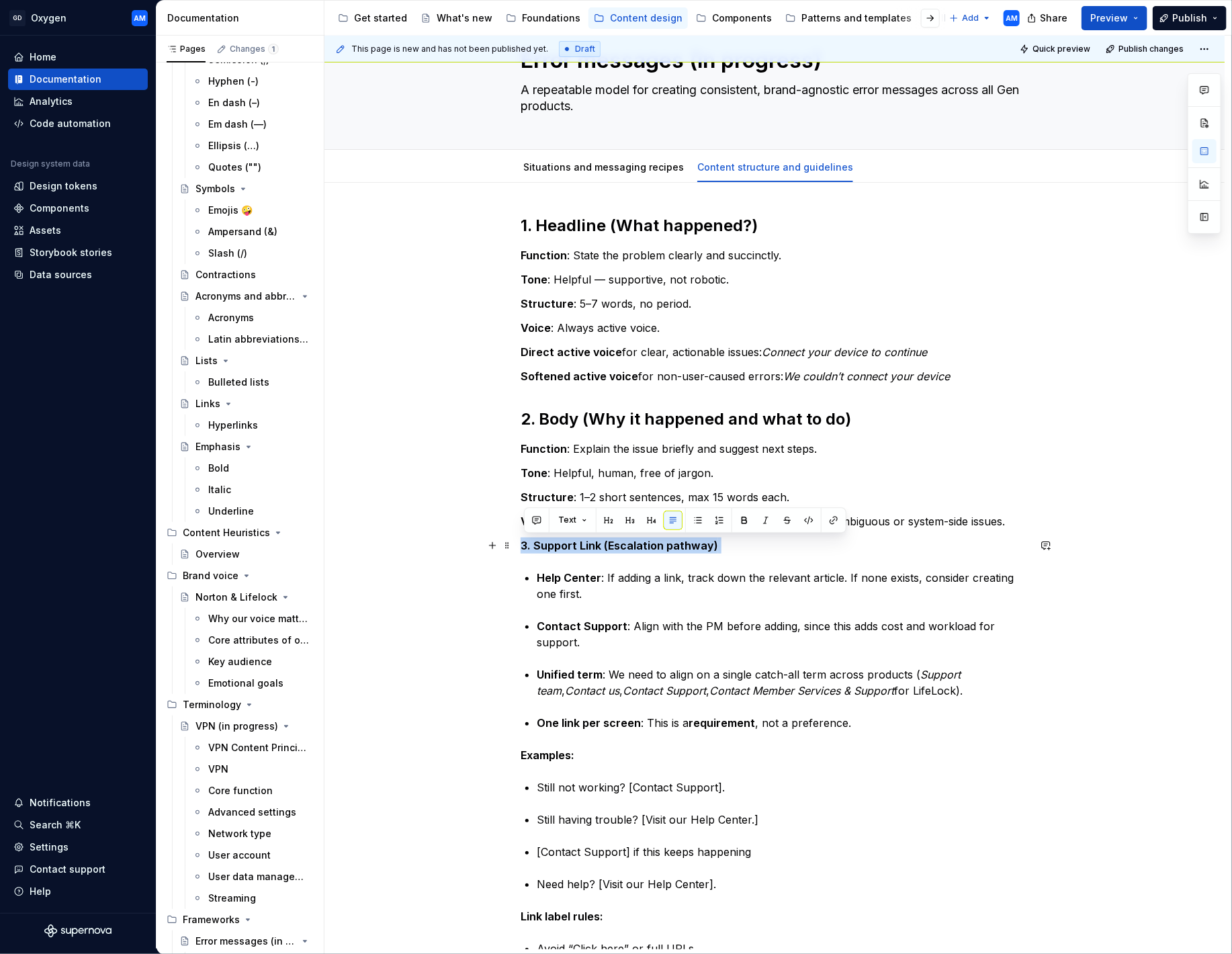
drag, startPoint x: 604, startPoint y: 543, endPoint x: 470, endPoint y: 541, distance: 134.0
click at [472, 540] on div "1. Headline (What happened?) Function : State the problem clearly and succinctl…" at bounding box center [774, 842] width 900 height 1318
click at [603, 520] on button "button" at bounding box center [608, 520] width 19 height 19
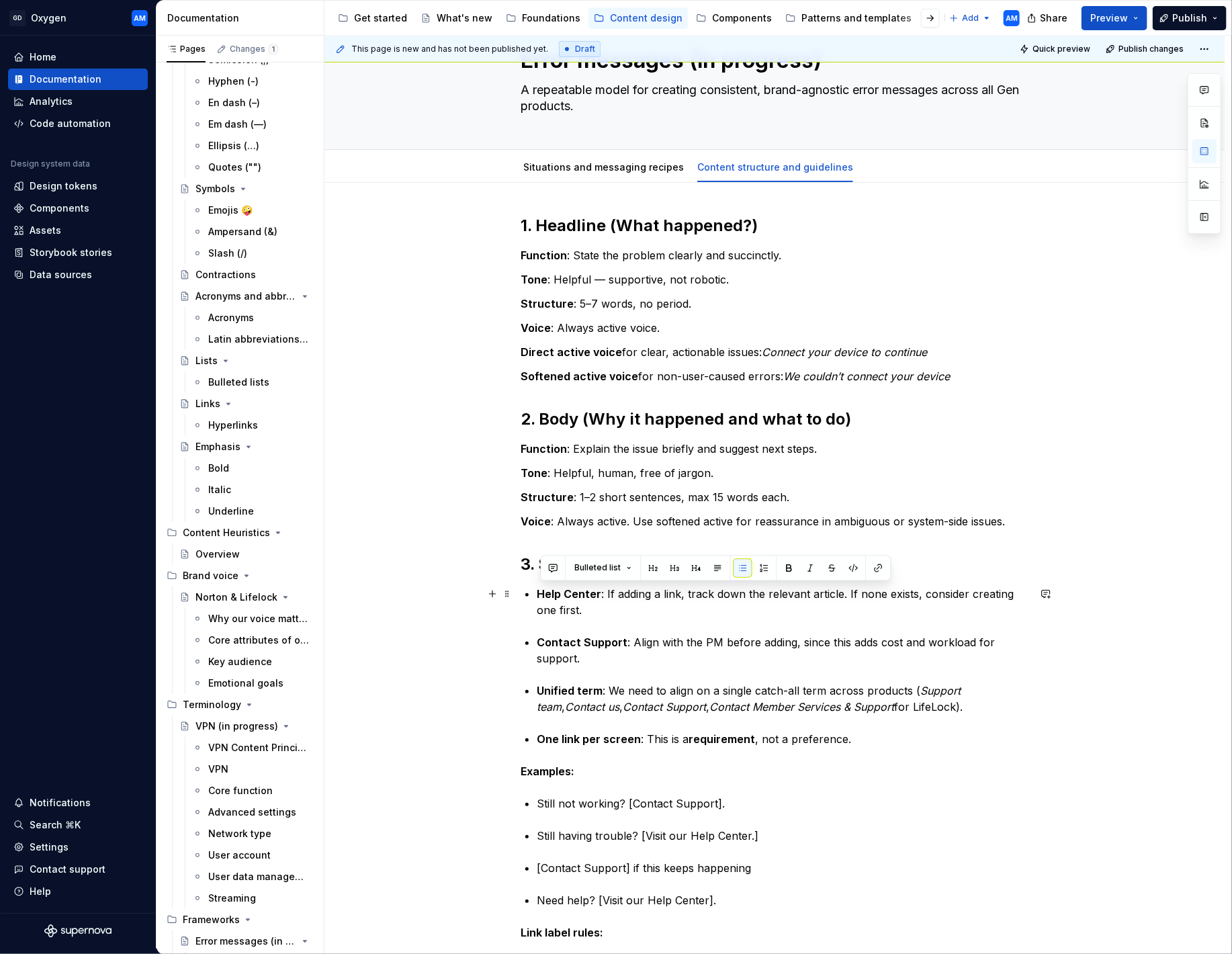
drag, startPoint x: 601, startPoint y: 612, endPoint x: 560, endPoint y: 592, distance: 45.6
click at [537, 589] on li "Help Center : If adding a link, track down the relevant article. If none exists…" at bounding box center [782, 602] width 492 height 33
click at [720, 570] on button "button" at bounding box center [717, 568] width 19 height 19
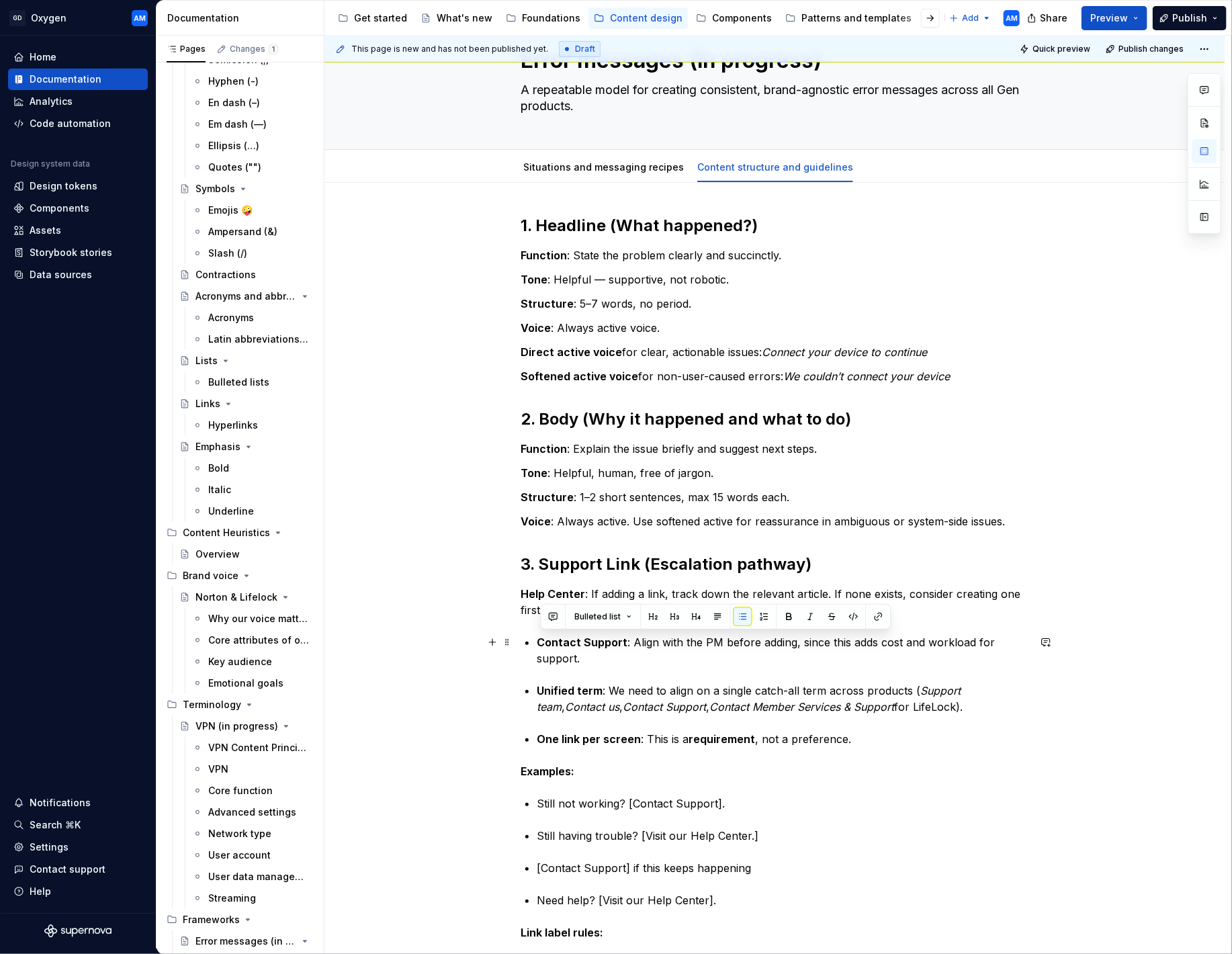
drag, startPoint x: 600, startPoint y: 656, endPoint x: 548, endPoint y: 634, distance: 56.5
click at [520, 636] on div "1. Headline (What happened?) Function : State the problem clearly and succinctl…" at bounding box center [774, 723] width 508 height 1016
click at [710, 610] on button "button" at bounding box center [717, 617] width 19 height 19
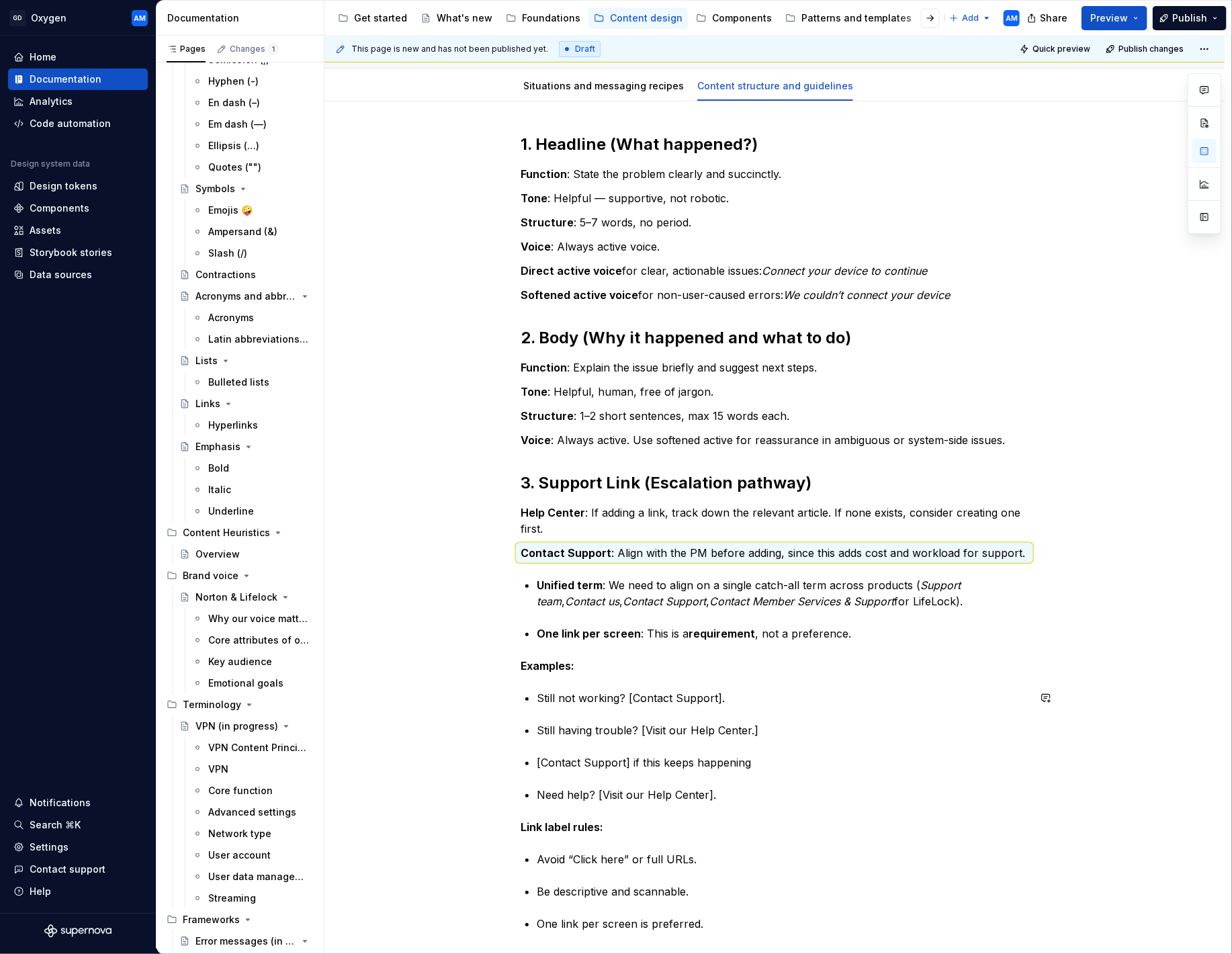
scroll to position [145, 0]
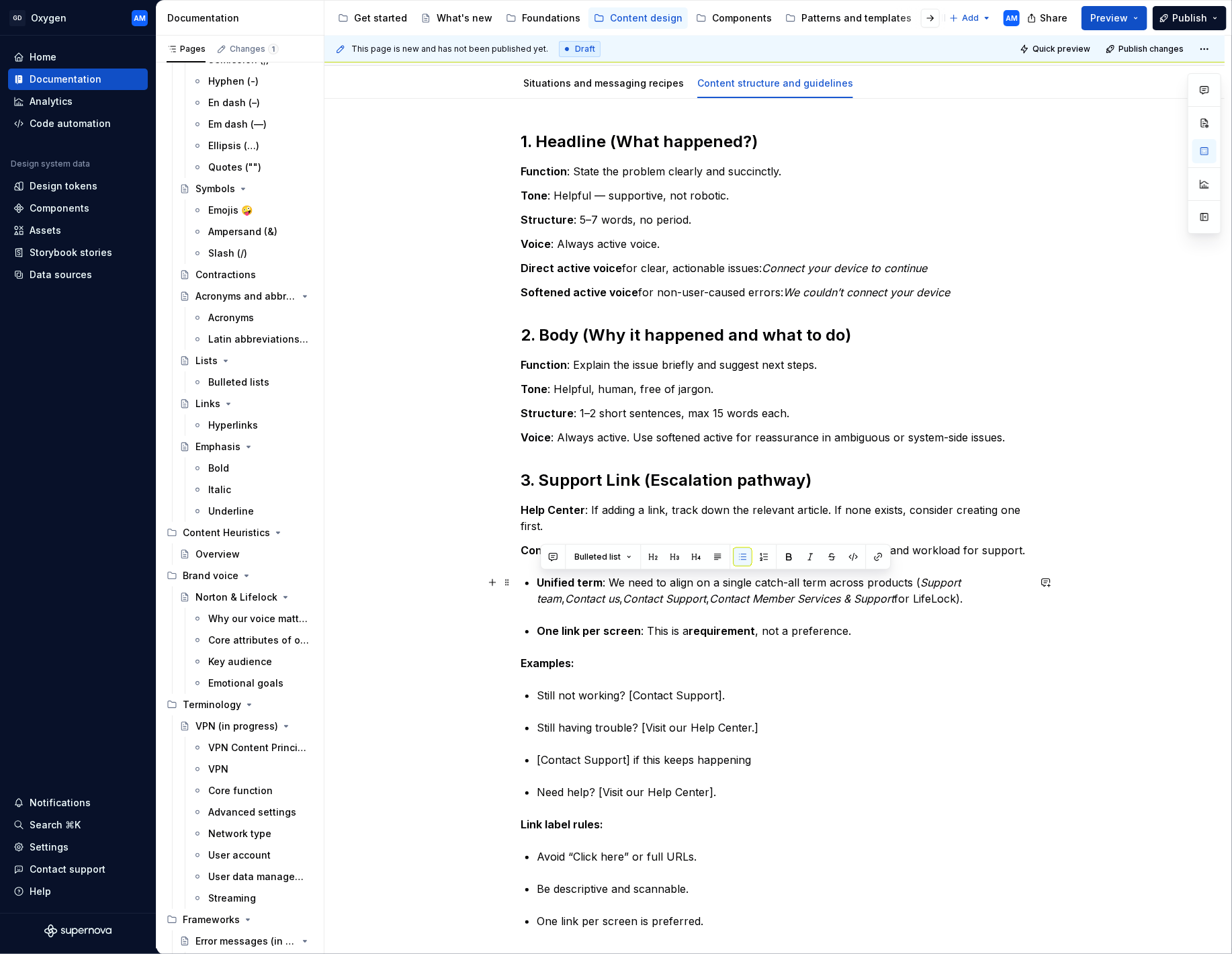
drag, startPoint x: 959, startPoint y: 599, endPoint x: 486, endPoint y: 590, distance: 473.1
click at [520, 584] on div "1. Headline (What happened?) Function : State the problem clearly and succinctl…" at bounding box center [774, 626] width 508 height 992
click at [715, 554] on button "button" at bounding box center [717, 556] width 19 height 19
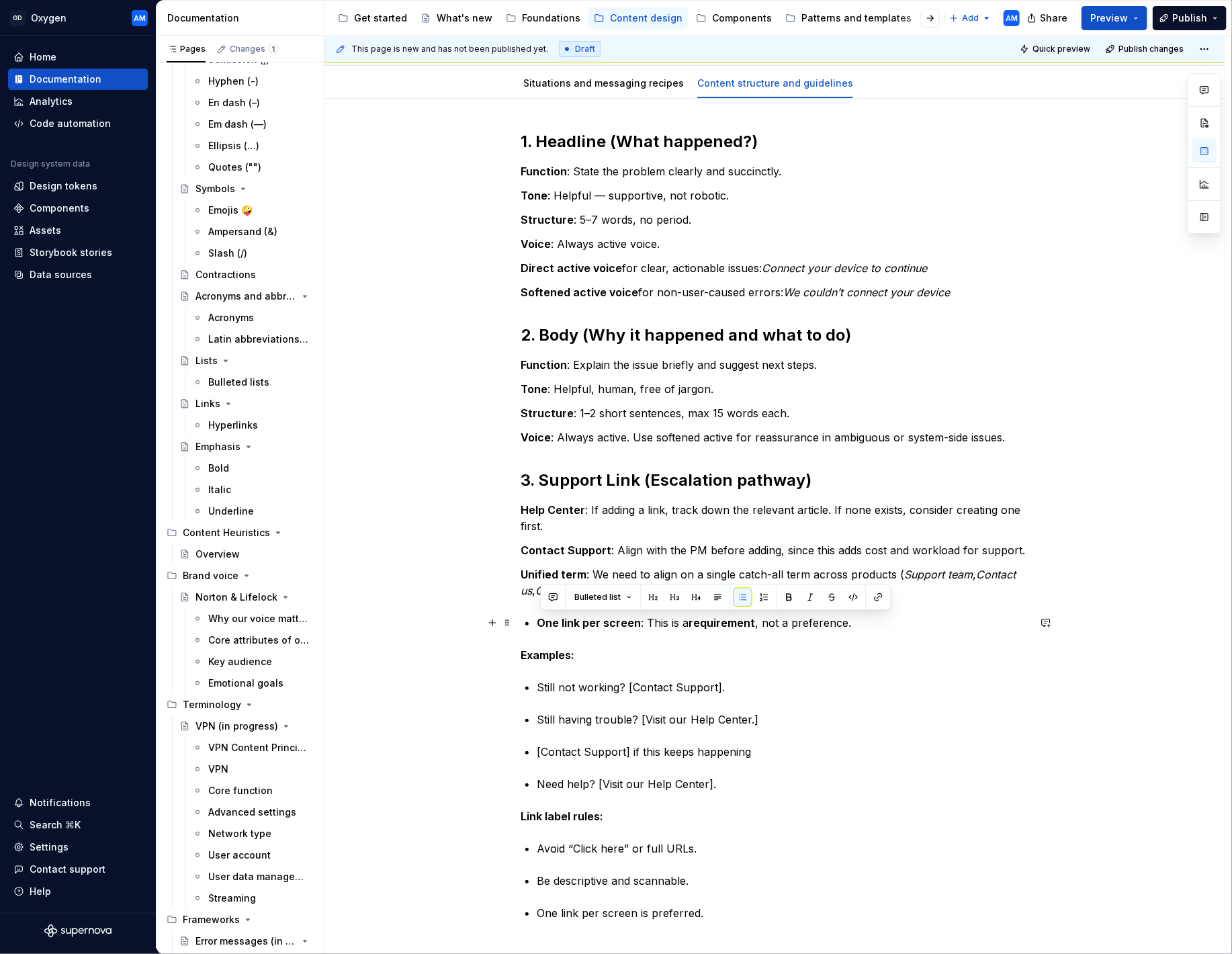
drag, startPoint x: 789, startPoint y: 629, endPoint x: 539, endPoint y: 625, distance: 250.0
click at [536, 625] on div "1. Headline (What happened?) Function : State the problem clearly and succinctl…" at bounding box center [774, 614] width 508 height 967
click at [717, 596] on button "button" at bounding box center [717, 597] width 19 height 19
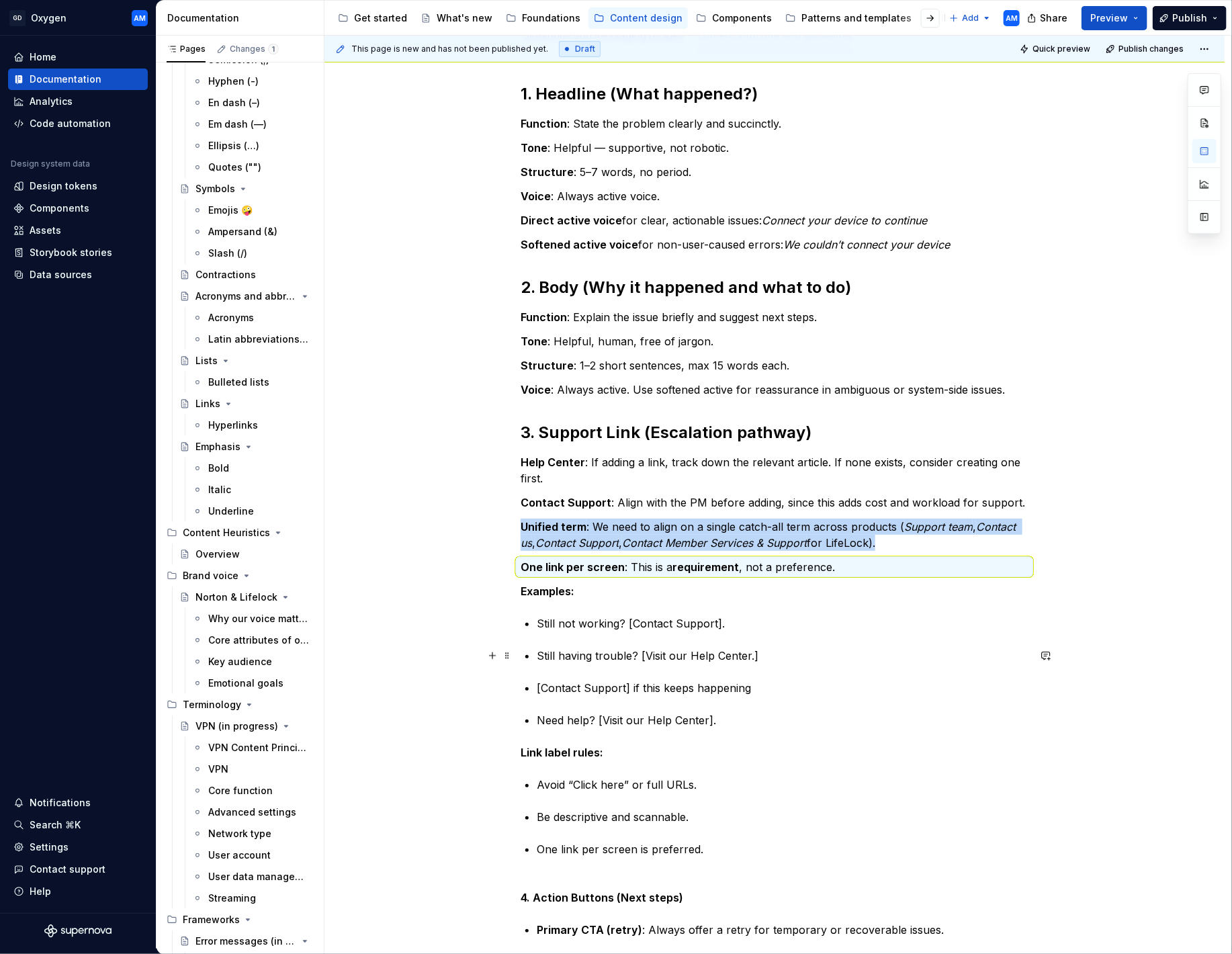
scroll to position [197, 0]
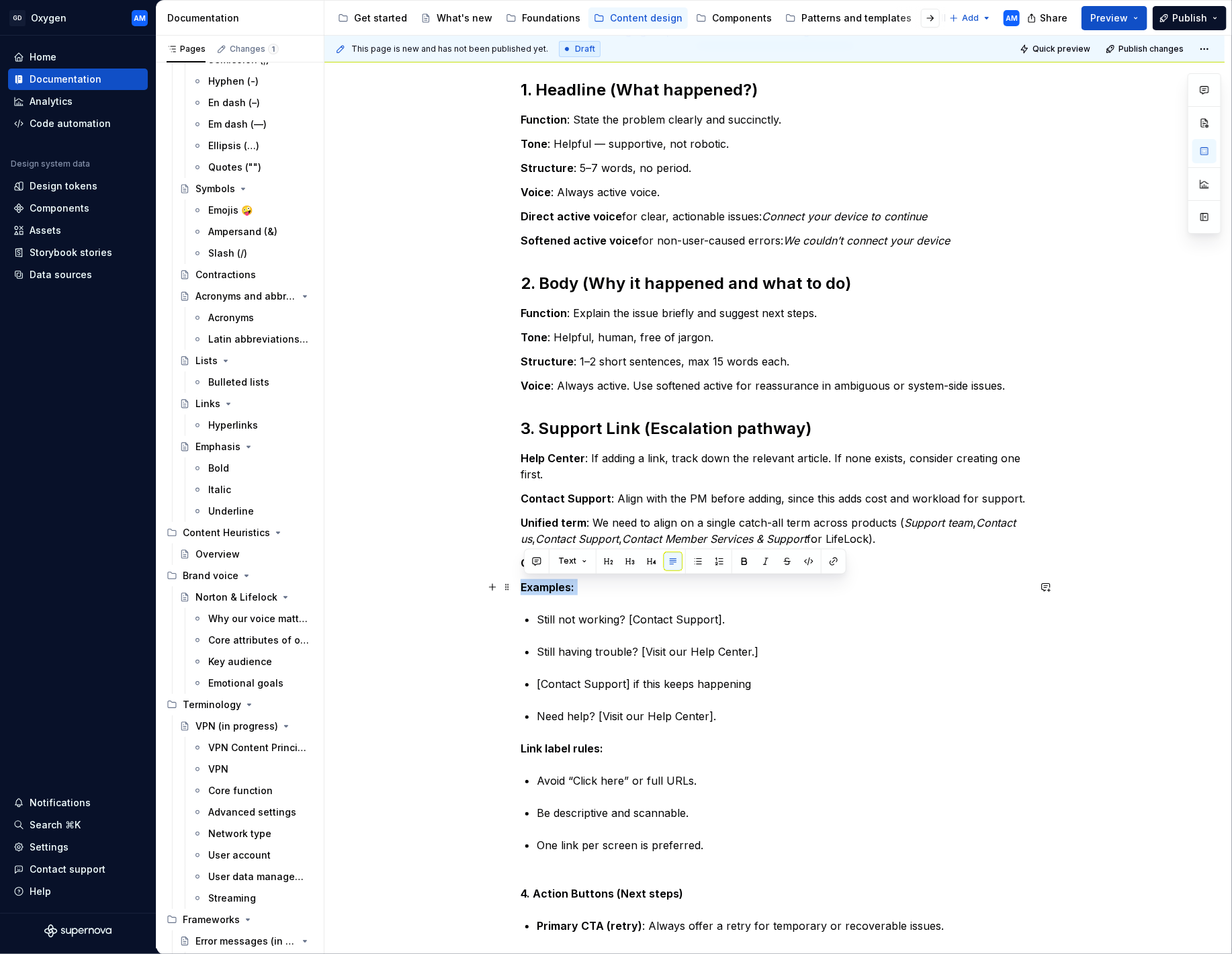
drag, startPoint x: 588, startPoint y: 588, endPoint x: 550, endPoint y: 588, distance: 38.0
click at [458, 587] on div "1. Headline (What happened?) Function : State the problem clearly and succinctl…" at bounding box center [774, 690] width 900 height 1286
click at [630, 564] on button "button" at bounding box center [630, 562] width 19 height 19
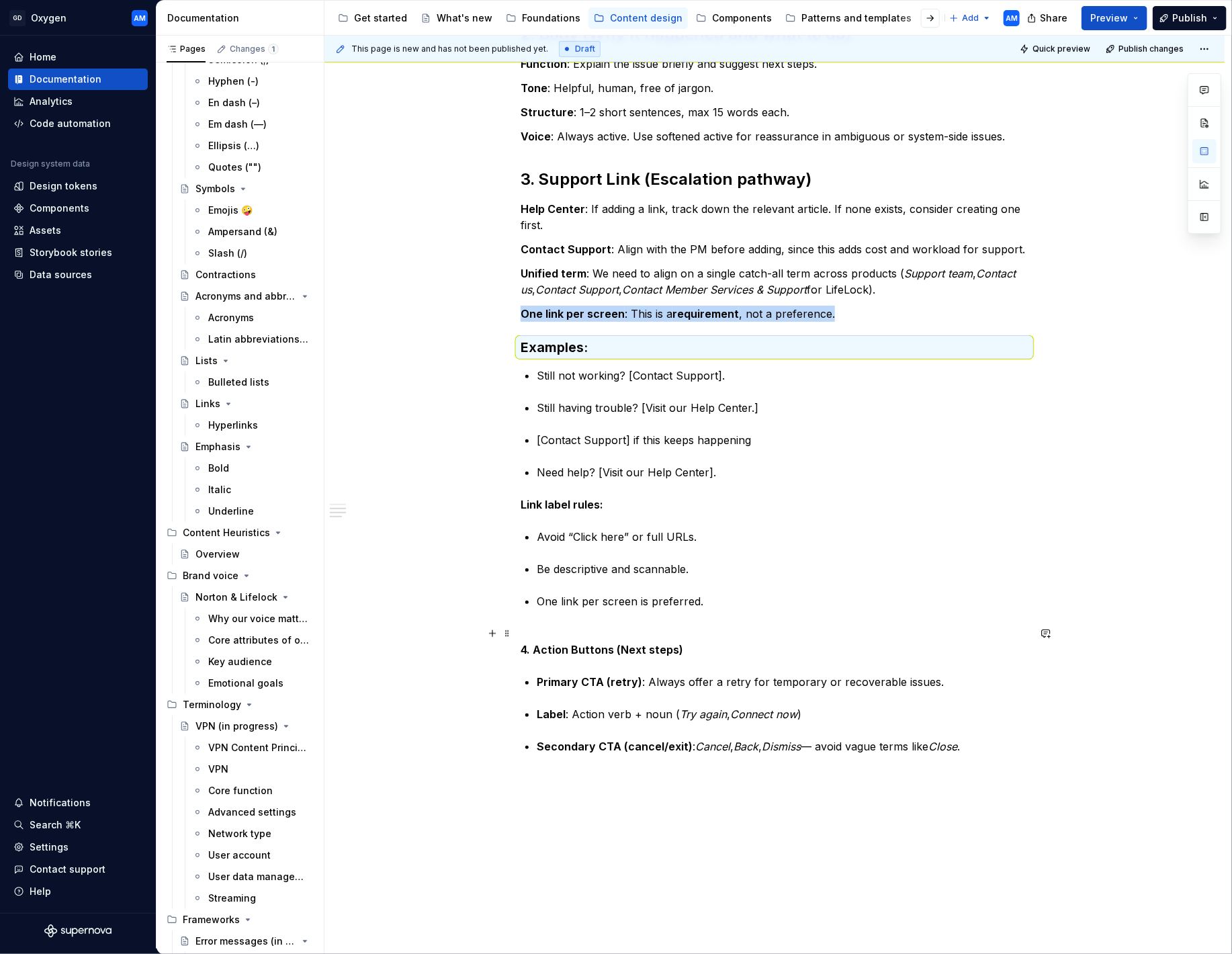
scroll to position [458, 0]
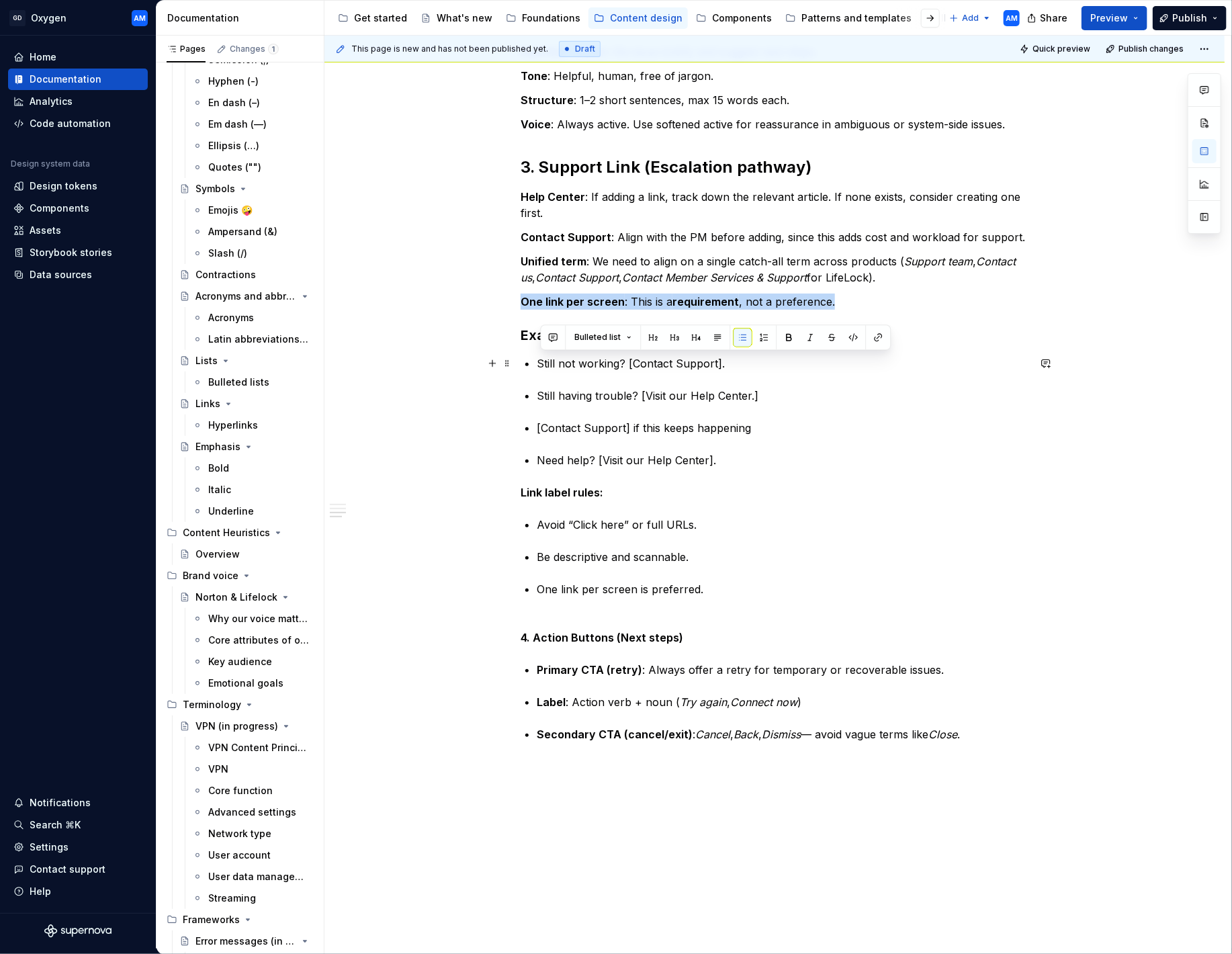
drag, startPoint x: 774, startPoint y: 366, endPoint x: 535, endPoint y: 357, distance: 239.2
click at [534, 355] on div "1. Headline (What happened?) Function : State the problem clearly and succinctl…" at bounding box center [774, 296] width 508 height 957
click at [670, 375] on div "1. Headline (What happened?) Function : State the problem clearly and succinctl…" at bounding box center [774, 296] width 508 height 957
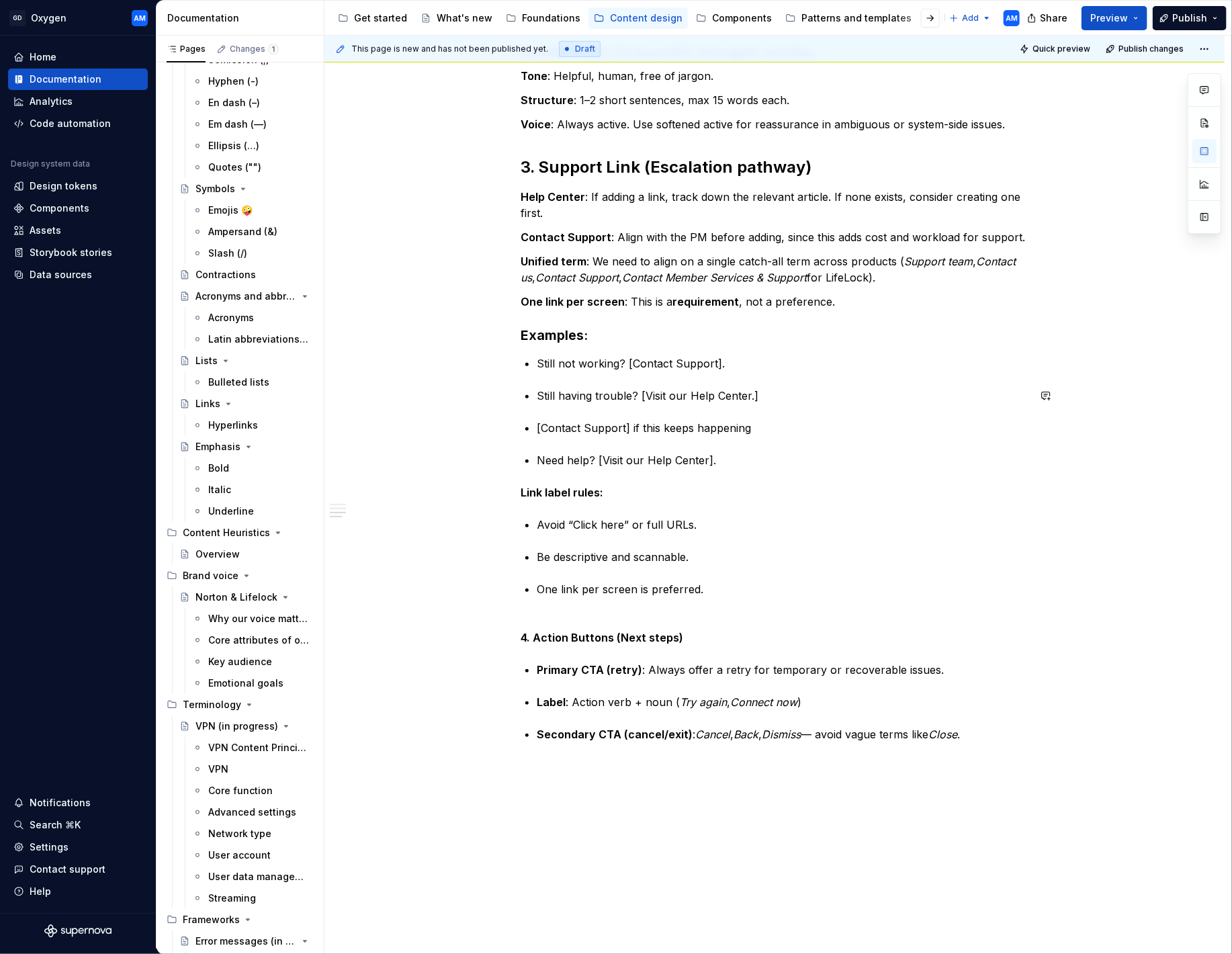
scroll to position [458, 0]
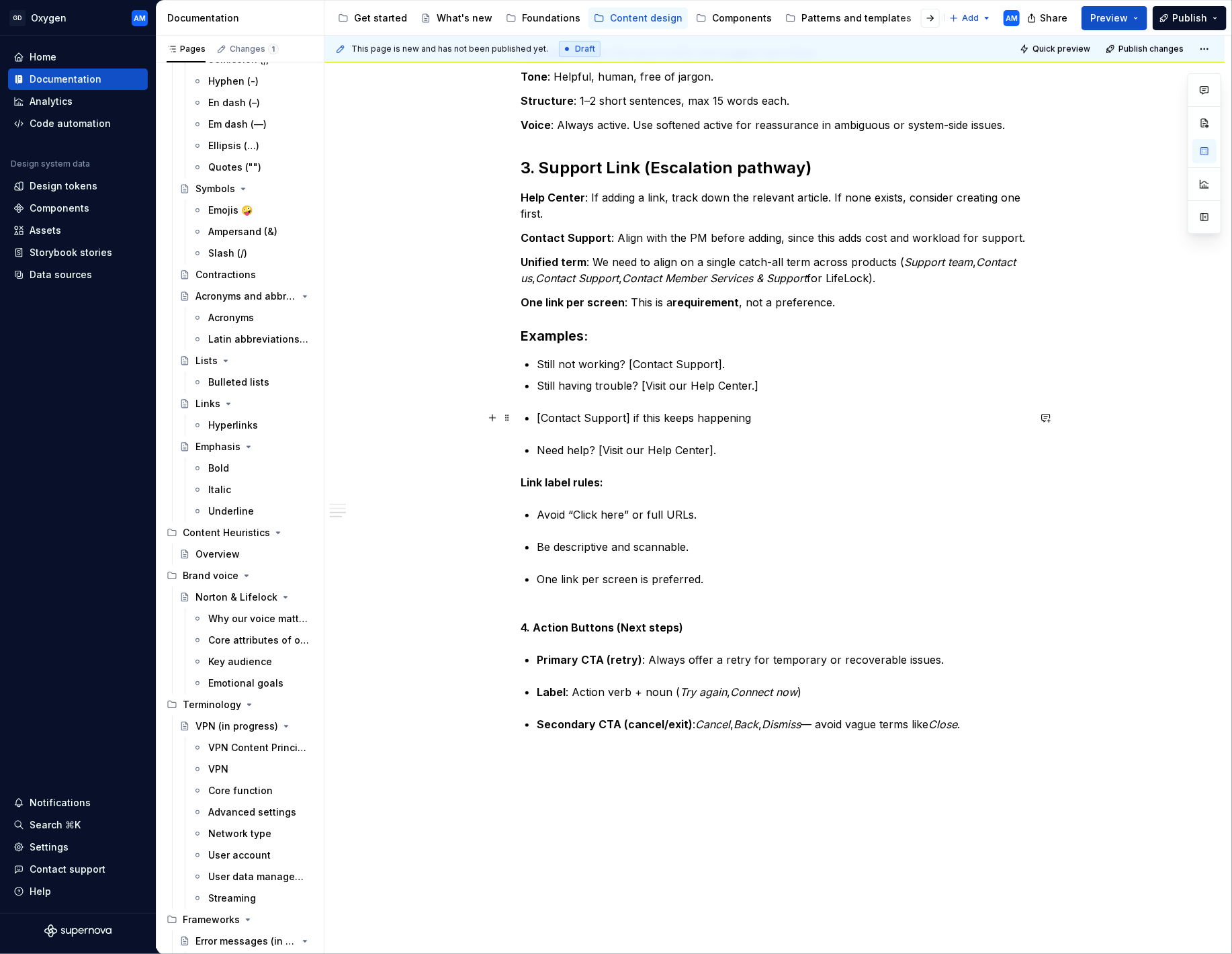
click at [538, 414] on div "1. Headline (What happened?) Function : State the problem clearly and succinctl…" at bounding box center [774, 292] width 508 height 946
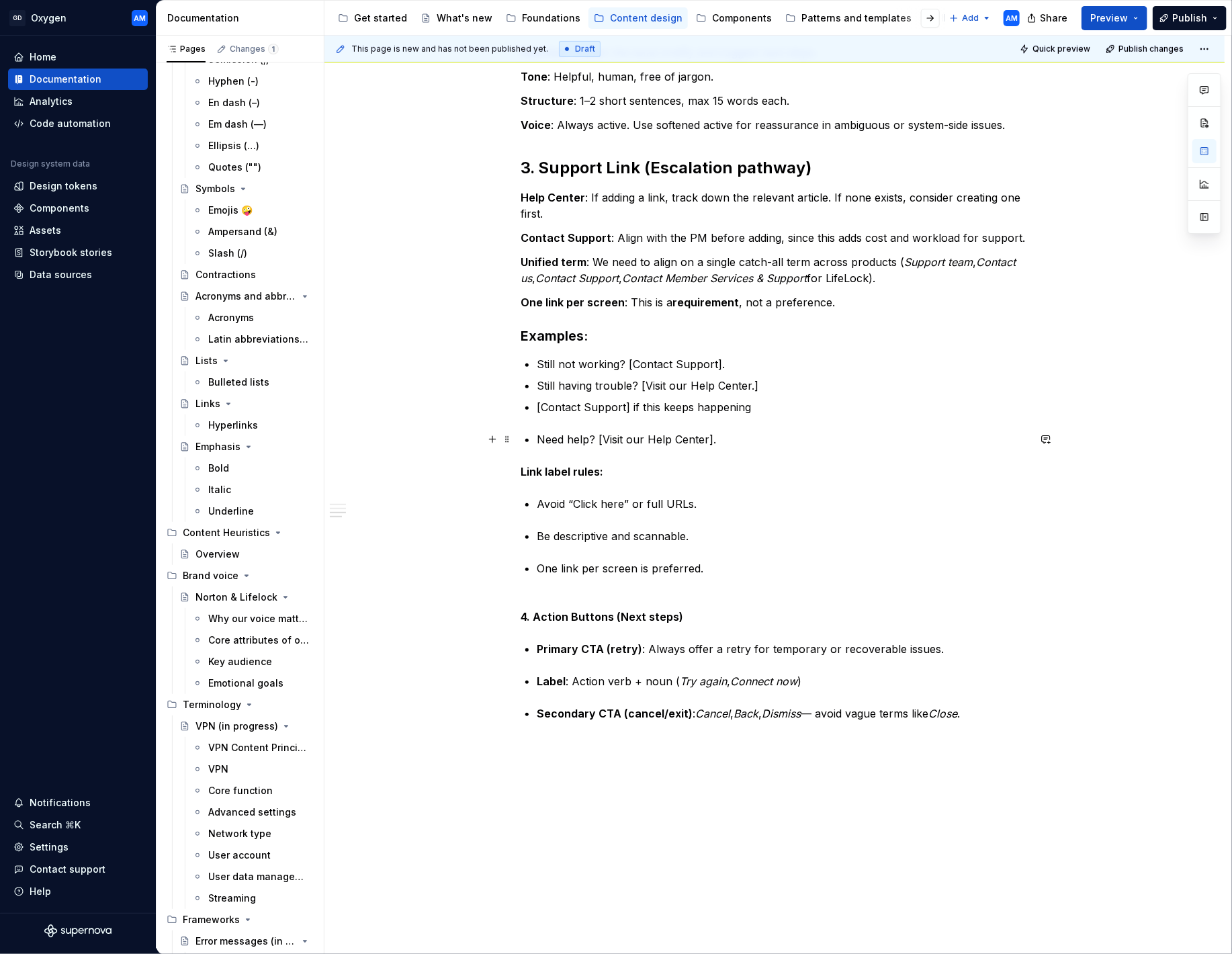
click at [544, 439] on p "Need help? [Visit our Help Center]." at bounding box center [782, 439] width 492 height 16
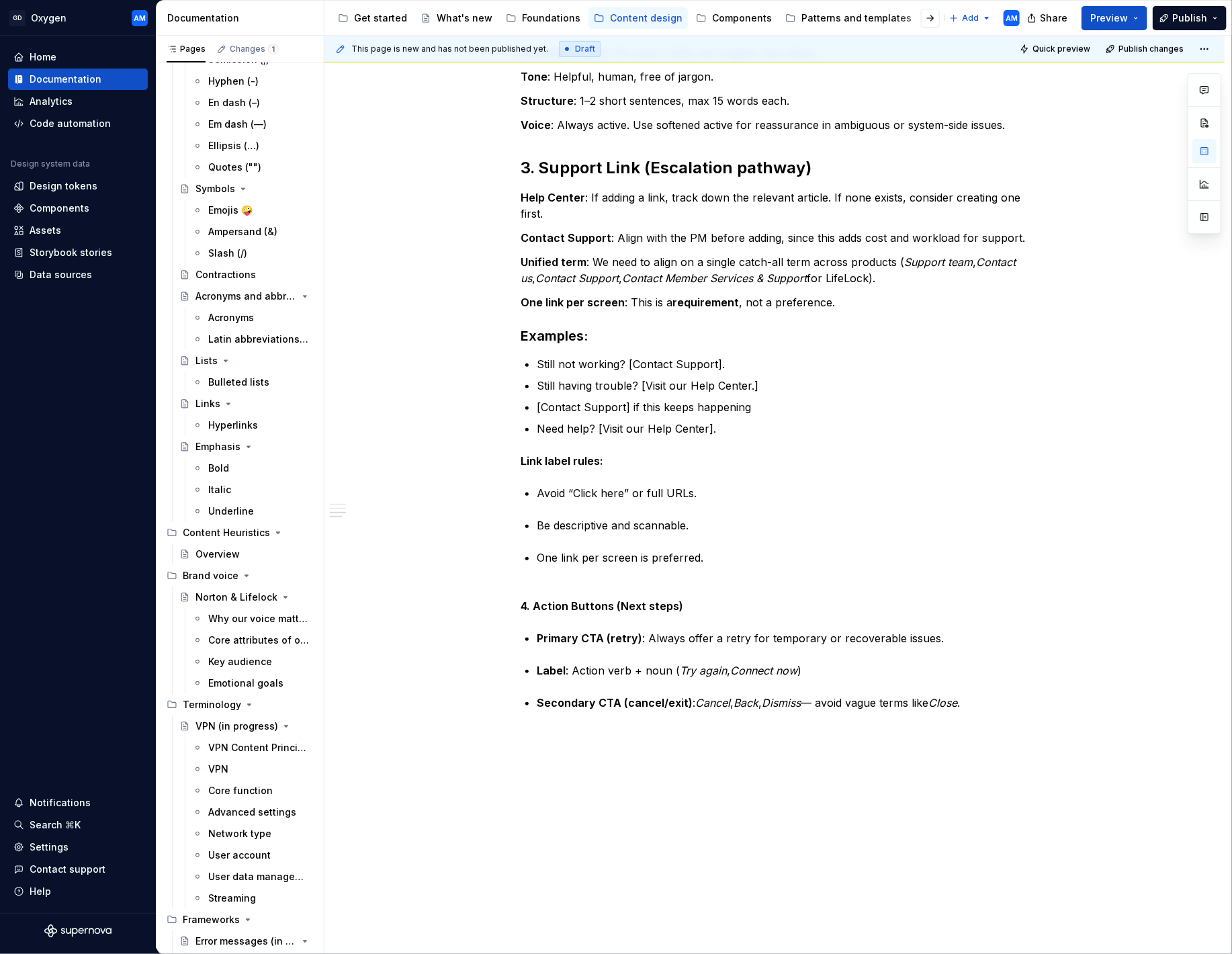
scroll to position [457, 0]
drag, startPoint x: 669, startPoint y: 361, endPoint x: 570, endPoint y: 357, distance: 99.1
click at [537, 362] on div "1. Headline (What happened?) Function : State the problem clearly and succinctl…" at bounding box center [774, 281] width 508 height 925
click at [738, 336] on button "button" at bounding box center [742, 338] width 19 height 19
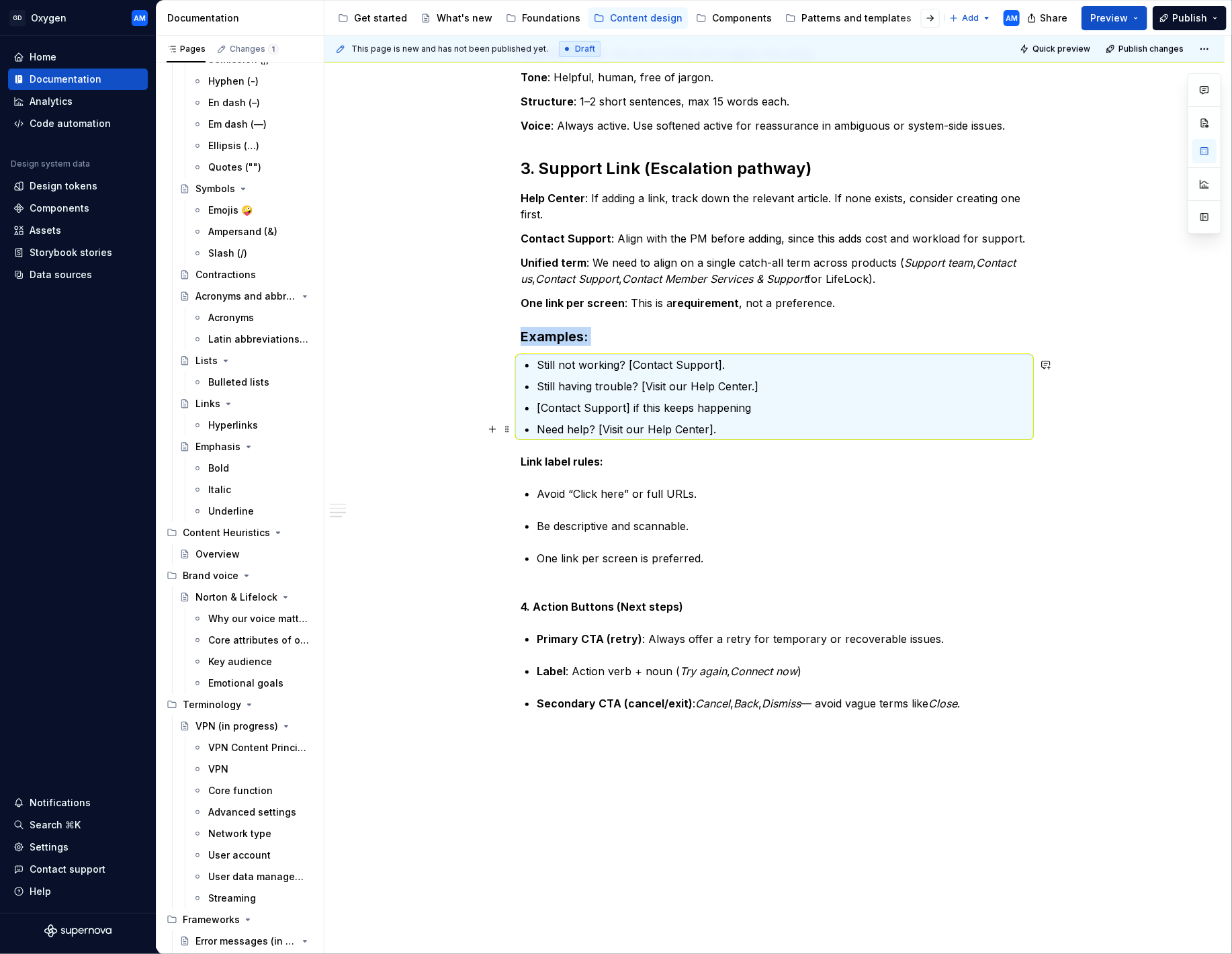
click at [658, 408] on p "[Contact Support] if this keeps happening" at bounding box center [782, 408] width 492 height 16
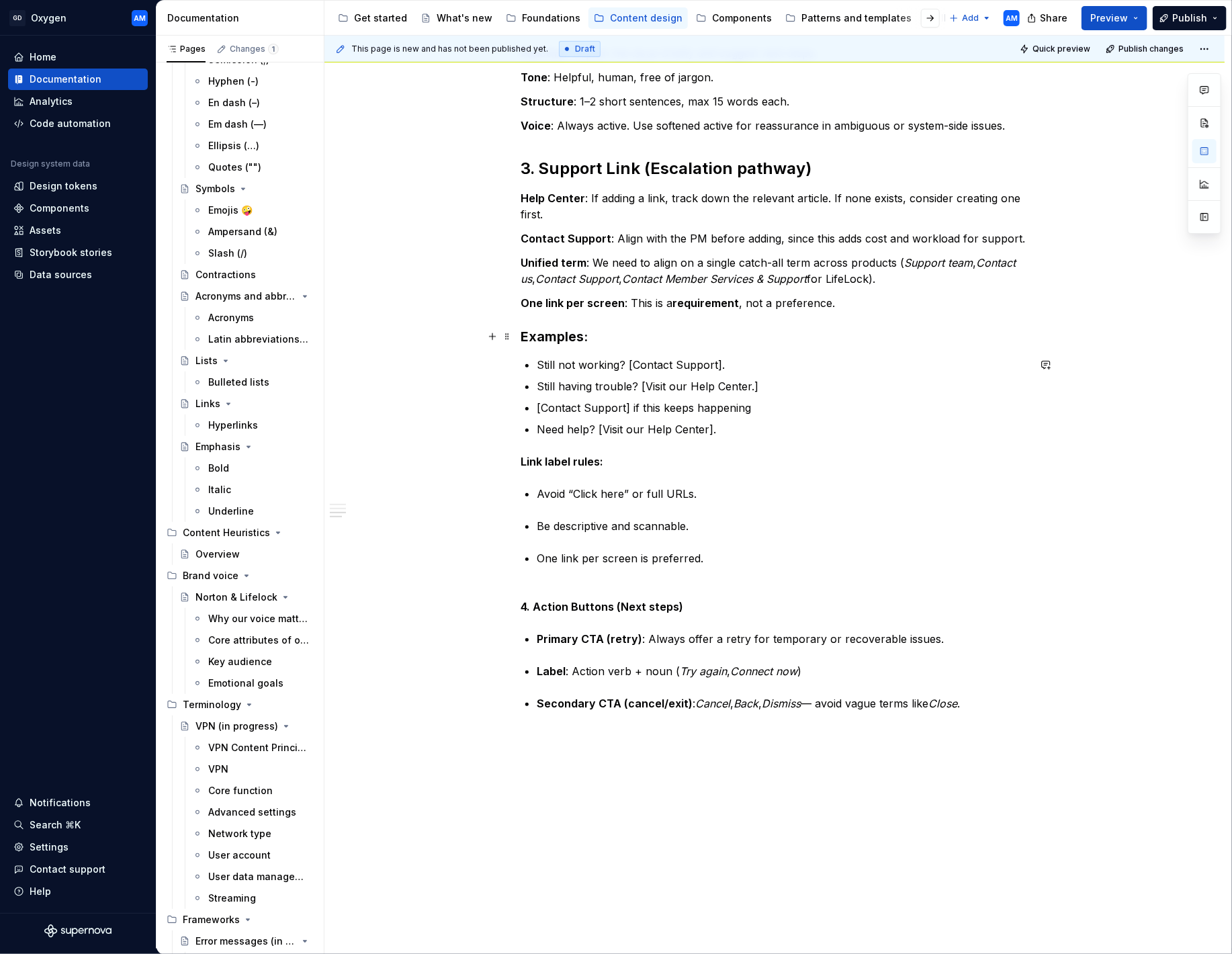
click at [565, 343] on strong "Examples:" at bounding box center [554, 337] width 67 height 16
drag, startPoint x: 495, startPoint y: 460, endPoint x: 503, endPoint y: 458, distance: 8.2
click at [446, 459] on div "1. Headline (What happened?) Function : State the problem clearly and succinctl…" at bounding box center [774, 416] width 900 height 1259
click at [623, 428] on button "button" at bounding box center [630, 435] width 19 height 19
drag, startPoint x: 646, startPoint y: 479, endPoint x: 624, endPoint y: 491, distance: 25.1
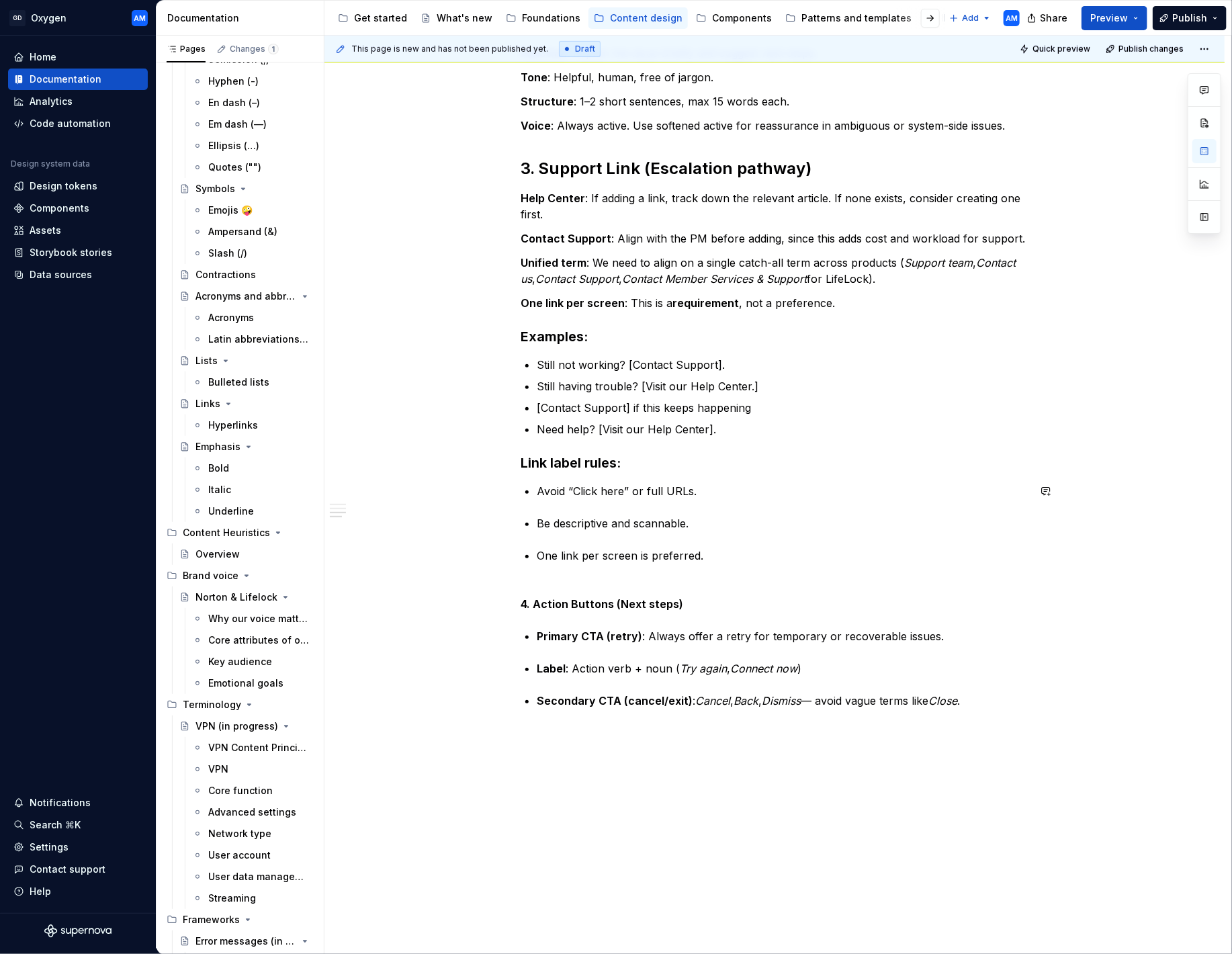
click at [646, 479] on div "1. Headline (What happened?) Function : State the problem clearly and succinctl…" at bounding box center [774, 280] width 508 height 922
drag, startPoint x: 543, startPoint y: 520, endPoint x: 551, endPoint y: 518, distance: 8.2
click at [543, 520] on p "Be descriptive and scannable." at bounding box center [782, 523] width 492 height 16
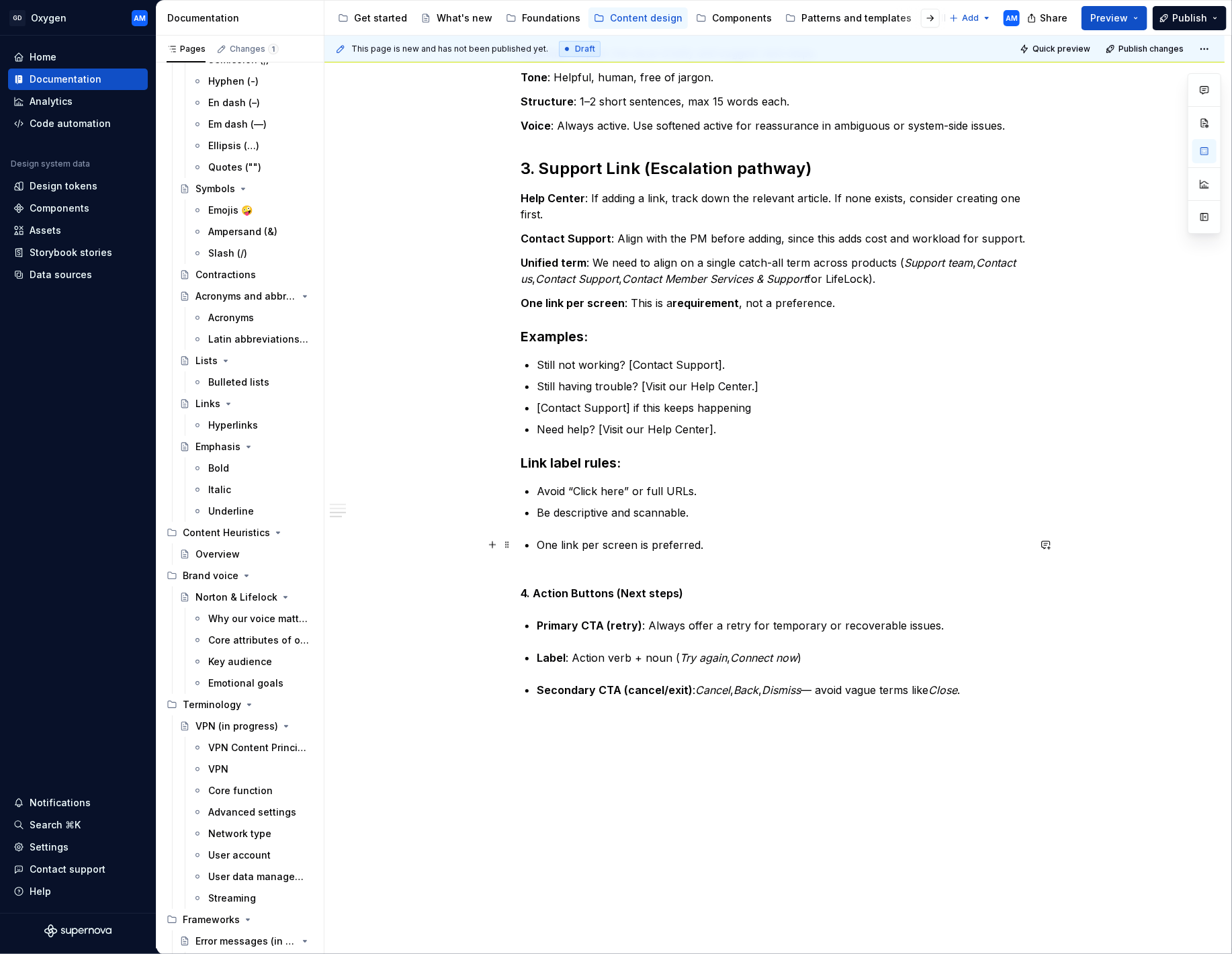
click at [539, 545] on div "1. Headline (What happened?) Function : State the problem clearly and succinctl…" at bounding box center [774, 274] width 508 height 911
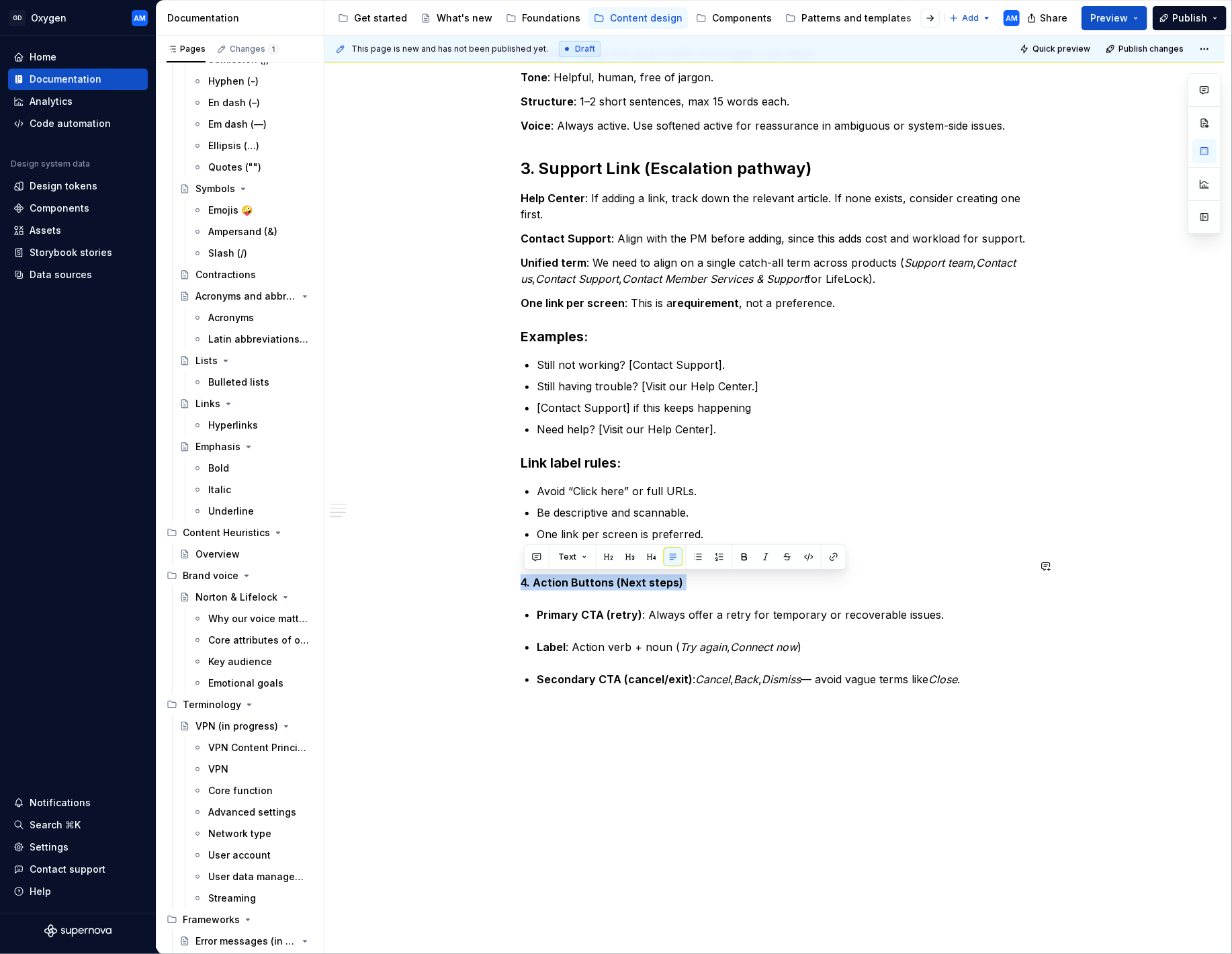
drag, startPoint x: 688, startPoint y: 582, endPoint x: 515, endPoint y: 588, distance: 173.1
click at [515, 589] on div "1. Headline (What happened?) Function : State the problem clearly and succinctl…" at bounding box center [774, 405] width 900 height 1235
click at [624, 554] on button "button" at bounding box center [630, 556] width 19 height 19
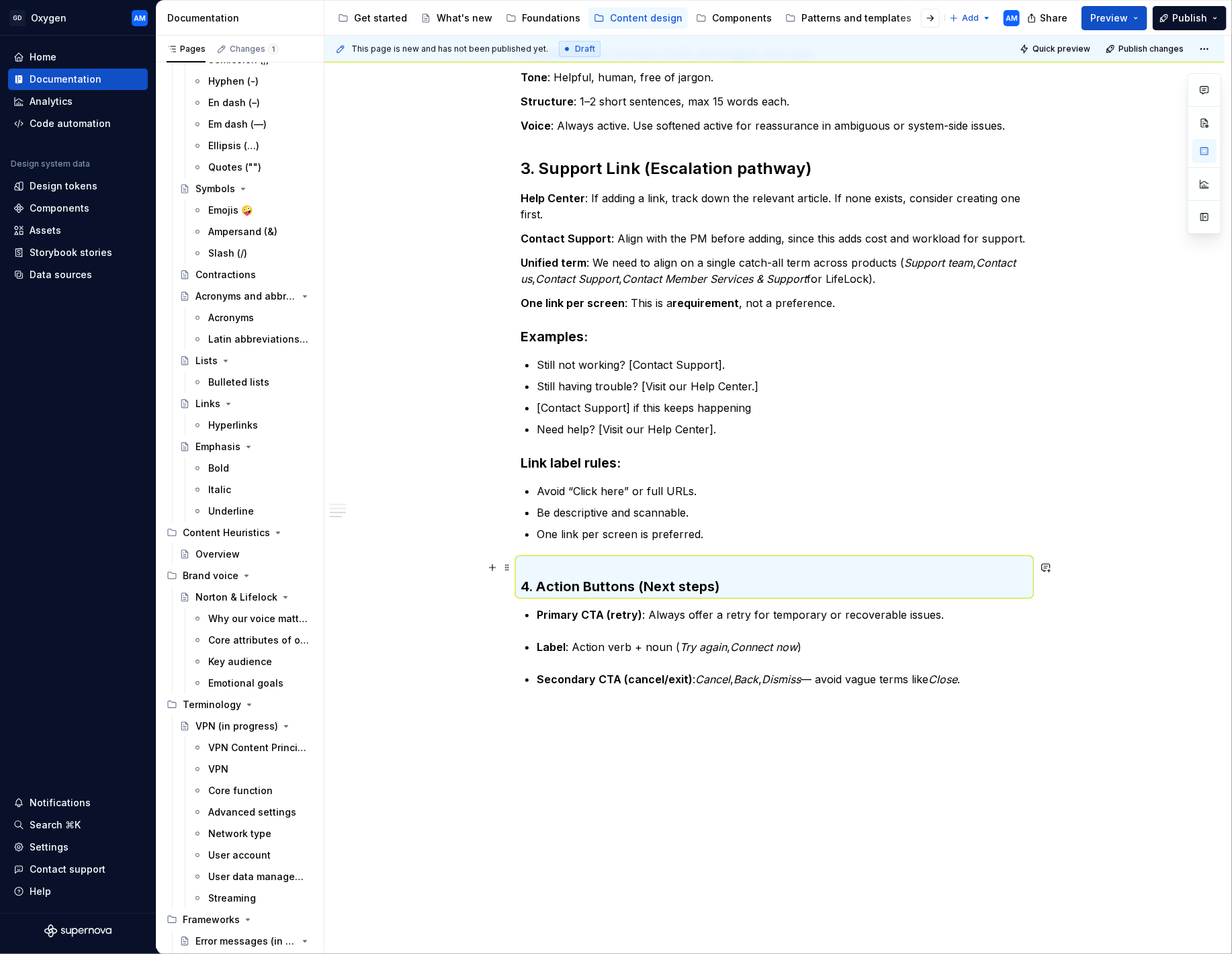
click at [589, 579] on strong "4. Action Buttons (Next steps)" at bounding box center [619, 587] width 199 height 16
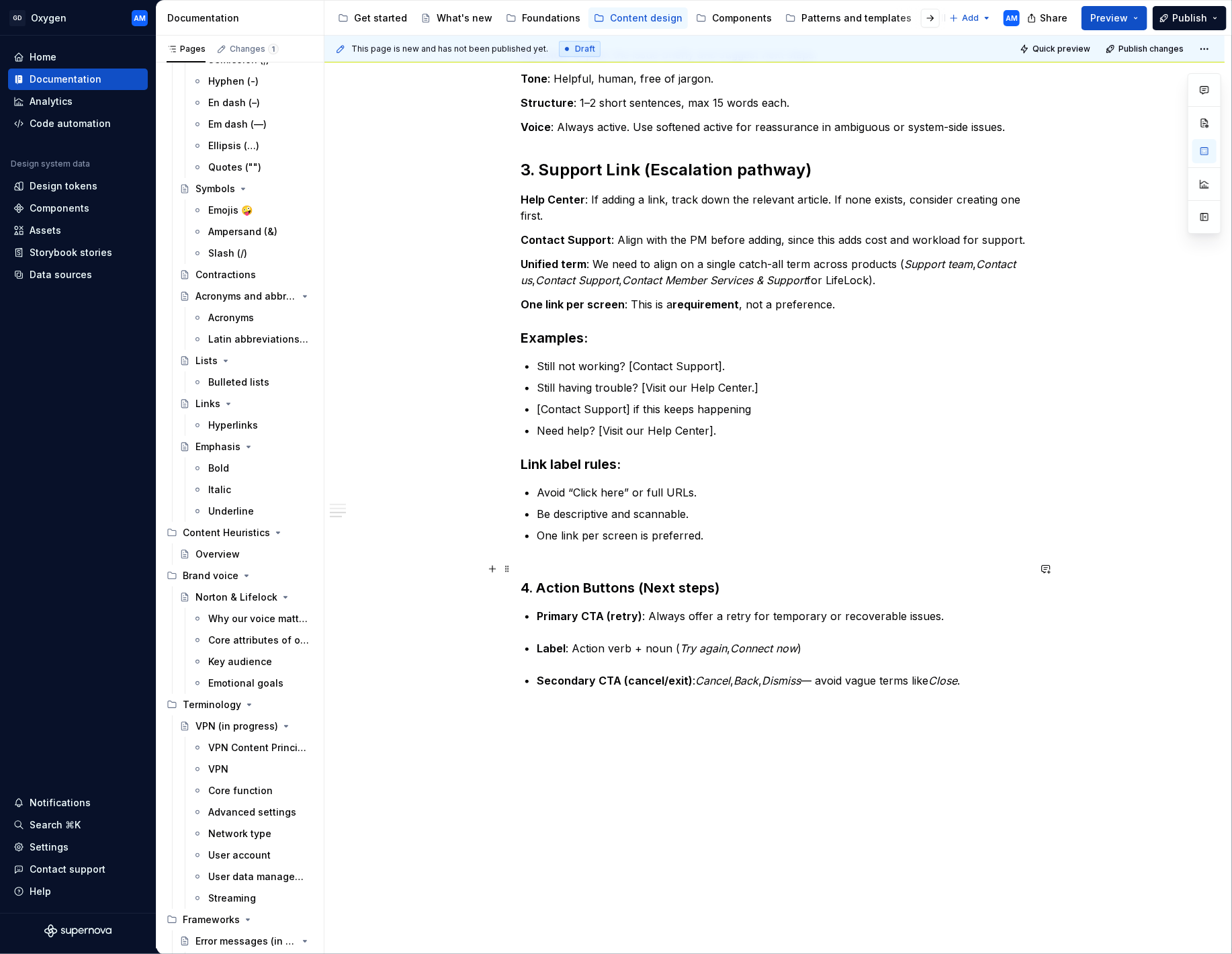
click at [525, 589] on strong "4. Action Buttons (Next steps)" at bounding box center [619, 587] width 199 height 16
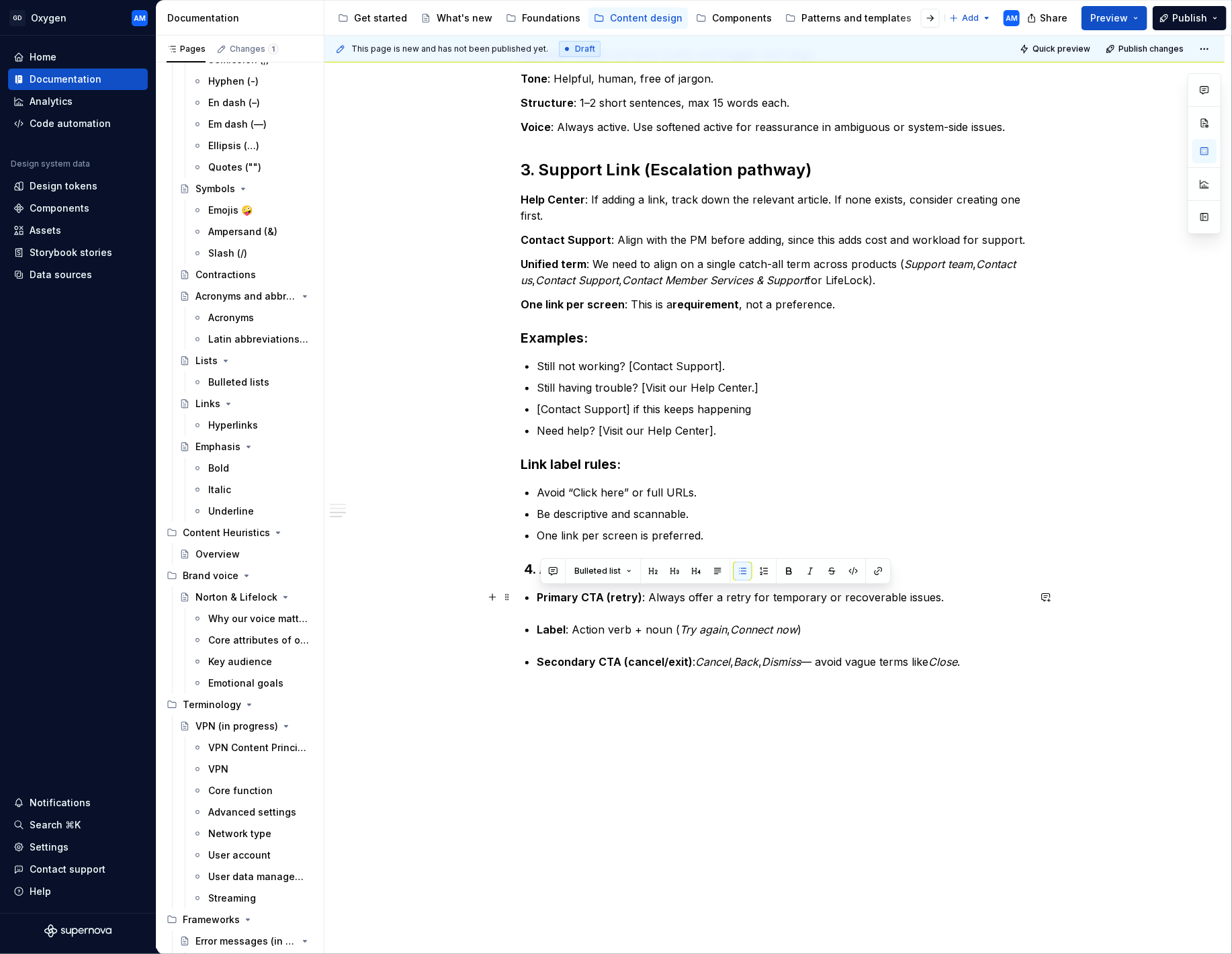
drag, startPoint x: 908, startPoint y: 592, endPoint x: 574, endPoint y: 591, distance: 334.0
click at [523, 590] on div "1. Headline (What happened?) Function : State the problem clearly and succinctl…" at bounding box center [774, 261] width 508 height 882
click at [714, 569] on button "button" at bounding box center [717, 571] width 19 height 19
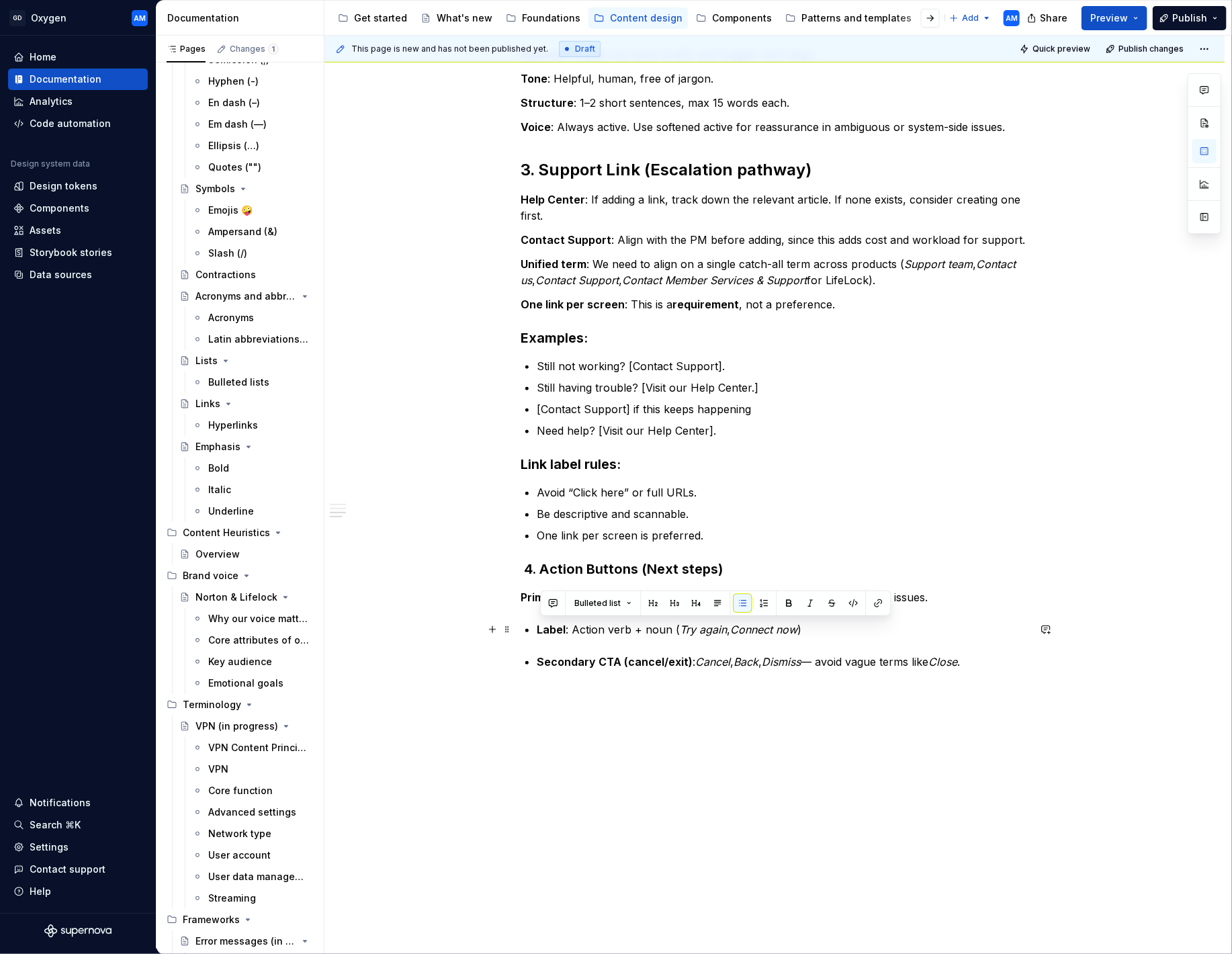
drag, startPoint x: 811, startPoint y: 630, endPoint x: 532, endPoint y: 622, distance: 279.1
click at [537, 622] on li "Label : Action verb + noun ( Try again , Connect now )" at bounding box center [782, 630] width 492 height 16
click at [720, 602] on button "button" at bounding box center [717, 602] width 19 height 19
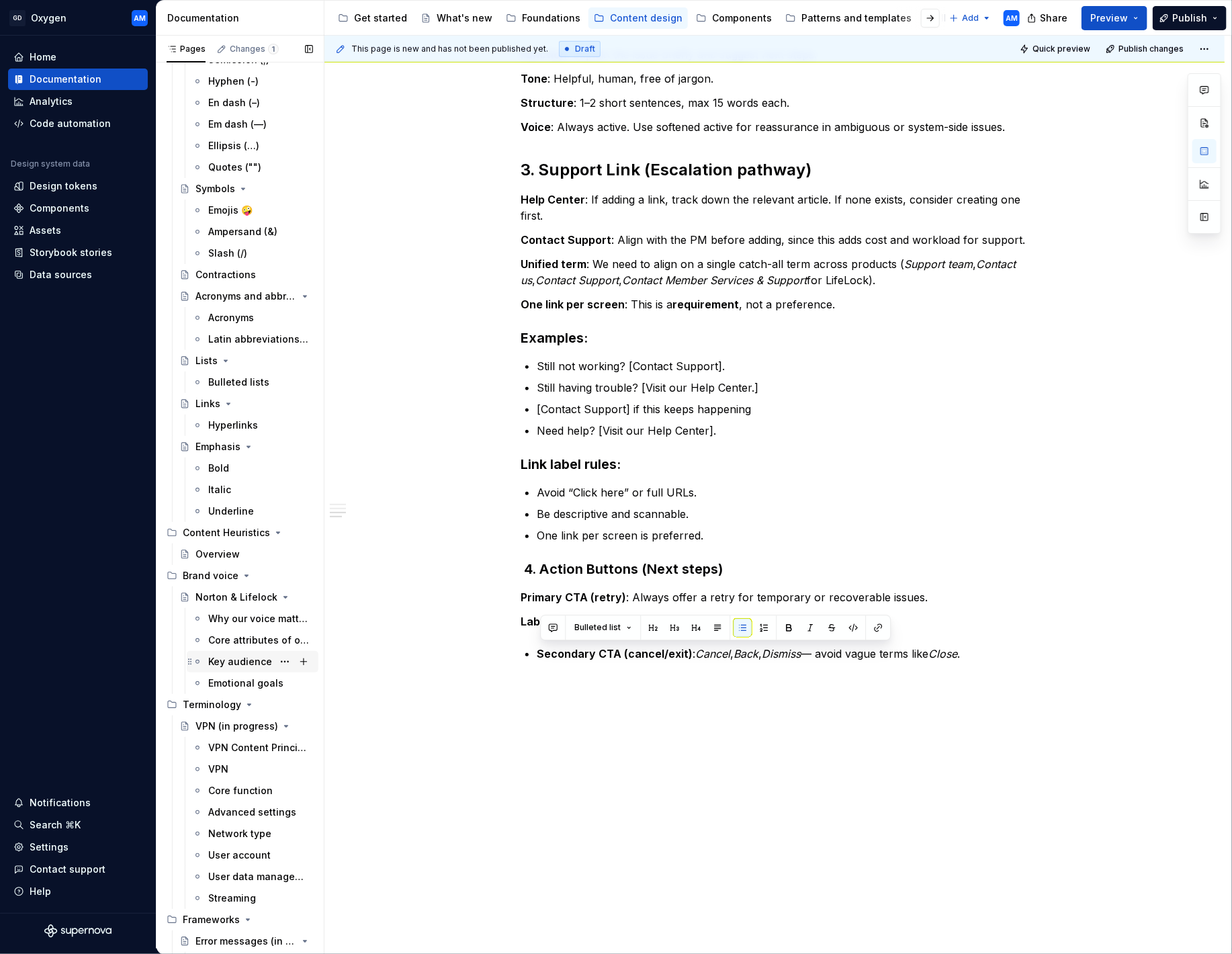
drag, startPoint x: 728, startPoint y: 651, endPoint x: 306, endPoint y: 649, distance: 422.0
click at [303, 650] on div "Pages Changes 1 Add Accessibility guide for tree Page tree. Navigate the tree w…" at bounding box center [694, 495] width 1076 height 919
click at [712, 630] on button "button" at bounding box center [717, 628] width 19 height 19
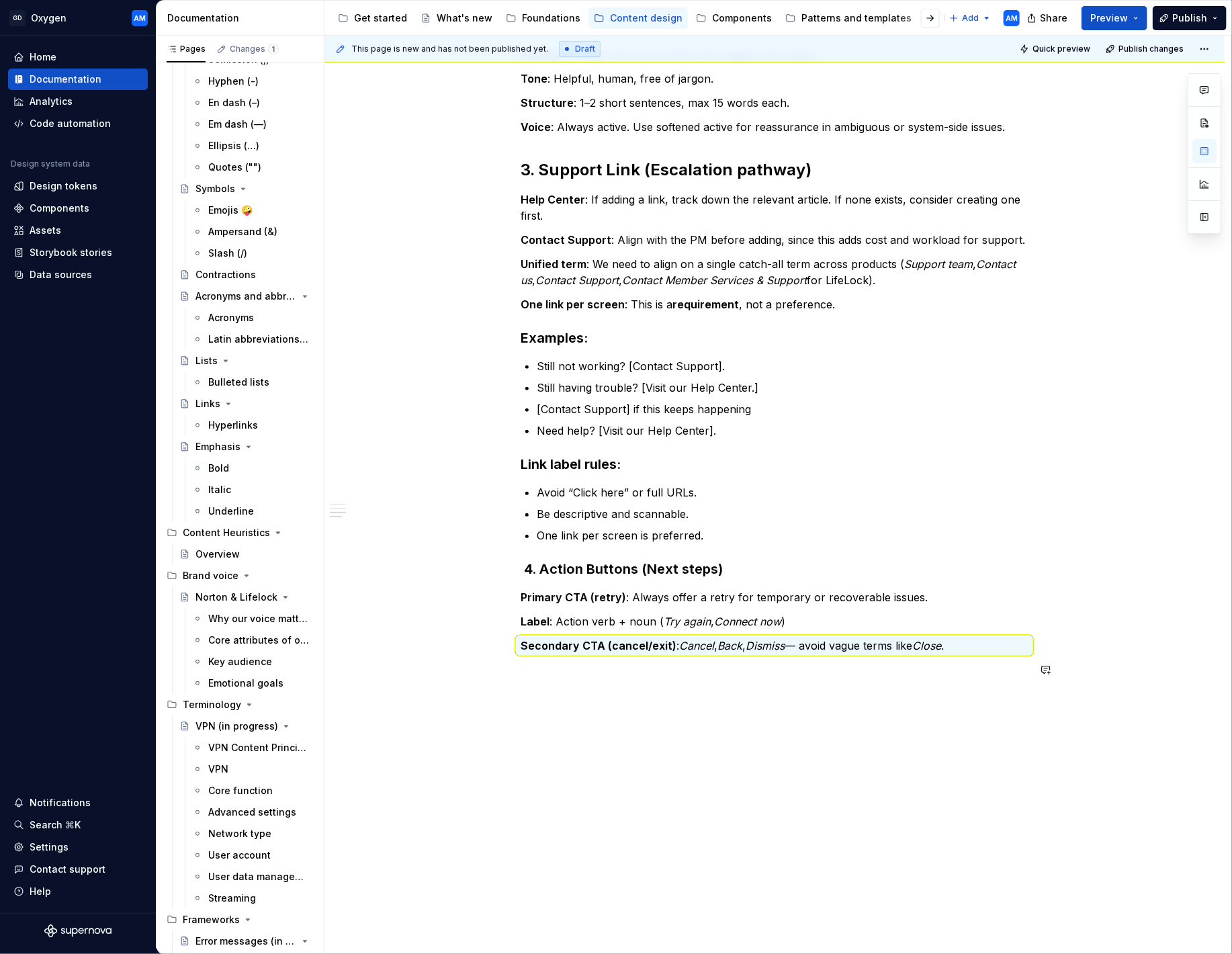
drag, startPoint x: 661, startPoint y: 711, endPoint x: 641, endPoint y: 711, distance: 20.0
click at [661, 711] on div "This page is new and has not been published yet. Draft Quick preview Publish ch…" at bounding box center [777, 492] width 907 height 913
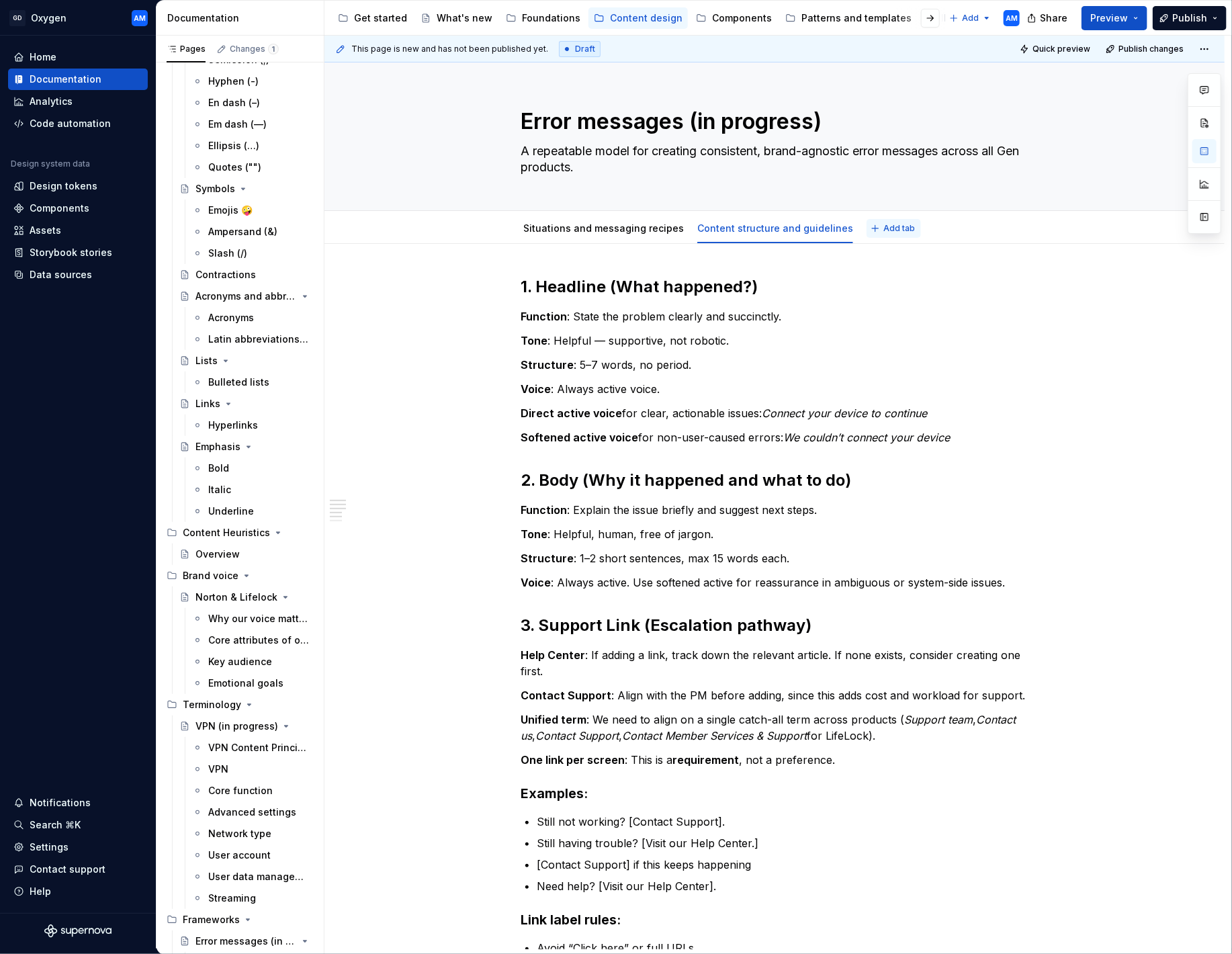
click at [866, 229] on button "Add tab" at bounding box center [894, 228] width 55 height 19
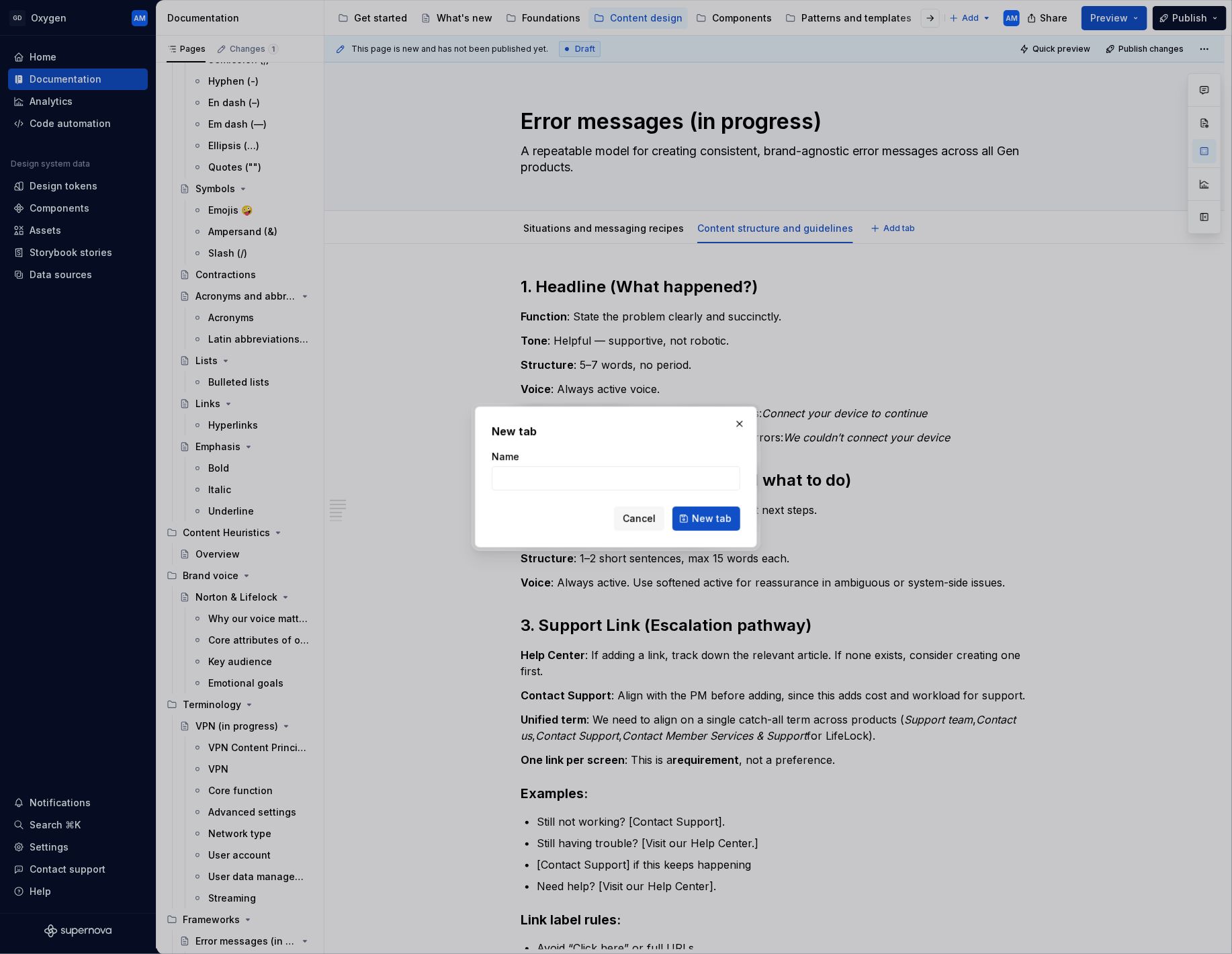
type textarea "*"
type input "Do's and don'ts"
drag, startPoint x: 596, startPoint y: 485, endPoint x: 488, endPoint y: 477, distance: 108.3
click at [488, 477] on div "New tab Name Do's and don'ts Cancel New tab" at bounding box center [616, 477] width 282 height 141
type textarea "*"
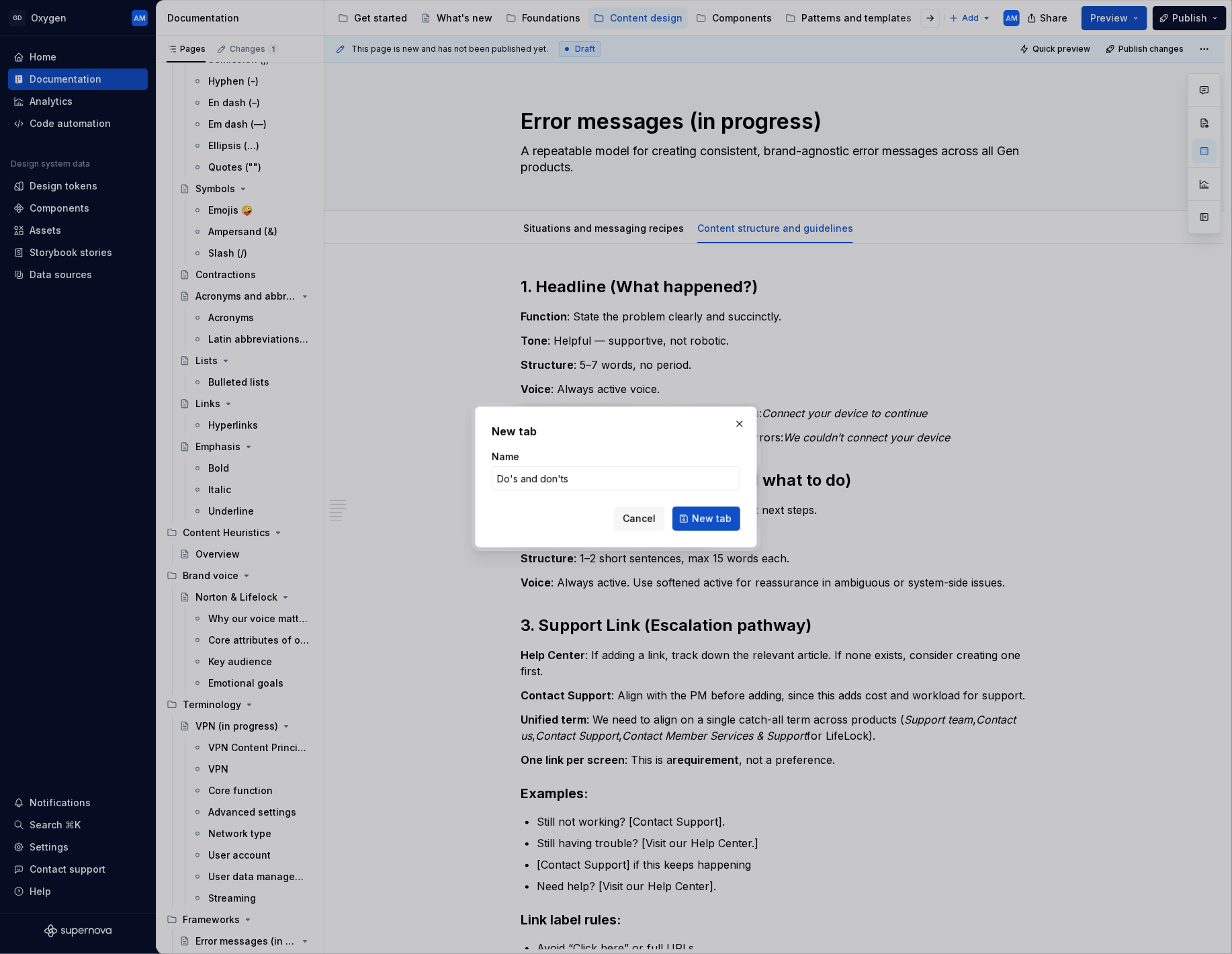
type input "Do's and don'ts"
type textarea "*"
click at [615, 478] on input "Do's and don'ts" at bounding box center [616, 478] width 248 height 24
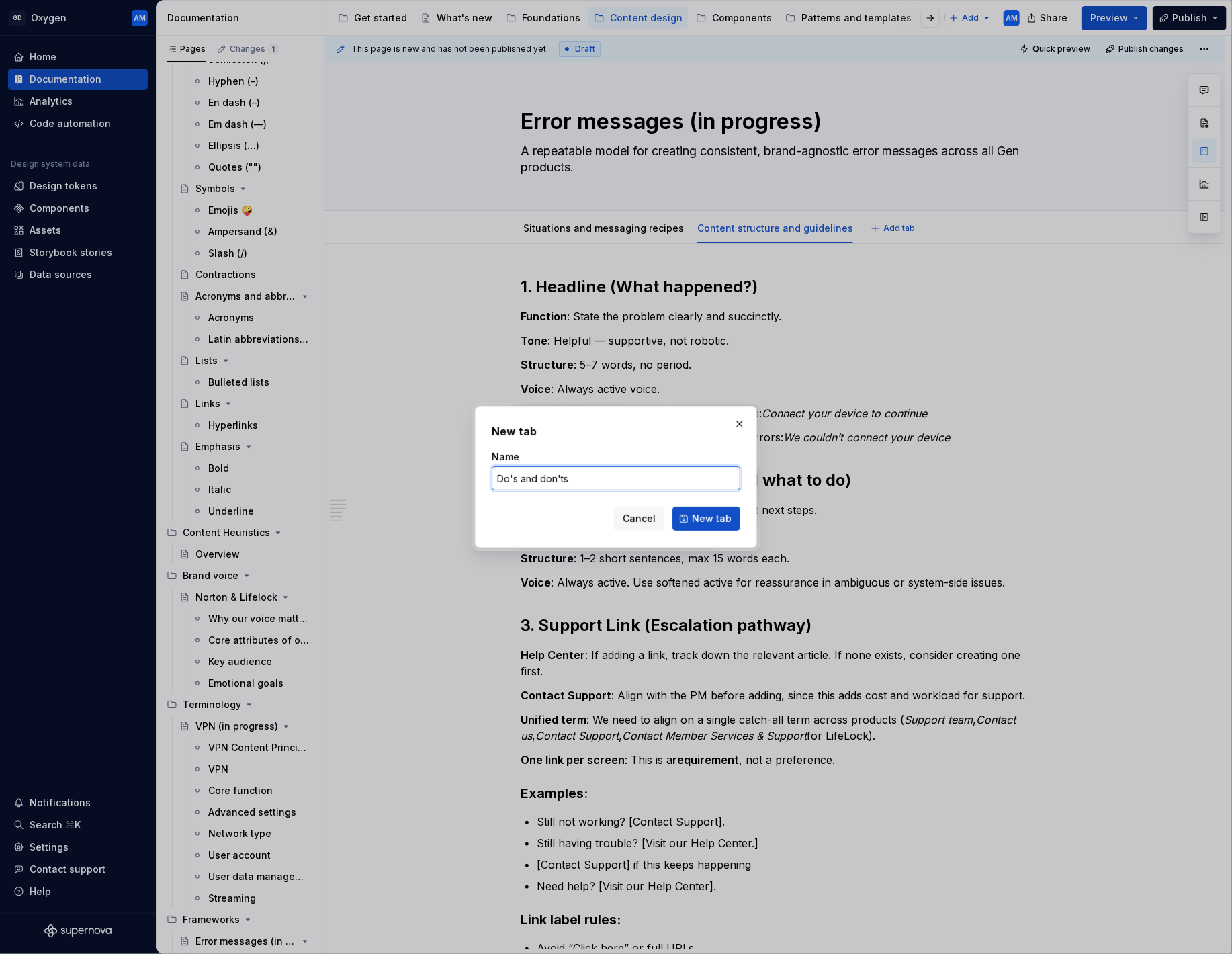
paste input "D"
click at [546, 478] on input "Do's and Don'ts" at bounding box center [616, 478] width 248 height 24
type input "Do's and don'ts"
click at [713, 524] on span "New tab" at bounding box center [711, 519] width 40 height 13
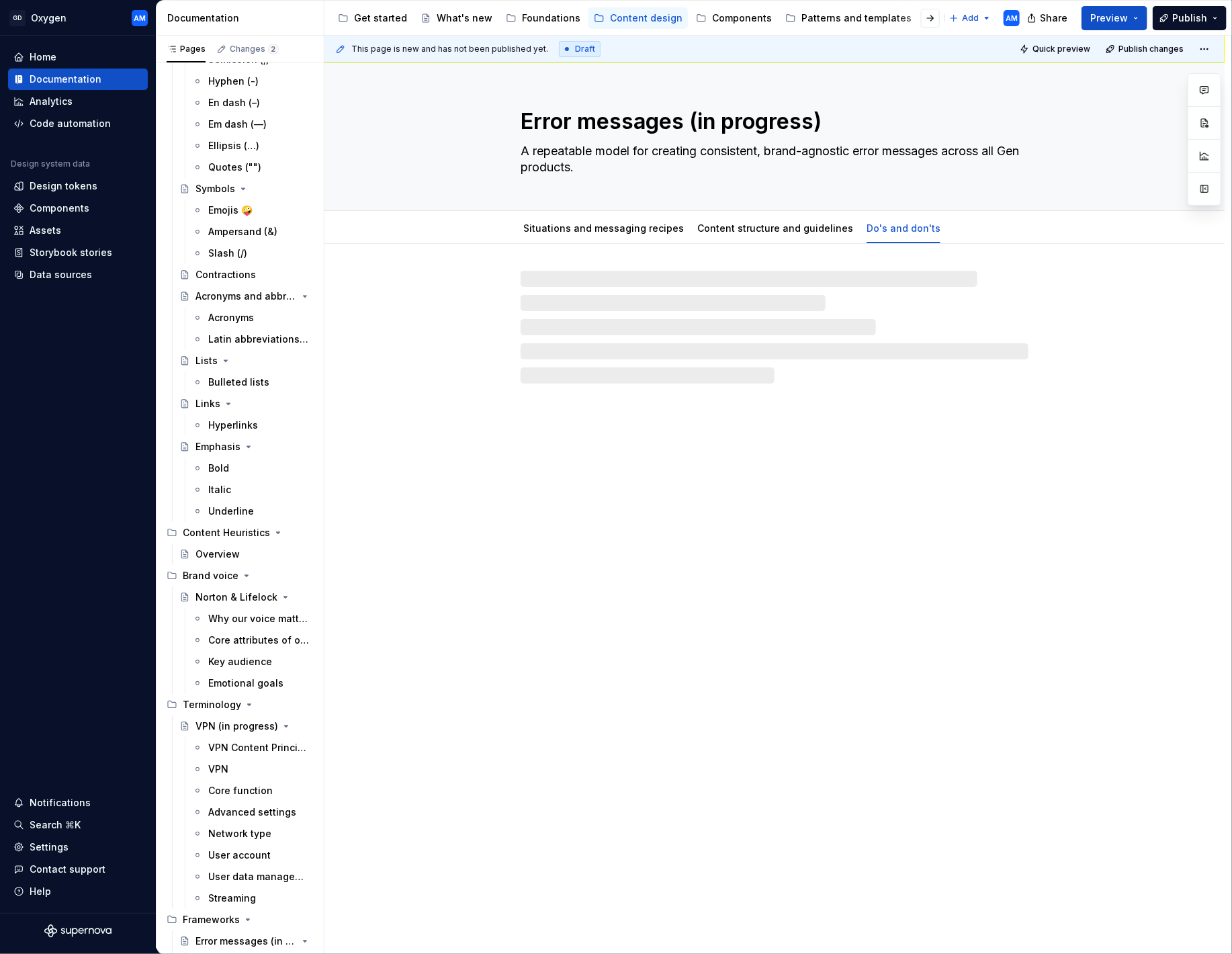
type textarea "*"
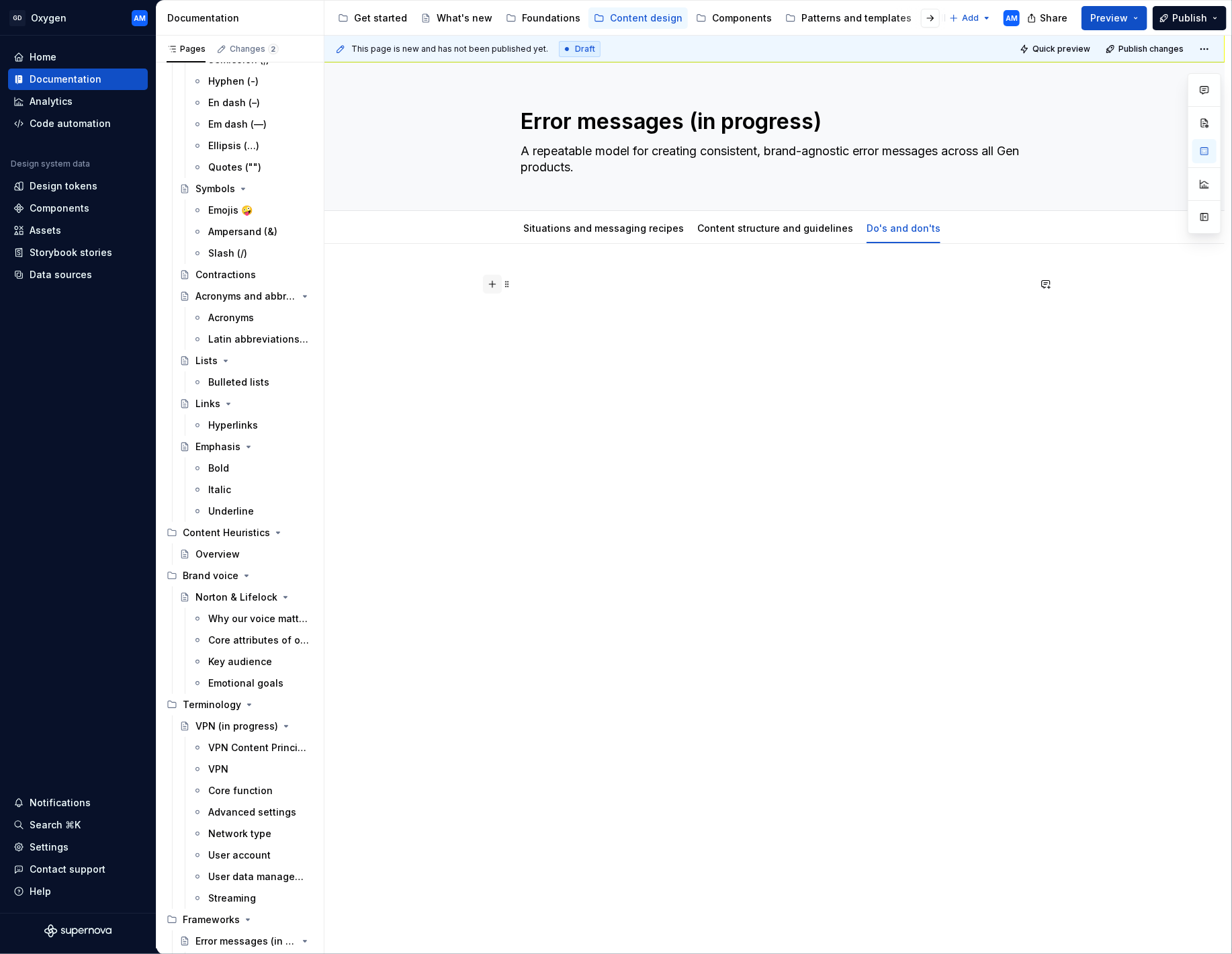
click at [498, 284] on button "button" at bounding box center [492, 284] width 19 height 19
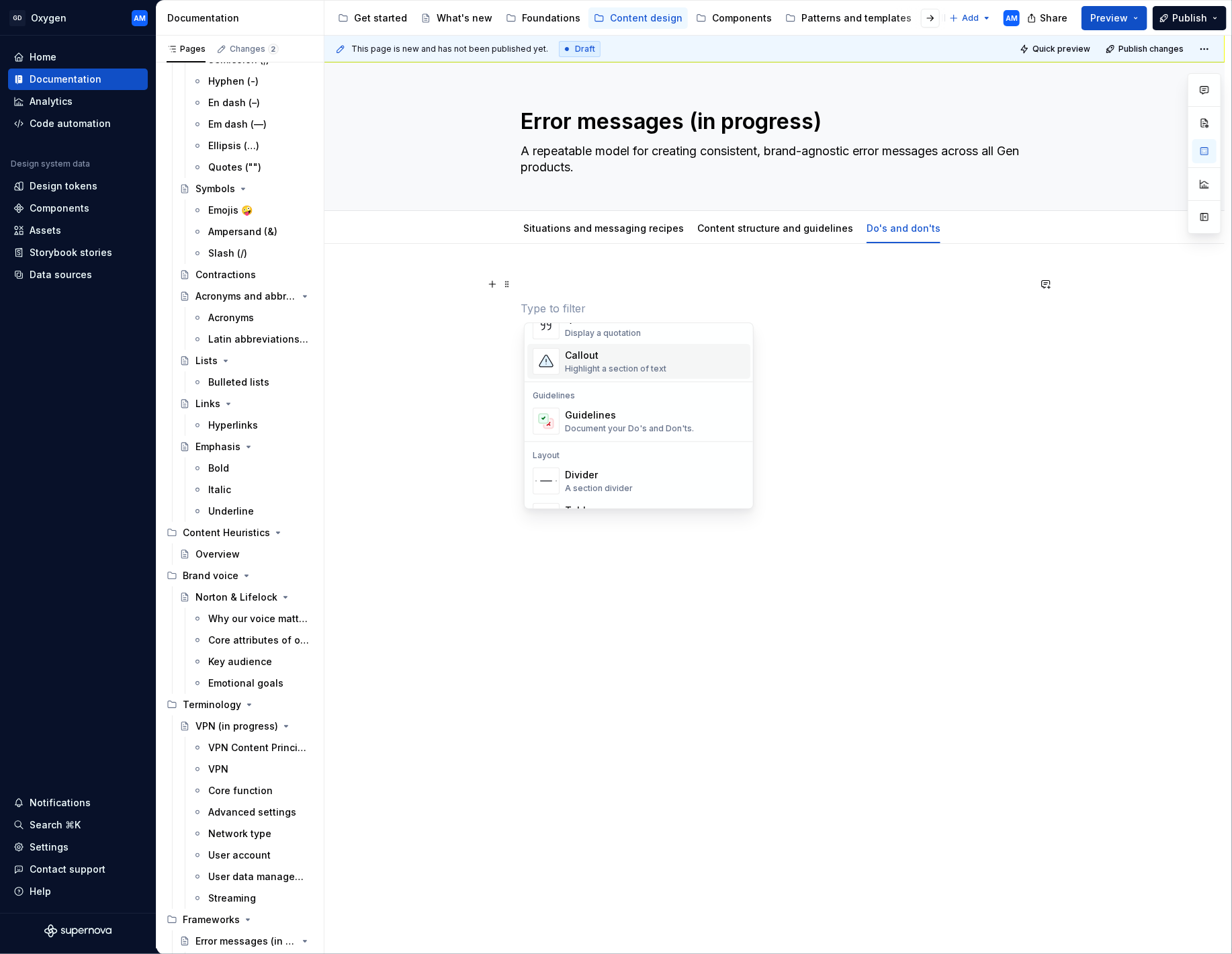
scroll to position [352, 0]
click at [613, 390] on div "Guidelines" at bounding box center [630, 383] width 129 height 13
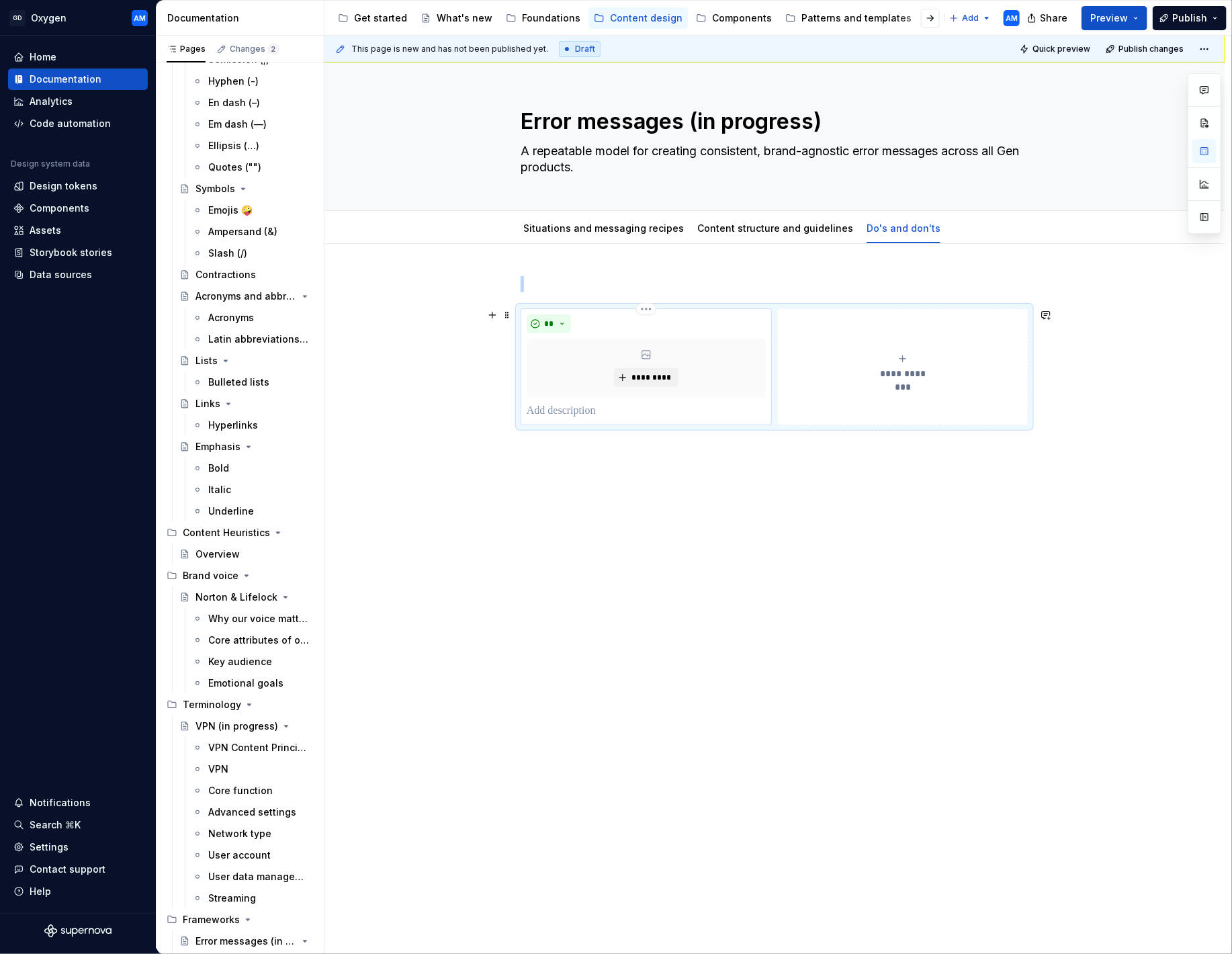
click at [568, 420] on div "** *********" at bounding box center [646, 367] width 251 height 117
click at [574, 412] on p at bounding box center [646, 411] width 239 height 16
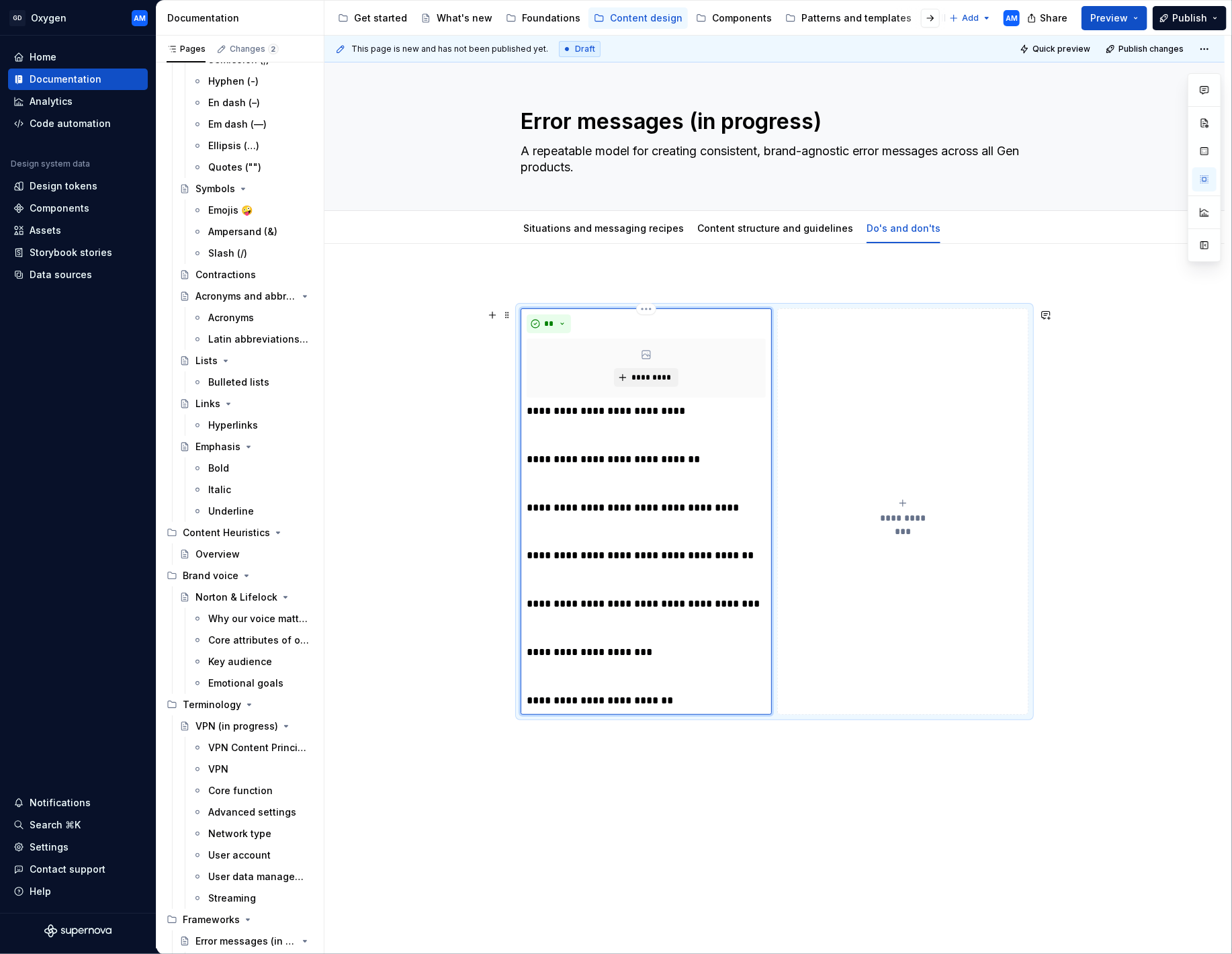
click at [533, 458] on p "**********" at bounding box center [646, 459] width 239 height 16
click at [531, 458] on p "**********" at bounding box center [646, 459] width 239 height 16
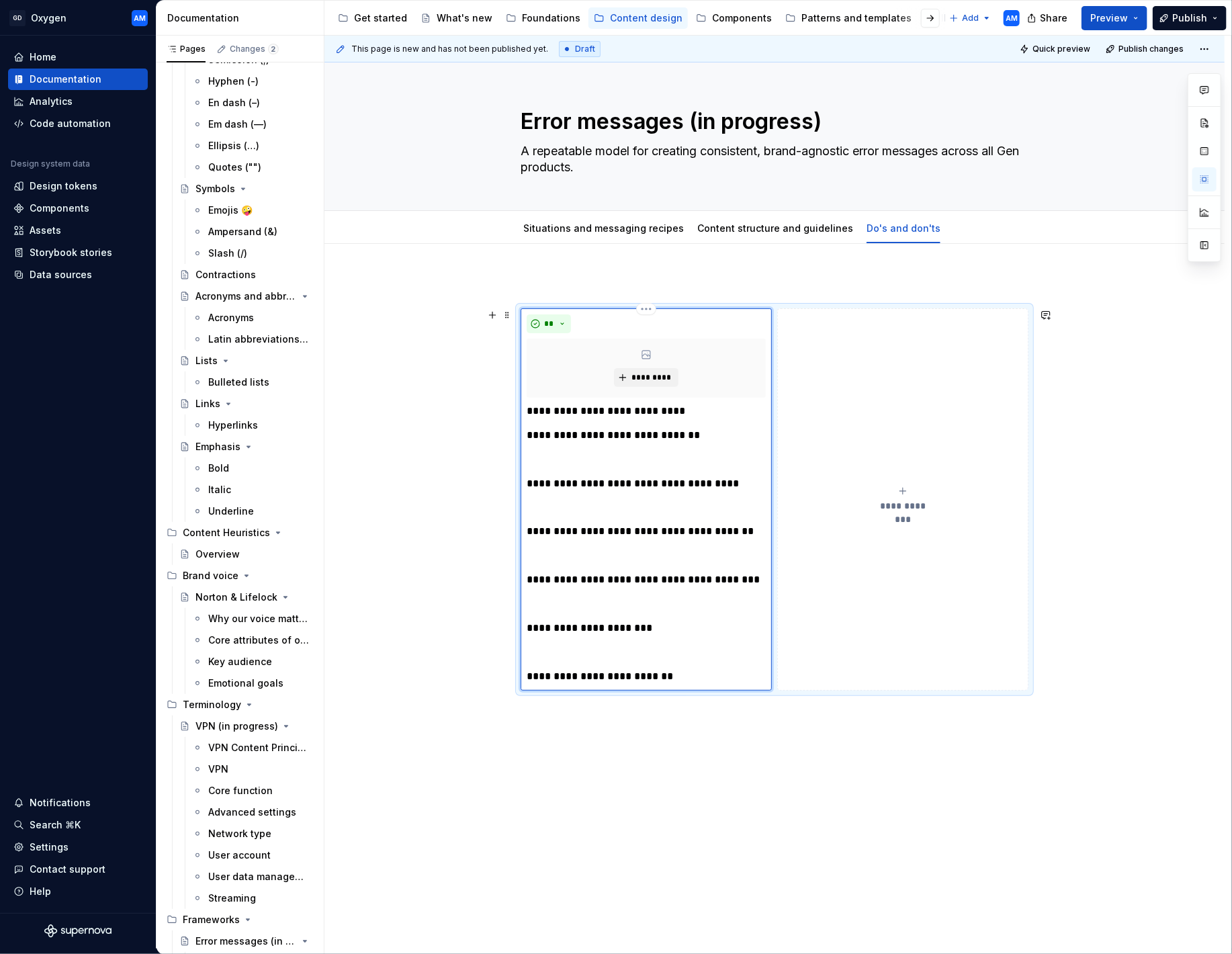
click at [531, 483] on p "**********" at bounding box center [646, 483] width 239 height 16
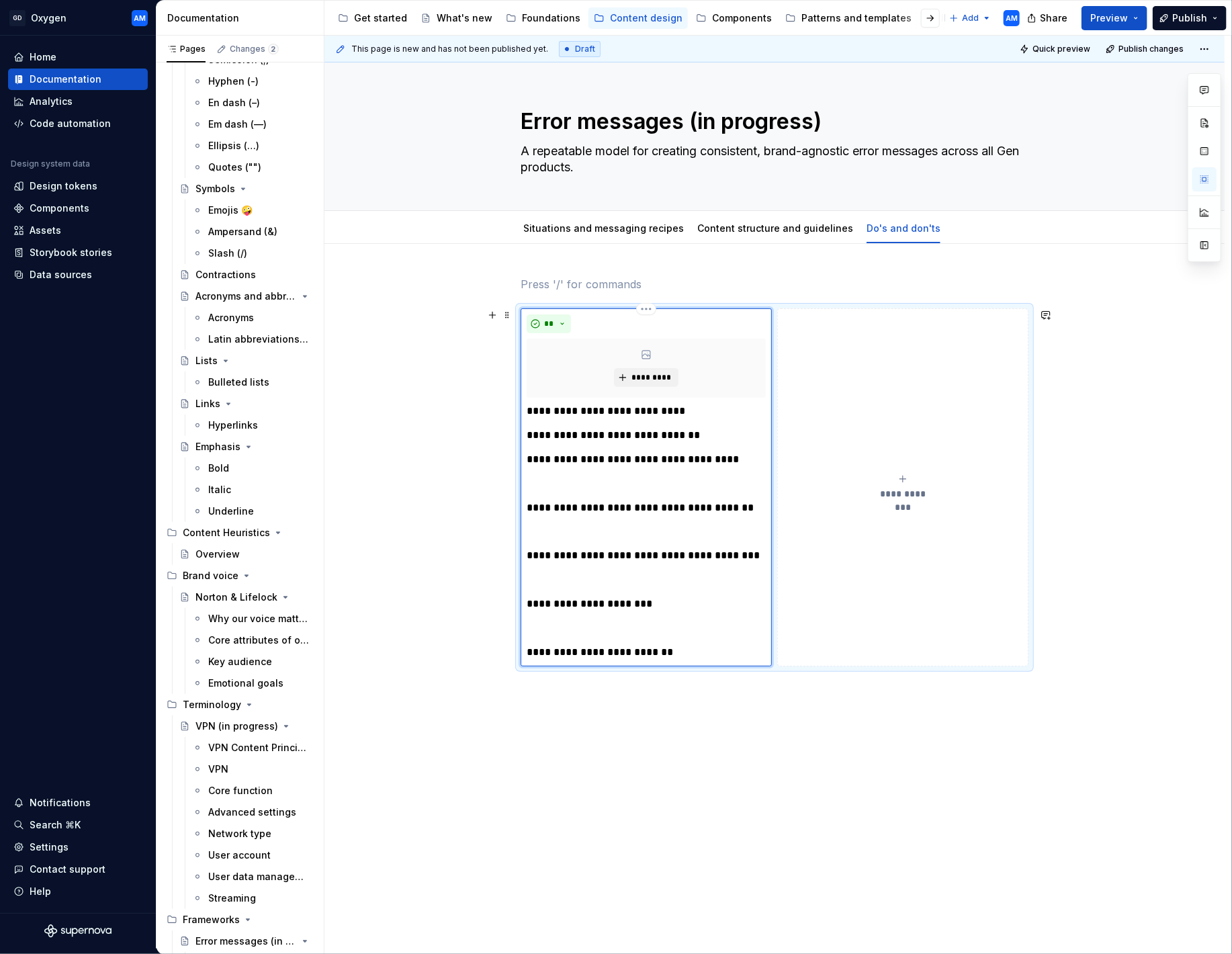
click at [526, 506] on div "**********" at bounding box center [646, 487] width 251 height 358
click at [534, 508] on p "**********" at bounding box center [646, 508] width 239 height 16
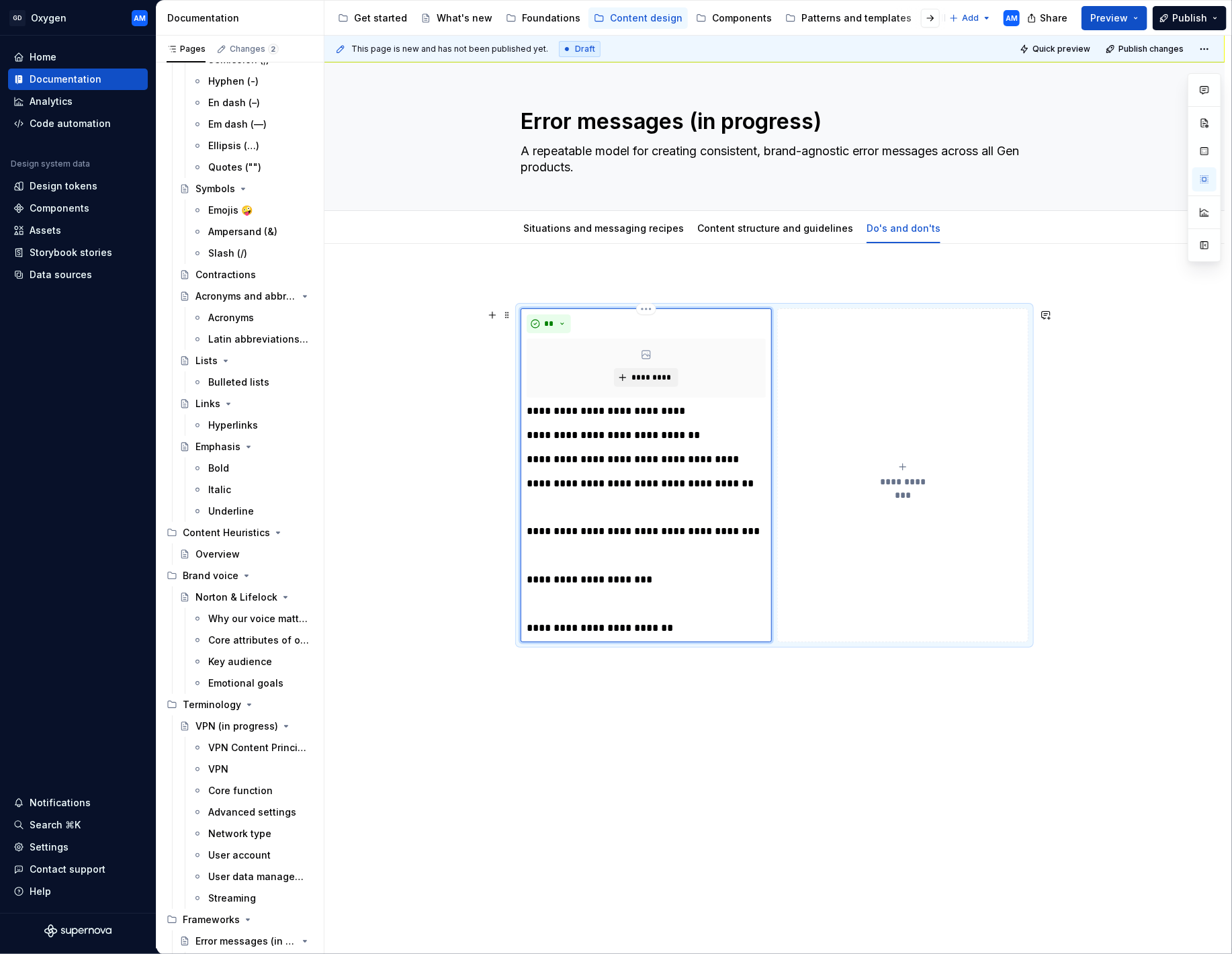
click at [531, 531] on p "**********" at bounding box center [646, 531] width 239 height 16
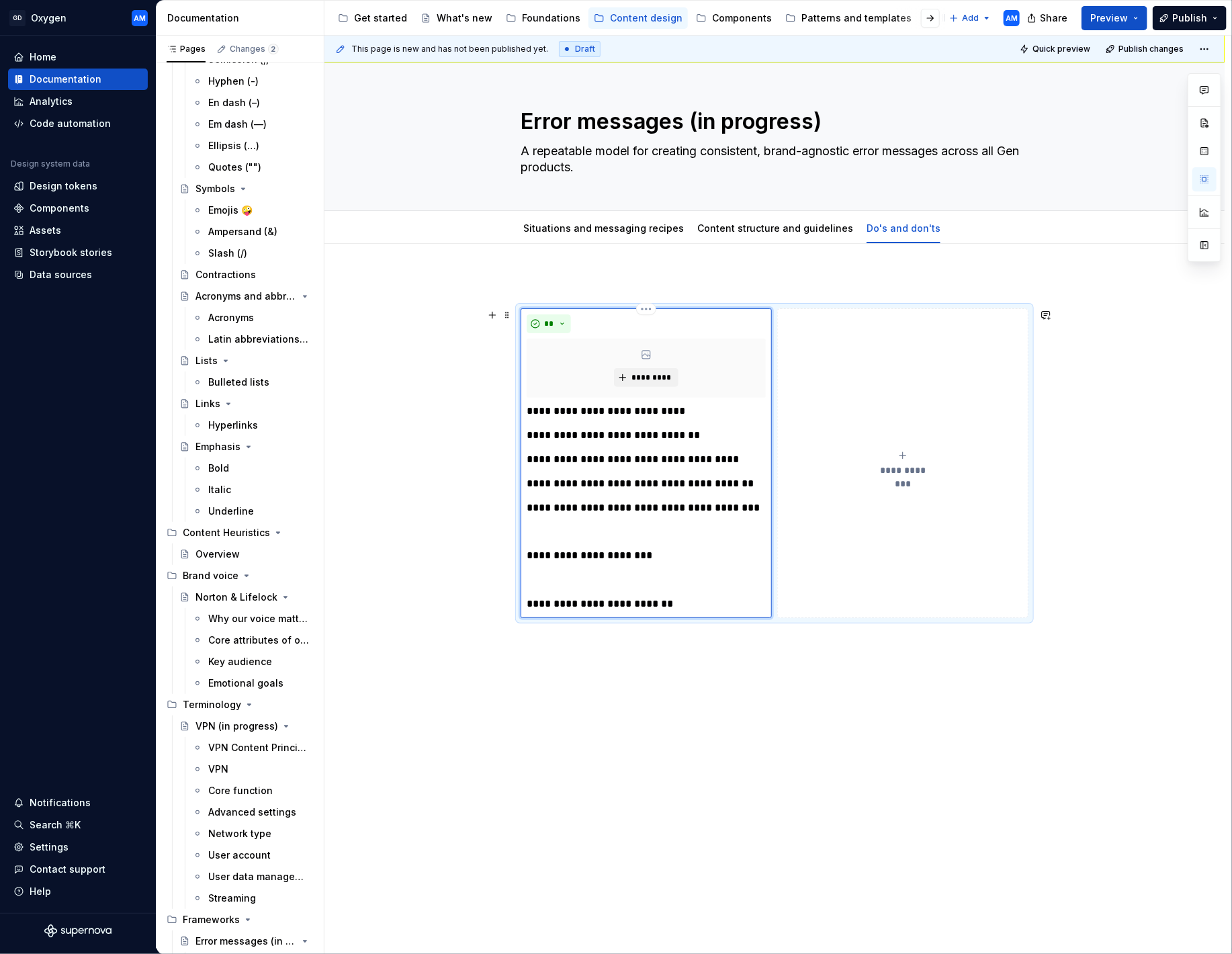
click at [531, 554] on p "**********" at bounding box center [646, 556] width 239 height 16
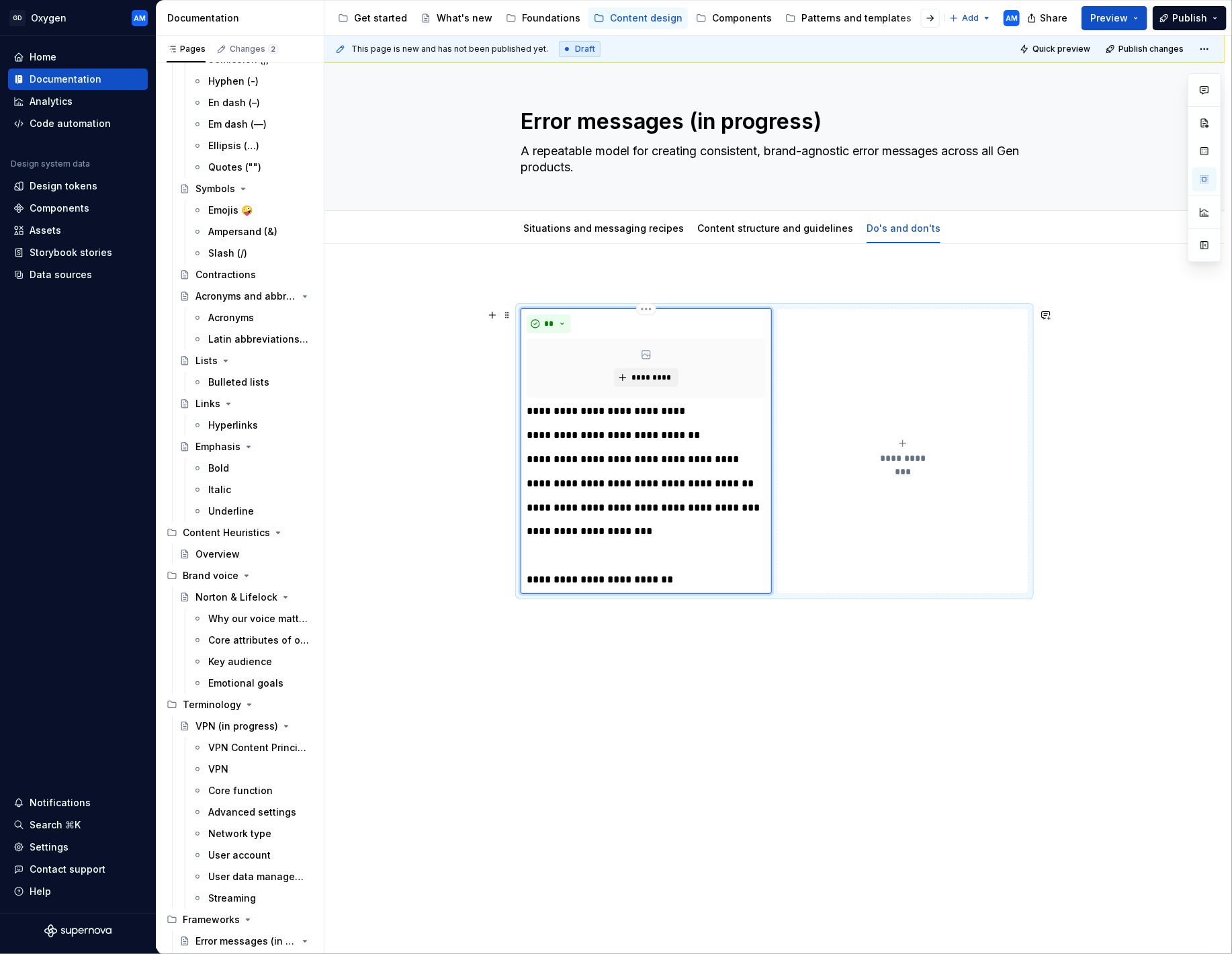
click at [533, 578] on p "**********" at bounding box center [646, 579] width 239 height 16
type textarea "*"
click at [846, 407] on button "**********" at bounding box center [903, 439] width 251 height 261
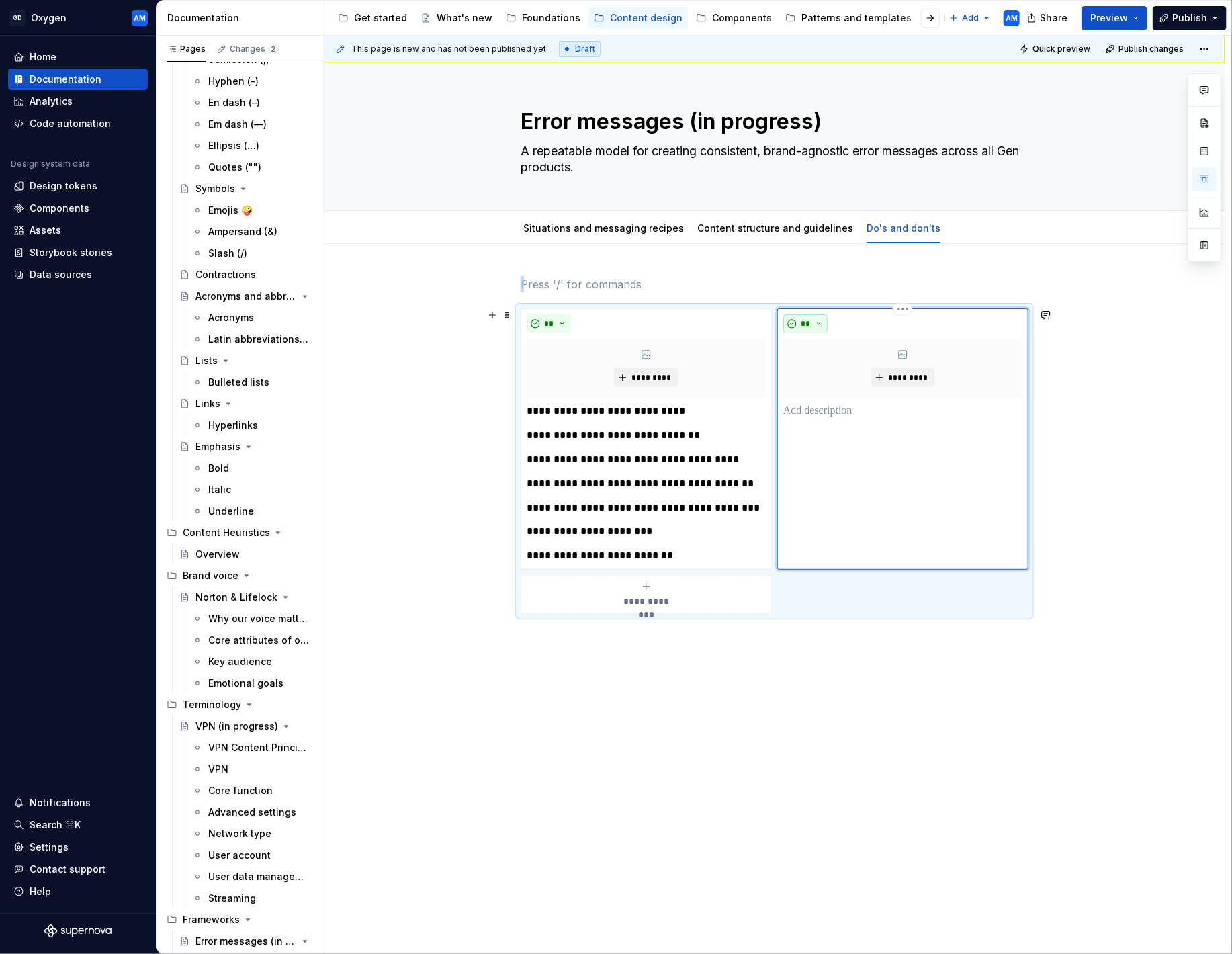
click at [829, 319] on div "**" at bounding box center [903, 323] width 239 height 19
click at [825, 321] on button "**" at bounding box center [805, 323] width 44 height 19
click at [834, 373] on div "Don't" at bounding box center [840, 370] width 25 height 13
click at [850, 436] on div "***** *********" at bounding box center [903, 439] width 251 height 261
click at [848, 416] on p at bounding box center [903, 411] width 239 height 16
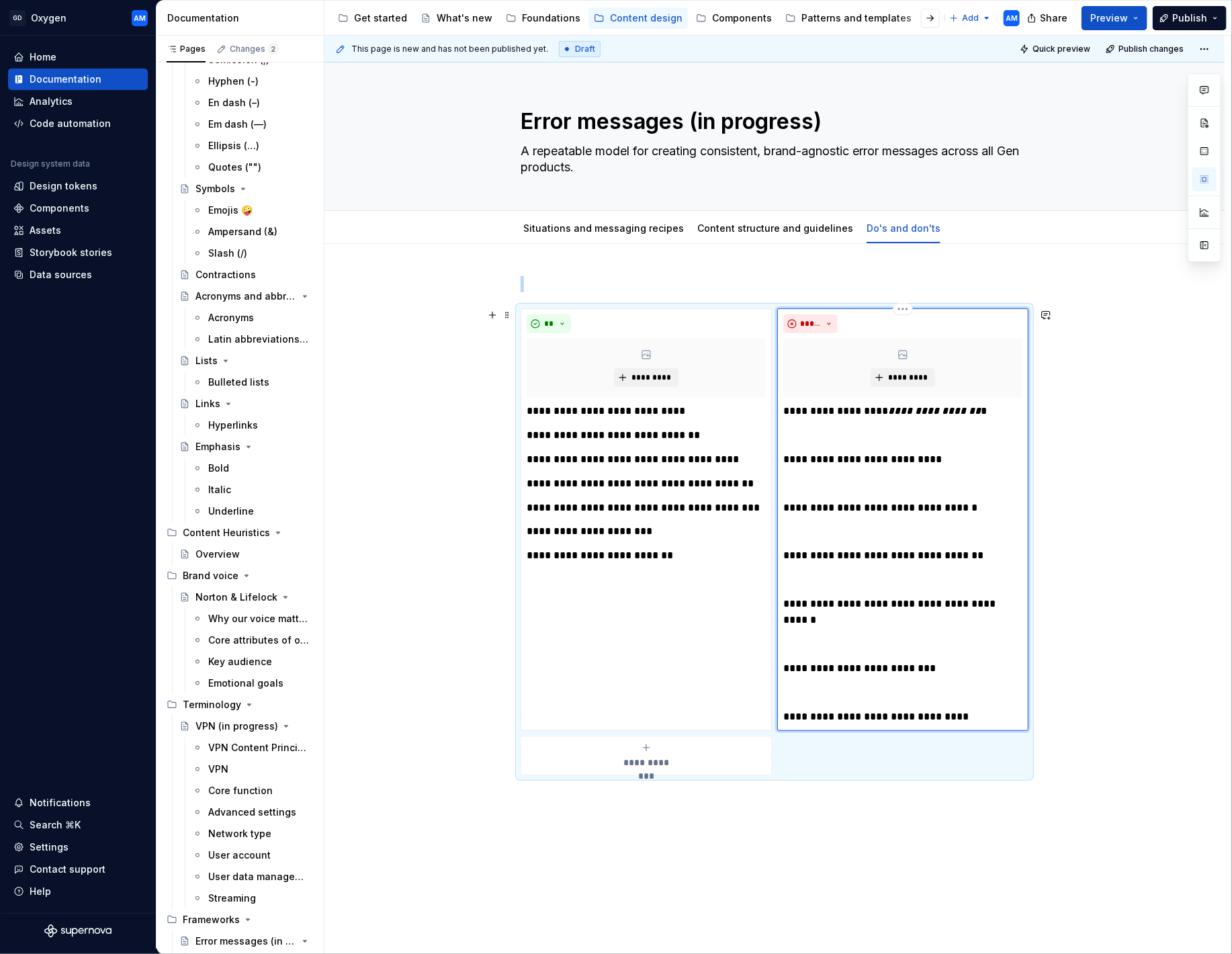
drag, startPoint x: 785, startPoint y: 459, endPoint x: 795, endPoint y: 458, distance: 10.0
click at [787, 458] on div "**********" at bounding box center [903, 519] width 251 height 422
click at [787, 459] on p "**********" at bounding box center [903, 459] width 239 height 16
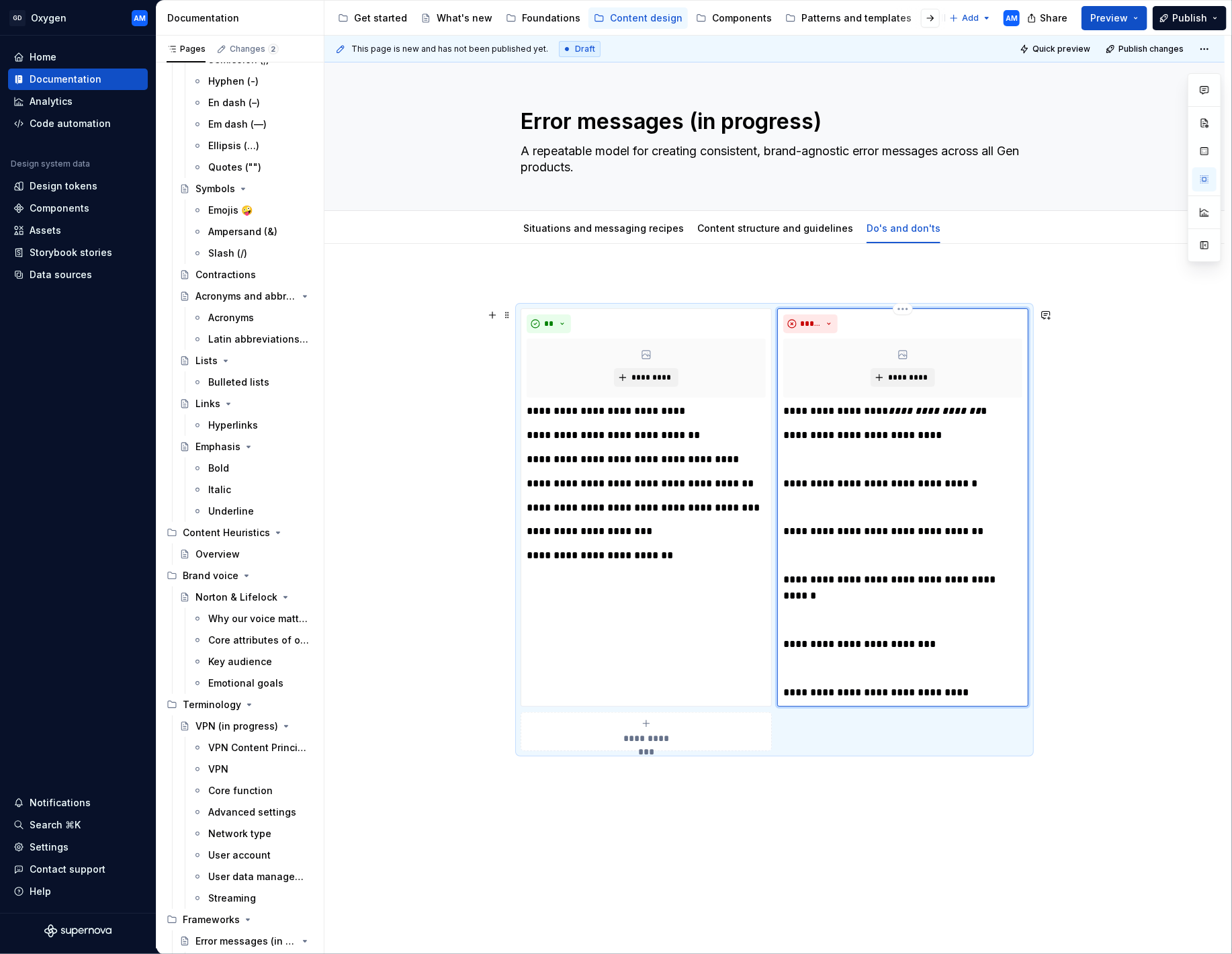
click at [788, 482] on p "**********" at bounding box center [903, 483] width 239 height 16
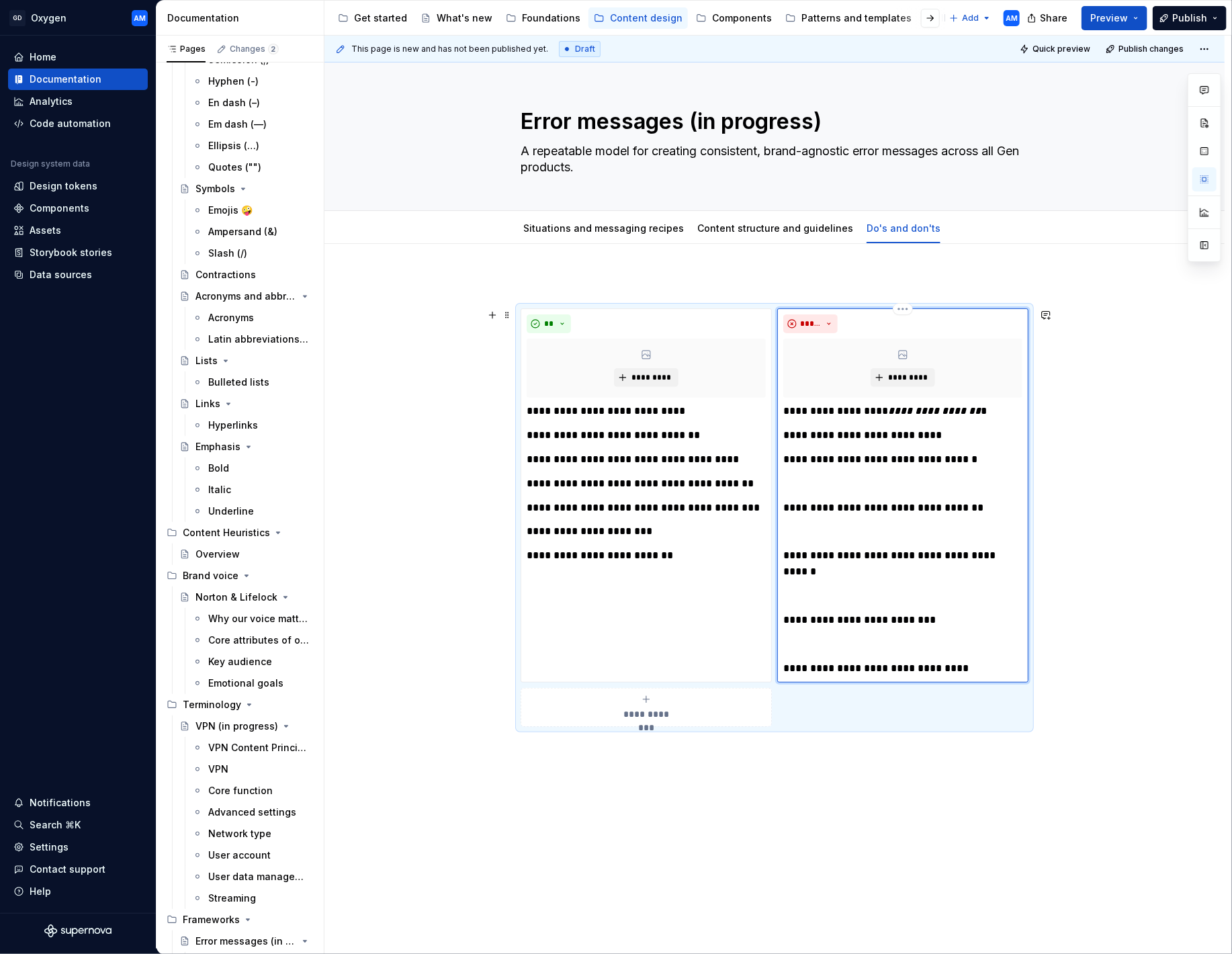
click at [787, 508] on p "**********" at bounding box center [903, 508] width 239 height 16
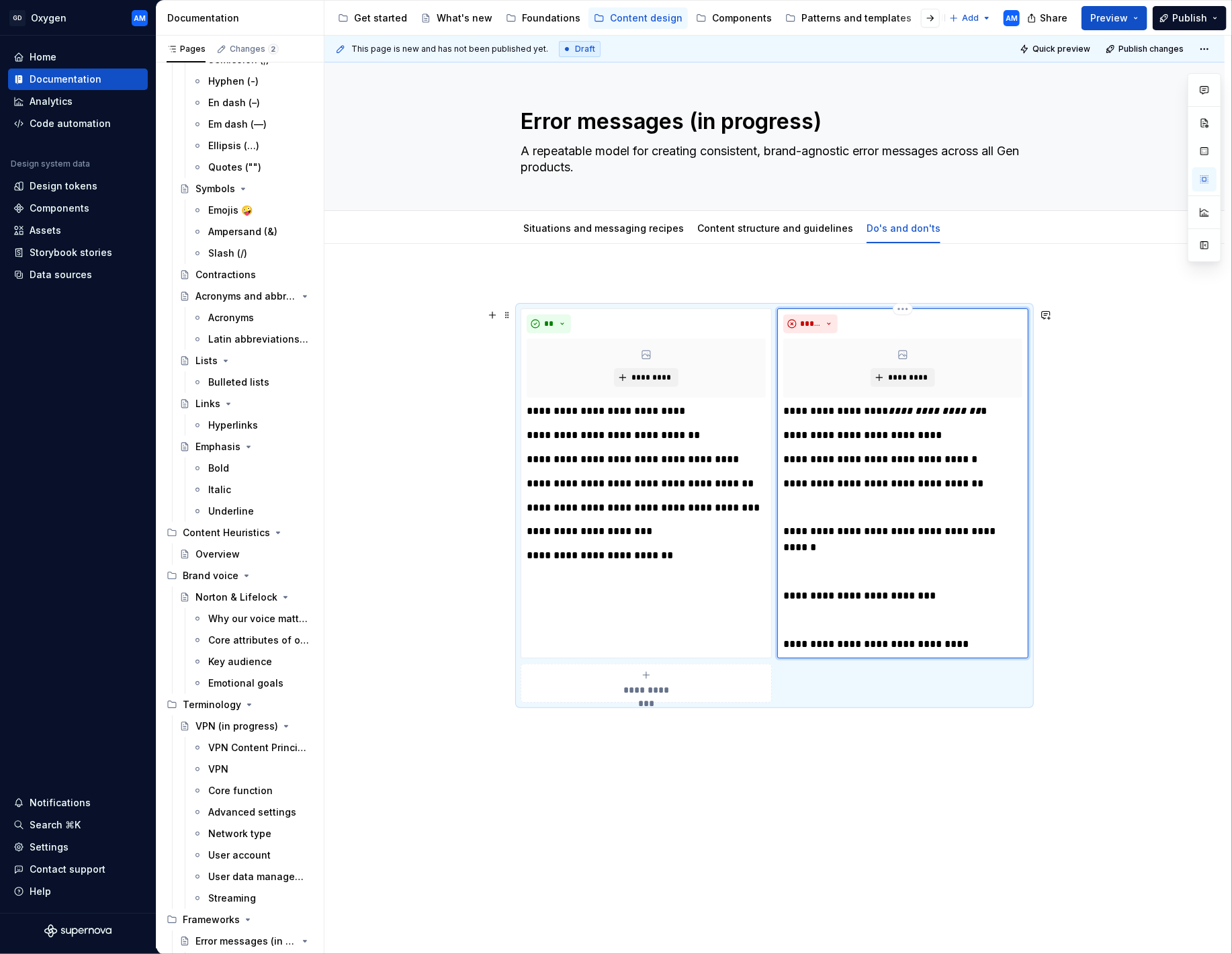
click at [790, 527] on p "**********" at bounding box center [903, 539] width 239 height 33
click at [787, 530] on p "**********" at bounding box center [903, 539] width 239 height 33
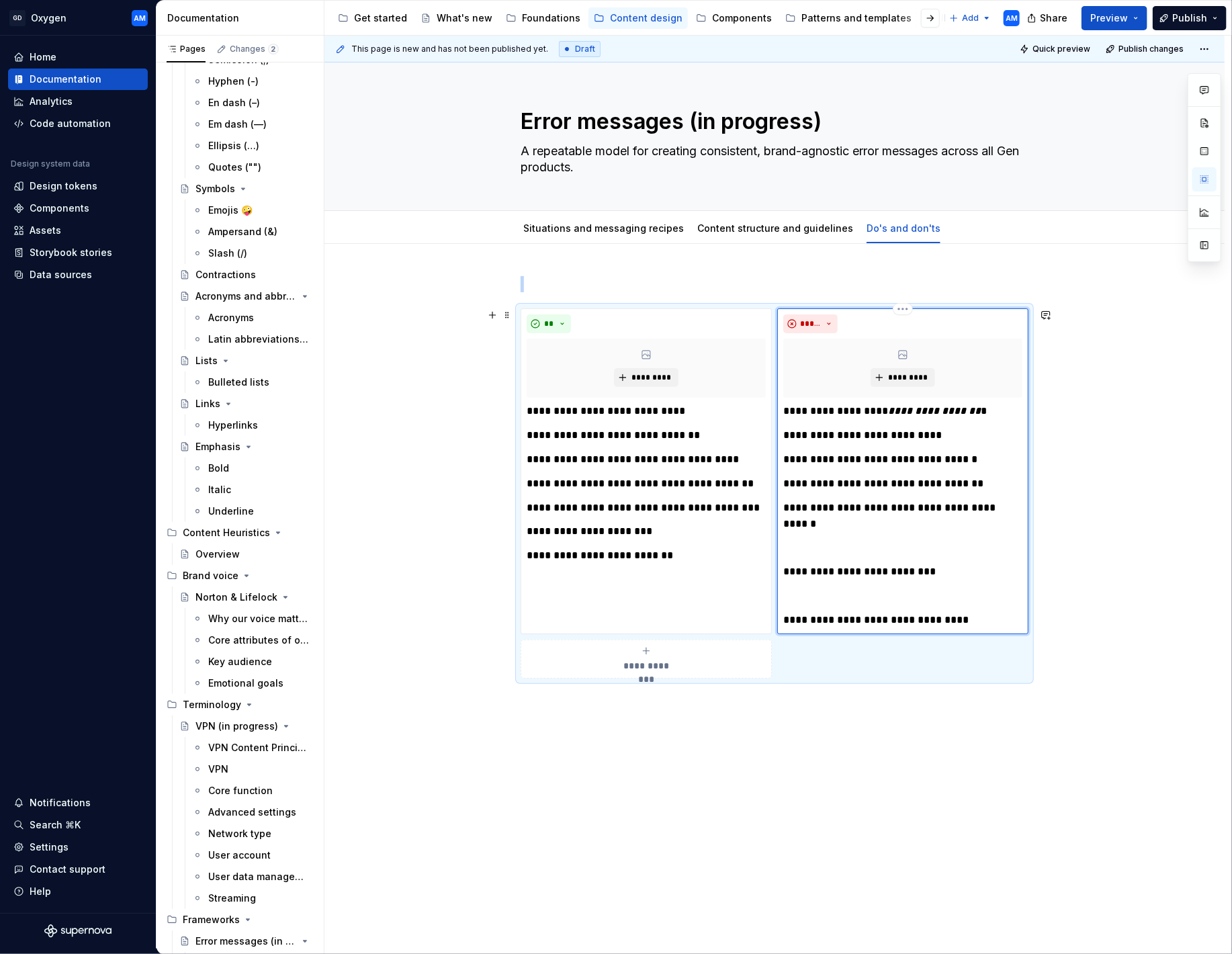
click at [785, 570] on div "**********" at bounding box center [903, 471] width 251 height 326
click at [788, 571] on p "**********" at bounding box center [903, 572] width 239 height 16
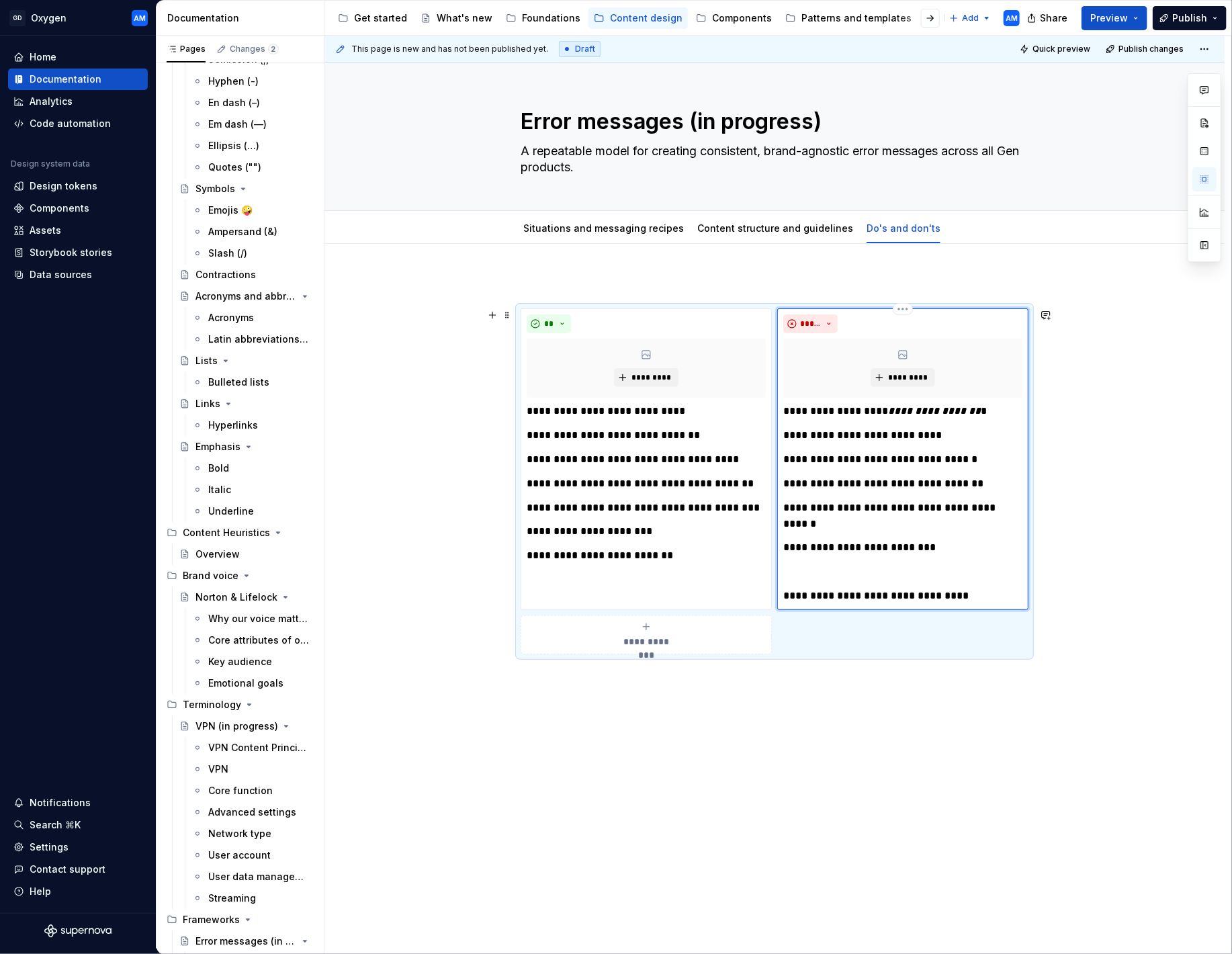
click at [790, 597] on p "**********" at bounding box center [903, 596] width 239 height 16
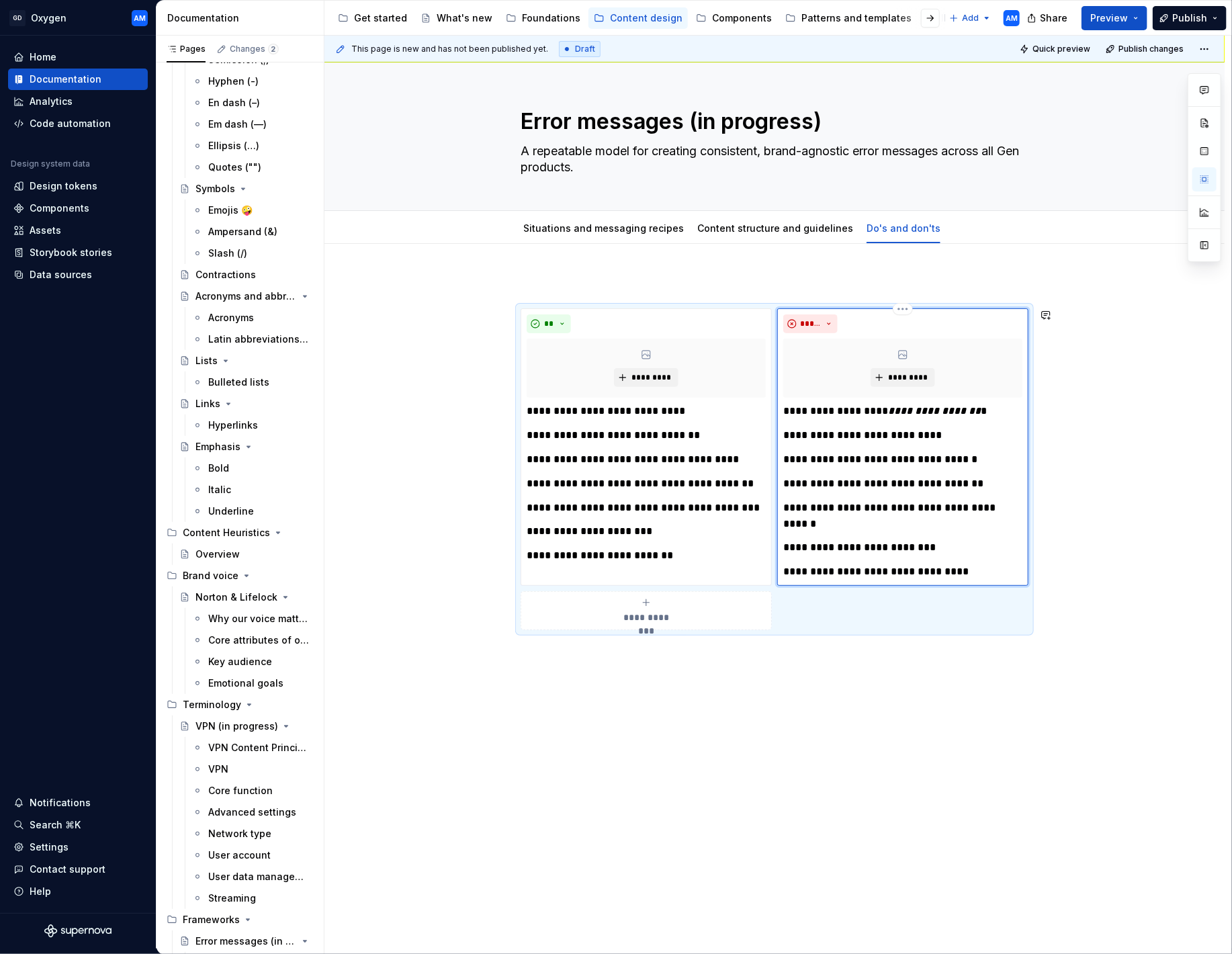
click at [706, 712] on div "**********" at bounding box center [774, 588] width 900 height 689
click at [1179, 16] on span "Publish" at bounding box center [1190, 18] width 35 height 13
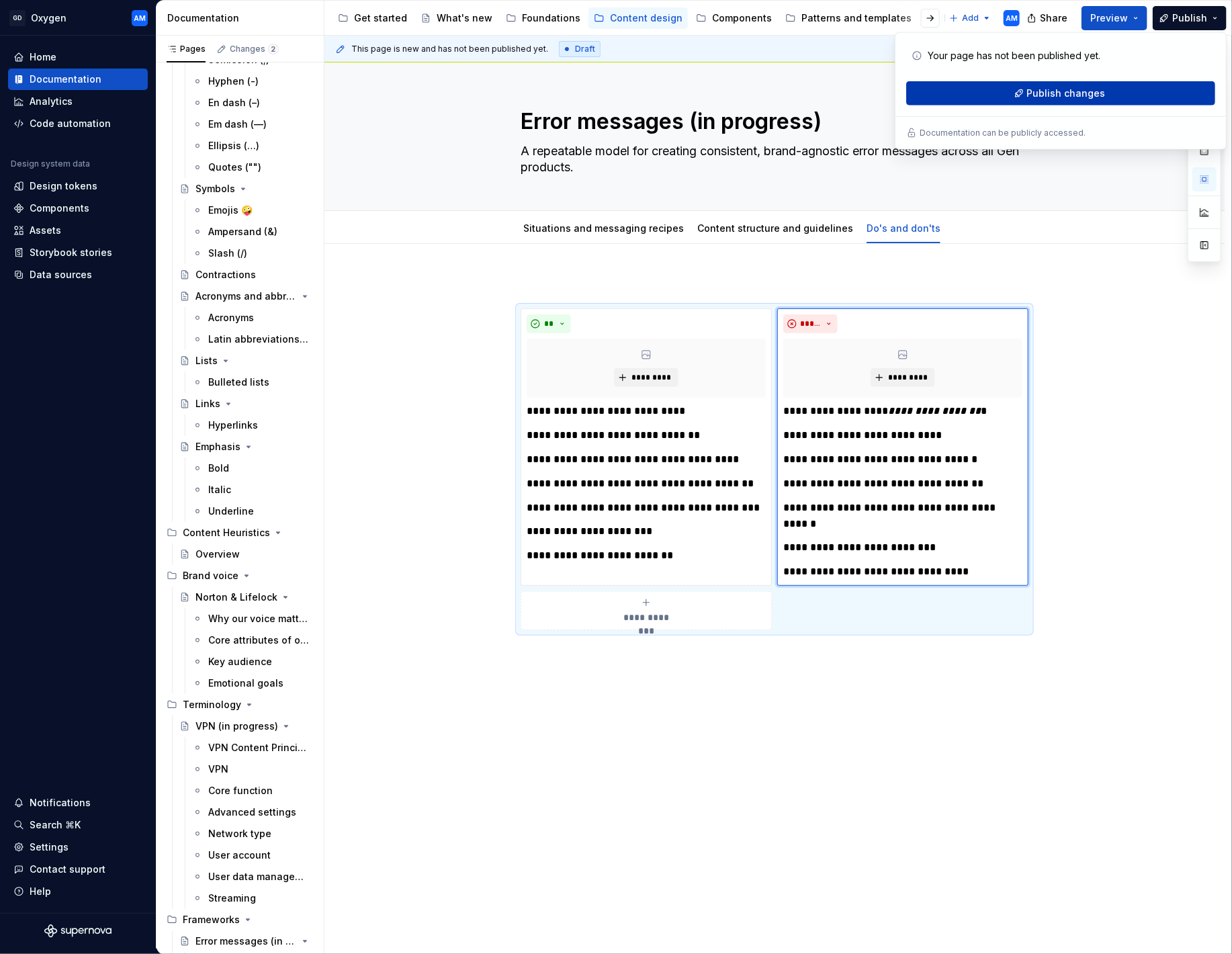
click at [1060, 92] on span "Publish changes" at bounding box center [1066, 93] width 79 height 13
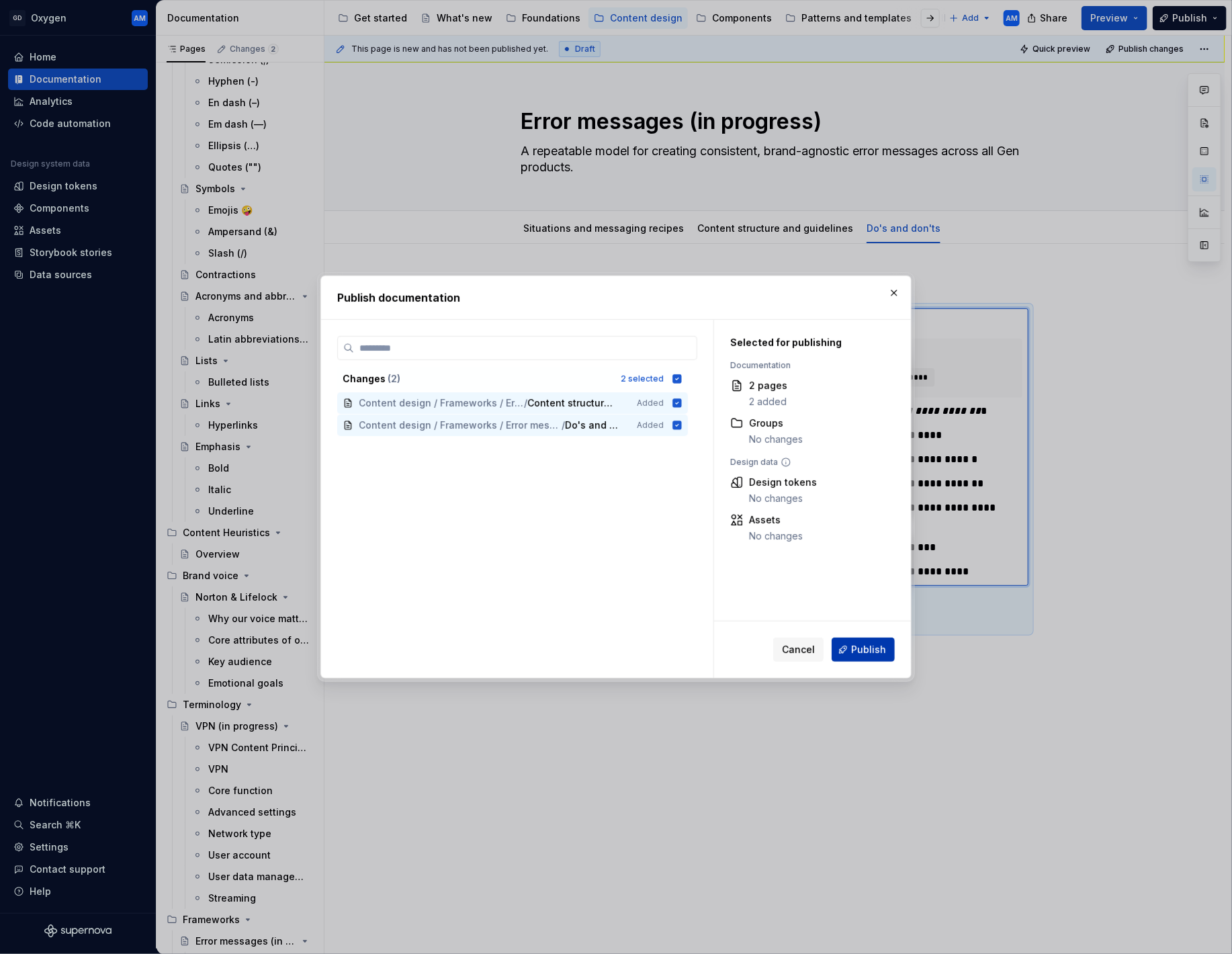
click at [850, 644] on button "Publish" at bounding box center [863, 649] width 63 height 24
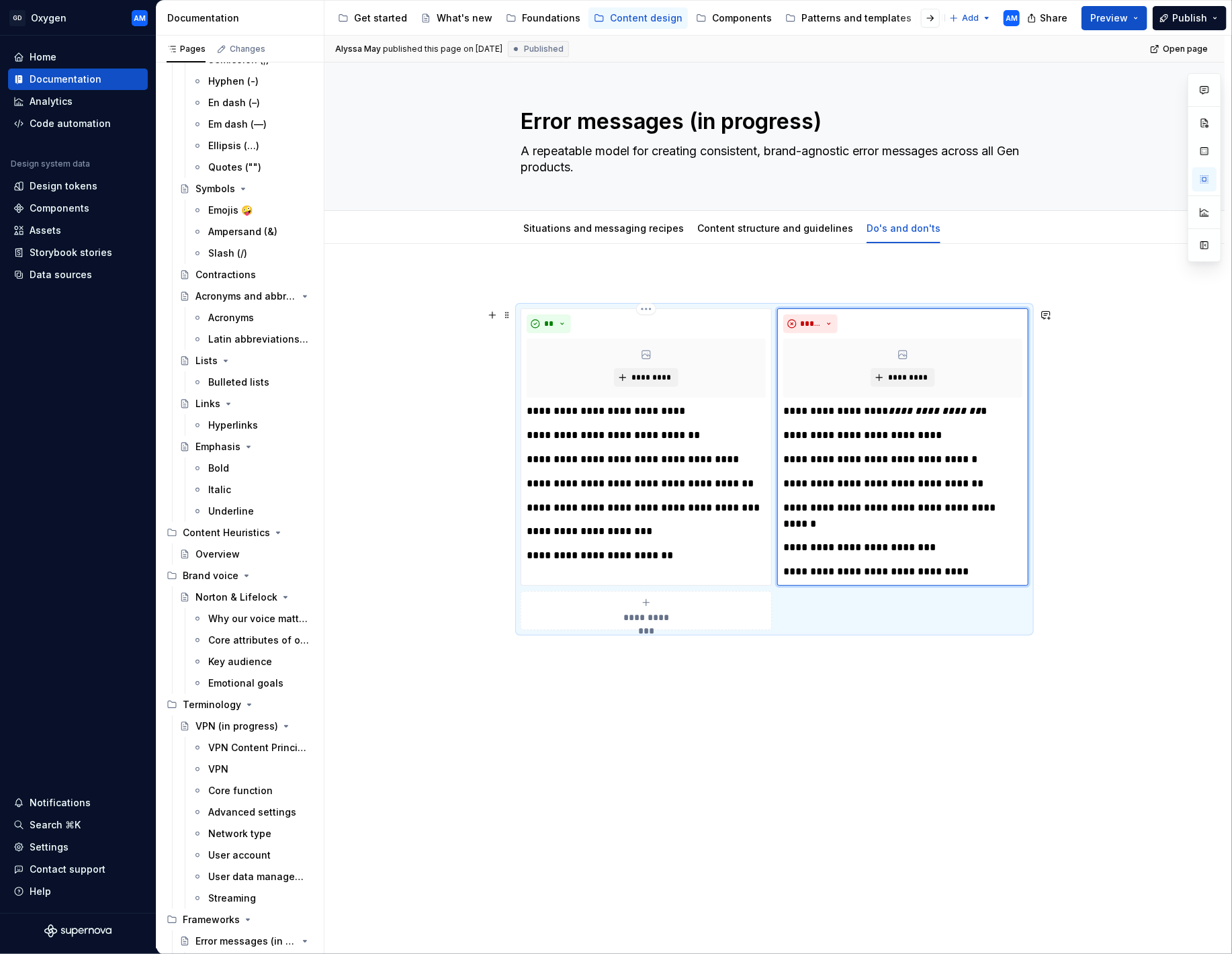
click at [606, 501] on p "**********" at bounding box center [646, 508] width 239 height 16
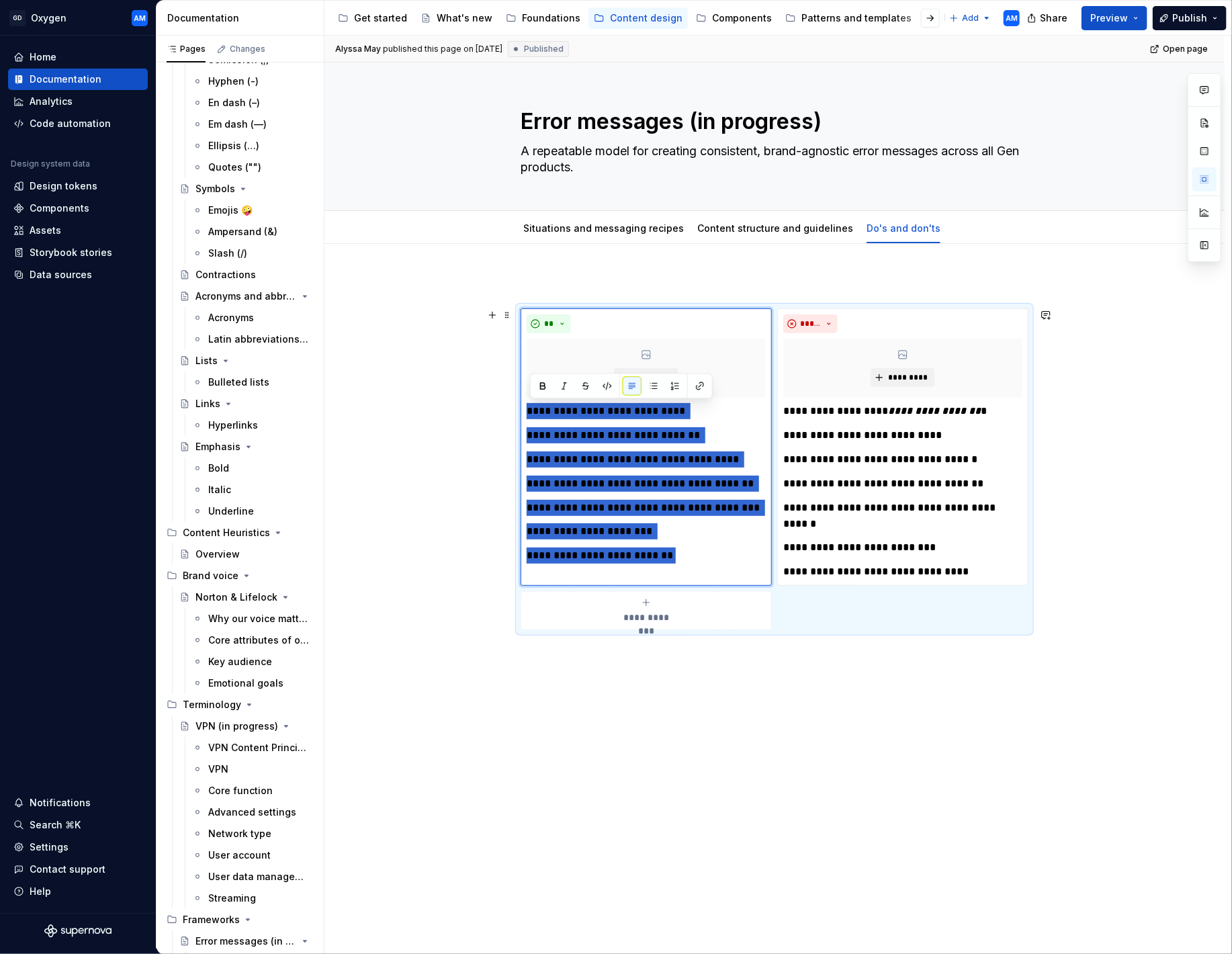
drag, startPoint x: 681, startPoint y: 561, endPoint x: 516, endPoint y: 412, distance: 222.3
click at [516, 411] on div "**********" at bounding box center [774, 588] width 900 height 689
click at [675, 380] on button "button" at bounding box center [675, 386] width 19 height 19
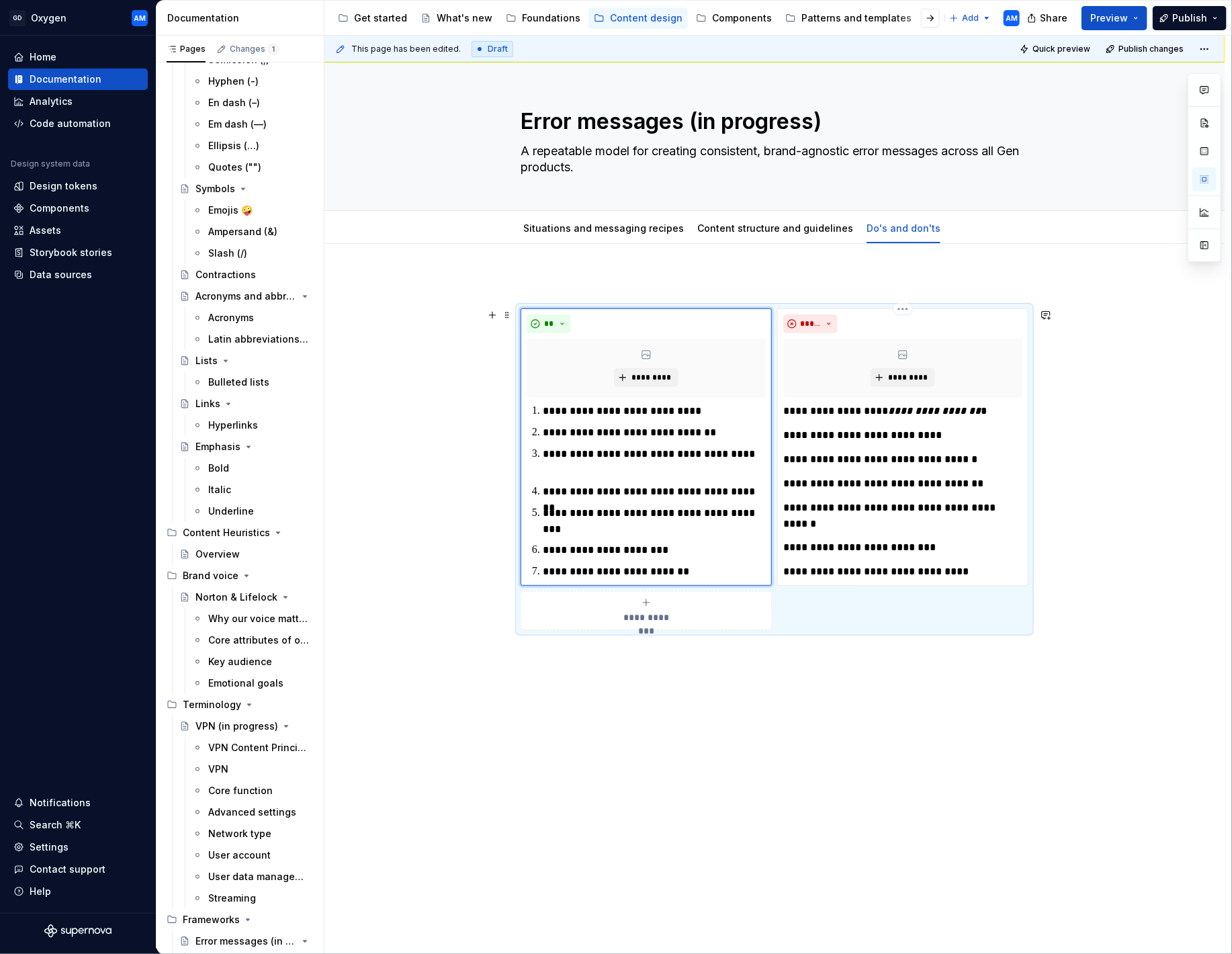
click at [899, 508] on p "**********" at bounding box center [903, 516] width 239 height 33
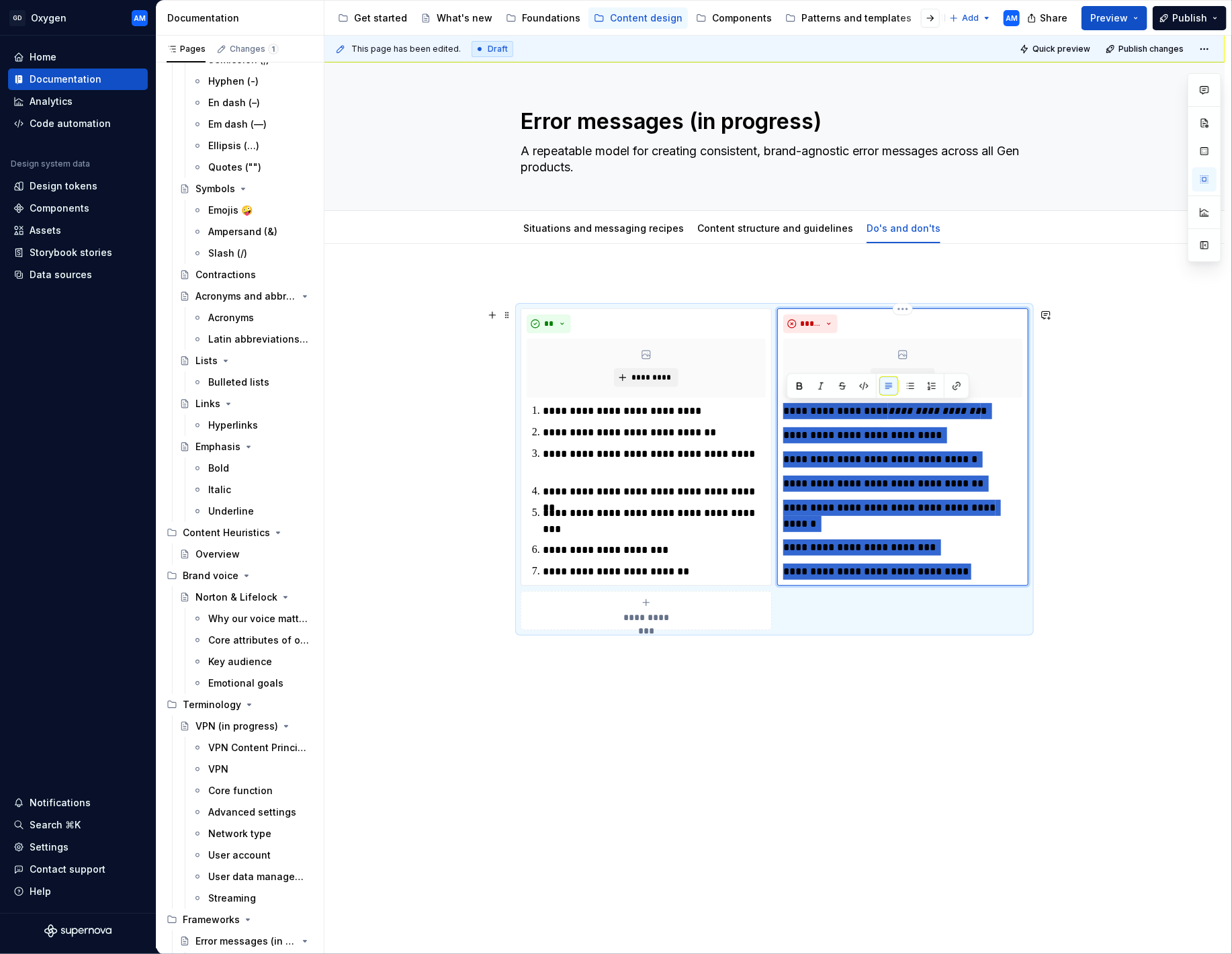
drag, startPoint x: 973, startPoint y: 565, endPoint x: 787, endPoint y: 407, distance: 244.0
click at [787, 407] on div "**********" at bounding box center [903, 491] width 239 height 177
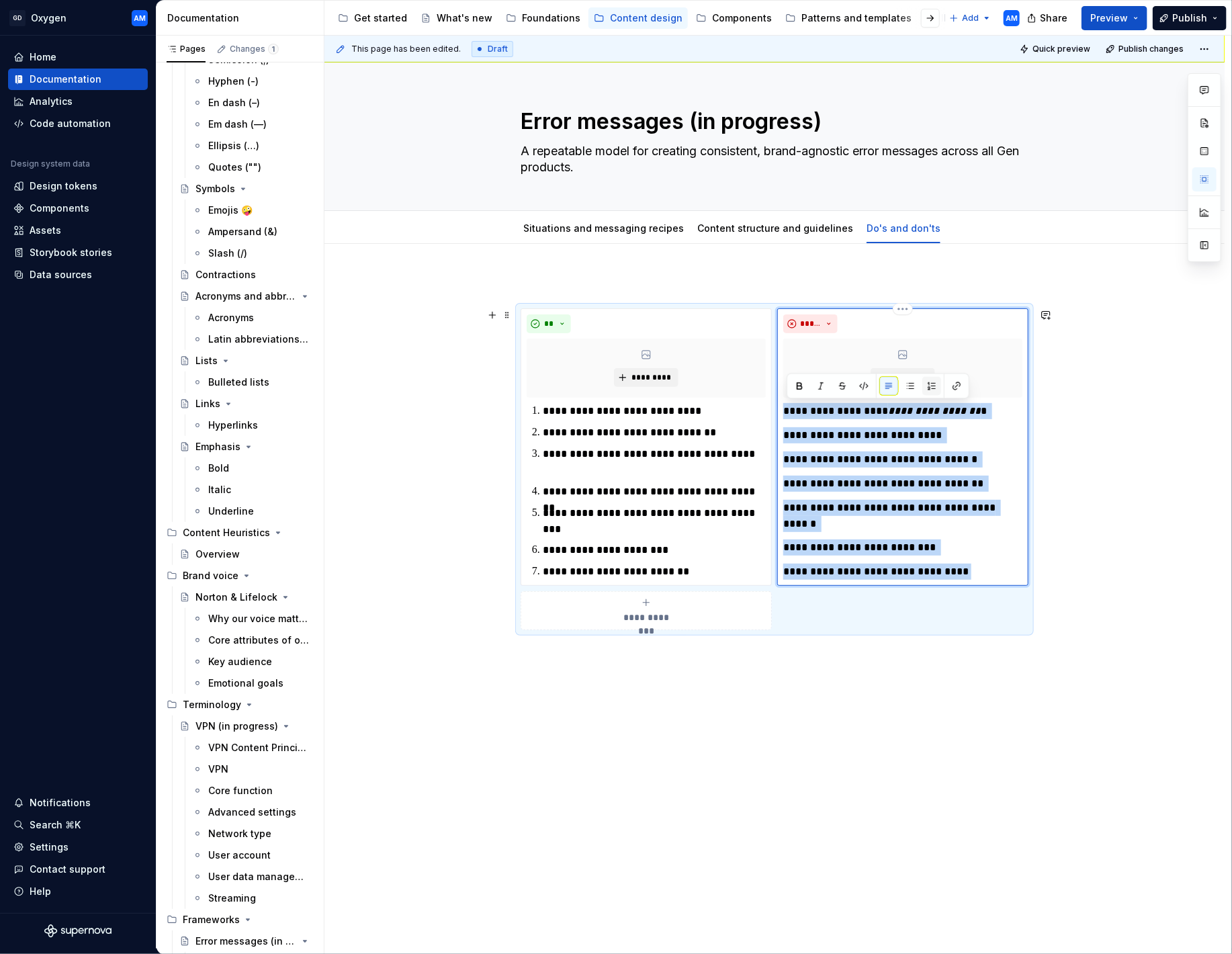
click at [926, 383] on button "button" at bounding box center [931, 386] width 19 height 19
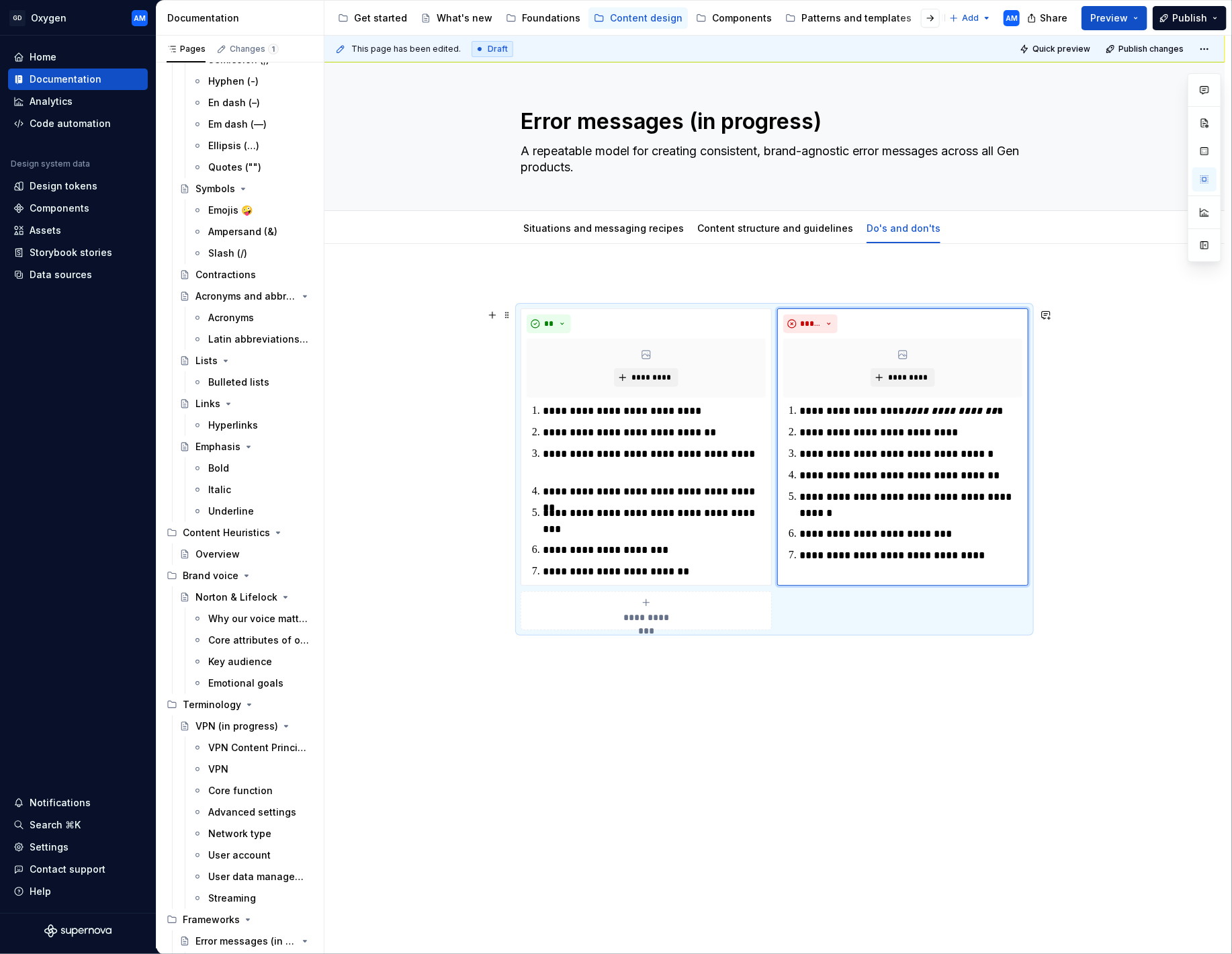
click at [1114, 462] on div "**********" at bounding box center [777, 492] width 907 height 913
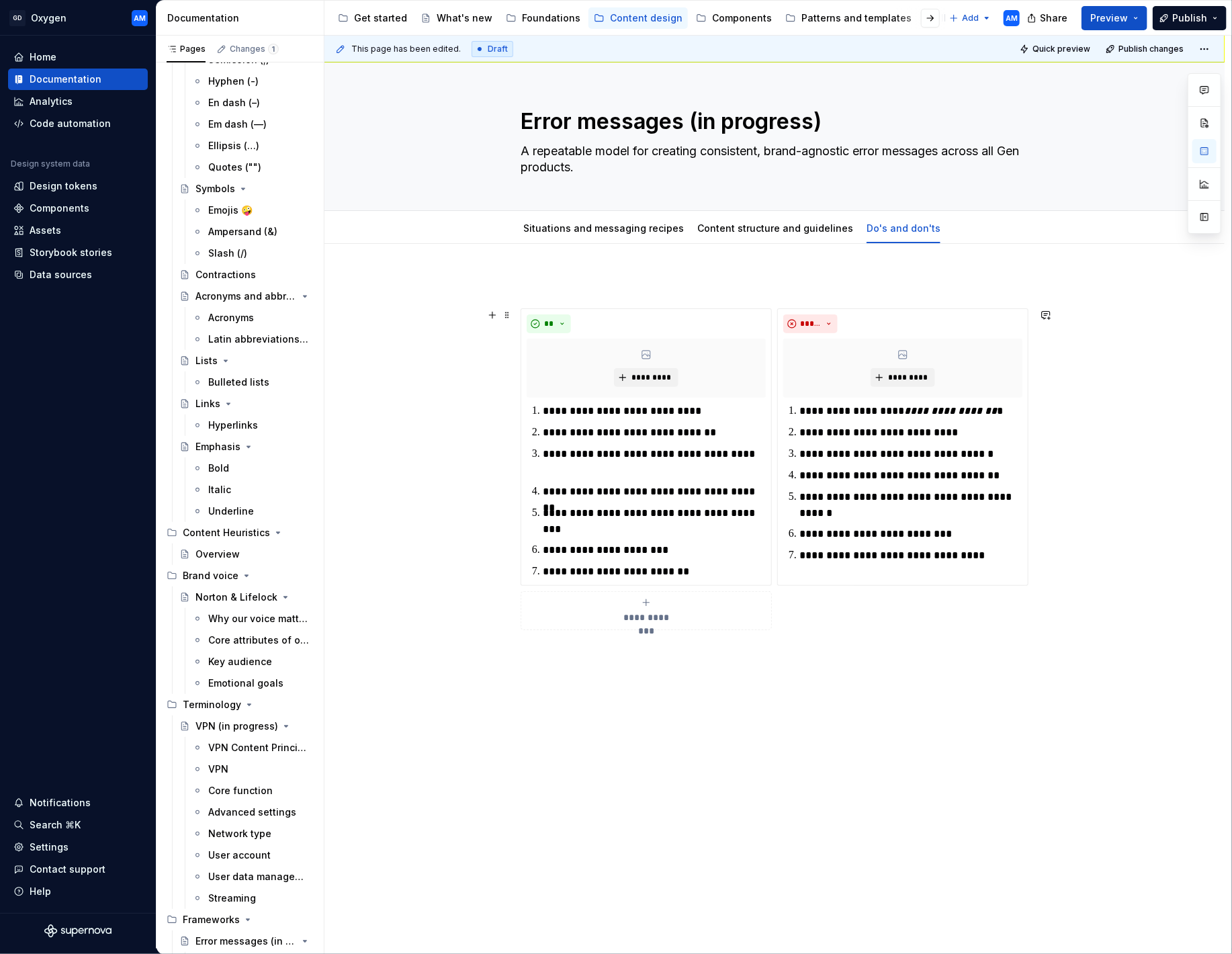
click at [1092, 487] on div "**********" at bounding box center [774, 588] width 900 height 689
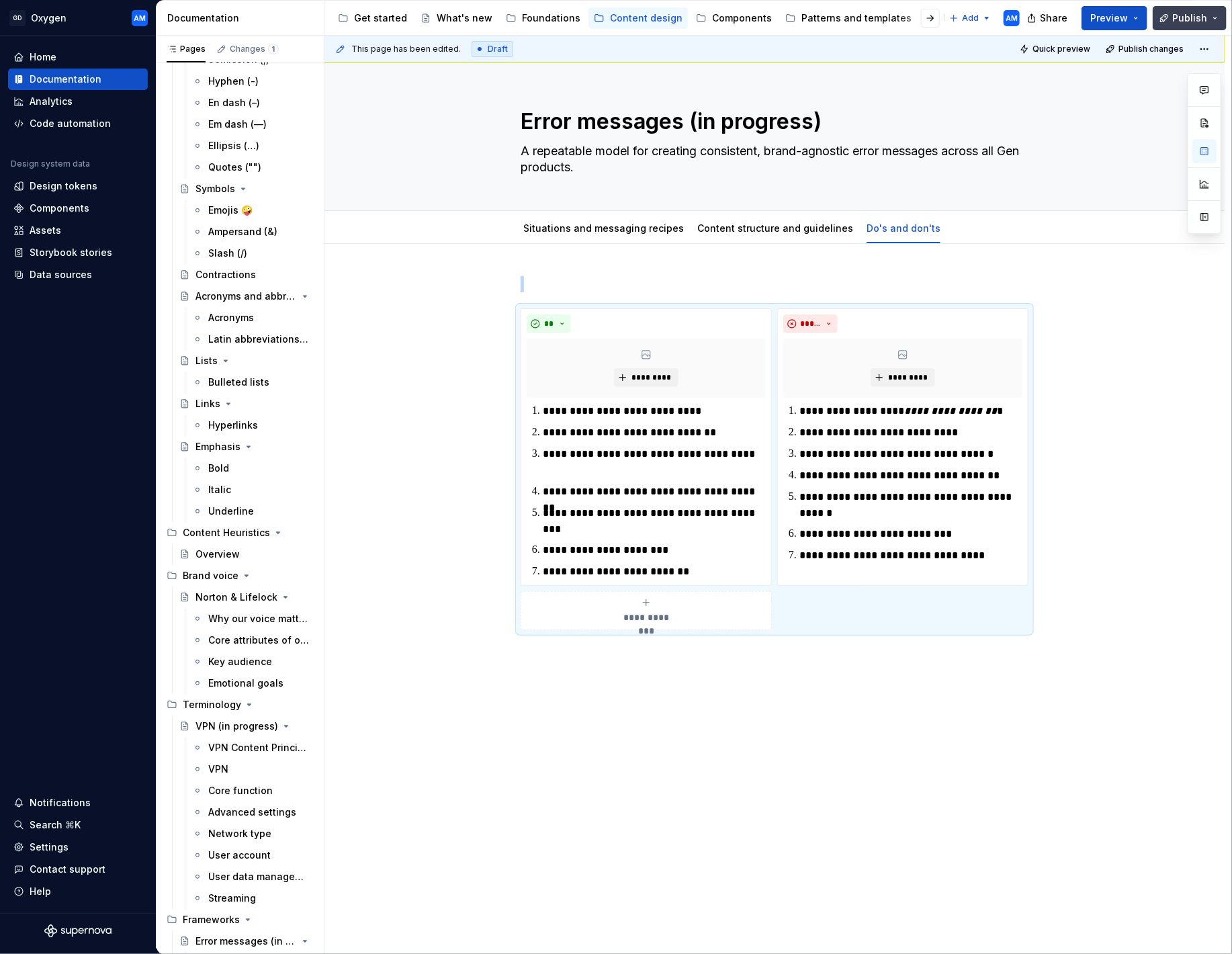
click at [1198, 21] on span "Publish" at bounding box center [1190, 18] width 35 height 13
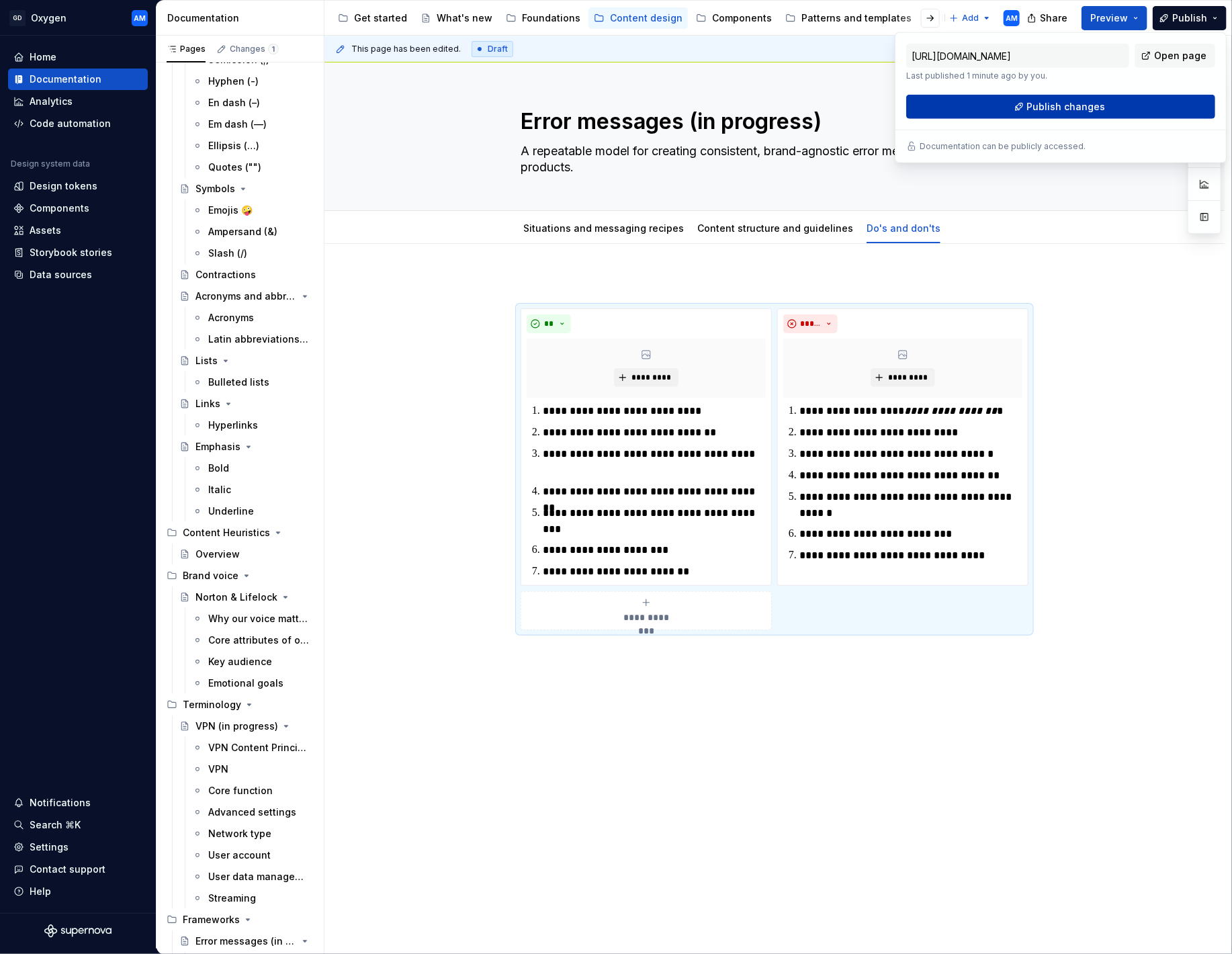
click at [1066, 98] on button "Publish changes" at bounding box center [1061, 106] width 309 height 24
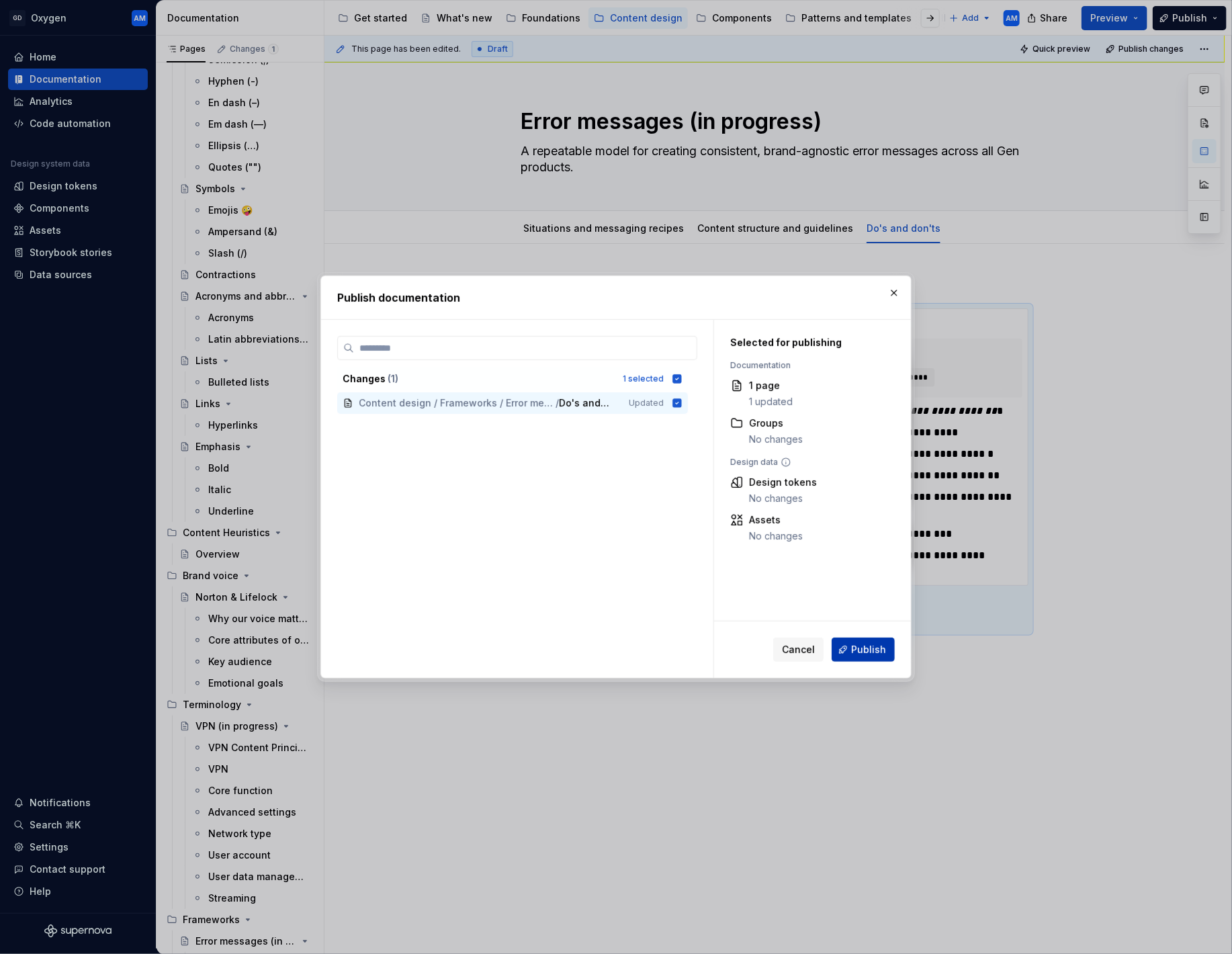
click at [860, 641] on button "Publish" at bounding box center [863, 649] width 63 height 24
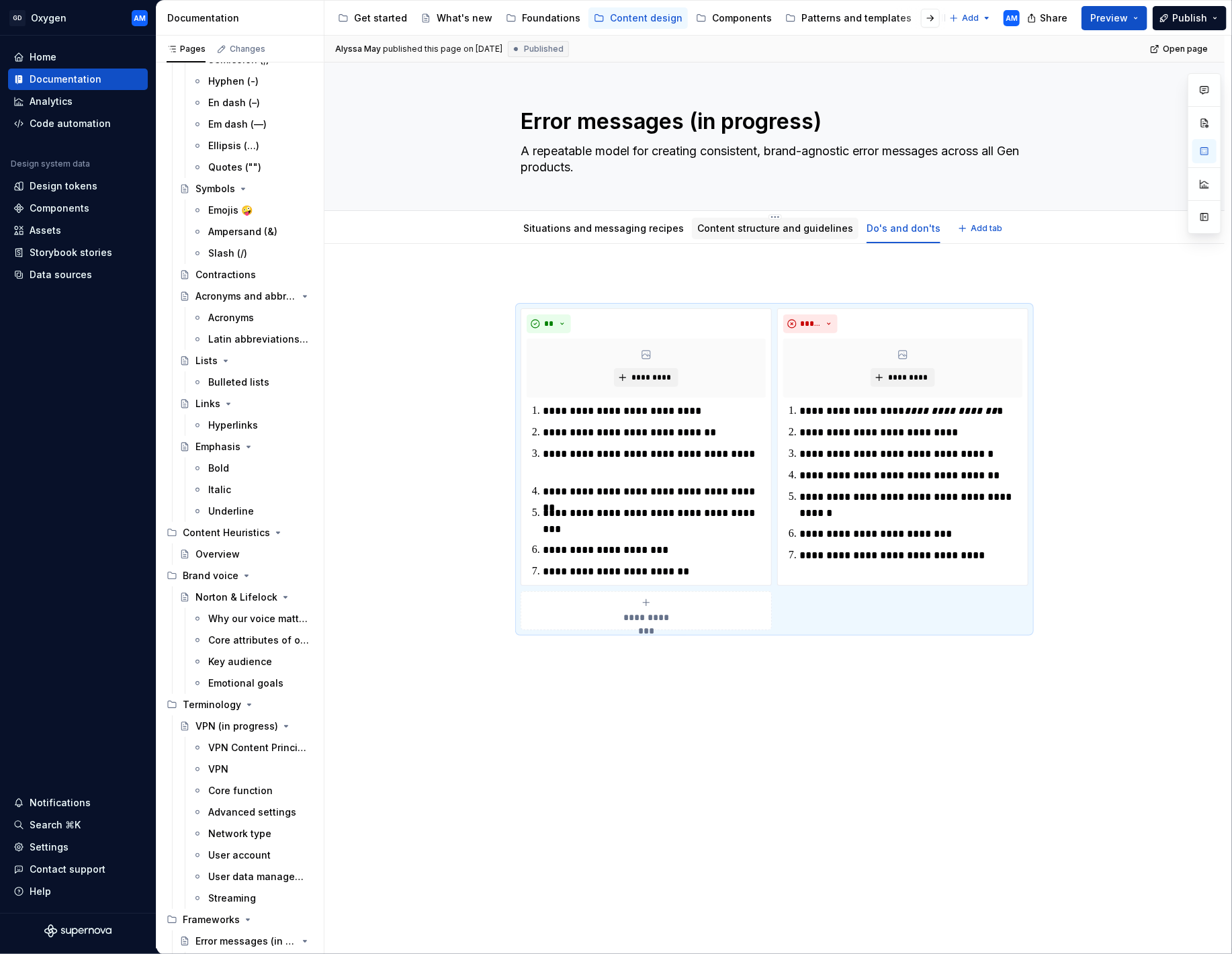
click at [748, 242] on div "Situations and messaging recipes Content structure and guidelines Do's and don'…" at bounding box center [731, 231] width 439 height 36
click at [751, 232] on link "Content structure and guidelines" at bounding box center [775, 228] width 155 height 11
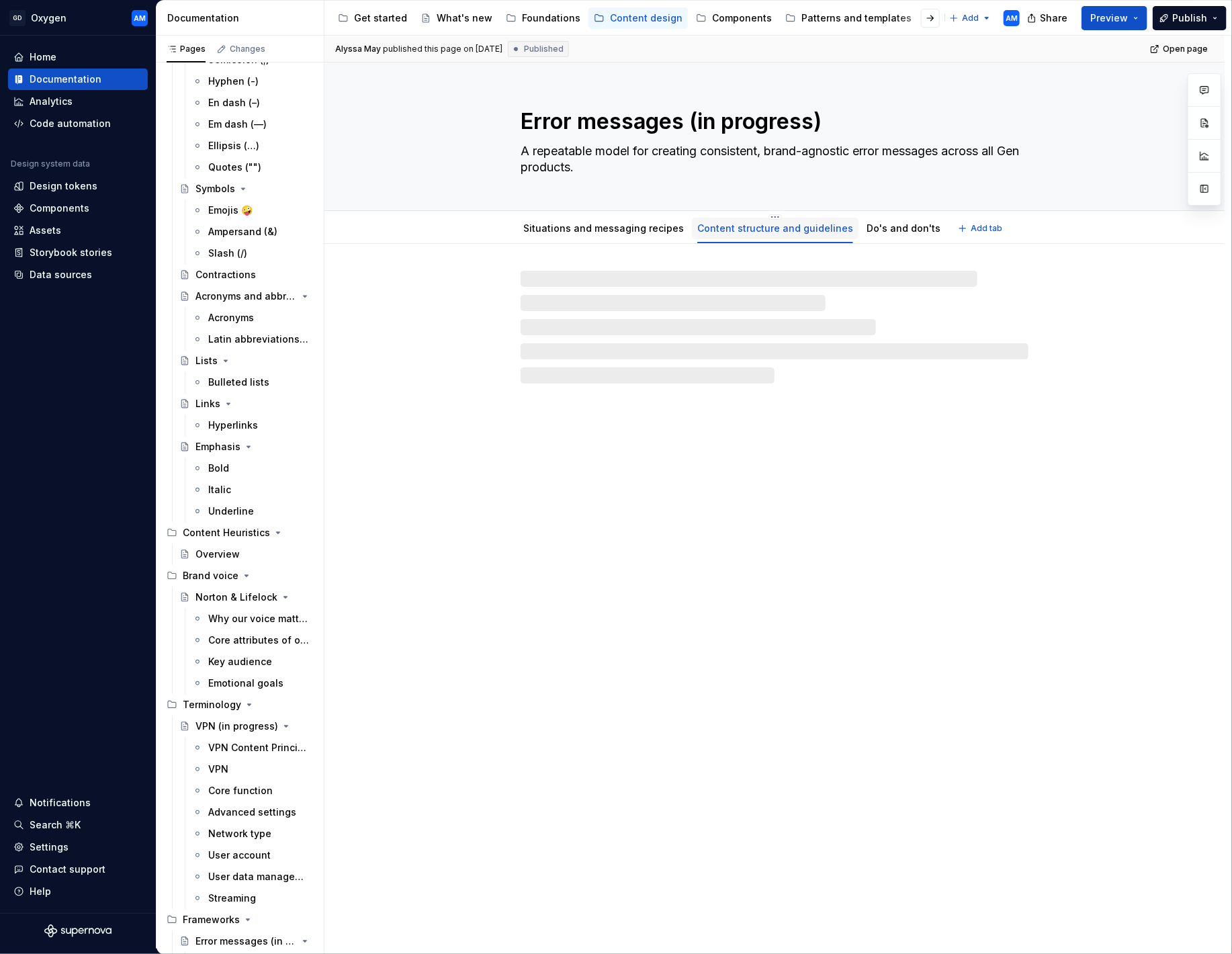
type textarea "*"
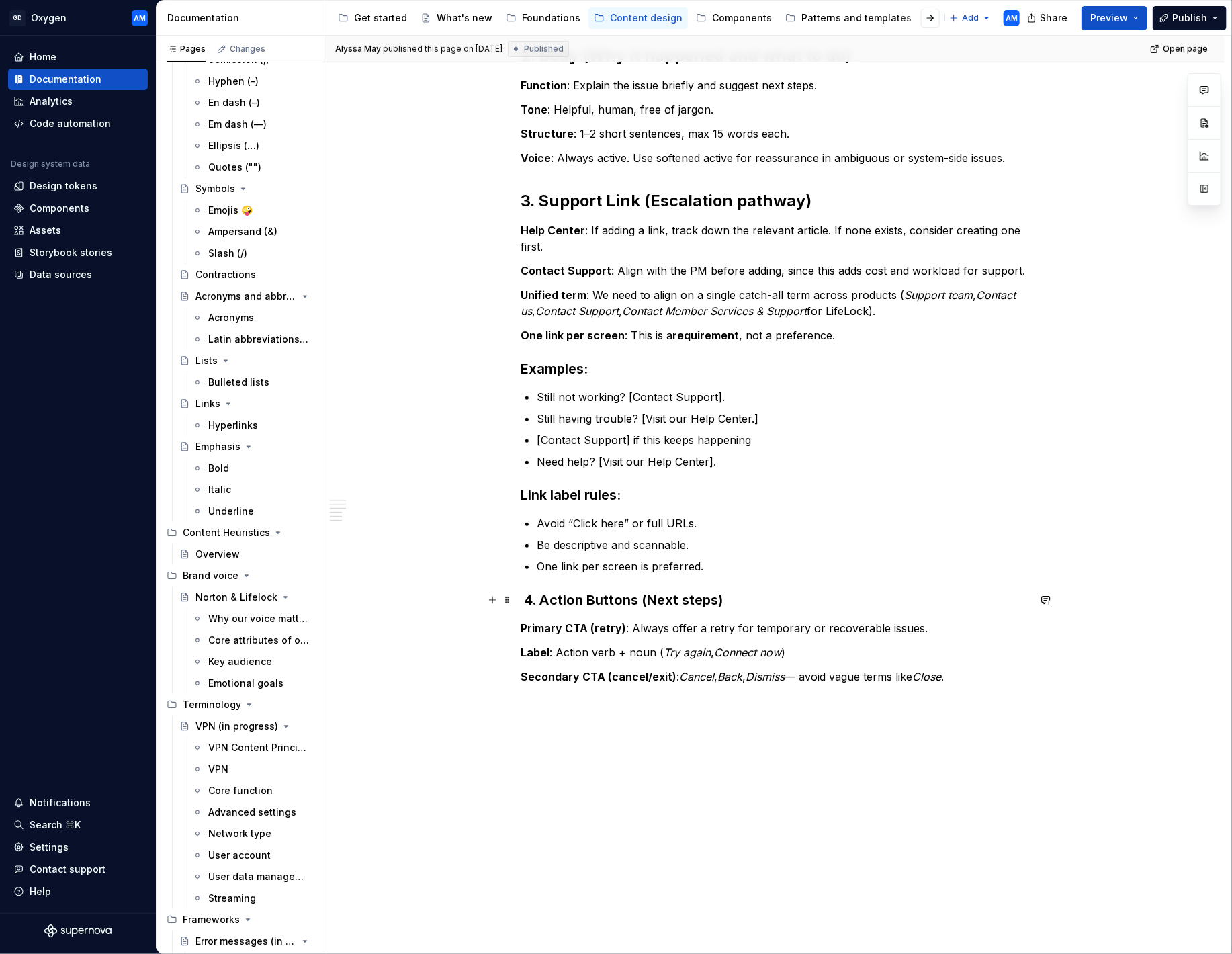
scroll to position [486, 0]
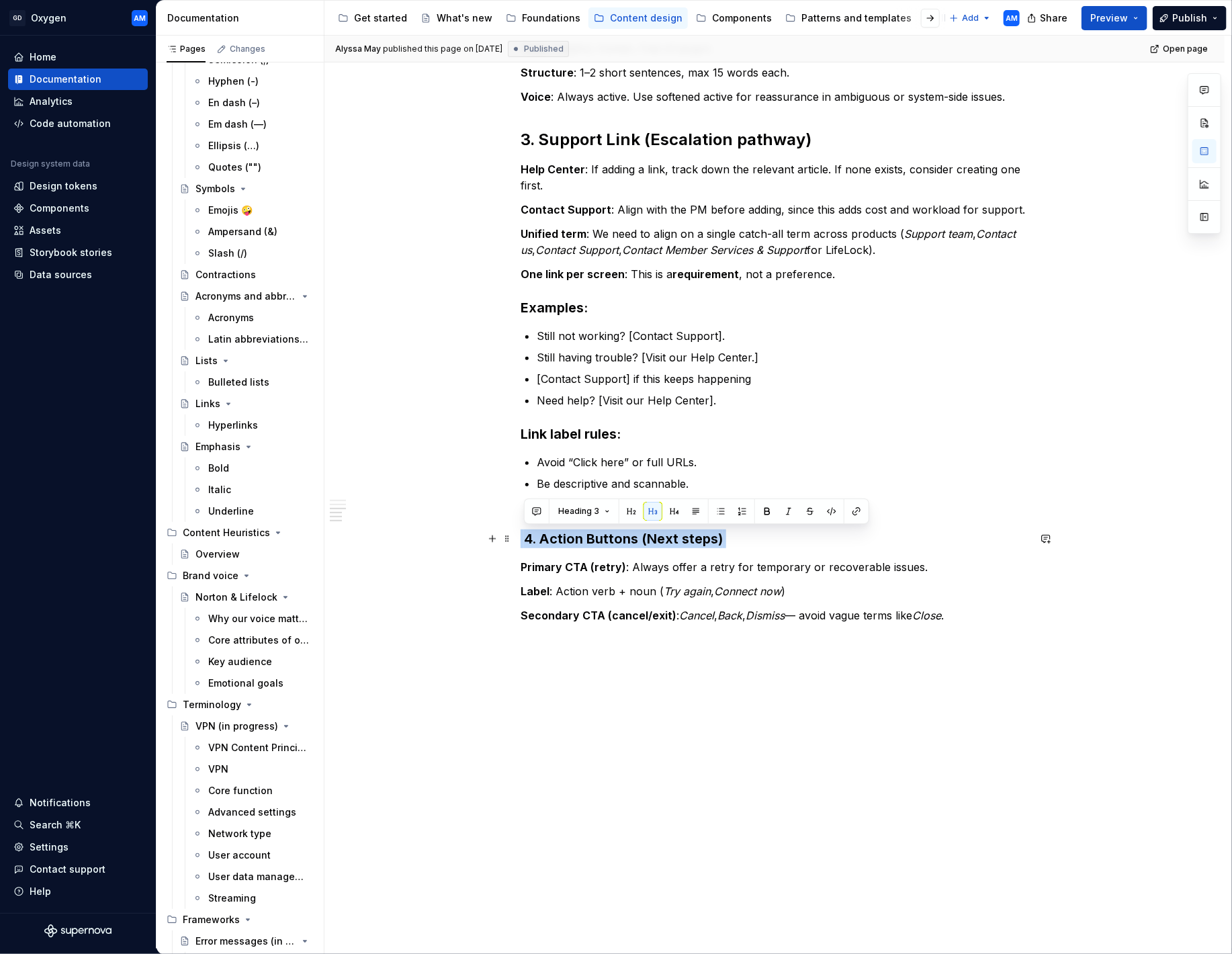
drag, startPoint x: 734, startPoint y: 535, endPoint x: 435, endPoint y: 529, distance: 299.1
click at [435, 529] on div "1. Headline (What happened?) Function : State the problem clearly and succinctl…" at bounding box center [774, 353] width 900 height 1192
click at [625, 511] on button "button" at bounding box center [631, 511] width 19 height 19
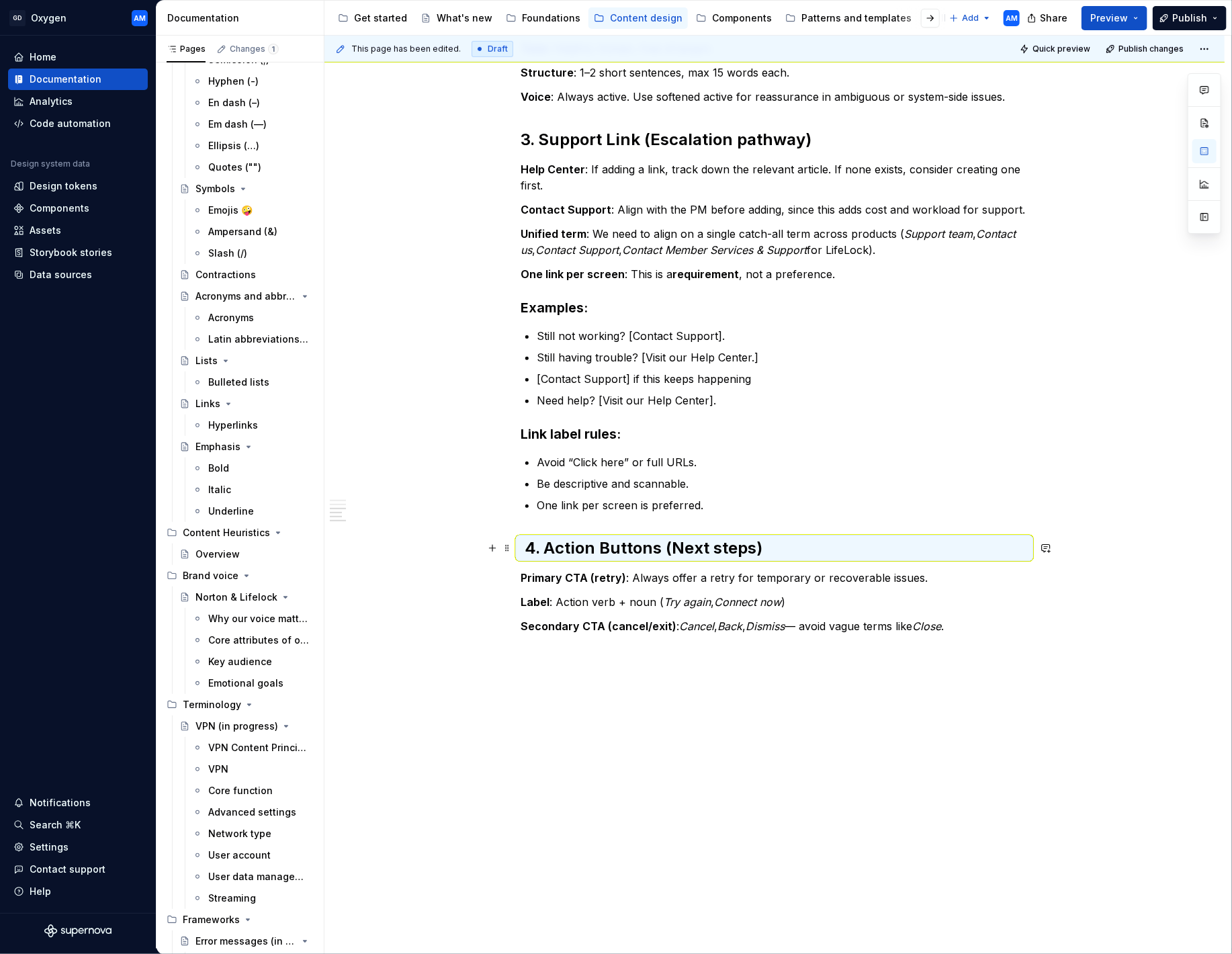
drag, startPoint x: 589, startPoint y: 554, endPoint x: 540, endPoint y: 549, distance: 49.3
click at [585, 549] on strong "4. Action Buttons (Next steps)" at bounding box center [643, 548] width 238 height 19
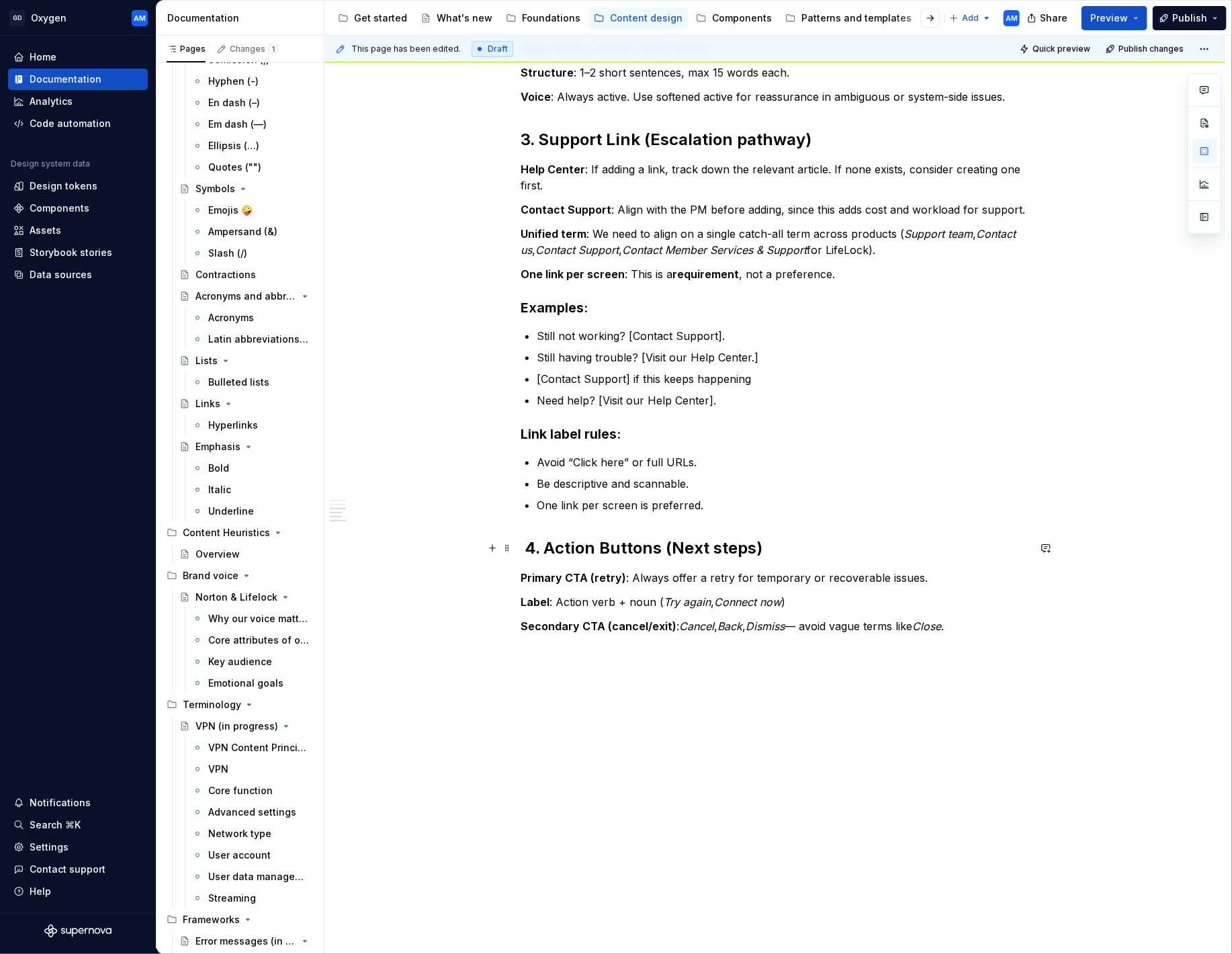
click at [534, 546] on strong "4. Action Buttons (Next steps)" at bounding box center [643, 548] width 238 height 19
drag, startPoint x: 527, startPoint y: 549, endPoint x: 534, endPoint y: 548, distance: 7.1
click at [528, 549] on strong "4. Action Buttons (Next steps)" at bounding box center [643, 548] width 238 height 19
click at [746, 723] on div "1. Headline (What happened?) Function : State the problem clearly and succinctl…" at bounding box center [774, 359] width 900 height 1202
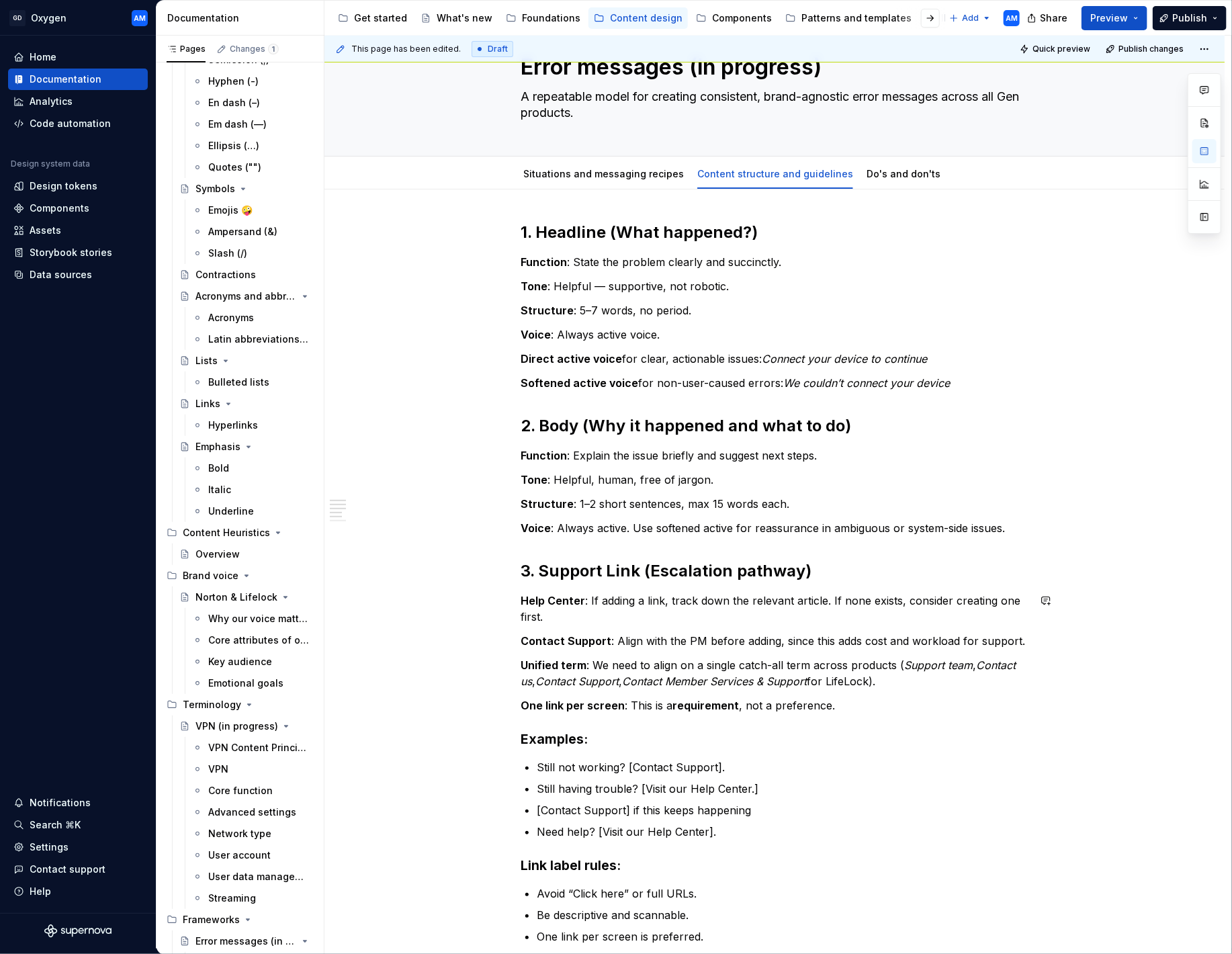
scroll to position [0, 0]
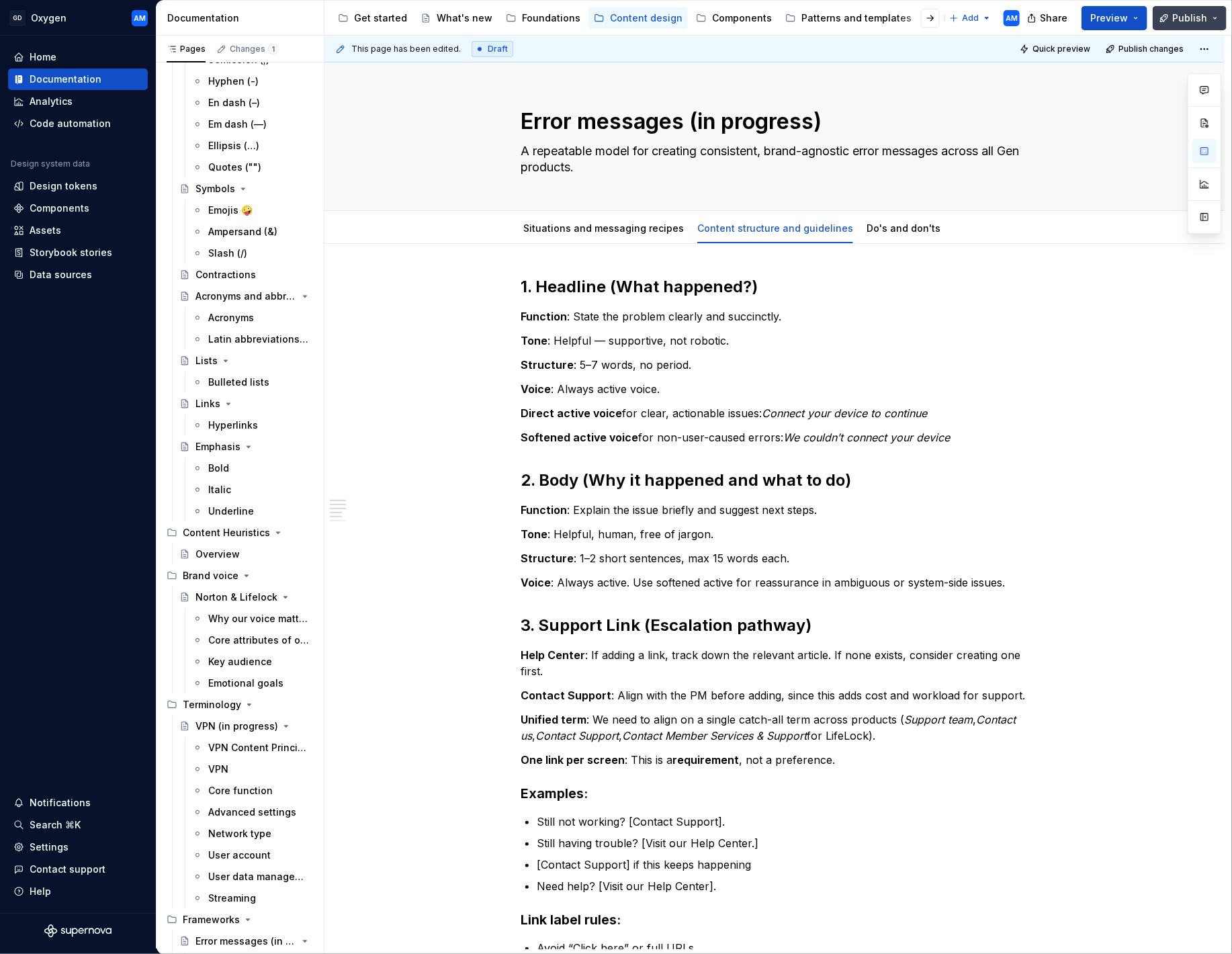
click at [1186, 18] on span "Publish" at bounding box center [1190, 18] width 35 height 13
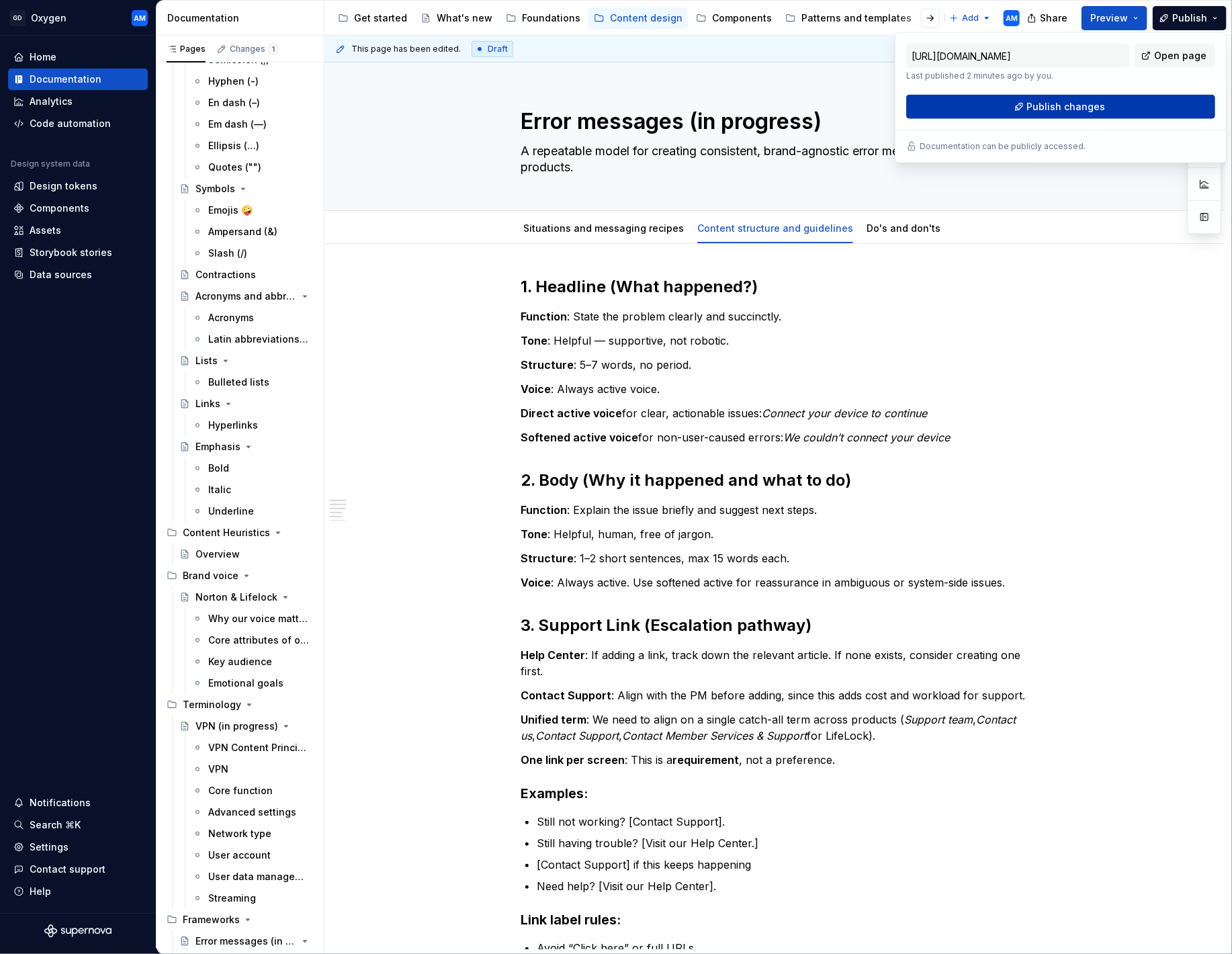
click at [1095, 102] on span "Publish changes" at bounding box center [1066, 106] width 79 height 13
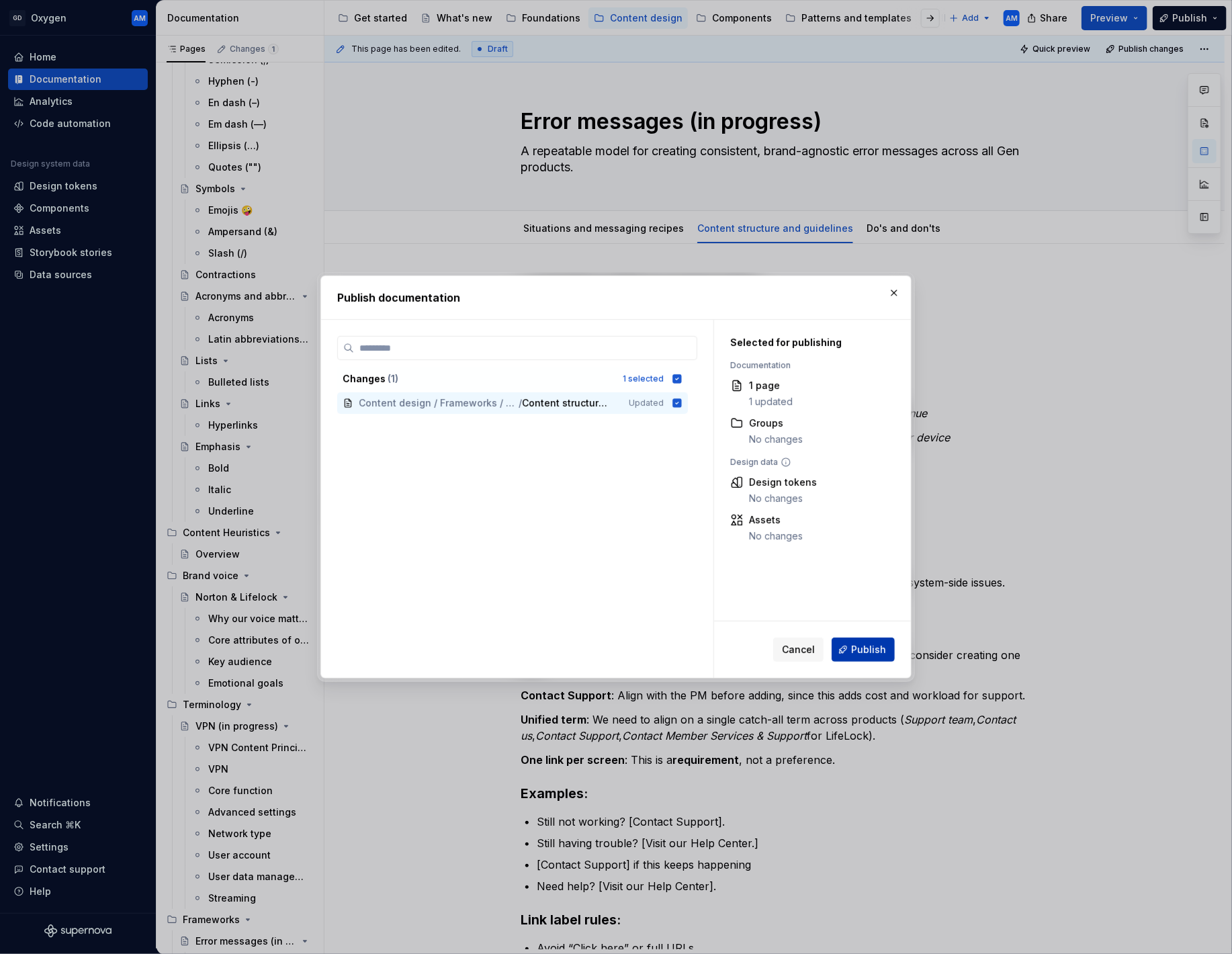
click at [851, 649] on button "Publish" at bounding box center [863, 649] width 63 height 24
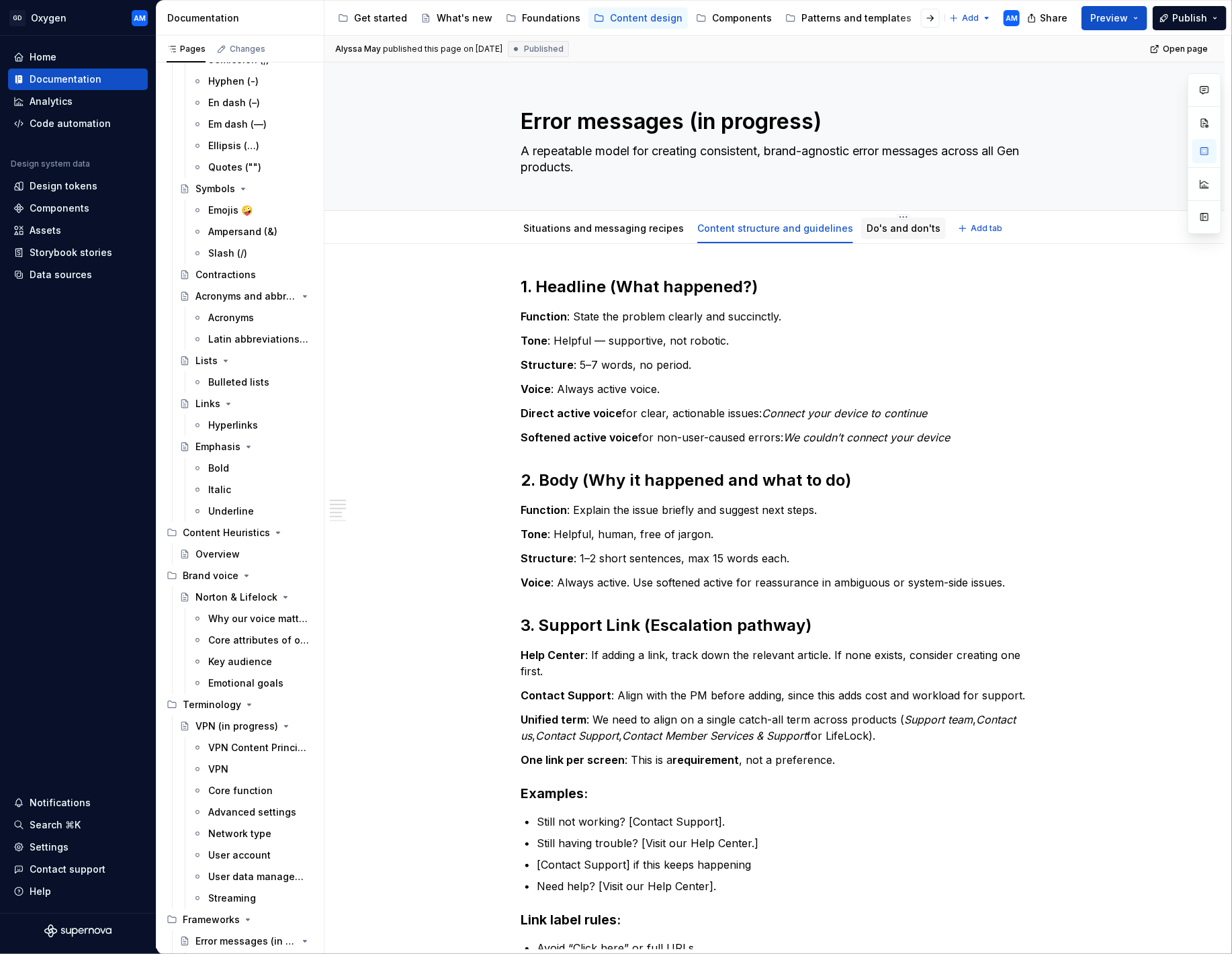
click at [868, 227] on link "Do's and don'ts" at bounding box center [903, 228] width 74 height 11
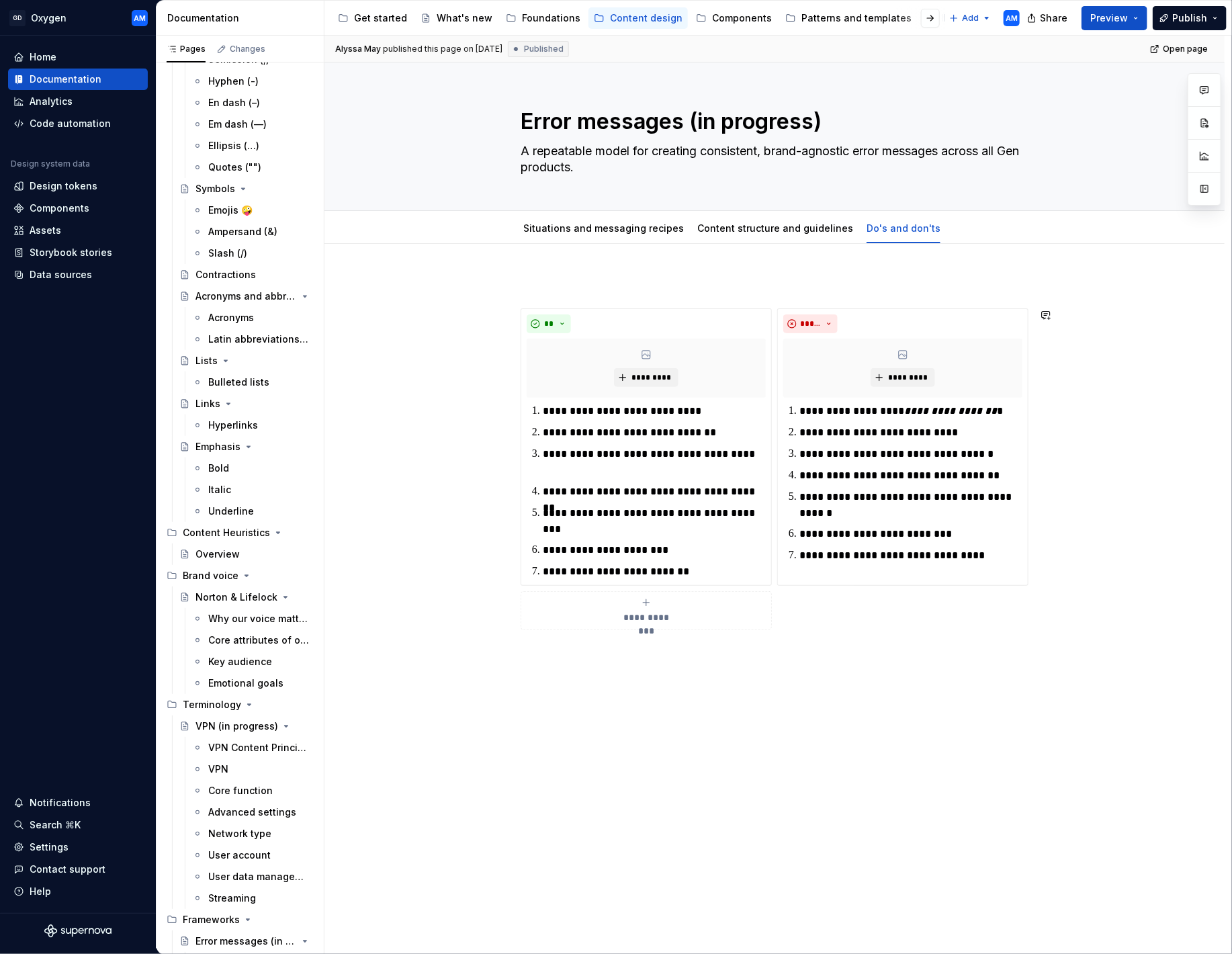
click at [632, 699] on div "**********" at bounding box center [774, 588] width 900 height 689
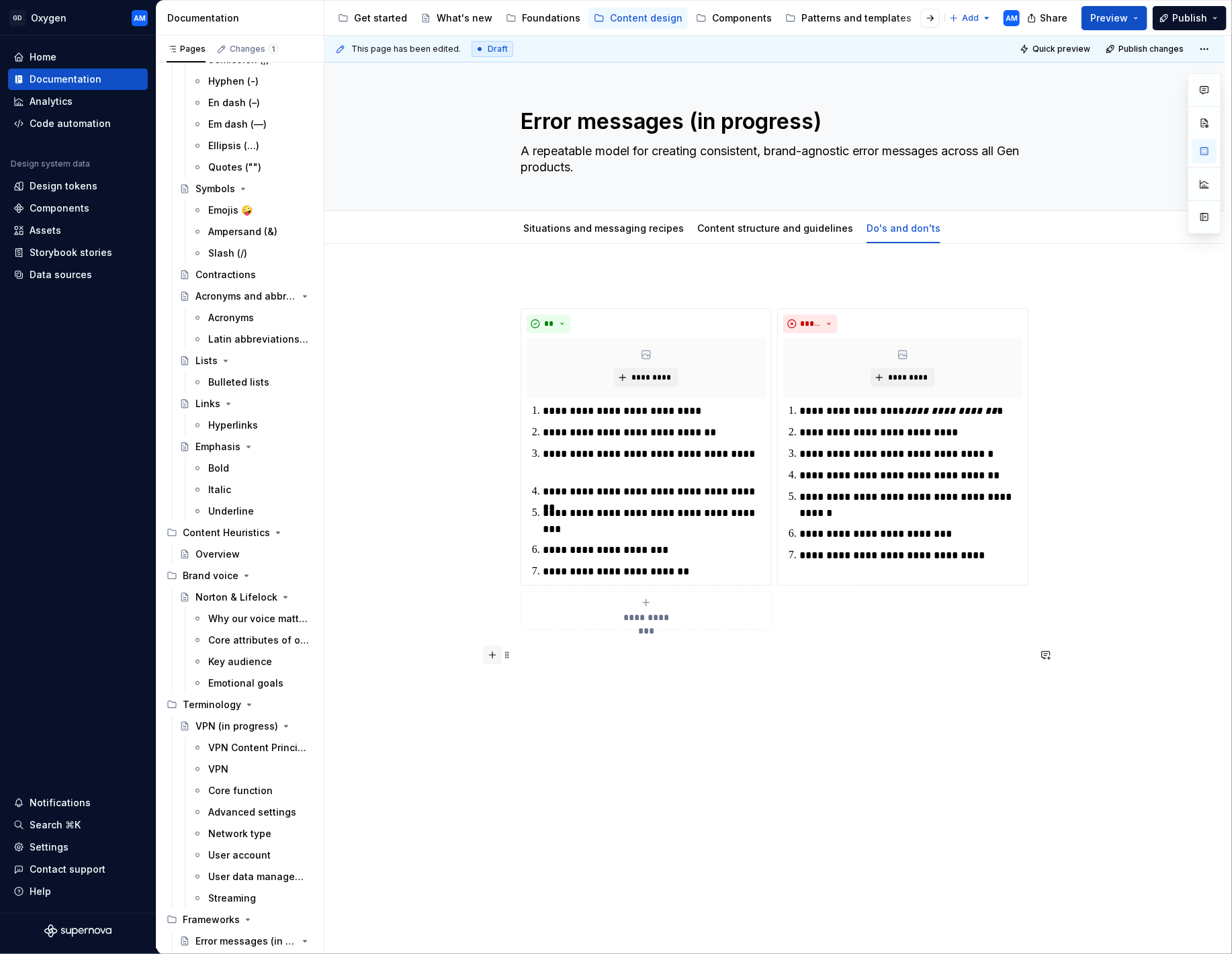
click at [495, 658] on button "button" at bounding box center [492, 655] width 19 height 19
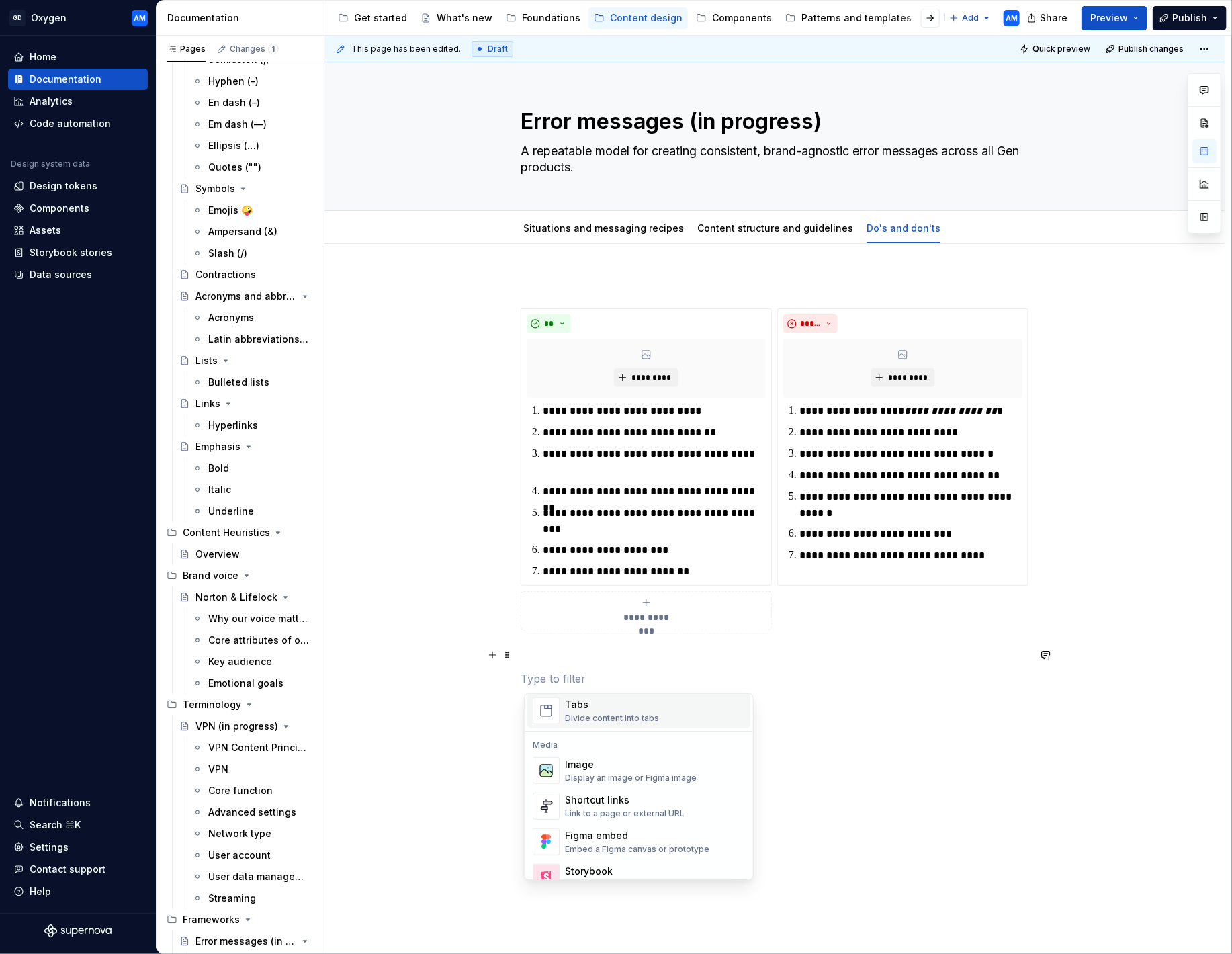
scroll to position [539, 0]
click at [593, 765] on div "Image" at bounding box center [631, 759] width 132 height 13
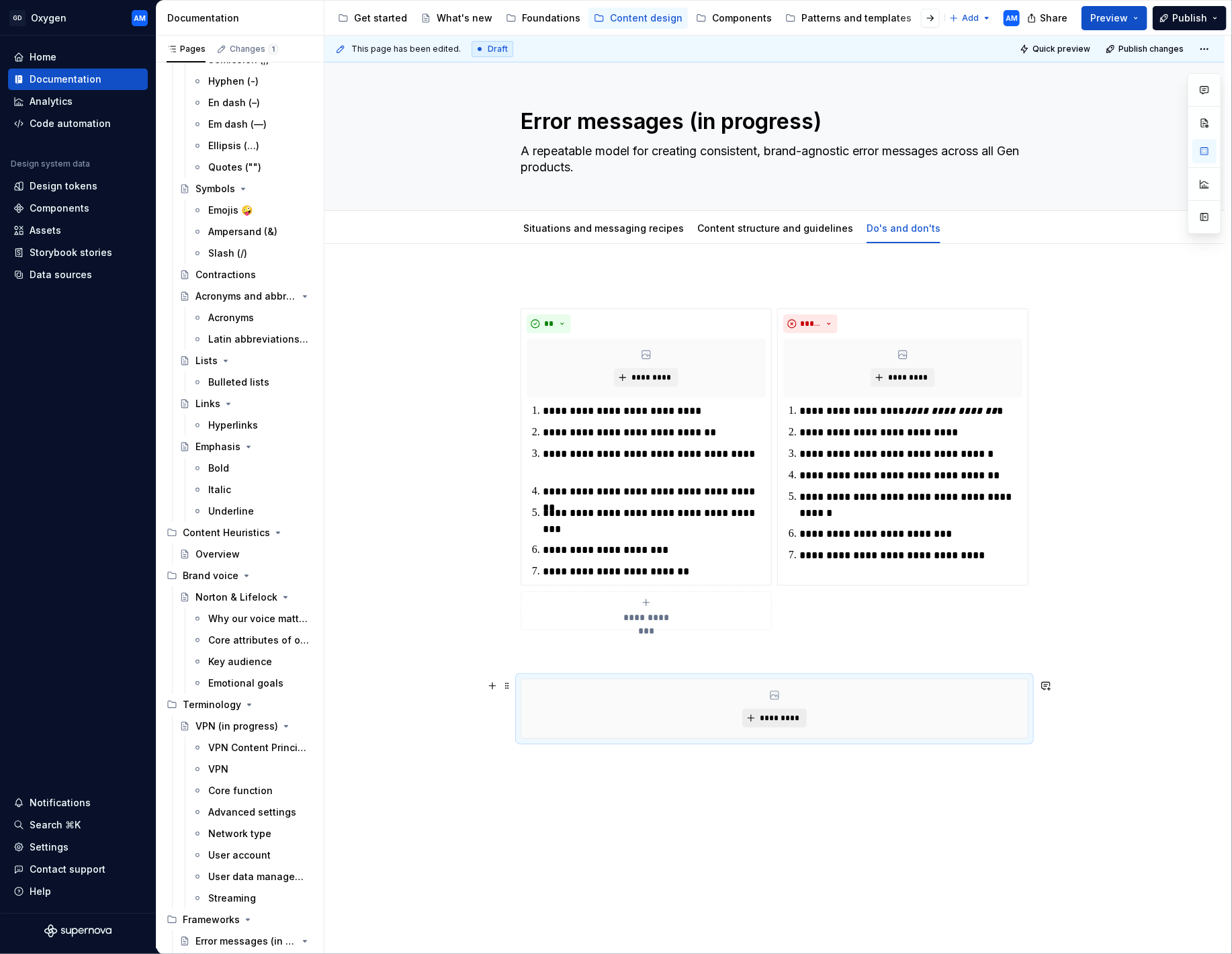
drag, startPoint x: 1034, startPoint y: 715, endPoint x: 760, endPoint y: 715, distance: 274.0
click at [760, 715] on div "*********" at bounding box center [774, 708] width 508 height 60
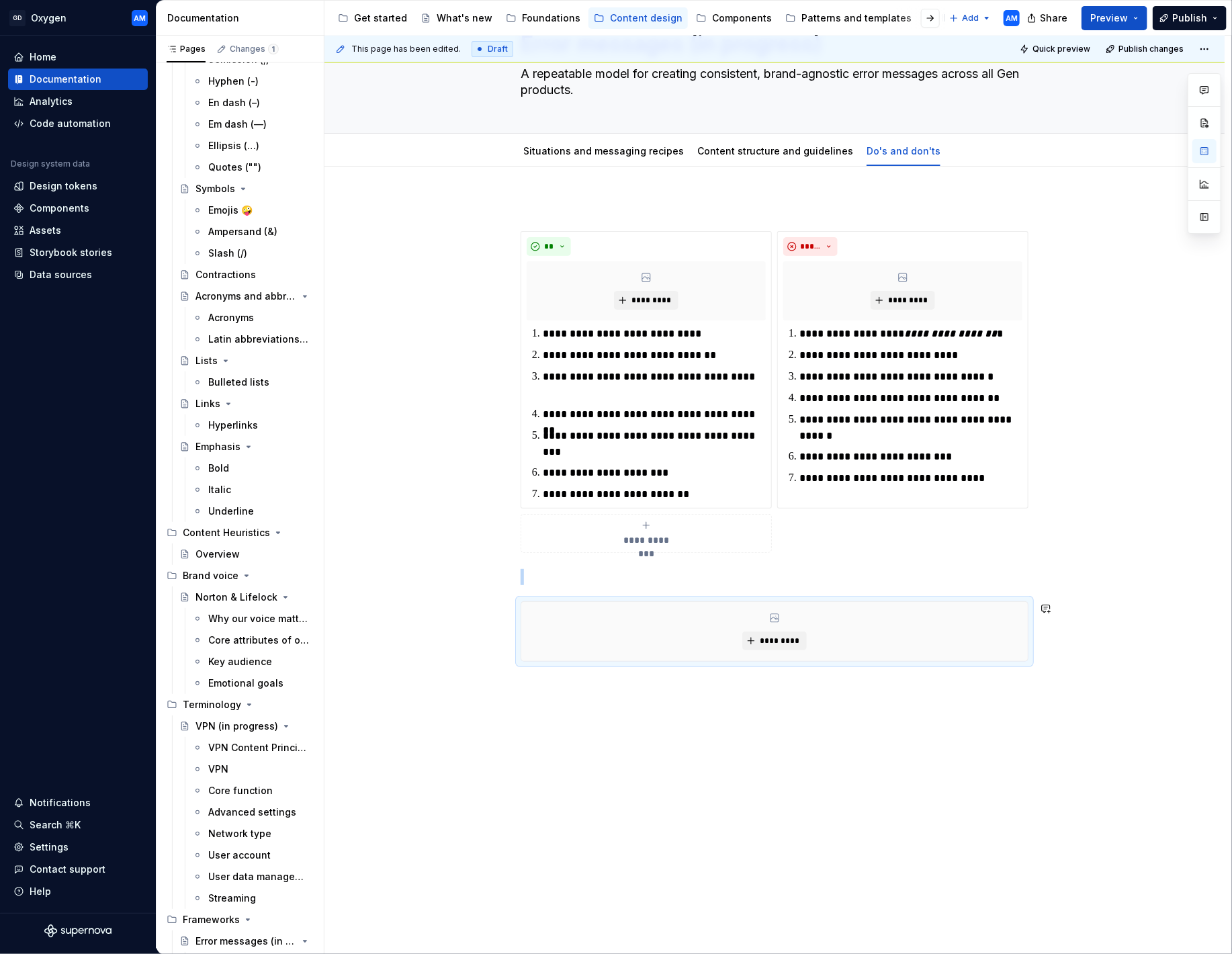
scroll to position [93, 0]
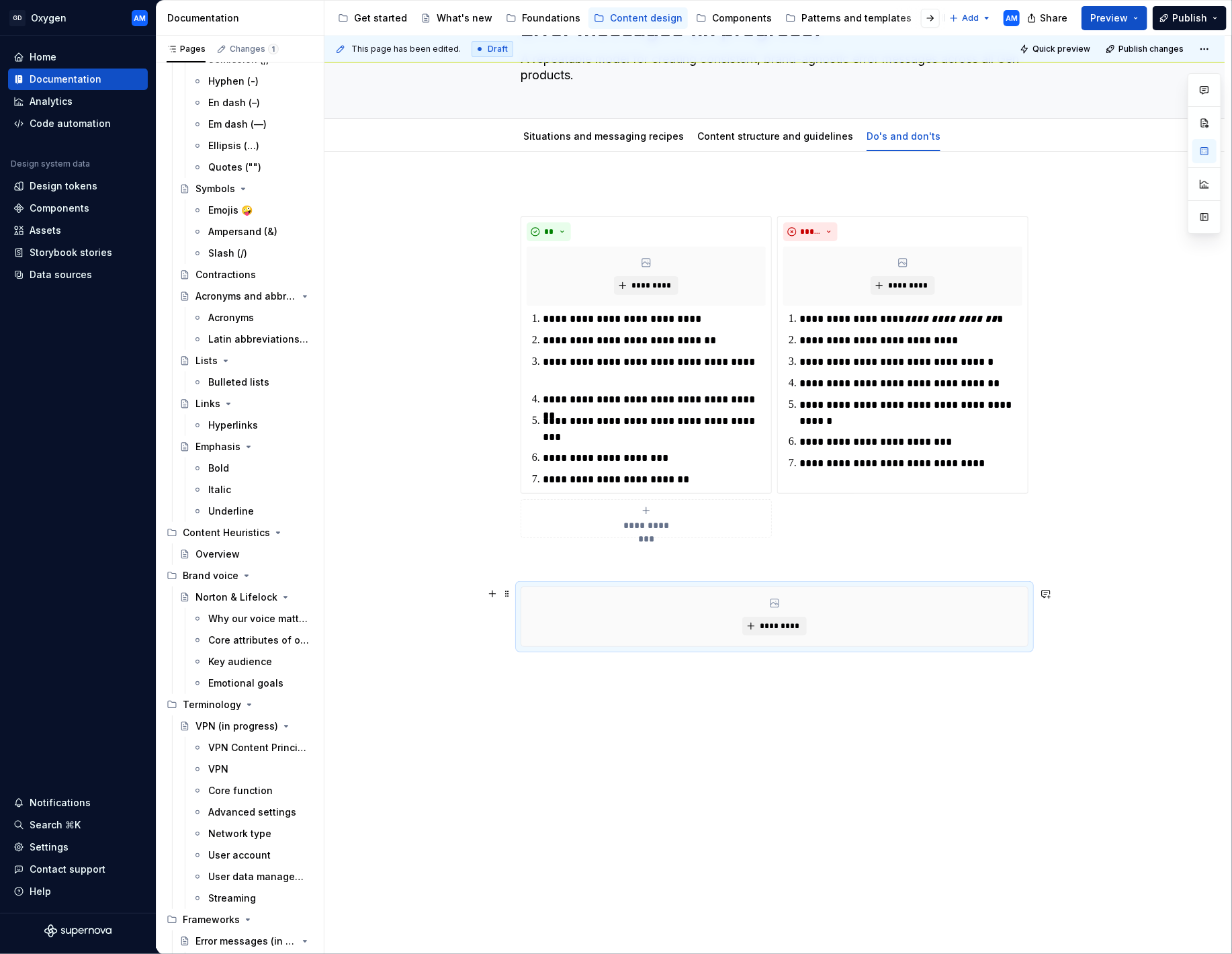
click at [711, 622] on div "*********" at bounding box center [774, 617] width 506 height 59
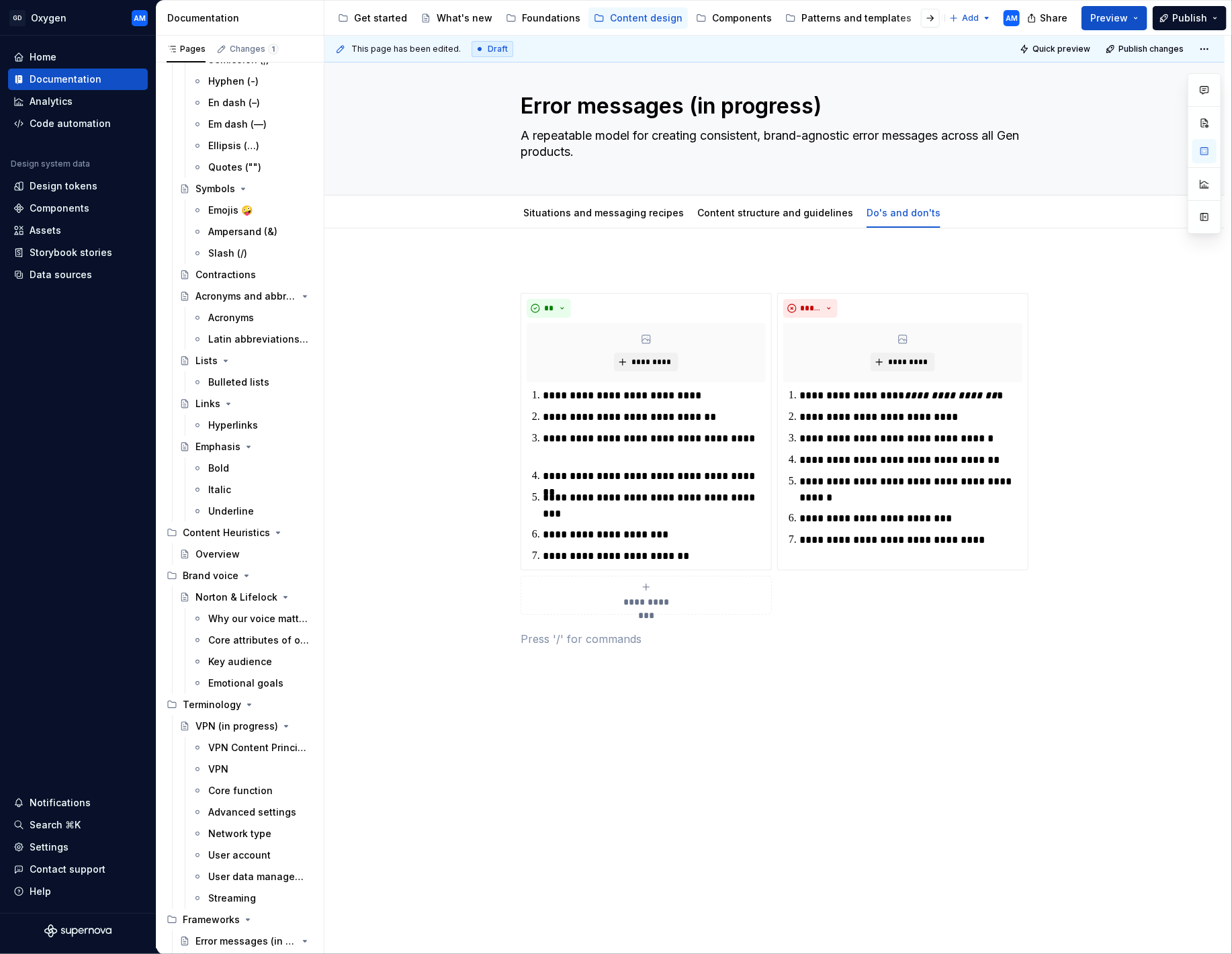
scroll to position [16, 0]
click at [637, 595] on span "**********" at bounding box center [646, 602] width 62 height 13
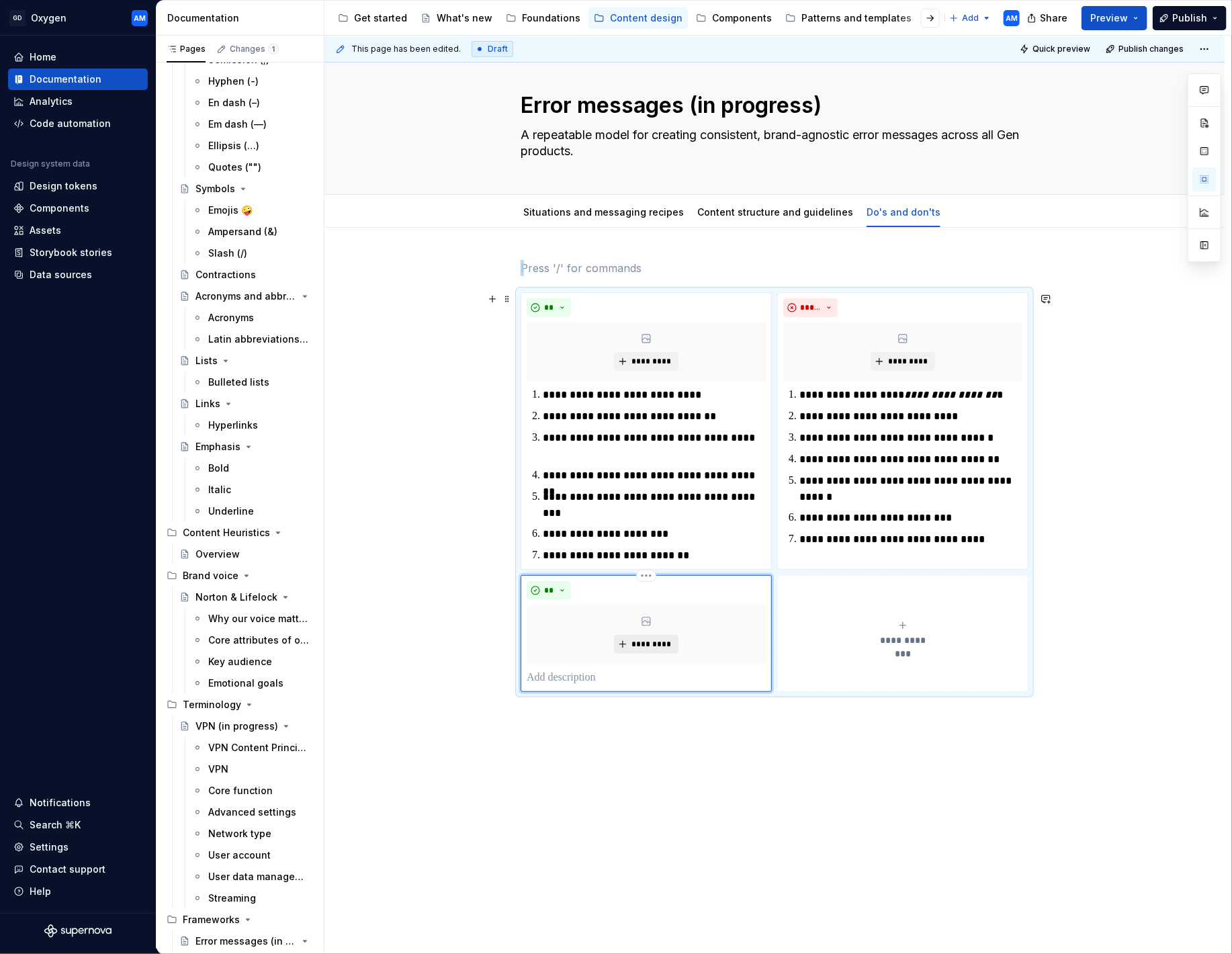
click at [658, 652] on button "*********" at bounding box center [646, 644] width 64 height 19
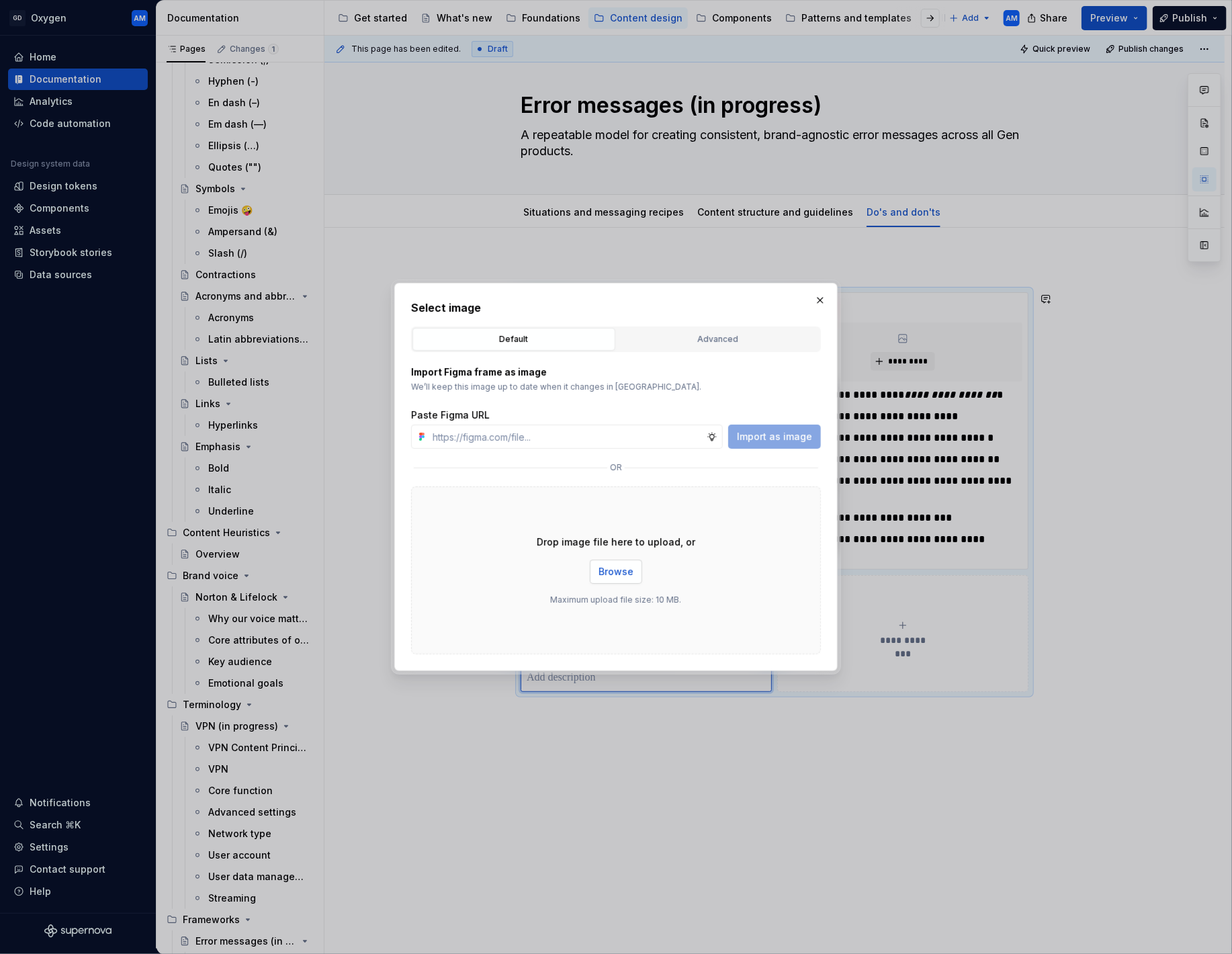
click at [616, 568] on span "Browse" at bounding box center [616, 572] width 35 height 13
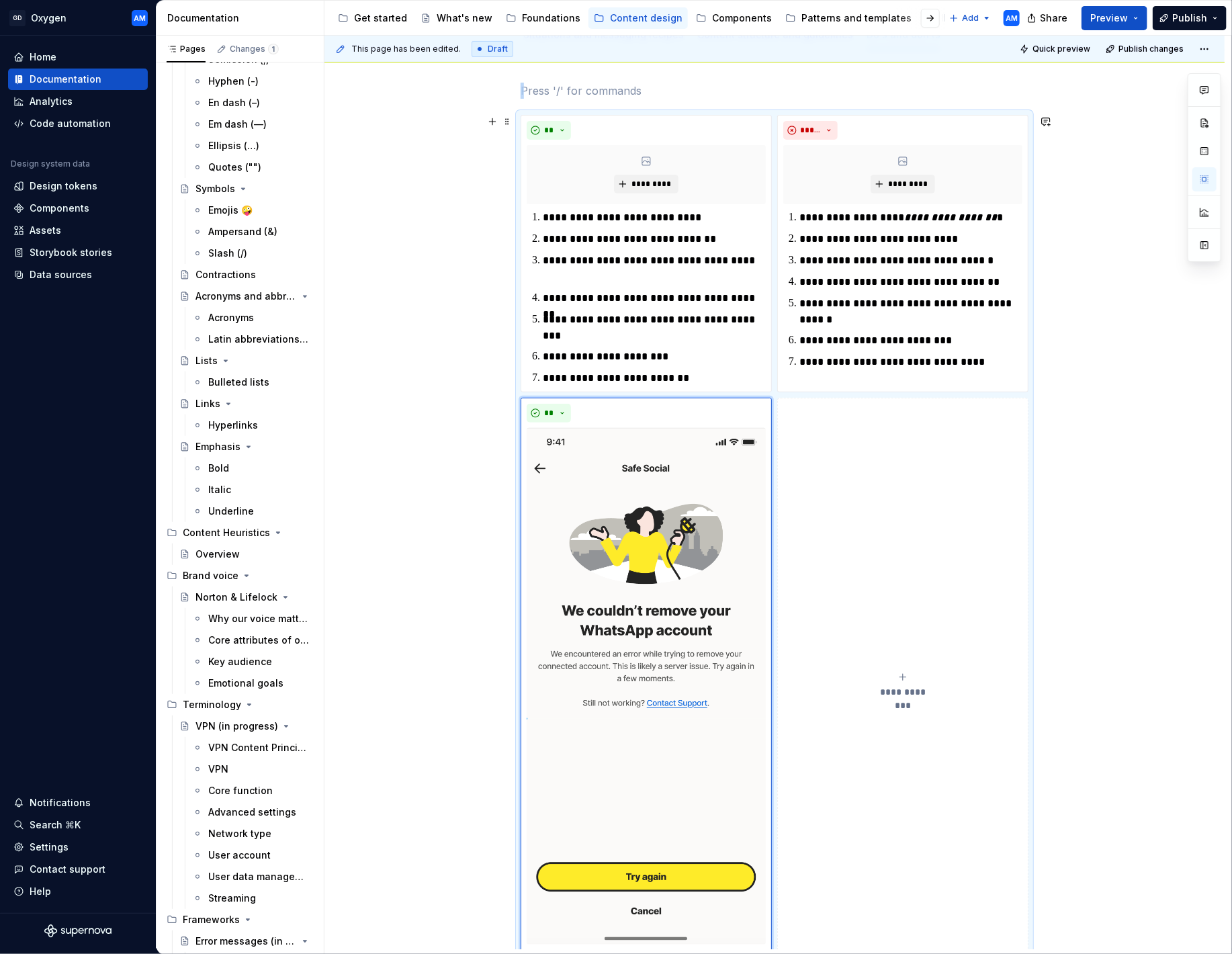
scroll to position [198, 0]
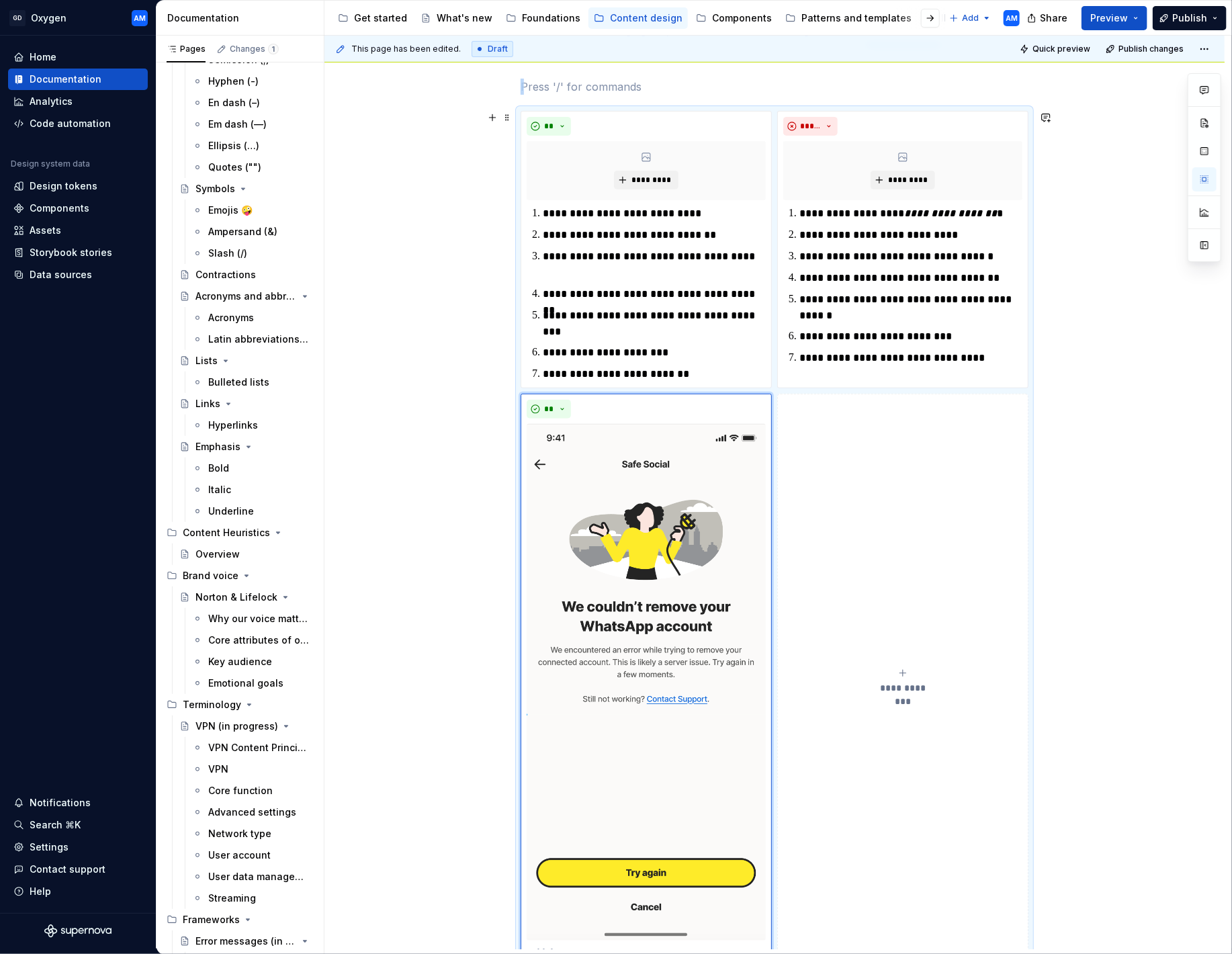
click at [843, 435] on button "**********" at bounding box center [903, 681] width 251 height 574
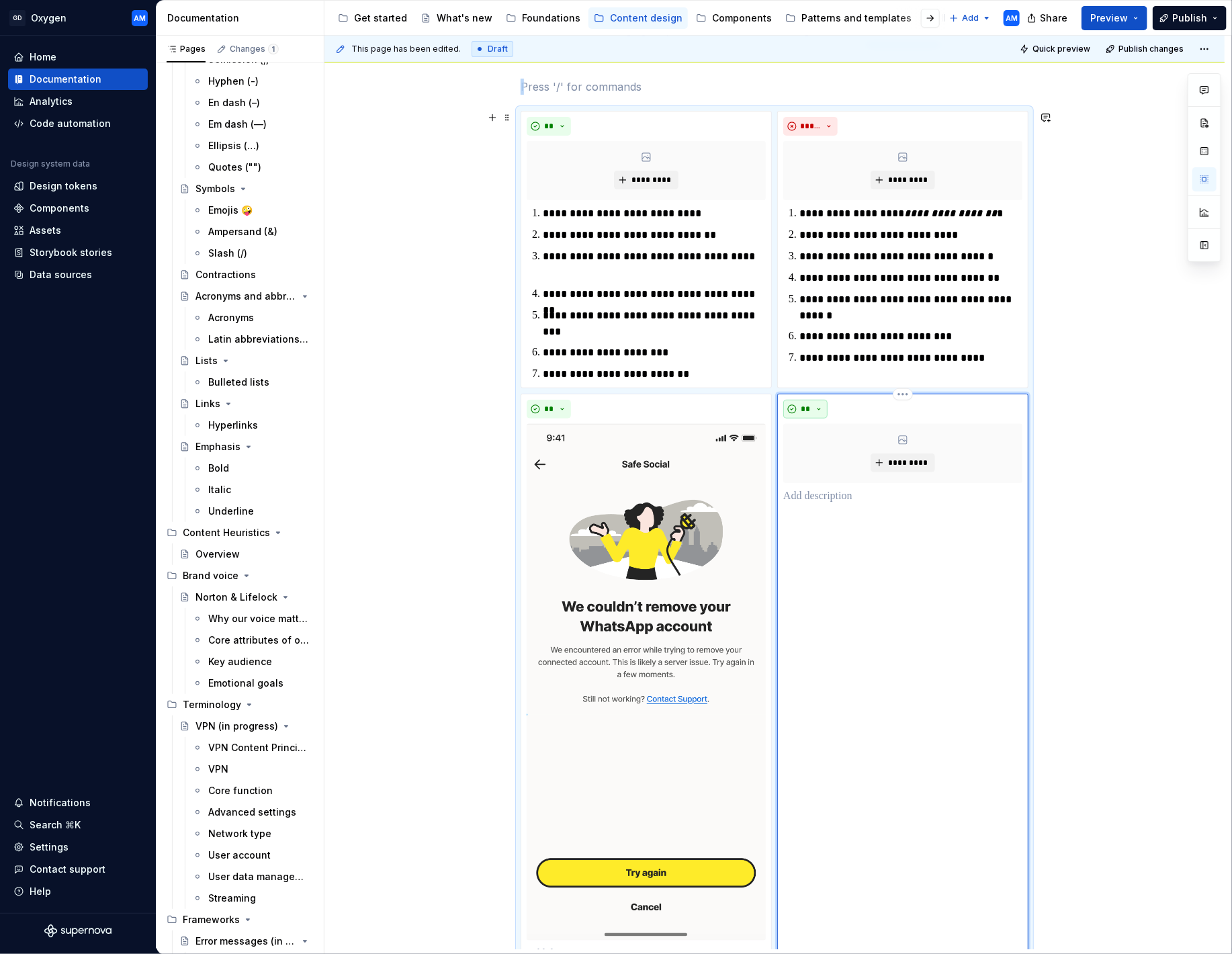
click at [811, 406] on span "**" at bounding box center [805, 409] width 11 height 11
click at [825, 450] on span "Don't" at bounding box center [846, 457] width 114 height 21
click at [909, 465] on span "*********" at bounding box center [908, 463] width 41 height 11
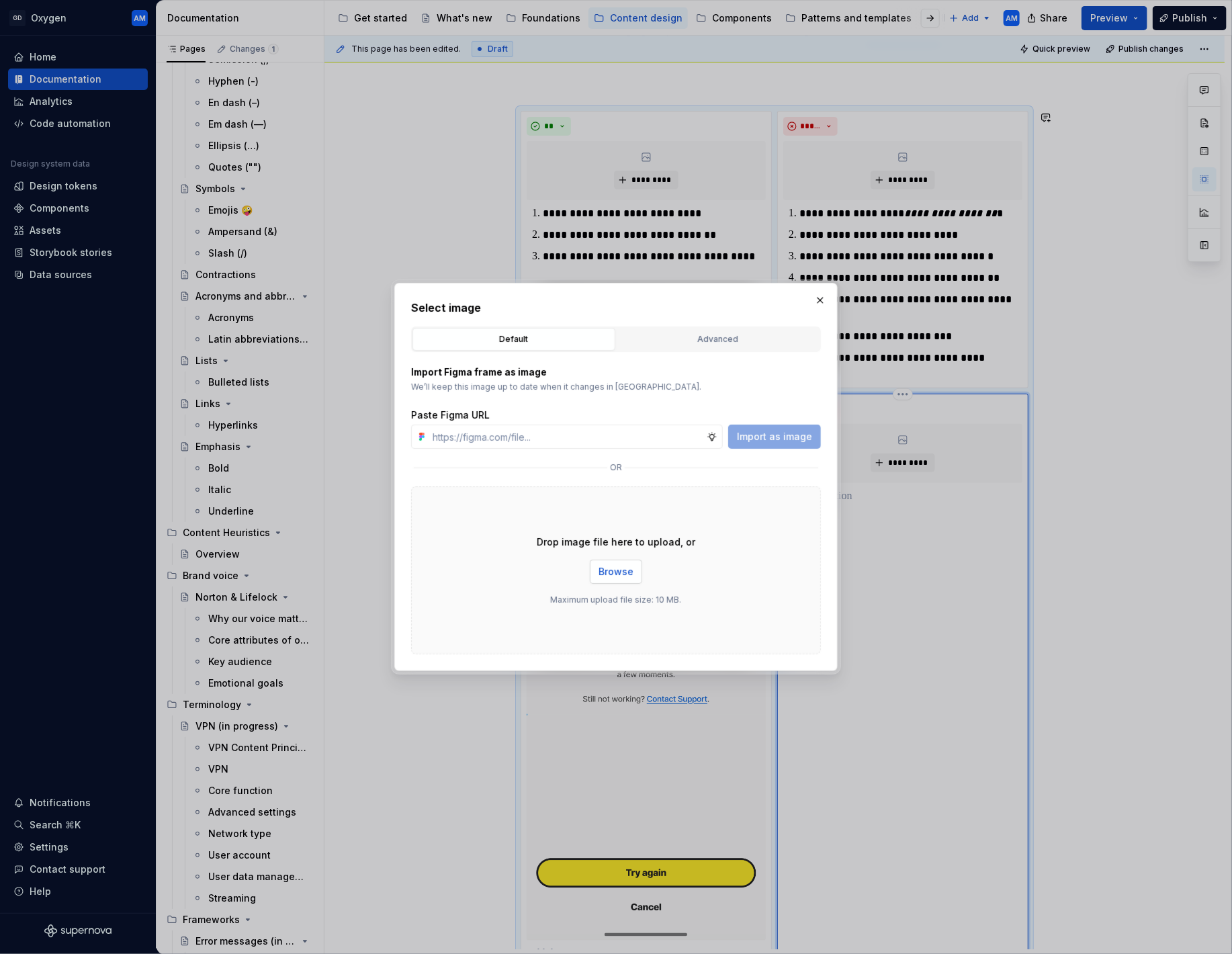
click at [616, 573] on span "Browse" at bounding box center [616, 572] width 35 height 13
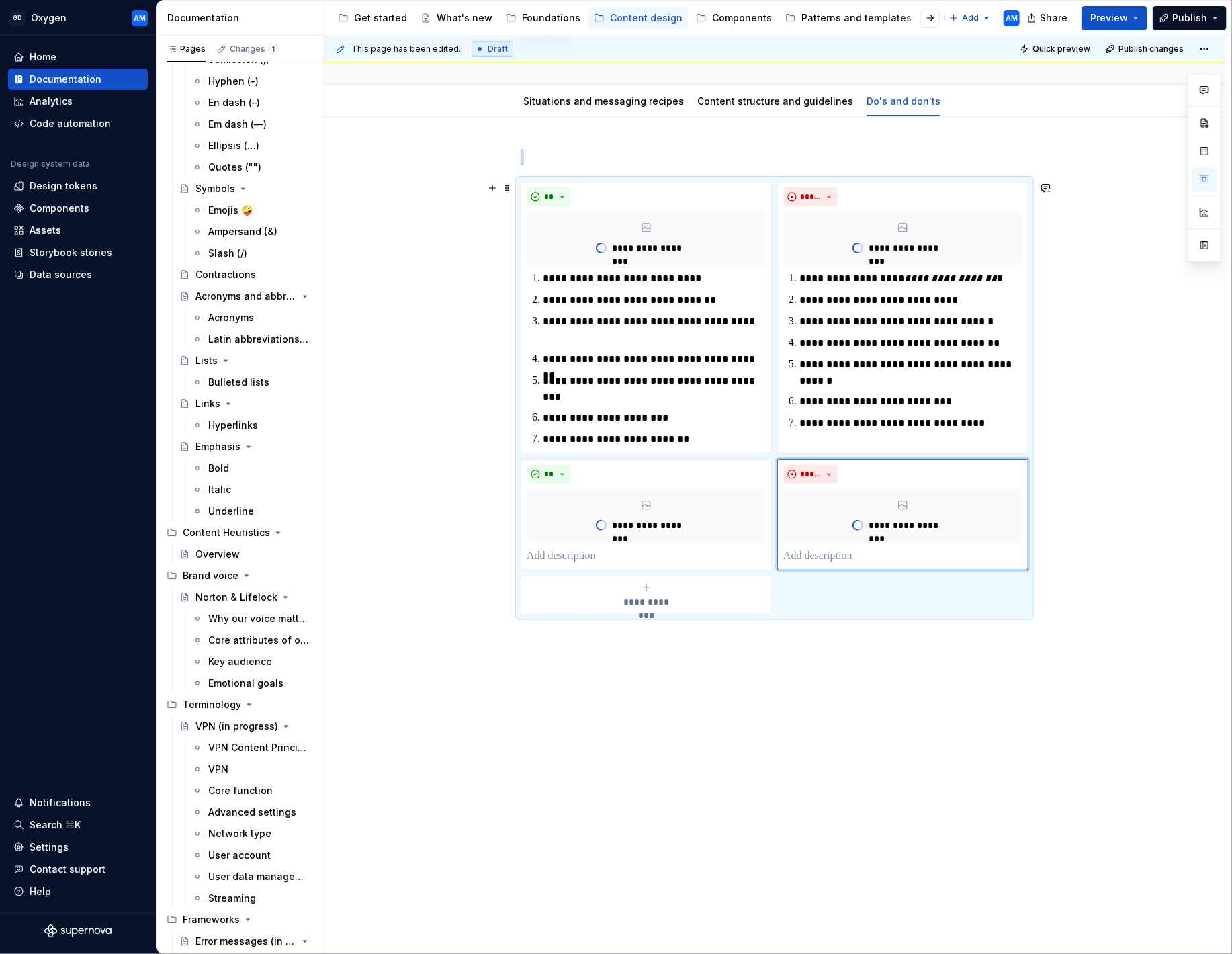
scroll to position [280, 0]
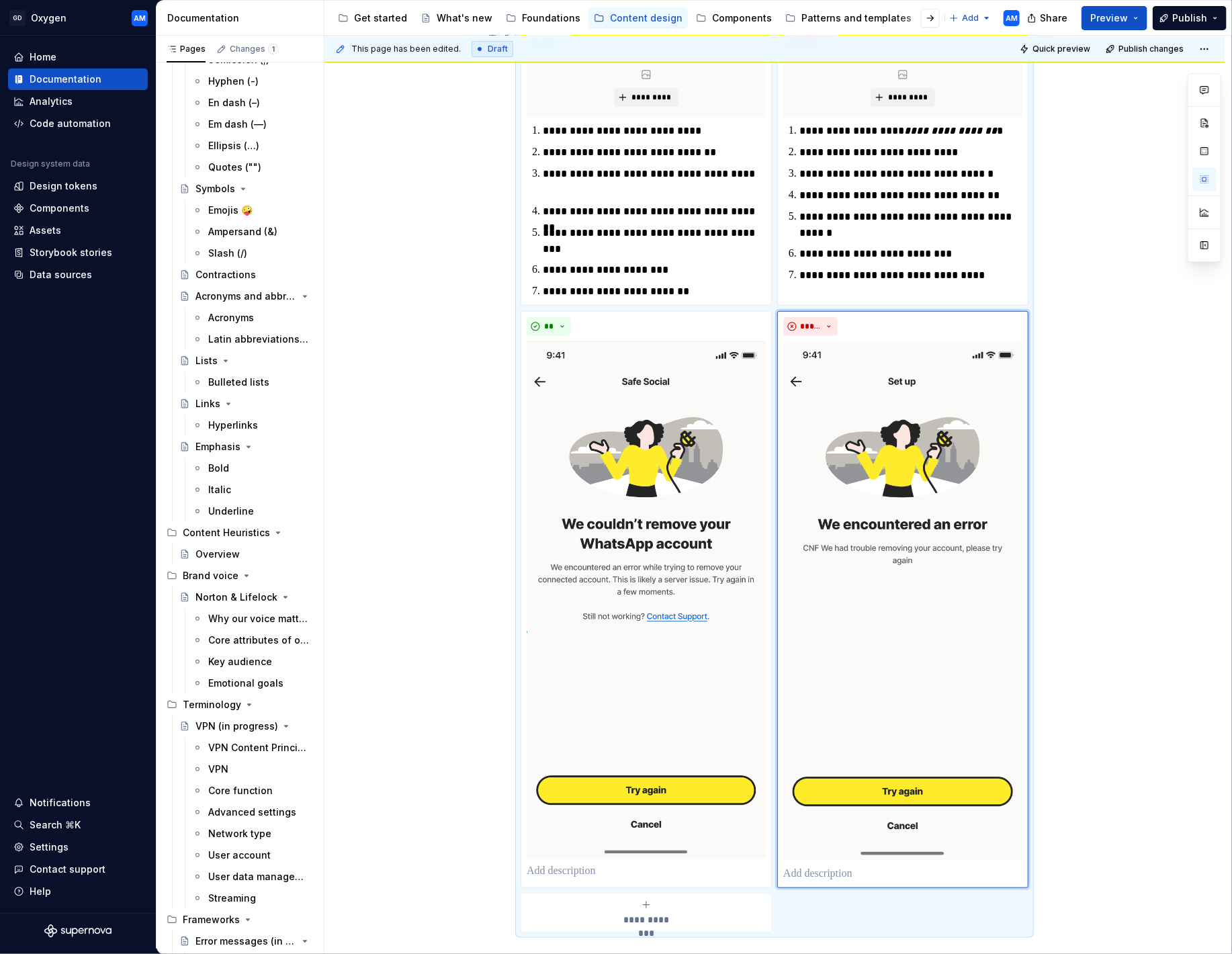
click at [1107, 541] on div "**********" at bounding box center [774, 616] width 900 height 1304
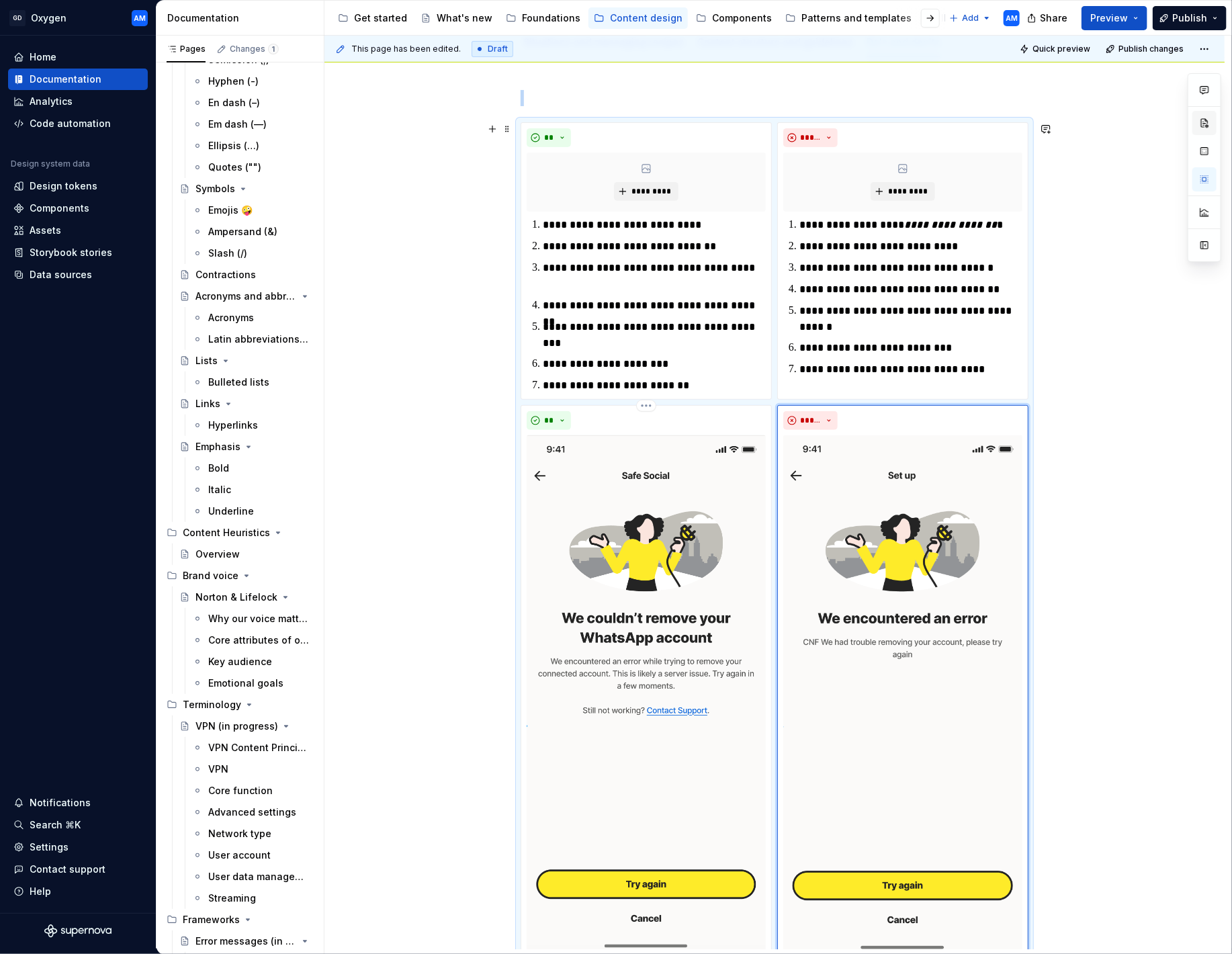
scroll to position [84, 0]
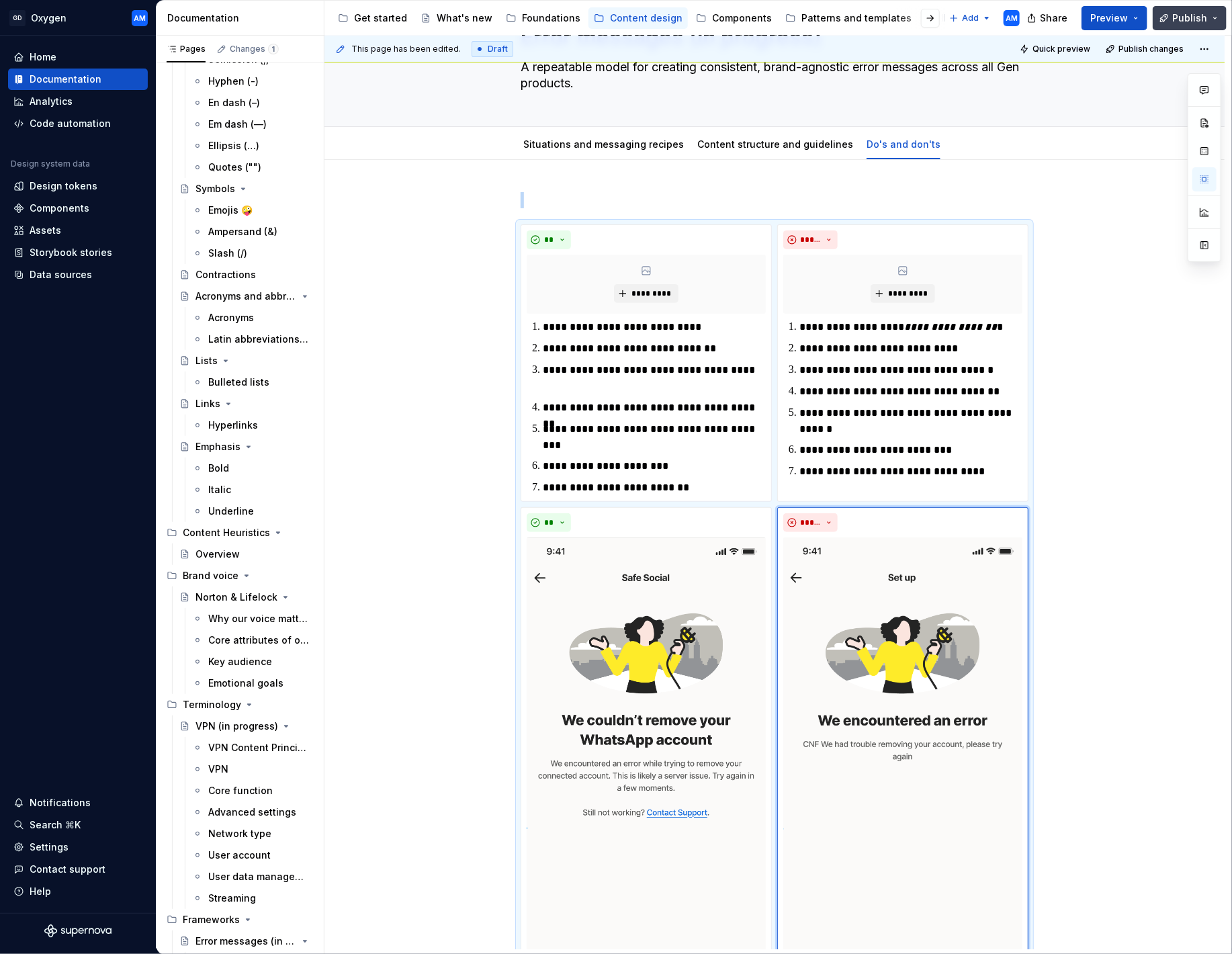
click at [1191, 16] on span "Publish" at bounding box center [1190, 18] width 35 height 13
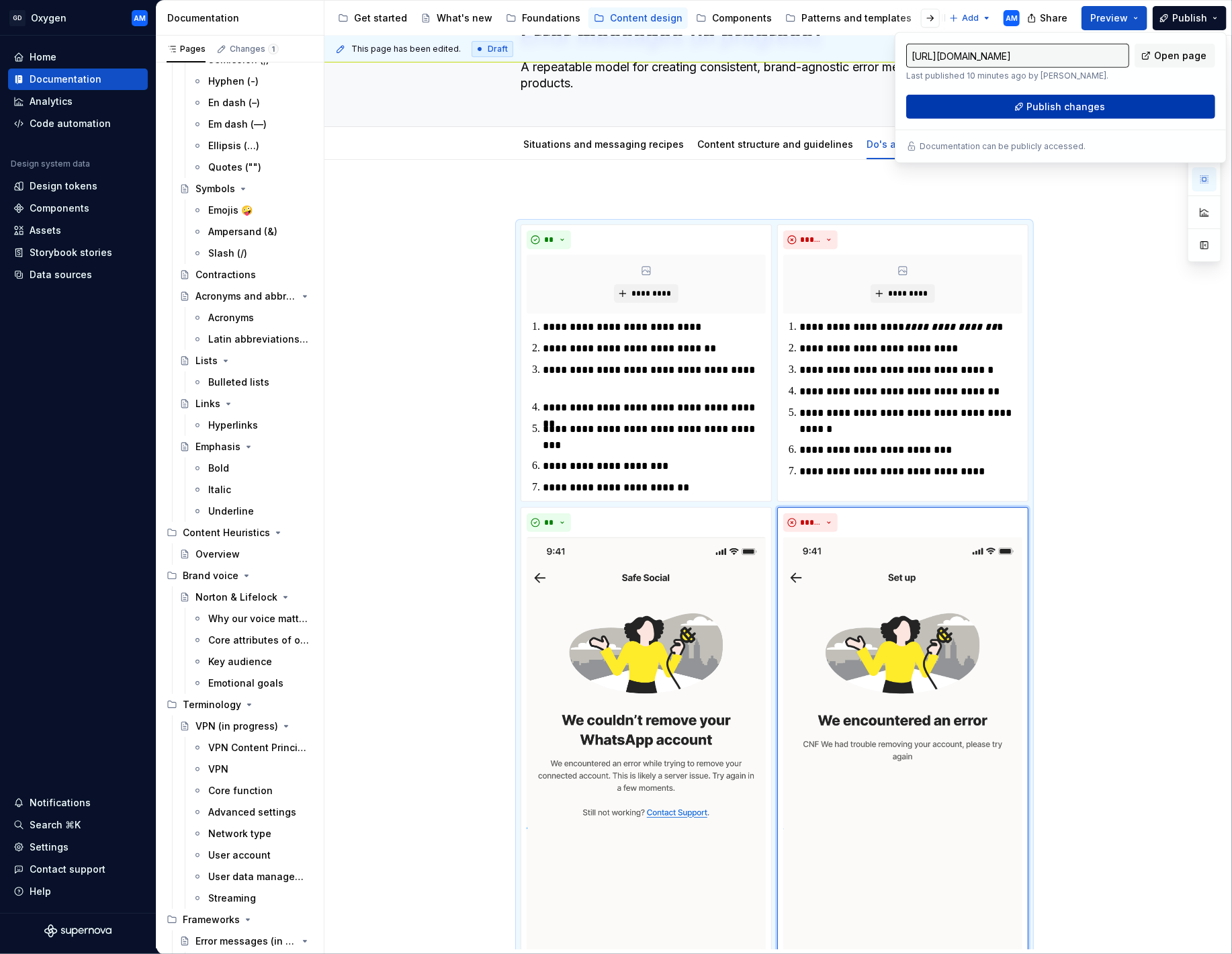
click at [1108, 105] on button "Publish changes" at bounding box center [1061, 106] width 309 height 24
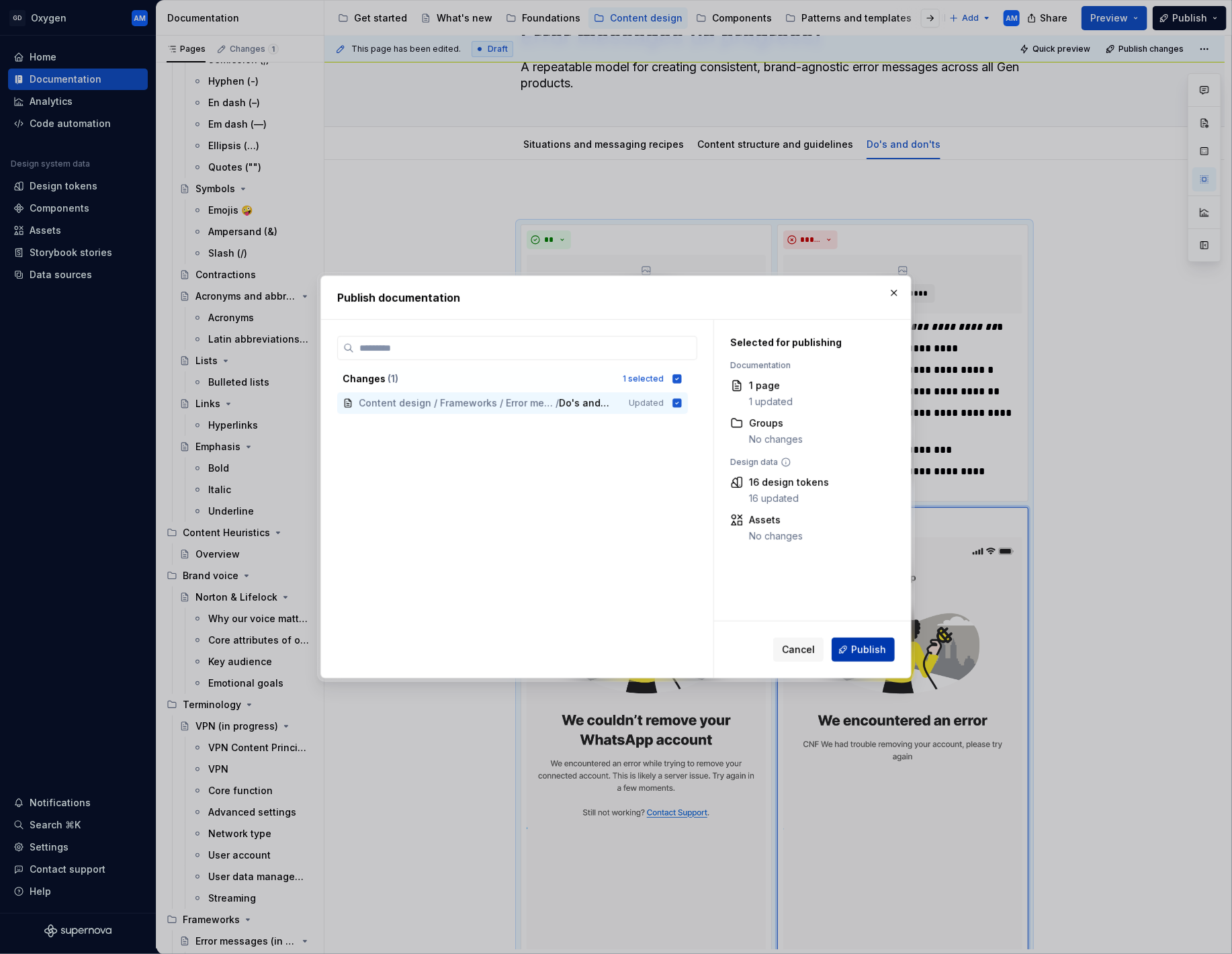
click at [873, 647] on span "Publish" at bounding box center [869, 649] width 35 height 13
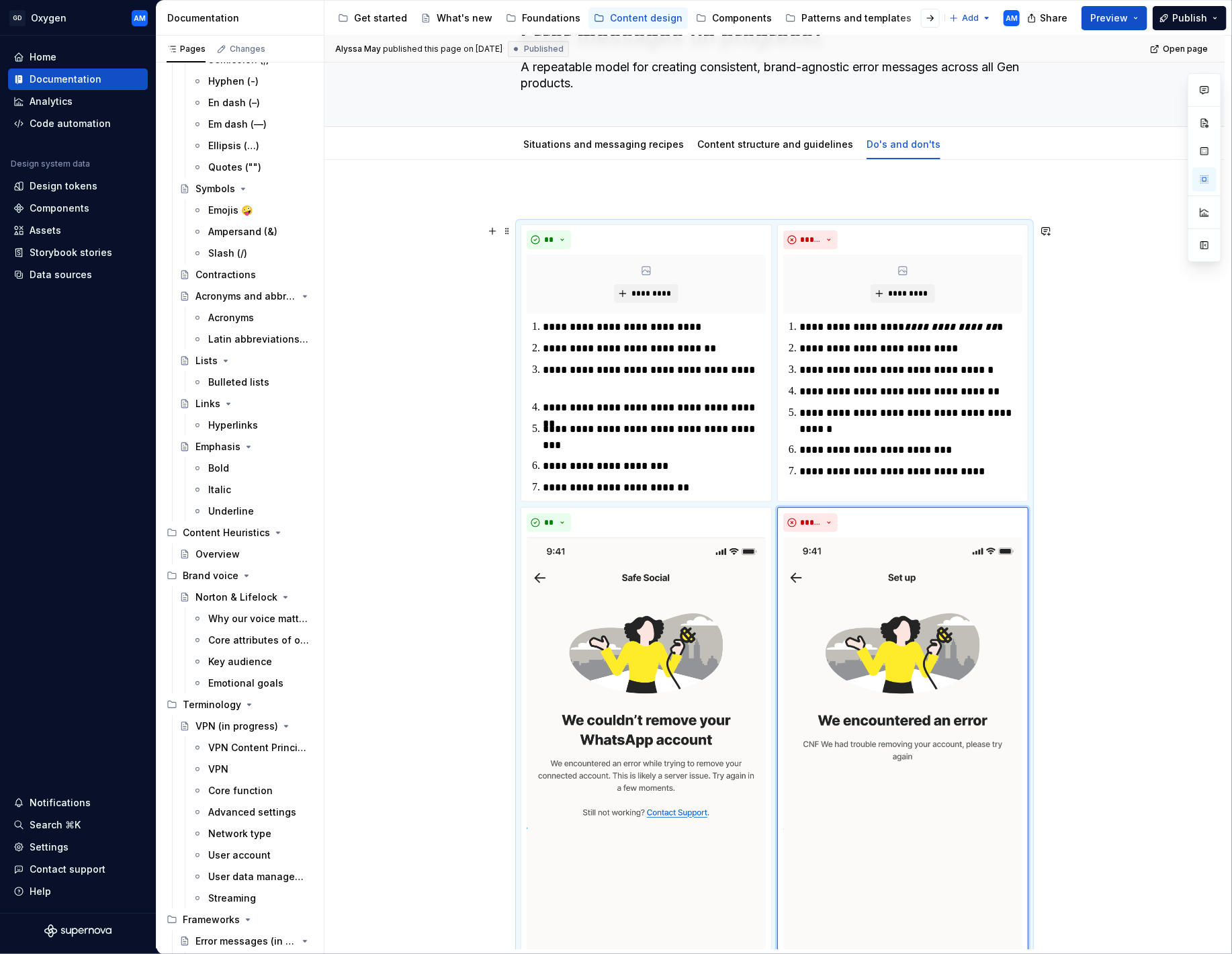
type textarea "*"
